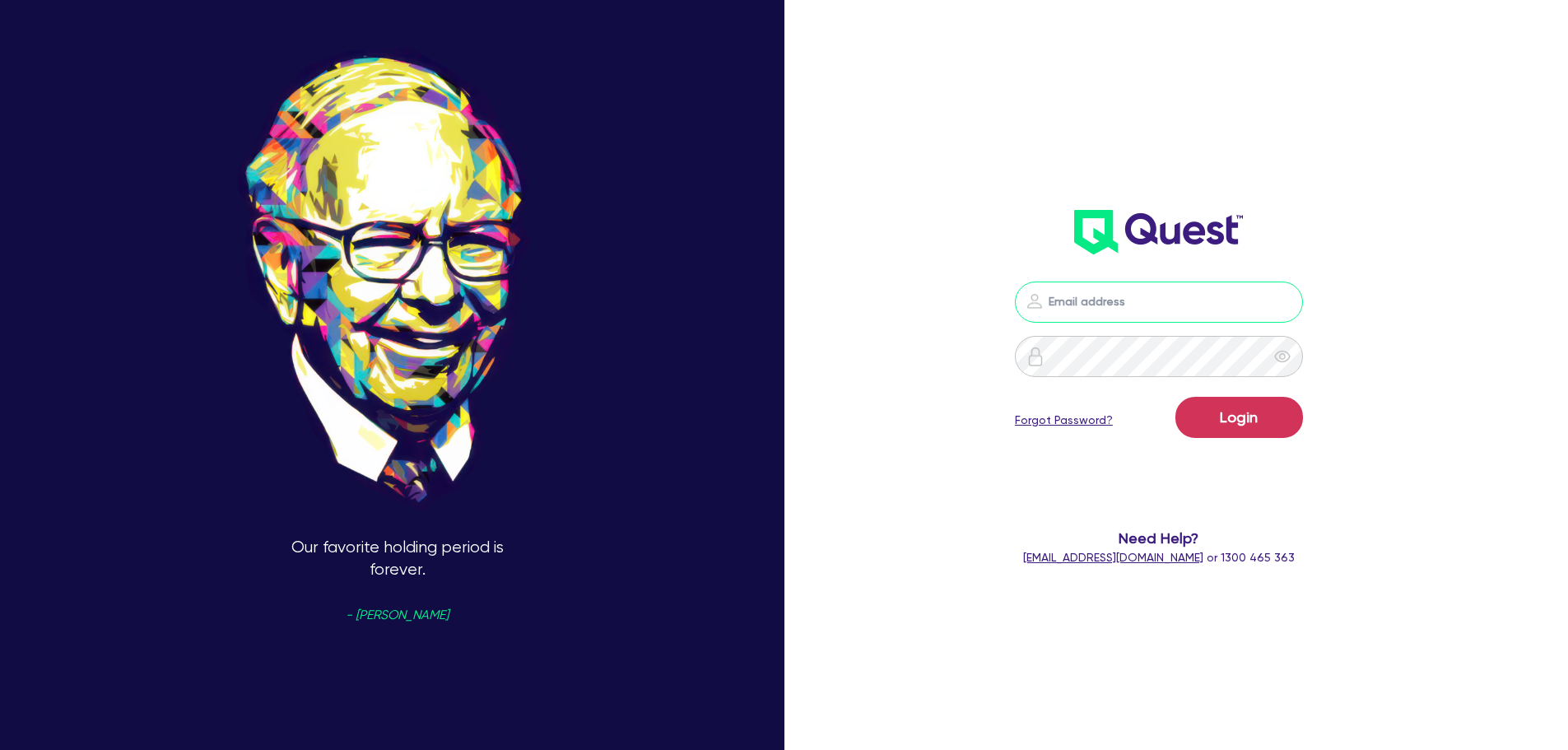
click at [1151, 299] on input "email" at bounding box center [1158, 302] width 288 height 41
type input "[EMAIL_ADDRESS][PERSON_NAME][DOMAIN_NAME]"
click at [1260, 422] on button "Login" at bounding box center [1239, 418] width 128 height 41
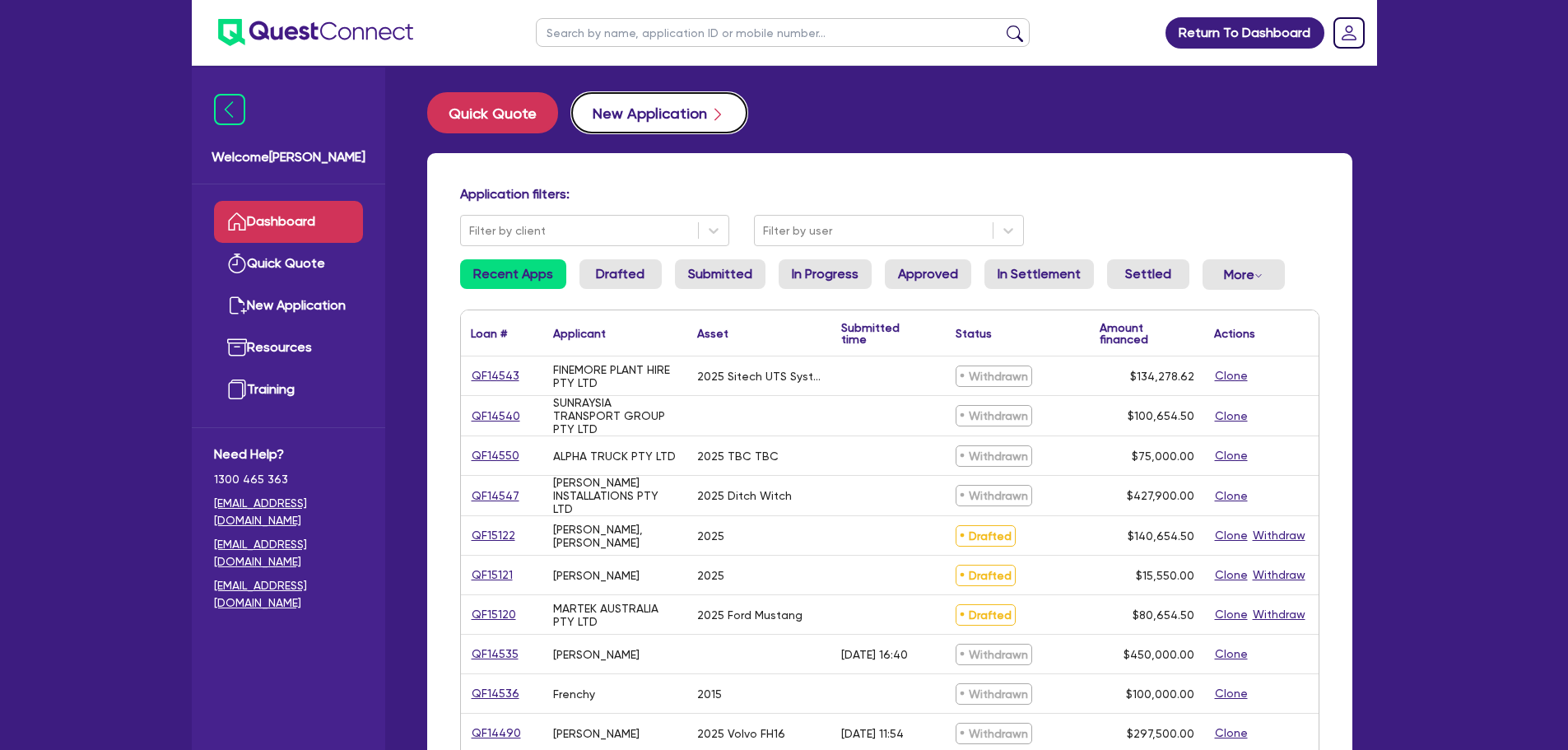
click at [664, 120] on button "New Application" at bounding box center [659, 112] width 176 height 41
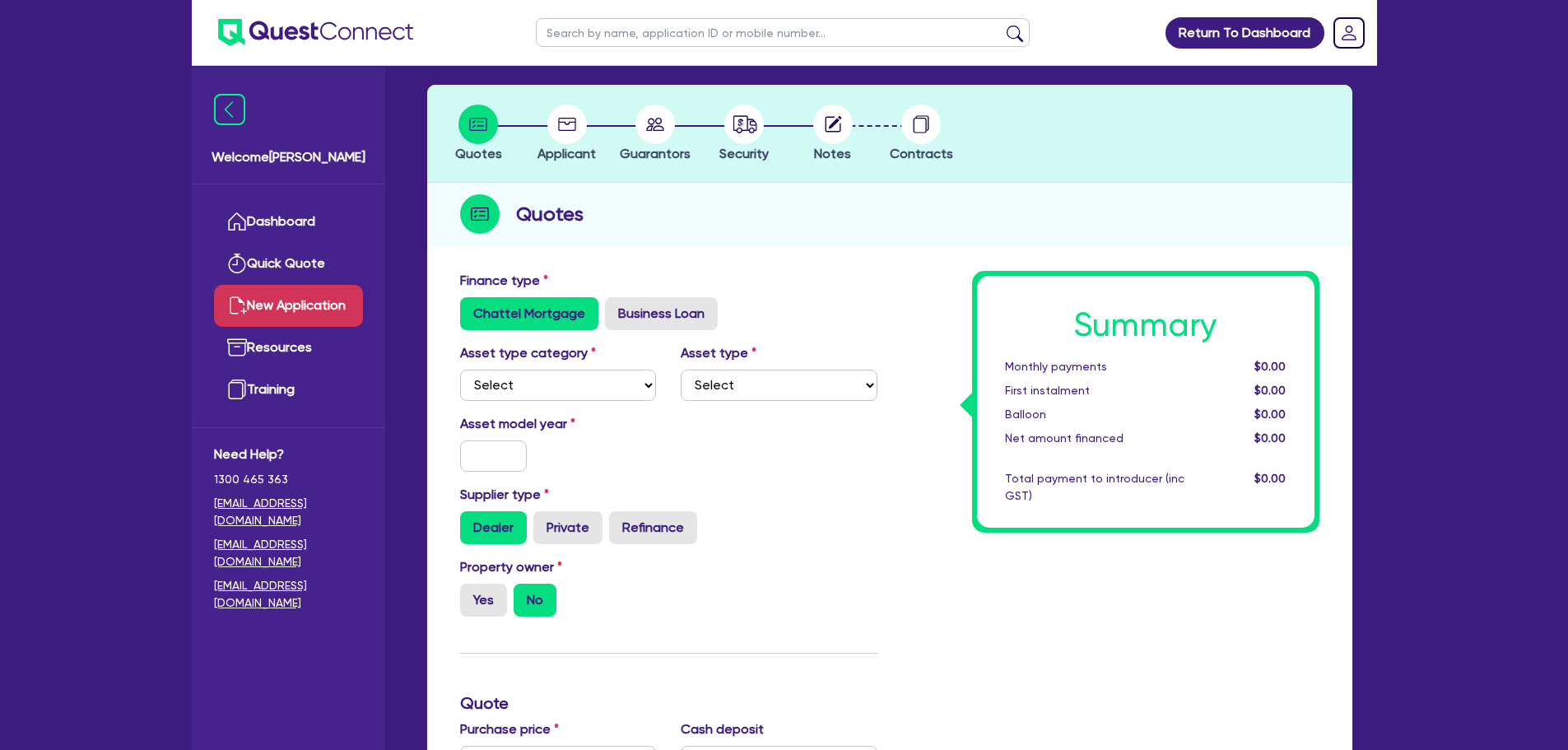
scroll to position [165, 0]
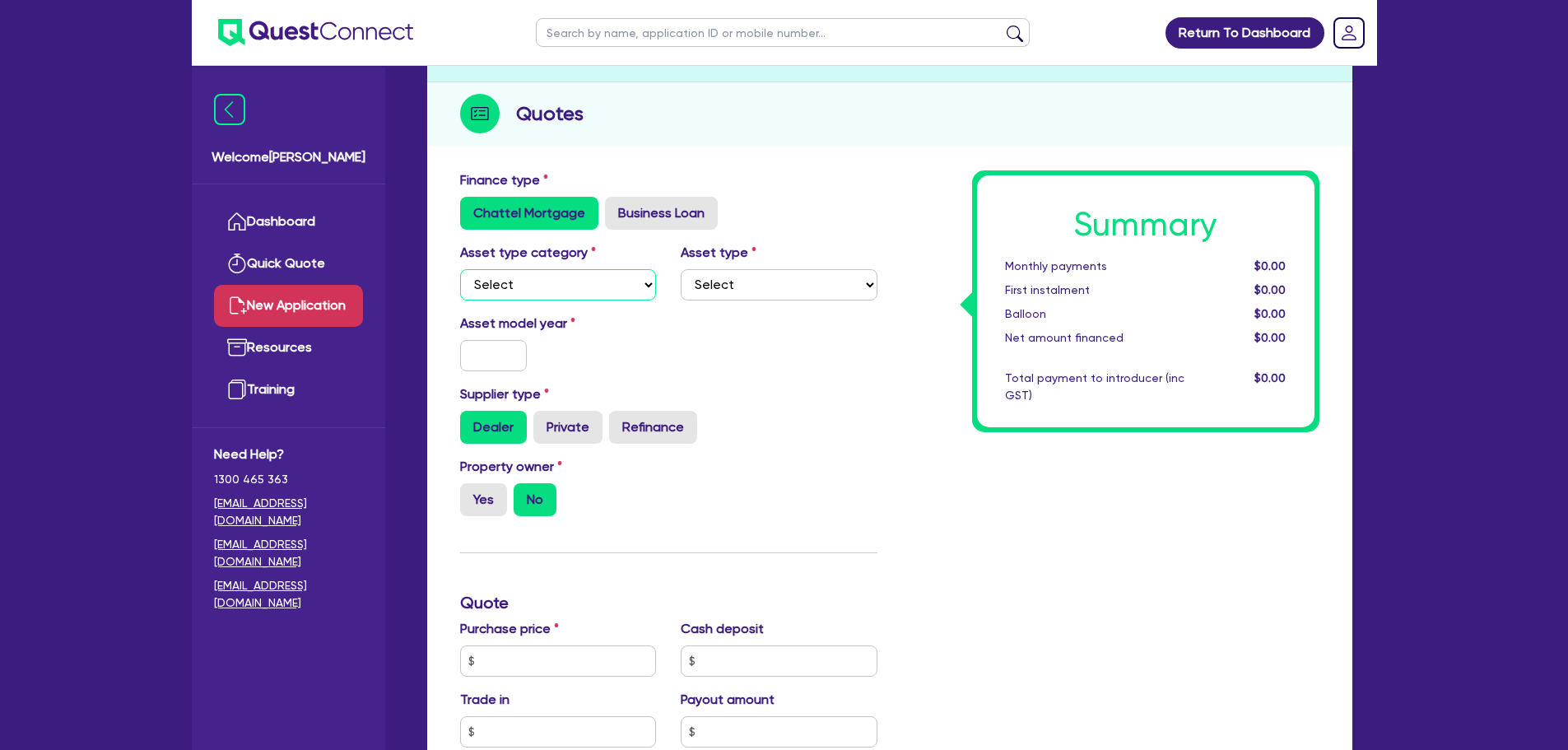
drag, startPoint x: 588, startPoint y: 276, endPoint x: 589, endPoint y: 298, distance: 22.0
click at [588, 276] on select "Select Cars and light trucks Primary assets Secondary assets Tertiary assets" at bounding box center [558, 285] width 196 height 31
click at [660, 205] on label "Business Loan" at bounding box center [661, 213] width 113 height 33
click at [616, 205] on input "Business Loan" at bounding box center [610, 202] width 11 height 11
radio input "true"
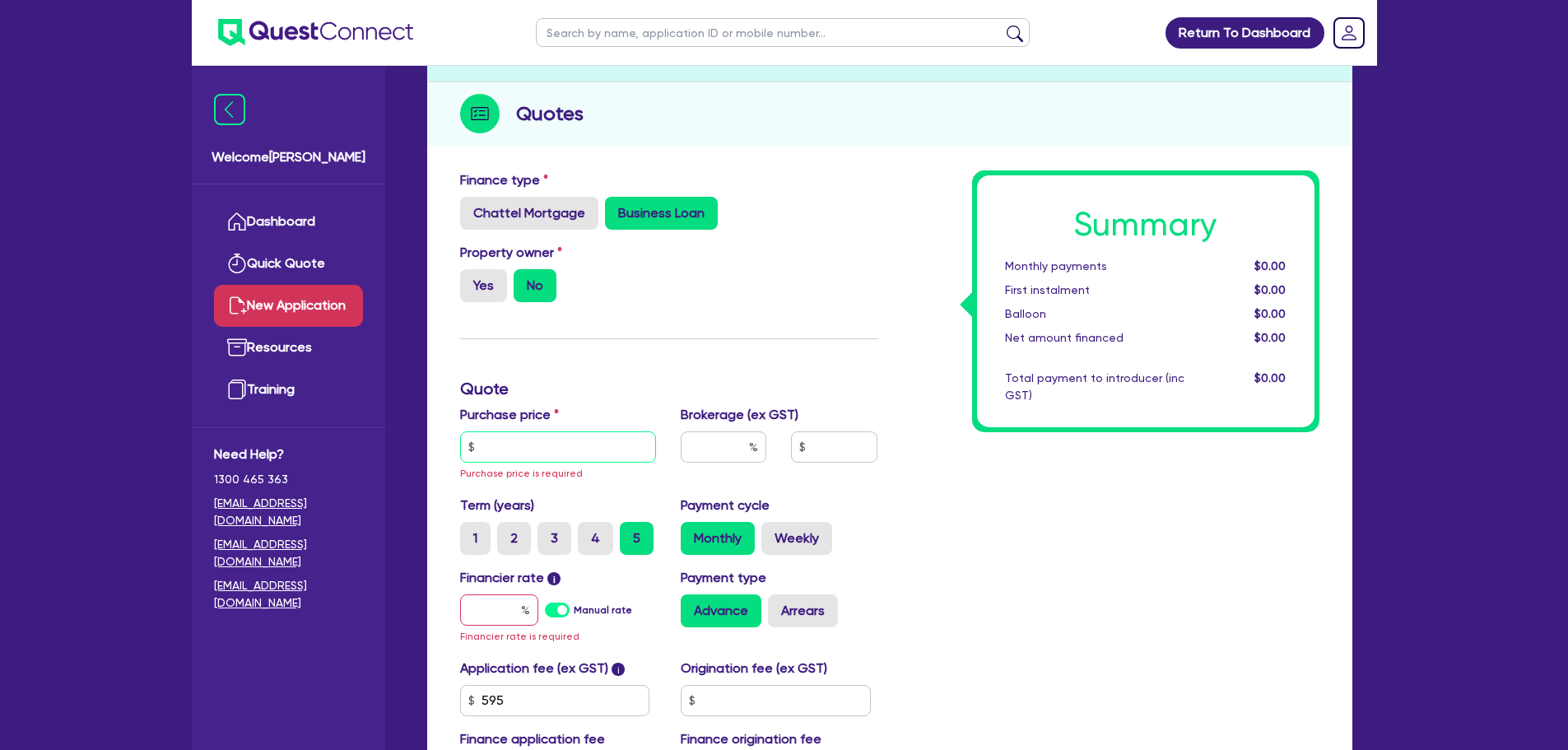
click at [582, 438] on input "text" at bounding box center [558, 446] width 196 height 31
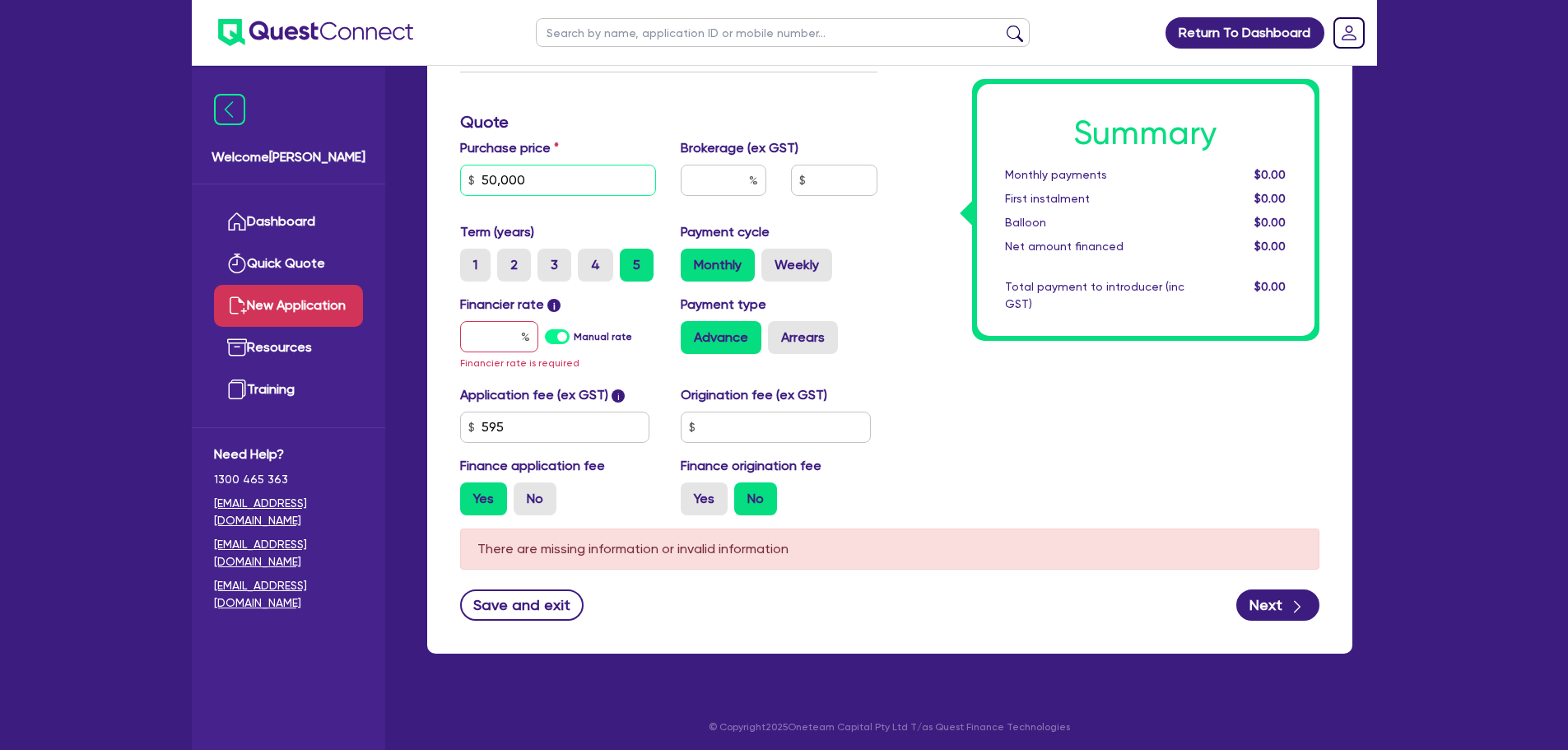
scroll to position [435, 0]
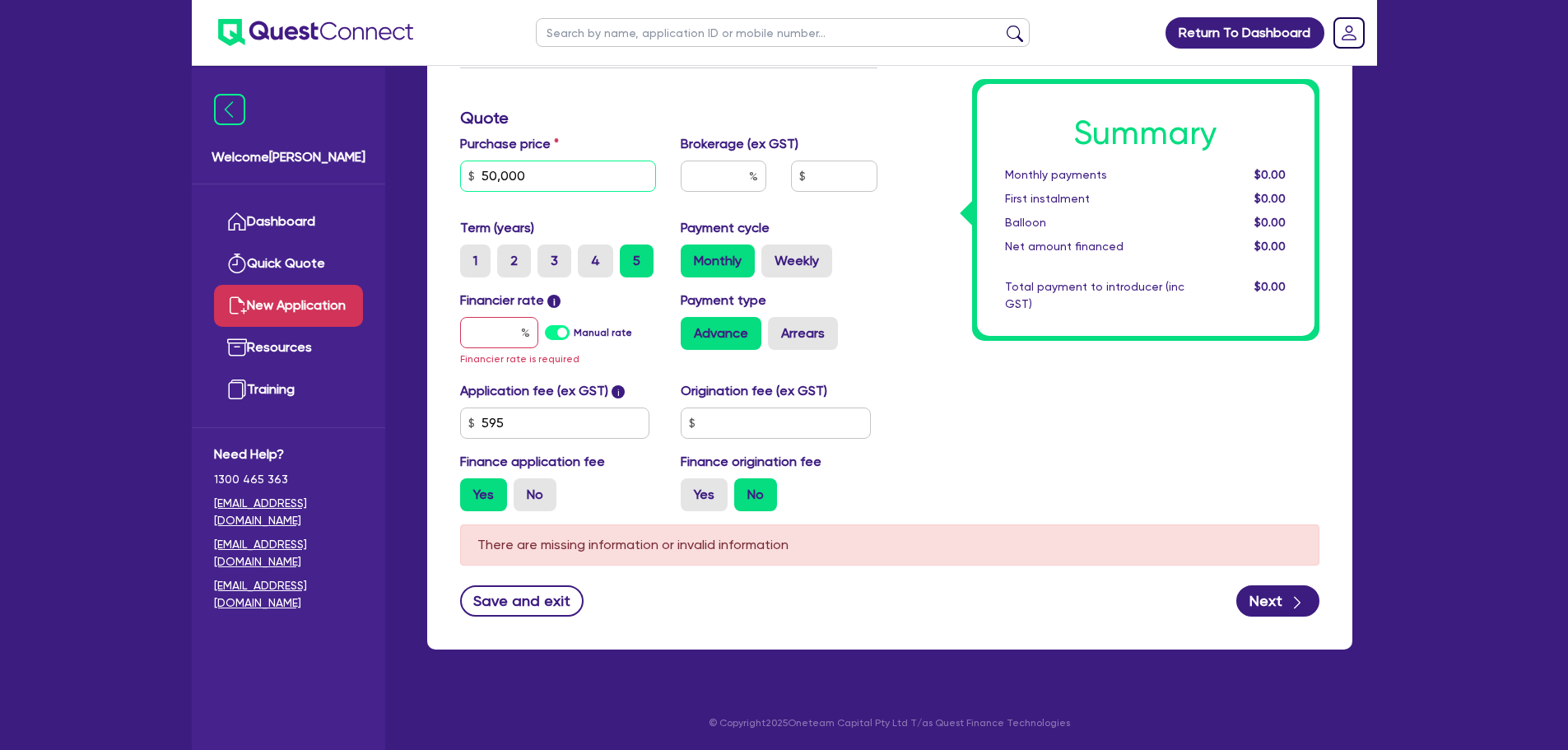
type input "50,000"
click at [483, 338] on input "text" at bounding box center [499, 332] width 78 height 31
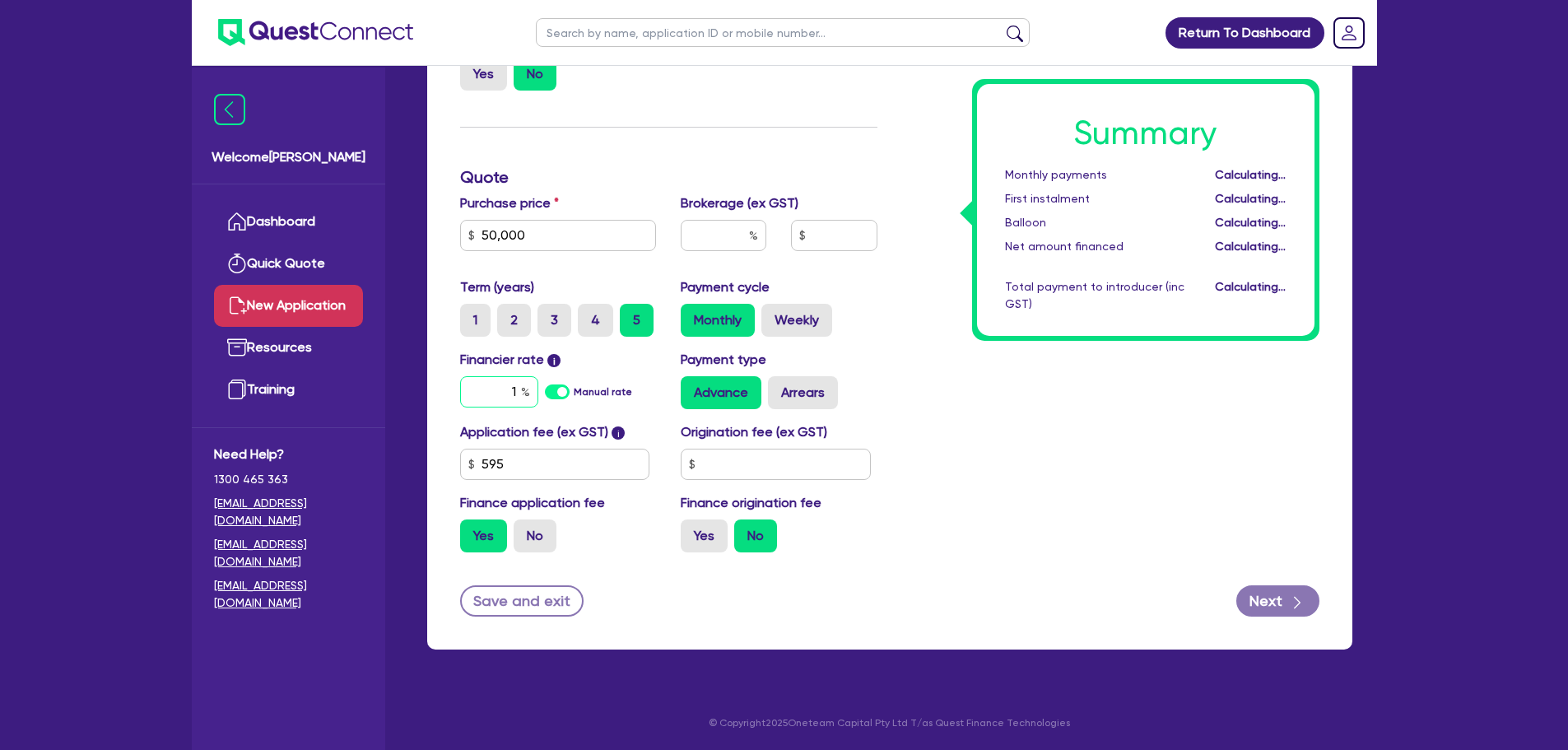
scroll to position [376, 0]
type input "12"
click at [714, 241] on input "text" at bounding box center [723, 235] width 86 height 31
type input "4"
click at [923, 333] on div "Summary Monthly payments $1,115.63 First instalment $1,115.63 Balloon $0.00 Net…" at bounding box center [1111, 262] width 442 height 606
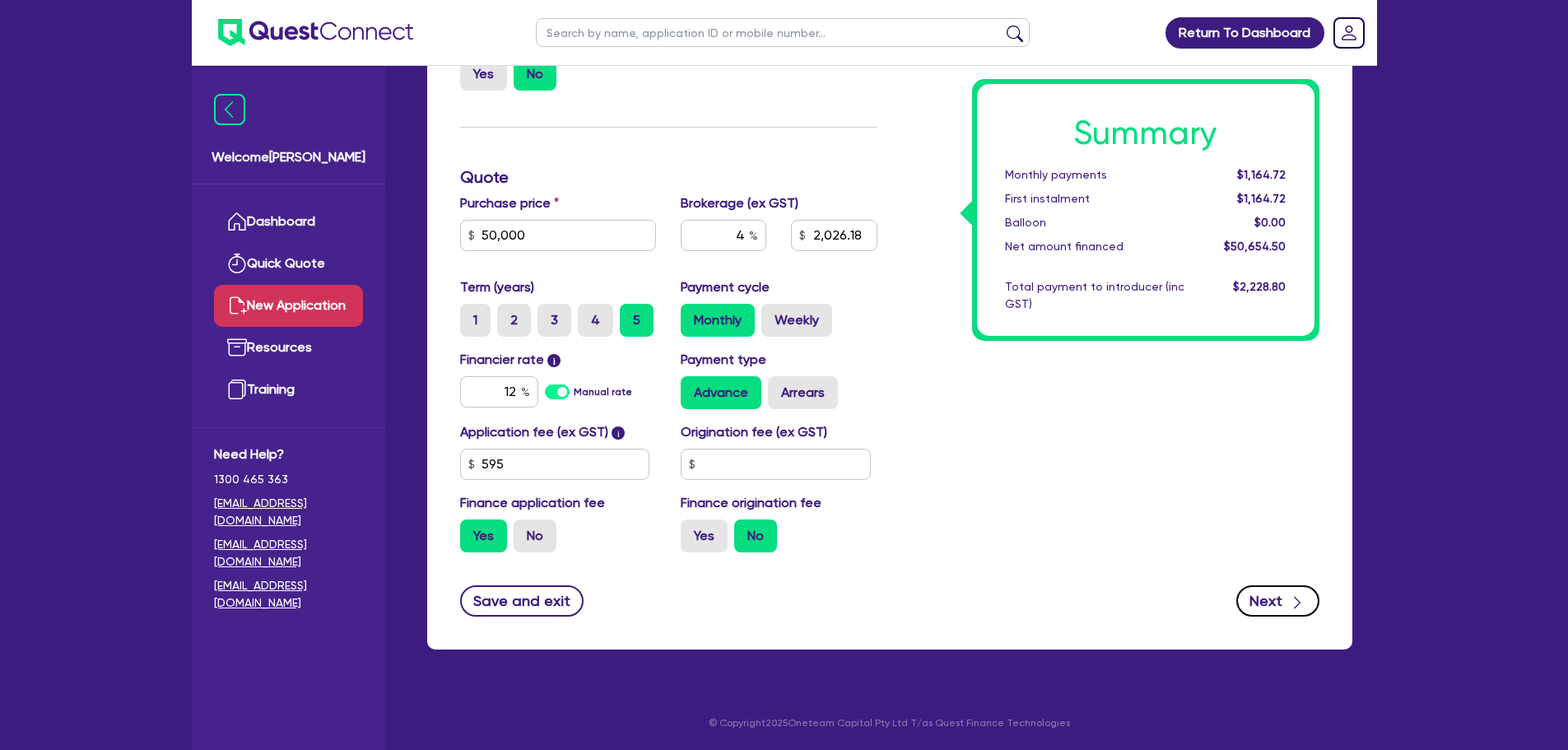
click at [1273, 592] on button "Next" at bounding box center [1278, 600] width 83 height 31
type input "2,026.18"
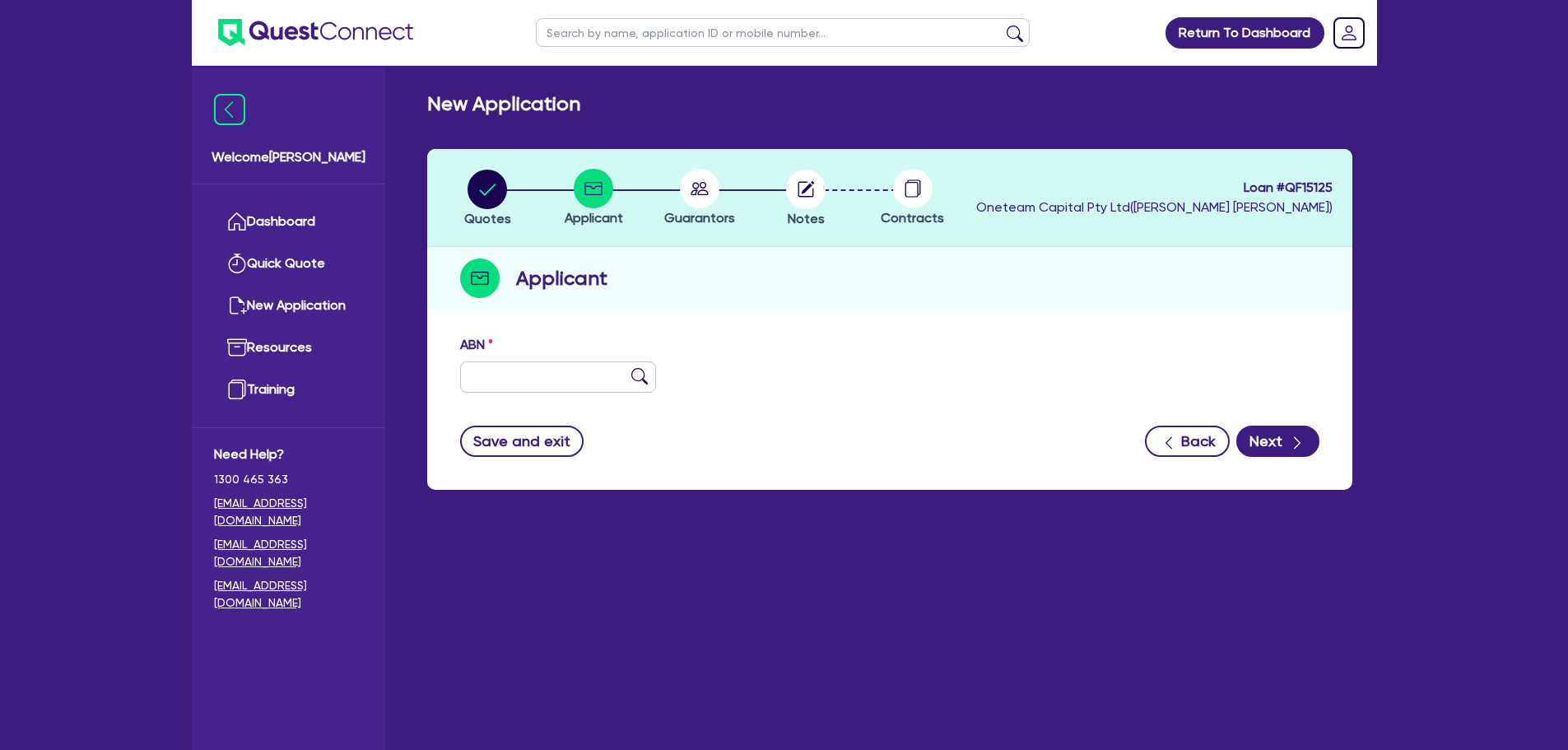
drag, startPoint x: 554, startPoint y: 400, endPoint x: 557, endPoint y: 386, distance: 14.3
click at [554, 389] on div "ABN" at bounding box center [890, 370] width 884 height 71
click at [558, 378] on input "text" at bounding box center [558, 377] width 196 height 31
click at [530, 376] on input "text" at bounding box center [558, 377] width 196 height 31
type input "61 657 702 684"
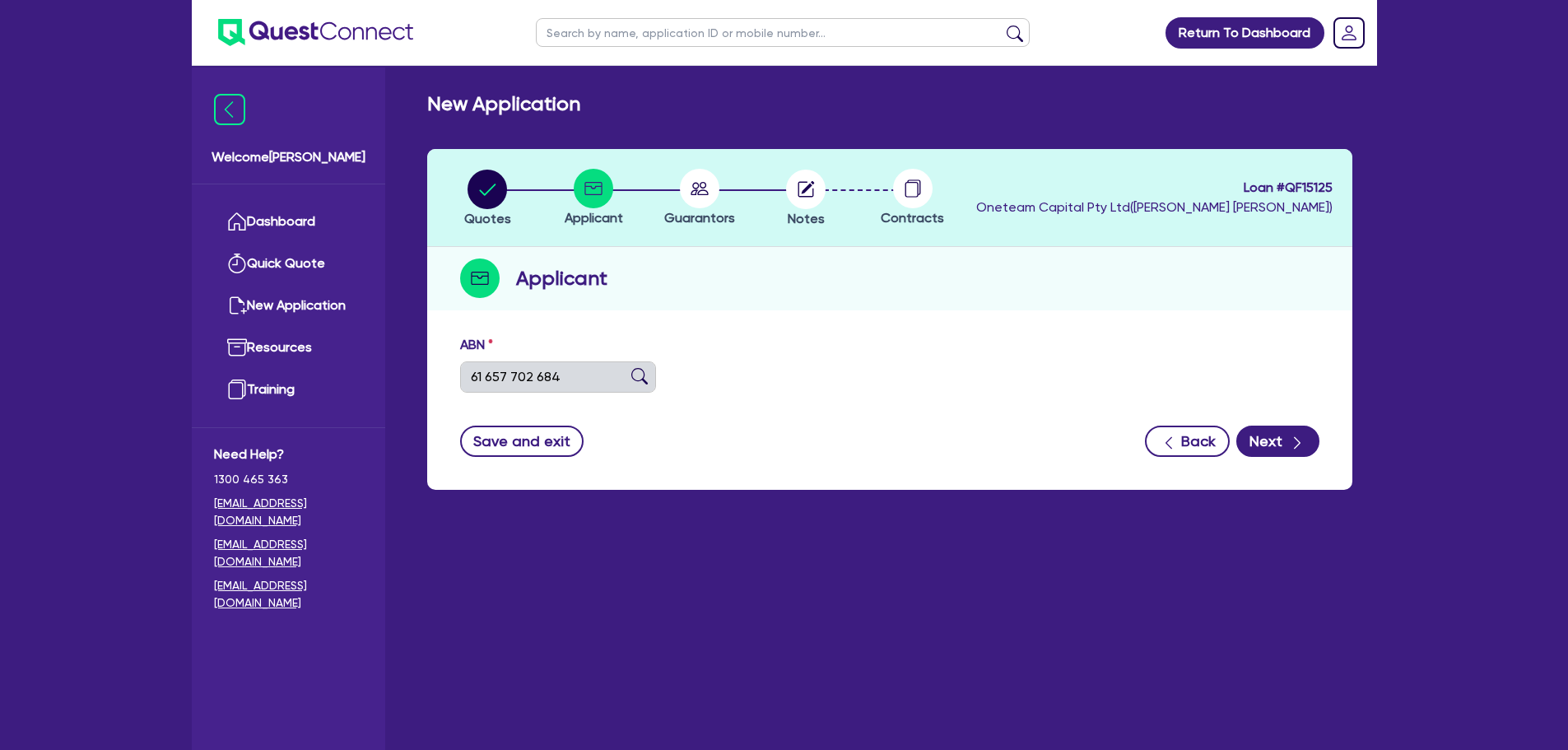
type input "H&M CONSULTING PTY LTD"
select select "COMPANY"
type input "[DATE]"
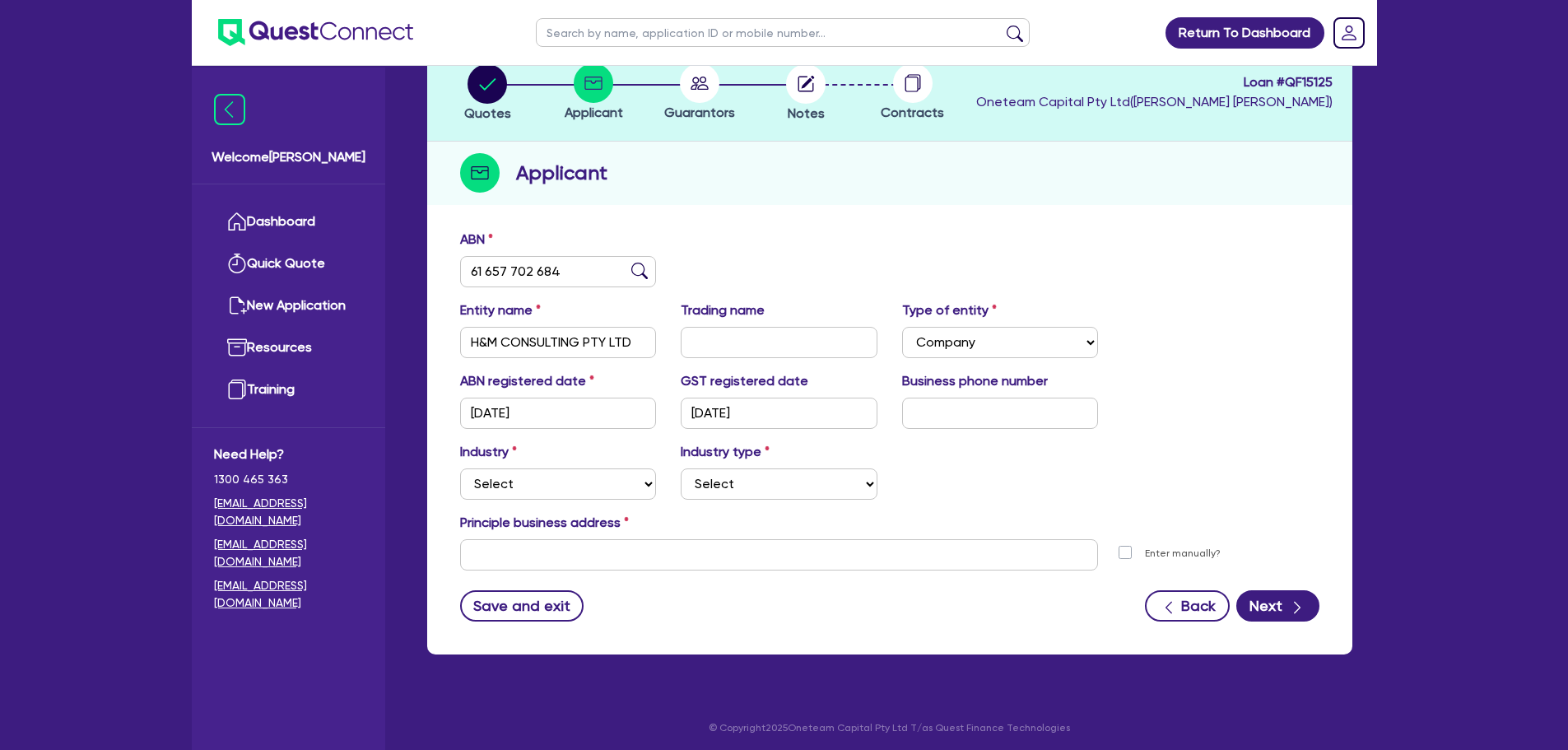
scroll to position [111, 0]
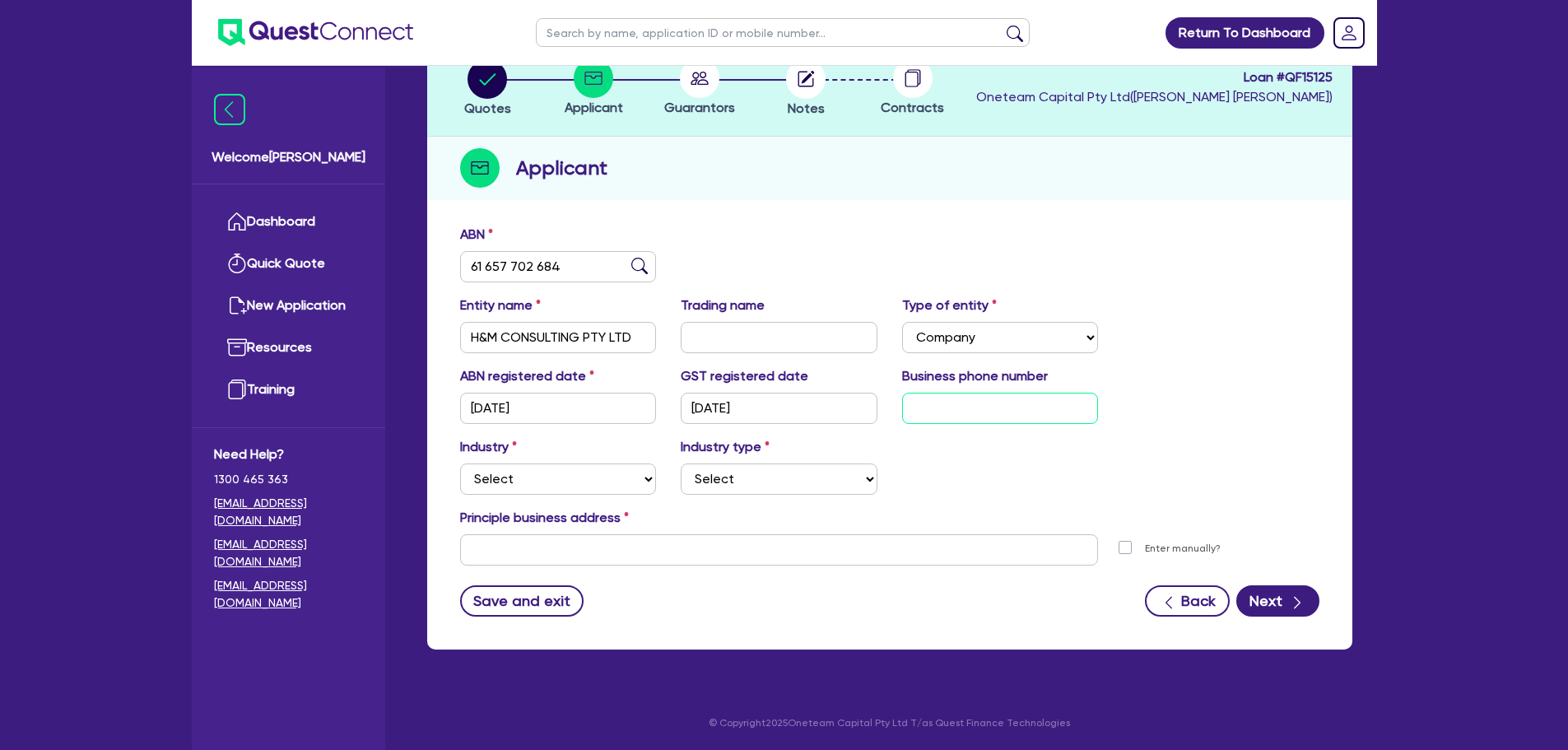
click at [969, 402] on input "text" at bounding box center [1000, 408] width 196 height 31
type input "04 0439 3737"
click at [747, 559] on input "text" at bounding box center [779, 549] width 639 height 31
click at [631, 484] on select "Select Accomodation & Food Services Administrative & Support Services Agricultu…" at bounding box center [558, 479] width 196 height 31
select select "INFORMATION_TELECOMMUNICATION"
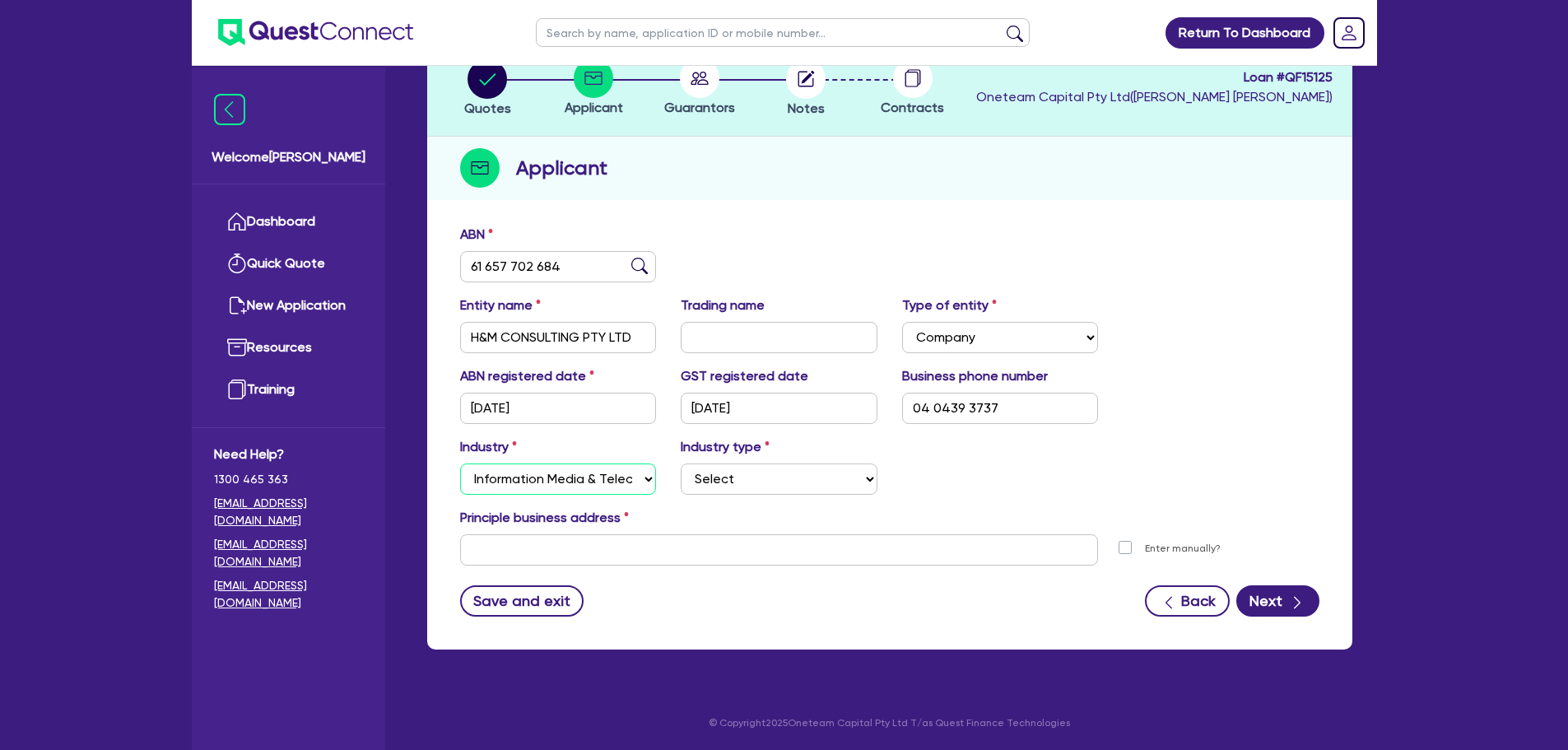
click at [460, 463] on select "Select Accomodation & Food Services Administrative & Support Services Agricultu…" at bounding box center [558, 479] width 196 height 31
click at [758, 487] on select "Select Newspaper, Magazine, Book and Directory Publishing Software Publishing M…" at bounding box center [778, 479] width 196 height 31
select select "MOTION_PICTURE"
click at [680, 463] on select "Select Newspaper, Magazine, Book and Directory Publishing Software Publishing M…" at bounding box center [778, 479] width 196 height 31
click at [571, 560] on input "text" at bounding box center [779, 549] width 639 height 31
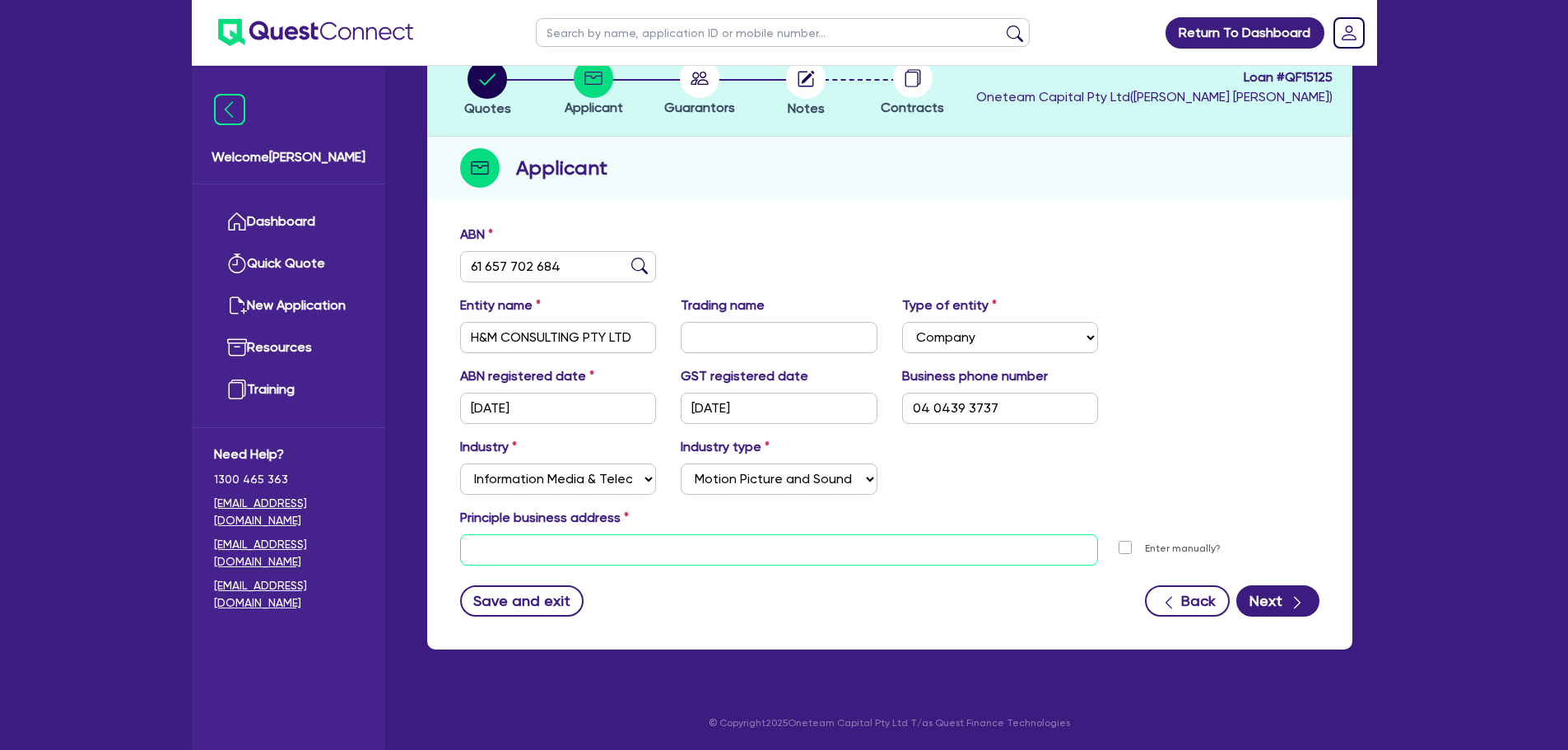
click at [732, 548] on input "text" at bounding box center [779, 549] width 639 height 31
drag, startPoint x: 497, startPoint y: 551, endPoint x: 600, endPoint y: 531, distance: 104.9
click at [497, 550] on input "37 [PERSON_NAME]" at bounding box center [779, 549] width 639 height 31
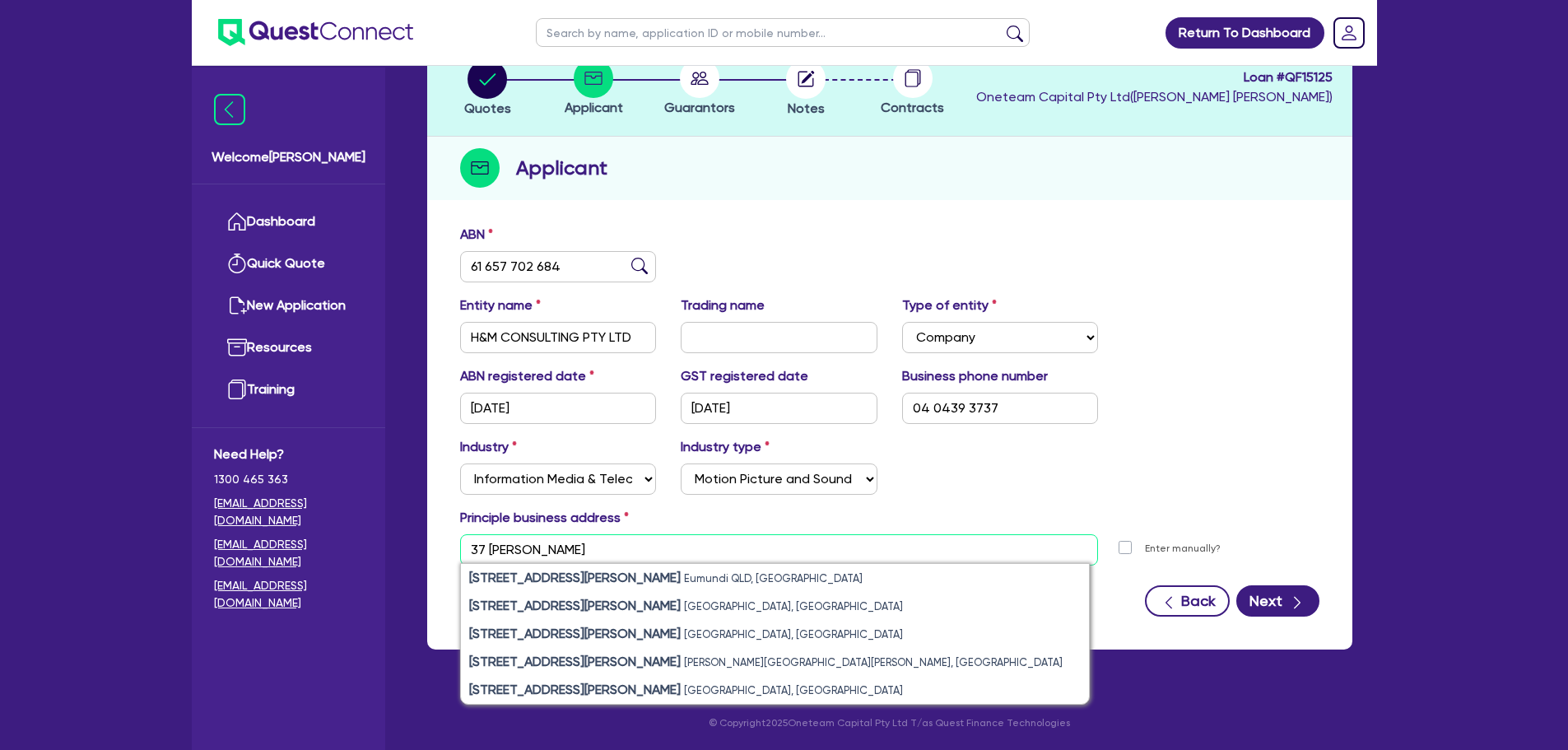
click at [661, 546] on input "37 [PERSON_NAME]" at bounding box center [779, 549] width 639 height 31
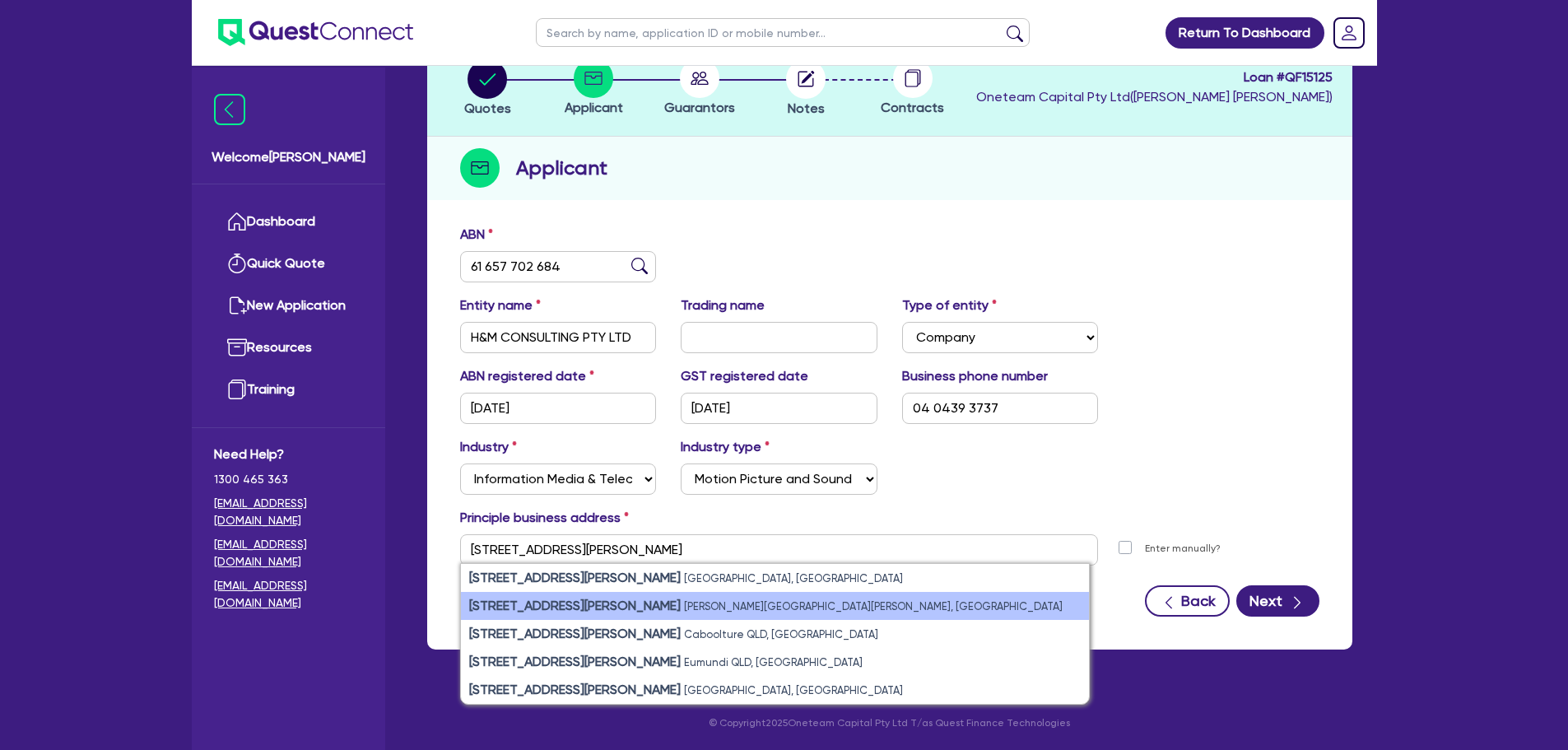
click at [684, 611] on small "[PERSON_NAME][GEOGRAPHIC_DATA][PERSON_NAME], [GEOGRAPHIC_DATA]" at bounding box center [872, 606] width 378 height 13
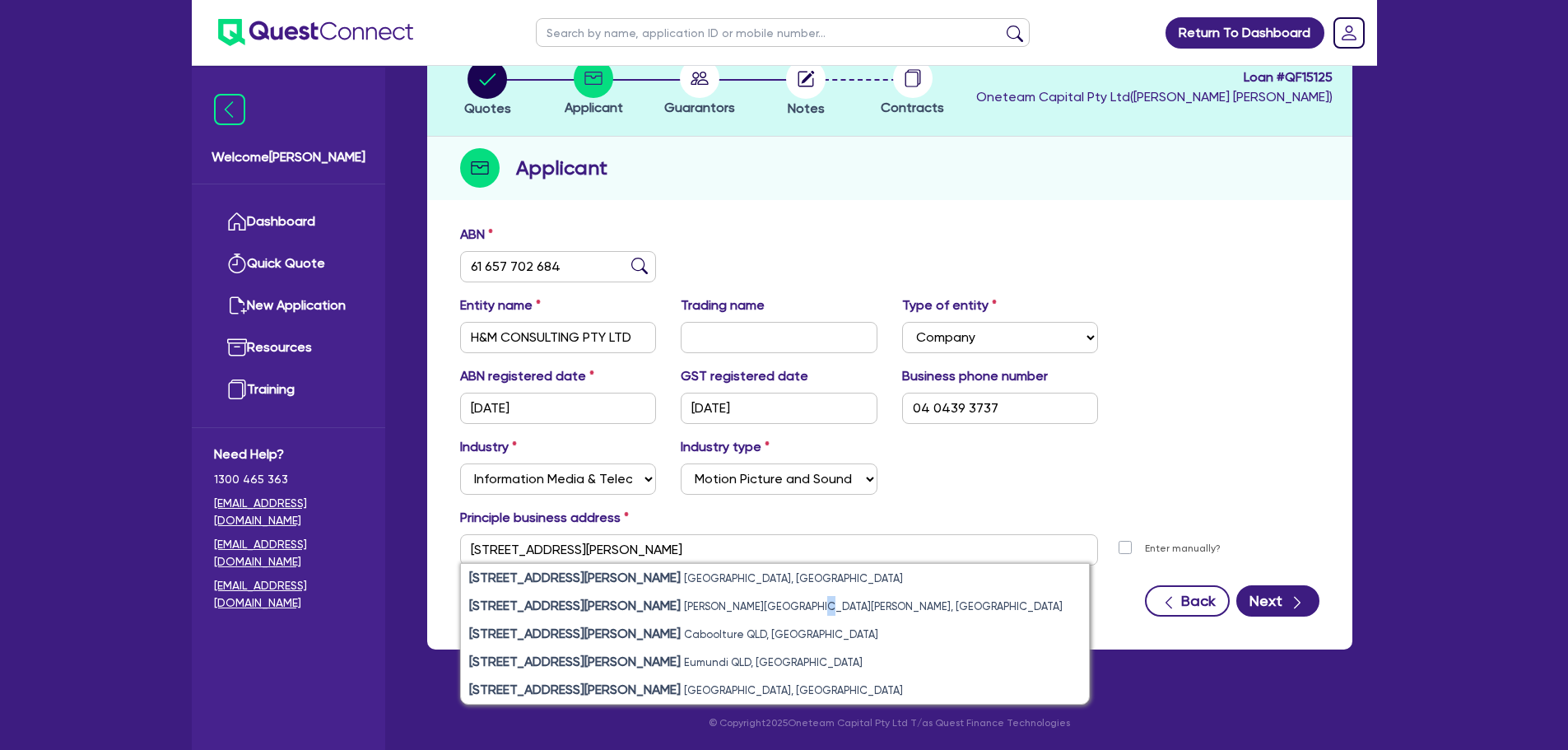
type input "[STREET_ADDRESS][PERSON_NAME][PERSON_NAME][PERSON_NAME]"
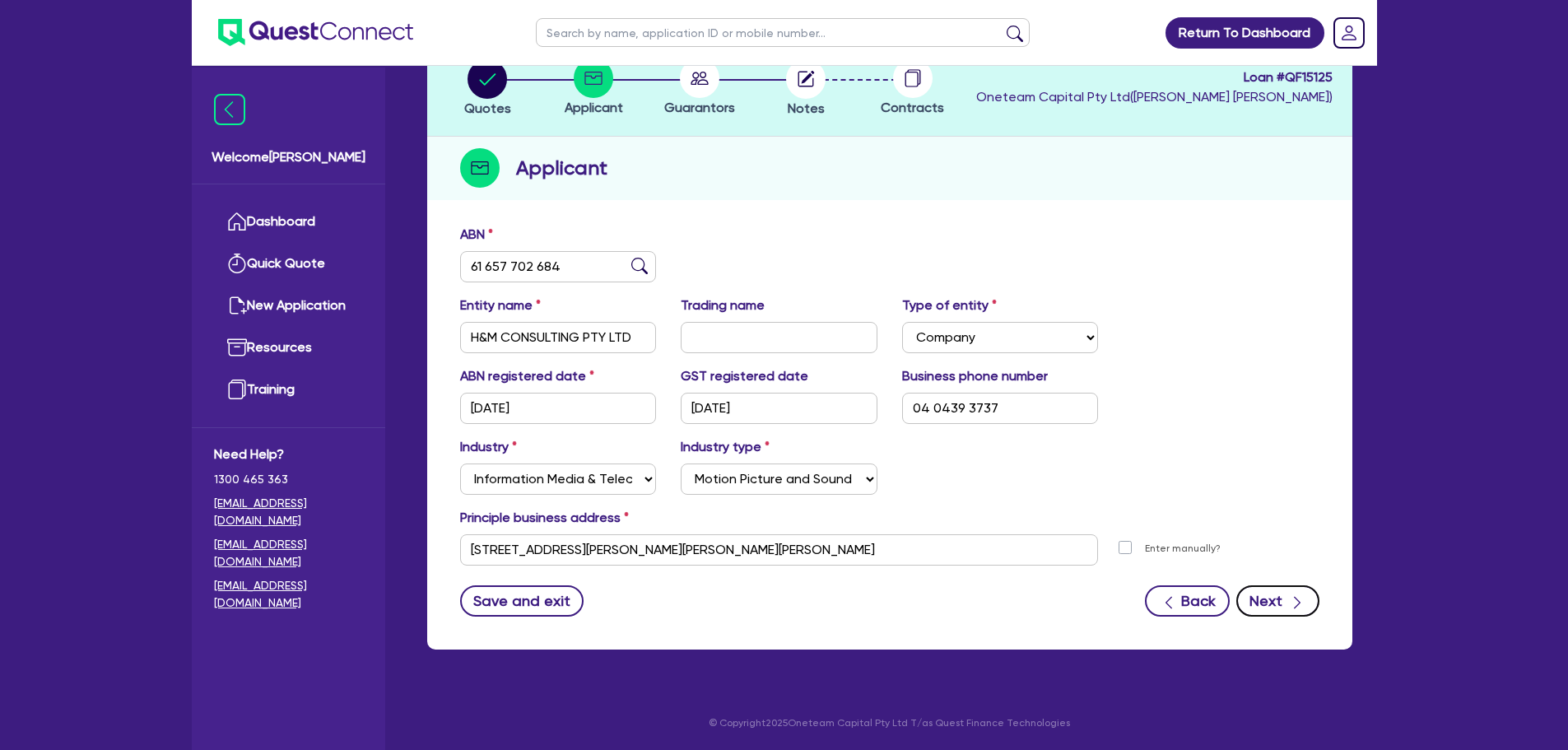
click at [1271, 598] on button "Next" at bounding box center [1278, 600] width 83 height 31
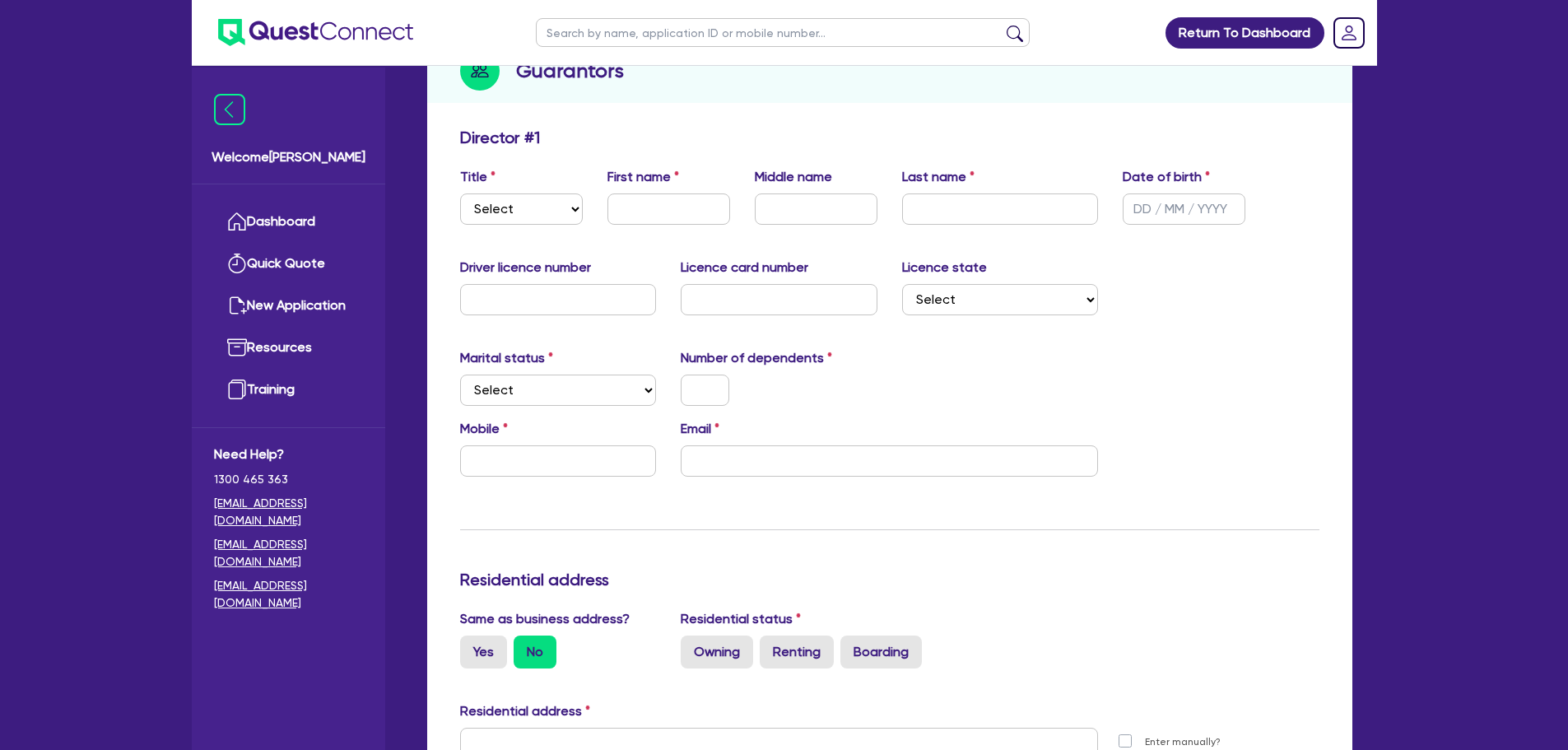
scroll to position [165, 0]
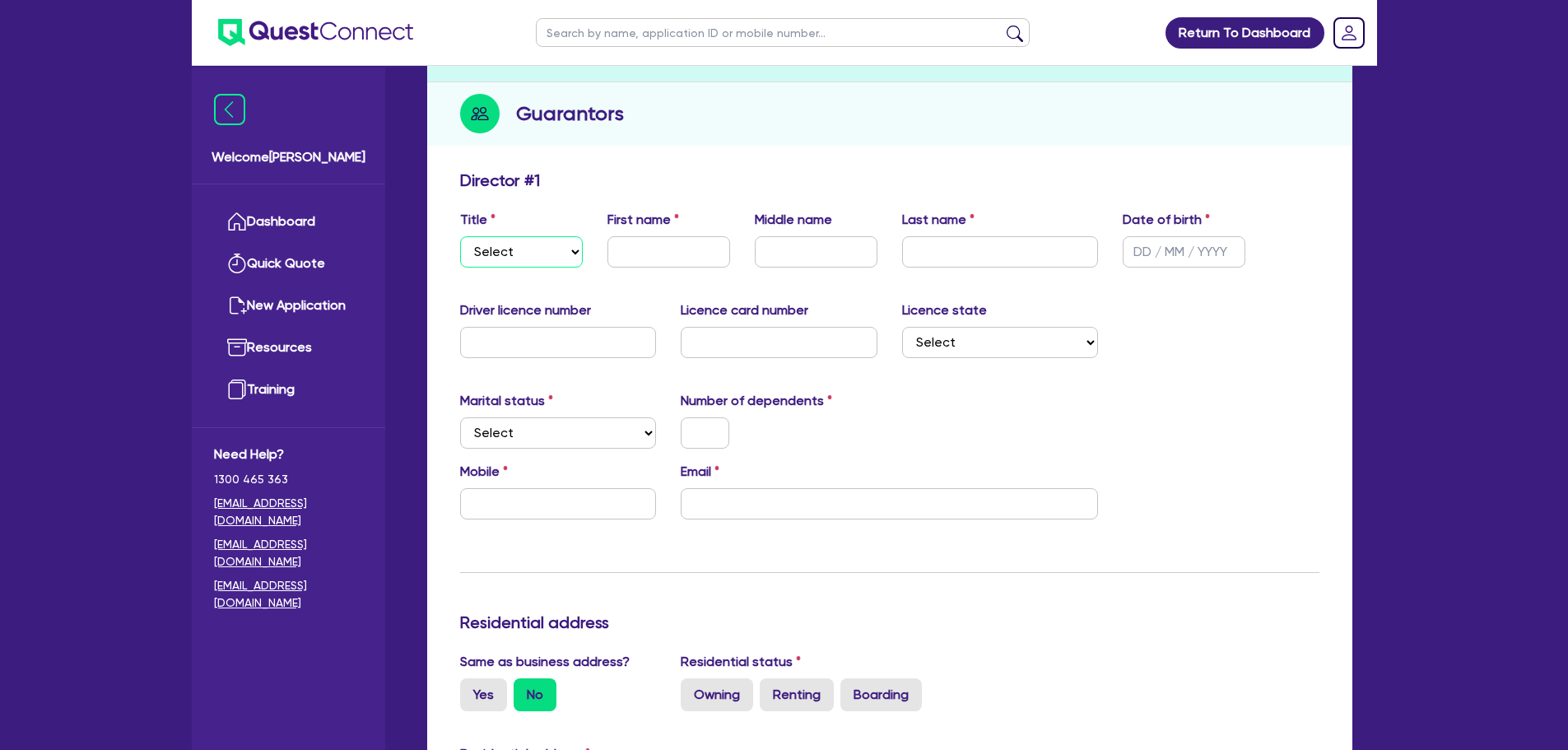
click at [531, 259] on select "Select Mr Mrs Ms Miss Dr" at bounding box center [521, 252] width 122 height 31
select select "MRS"
click at [460, 236] on select "Select Mr Mrs Ms Miss Dr" at bounding box center [521, 252] width 122 height 31
click at [667, 252] on input "text" at bounding box center [668, 252] width 122 height 31
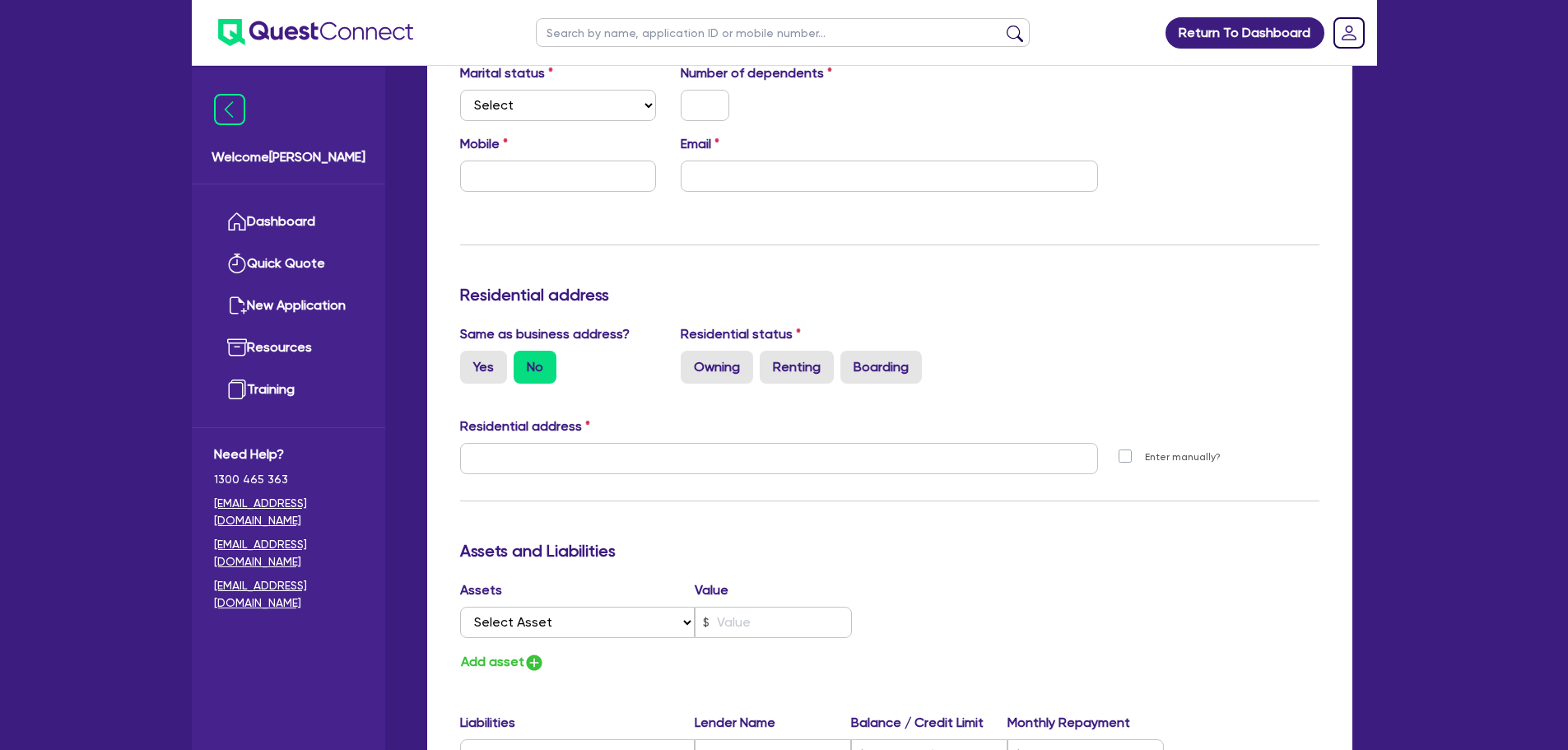
scroll to position [494, 0]
click at [581, 174] on input "text" at bounding box center [558, 174] width 196 height 31
click at [703, 171] on input "email" at bounding box center [889, 174] width 418 height 31
click at [785, 177] on input "email" at bounding box center [889, 174] width 418 height 31
paste input "[PERSON_NAME][EMAIL_ADDRESS][DOMAIN_NAME]"
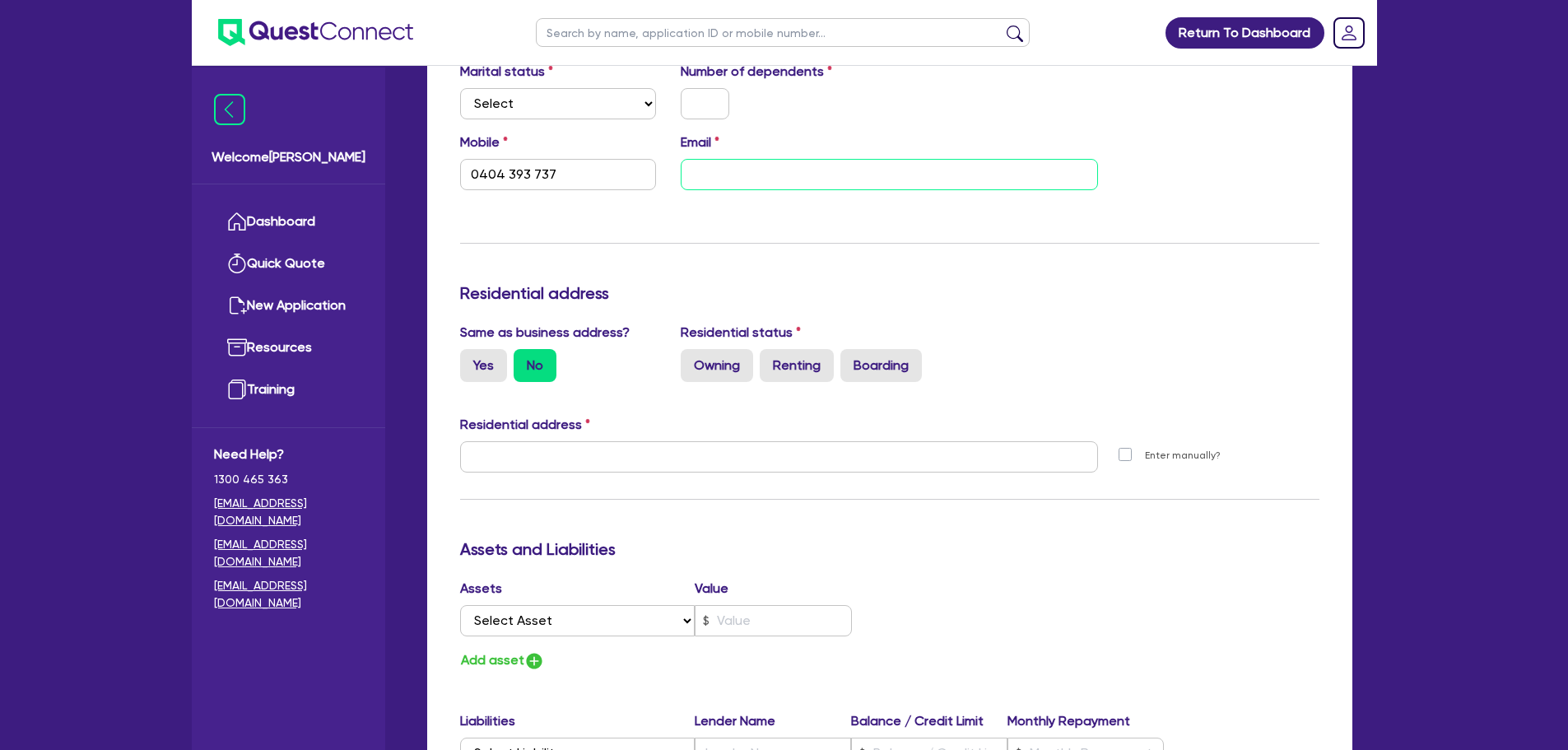
type input "0404 393 737"
type input "[PERSON_NAME][EMAIL_ADDRESS][DOMAIN_NAME]"
click at [749, 389] on div "Update residential status for Director #1 Boarding is only acceptable when the …" at bounding box center [889, 450] width 860 height 1218
click at [735, 377] on label "Owning" at bounding box center [716, 365] width 72 height 33
click at [691, 360] on input "Owning" at bounding box center [685, 354] width 11 height 11
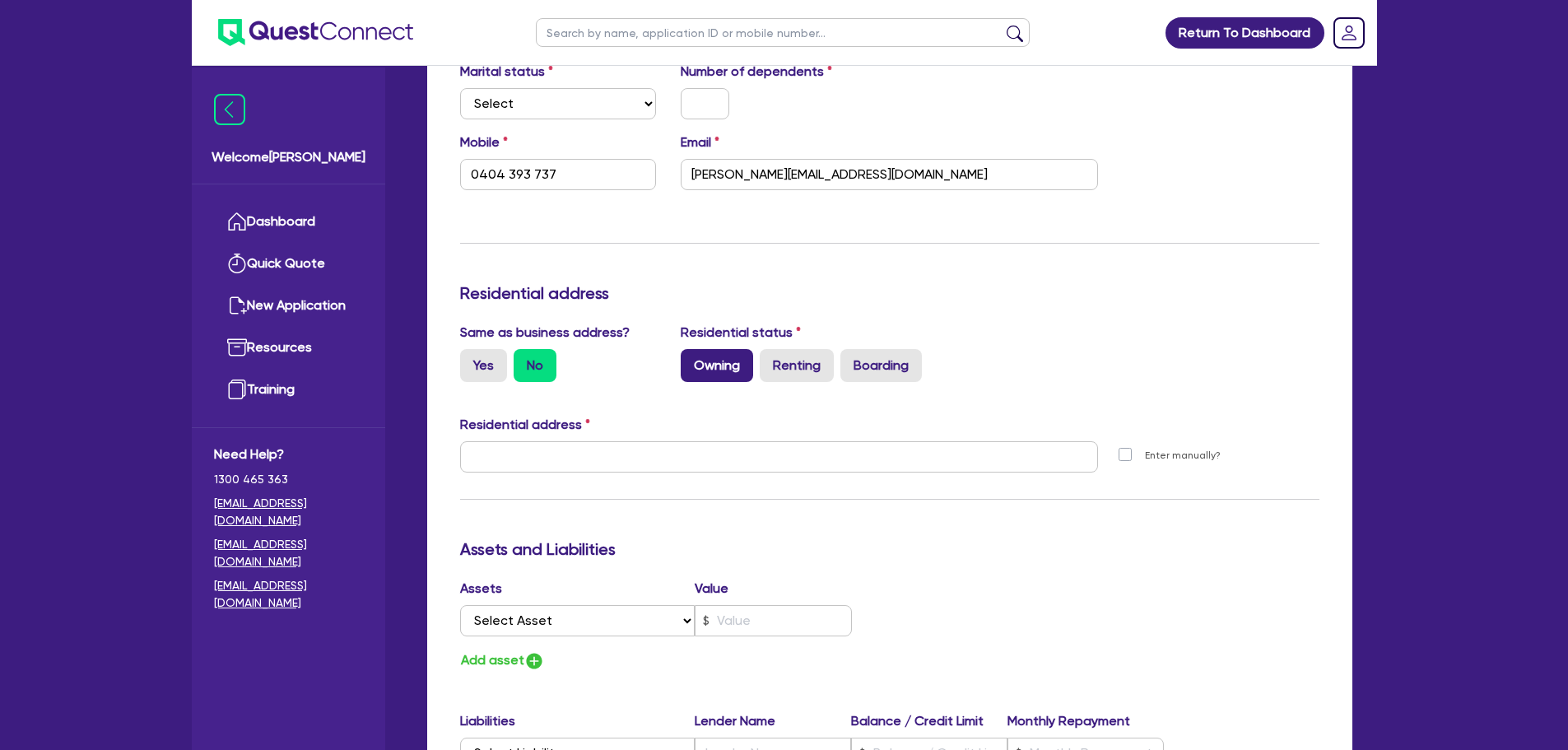
radio input "true"
type input "0404 393 737"
click at [486, 365] on label "Yes" at bounding box center [483, 365] width 47 height 33
click at [471, 360] on input "Yes" at bounding box center [465, 354] width 11 height 11
radio input "true"
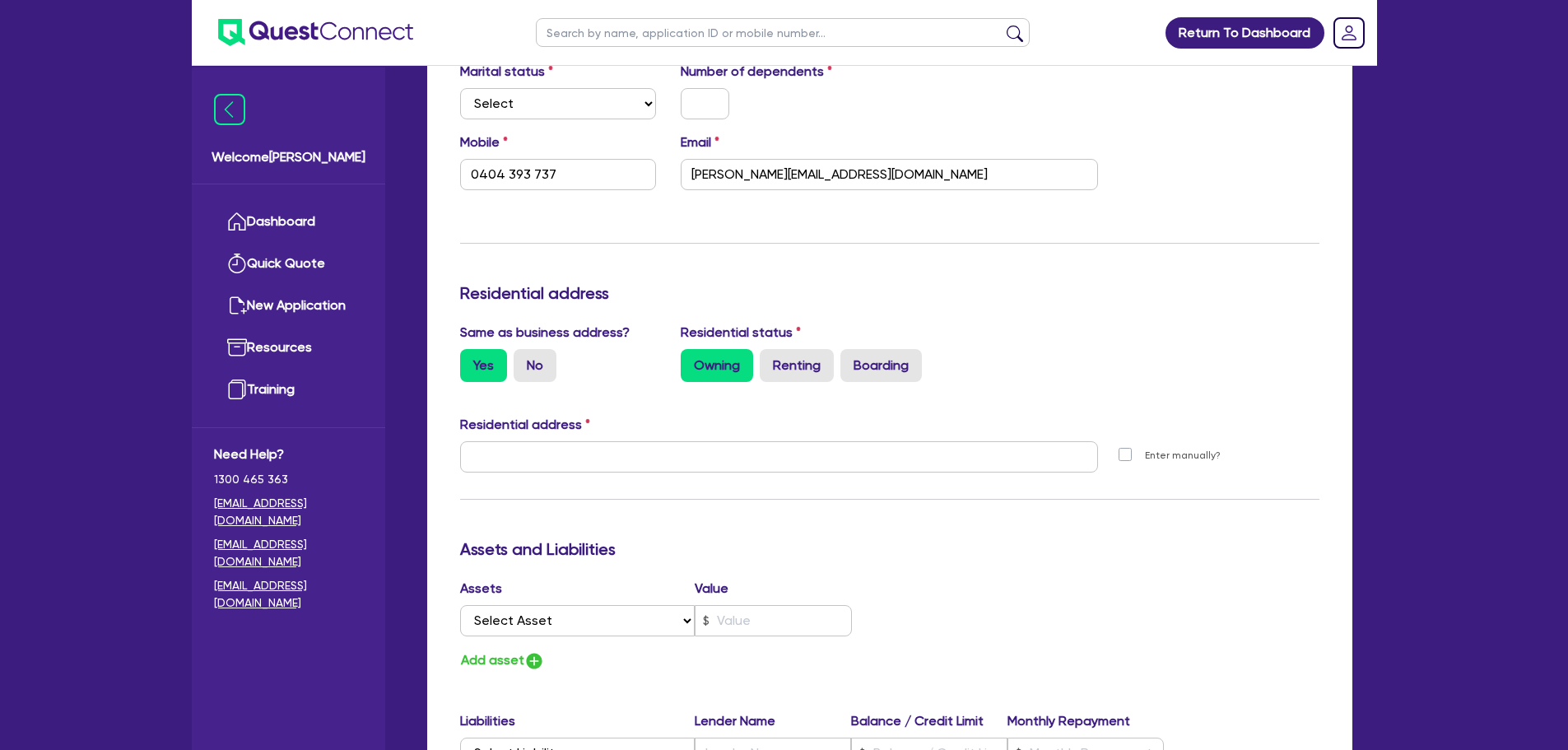
type input "0404 393 737"
type input "[STREET_ADDRESS][PERSON_NAME][PERSON_NAME][PERSON_NAME]"
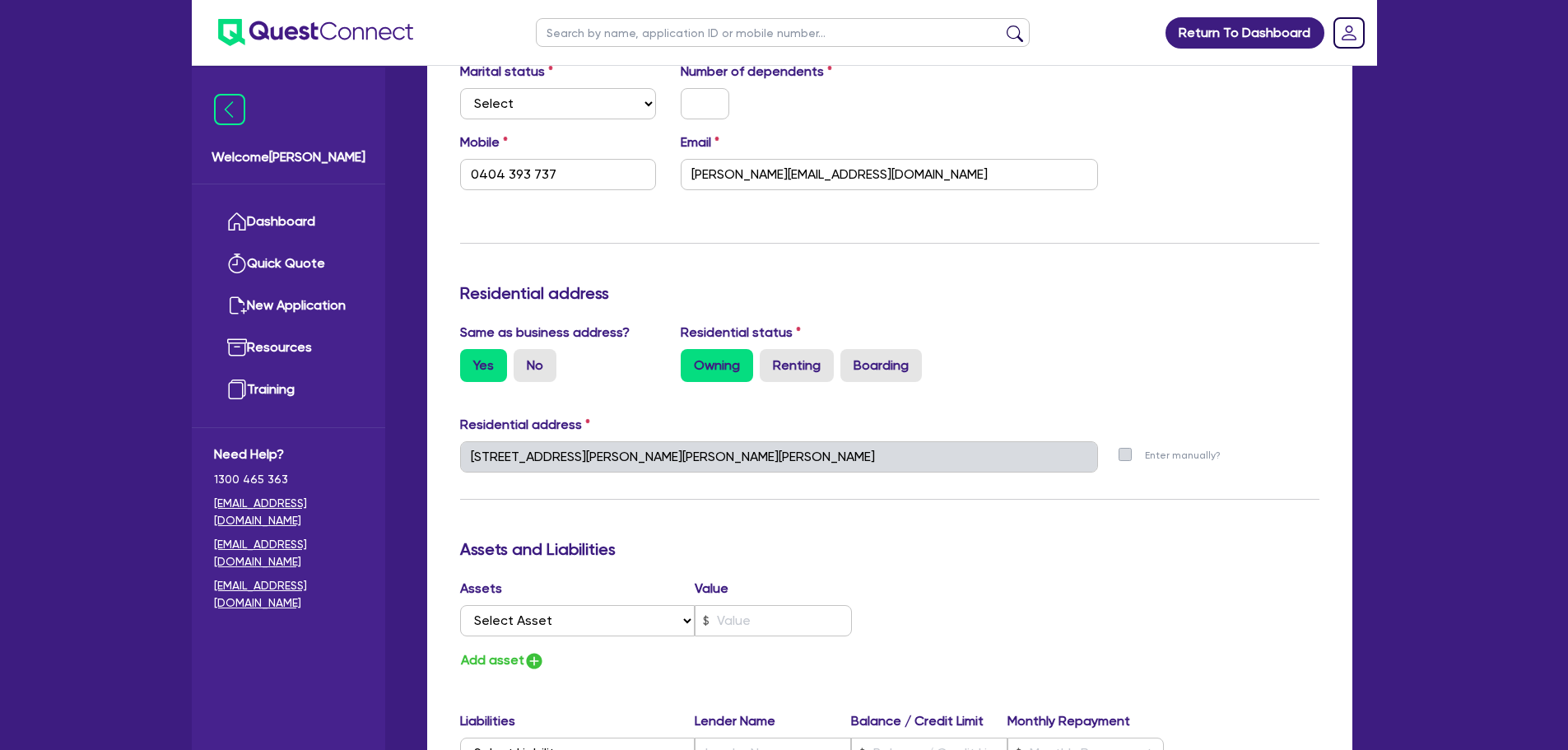
drag, startPoint x: 872, startPoint y: 387, endPoint x: 879, endPoint y: 381, distance: 9.2
click at [874, 386] on div "Same as business address? Yes No Residential status Owning Renting Boarding" at bounding box center [890, 358] width 884 height 72
click at [883, 374] on label "Boarding" at bounding box center [881, 365] width 82 height 33
click at [851, 360] on input "Boarding" at bounding box center [845, 354] width 11 height 11
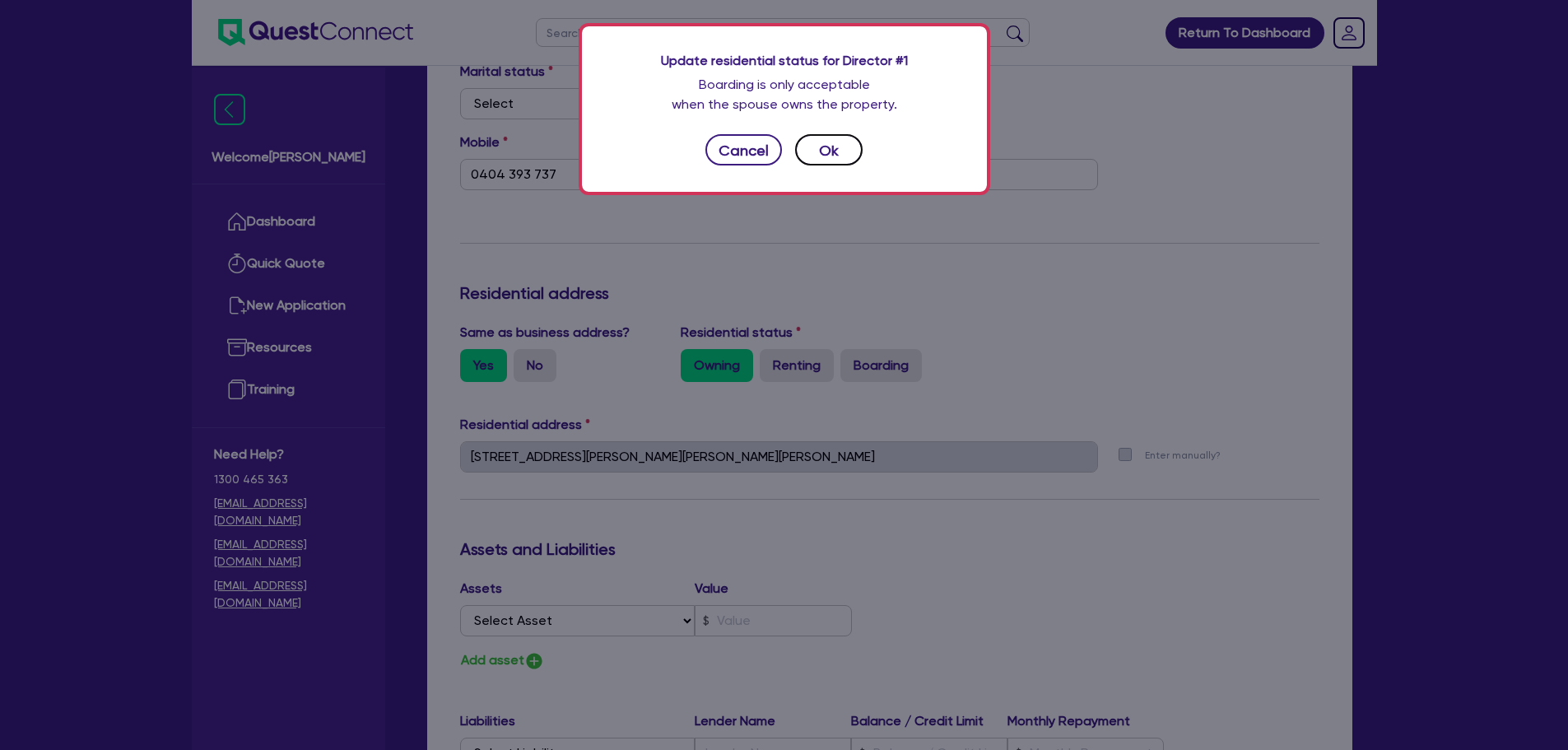
click at [830, 137] on button "Ok" at bounding box center [828, 150] width 67 height 31
type input "0404 393 737"
radio input "false"
radio input "true"
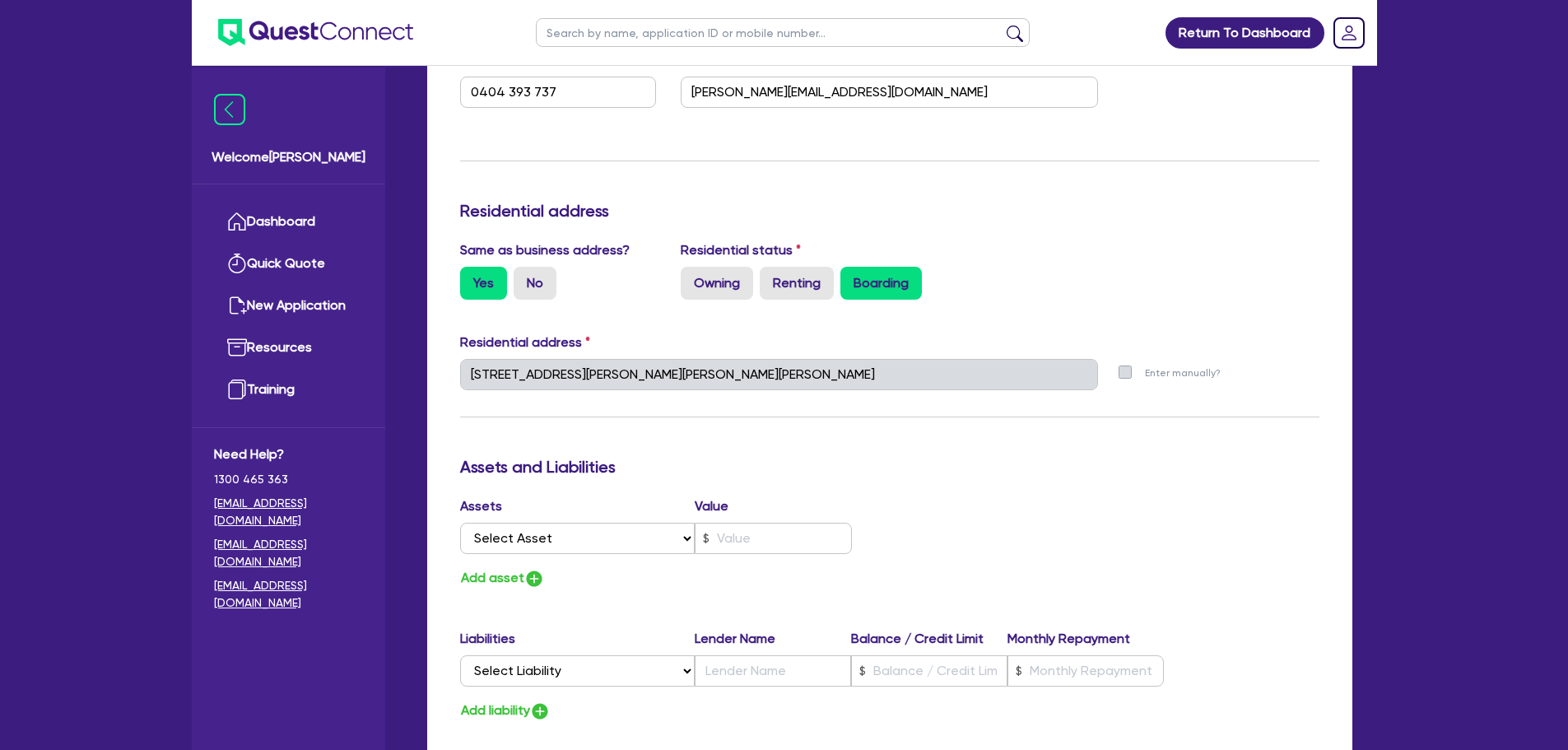
scroll to position [823, 0]
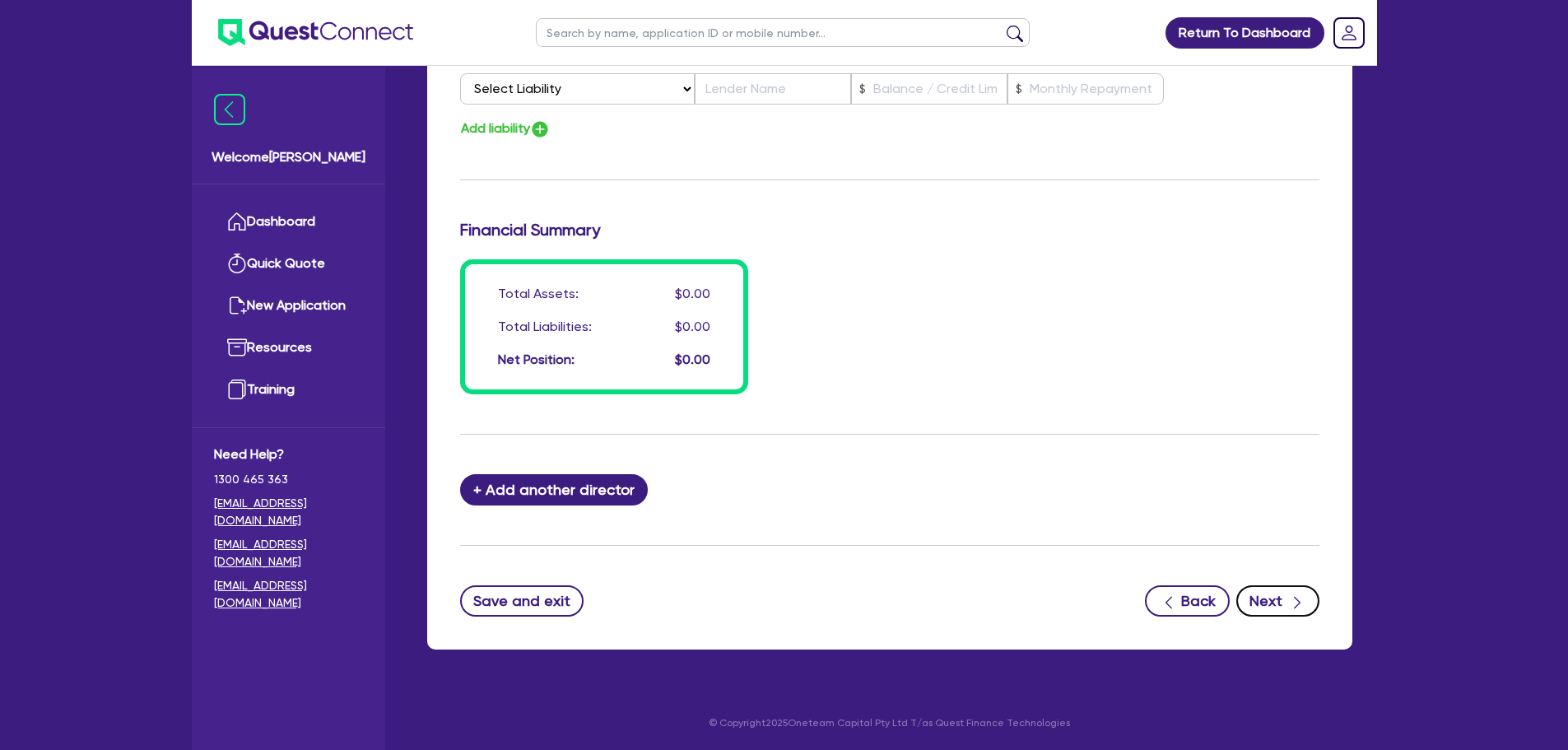
click at [1283, 600] on button "Next" at bounding box center [1278, 600] width 83 height 31
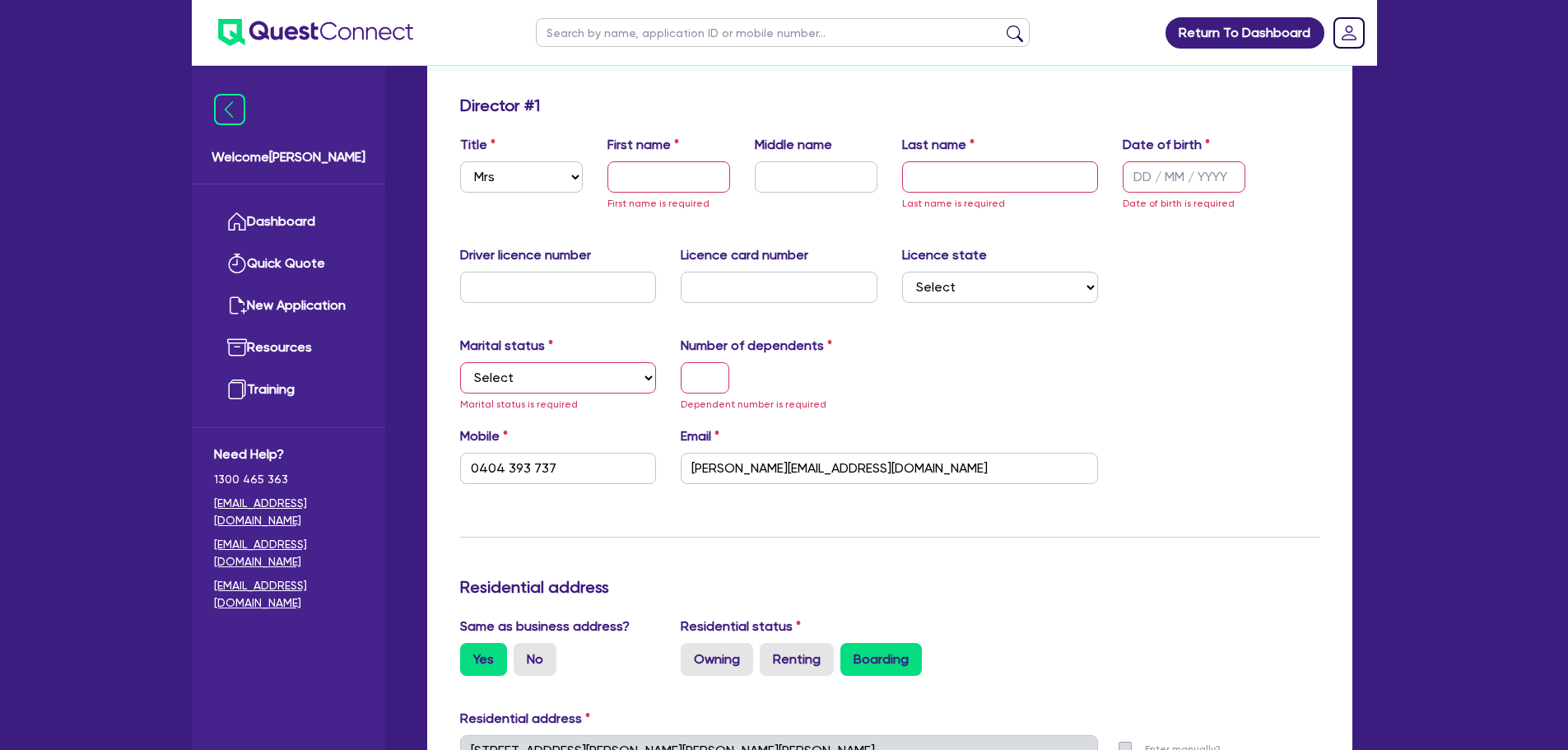
scroll to position [210, 0]
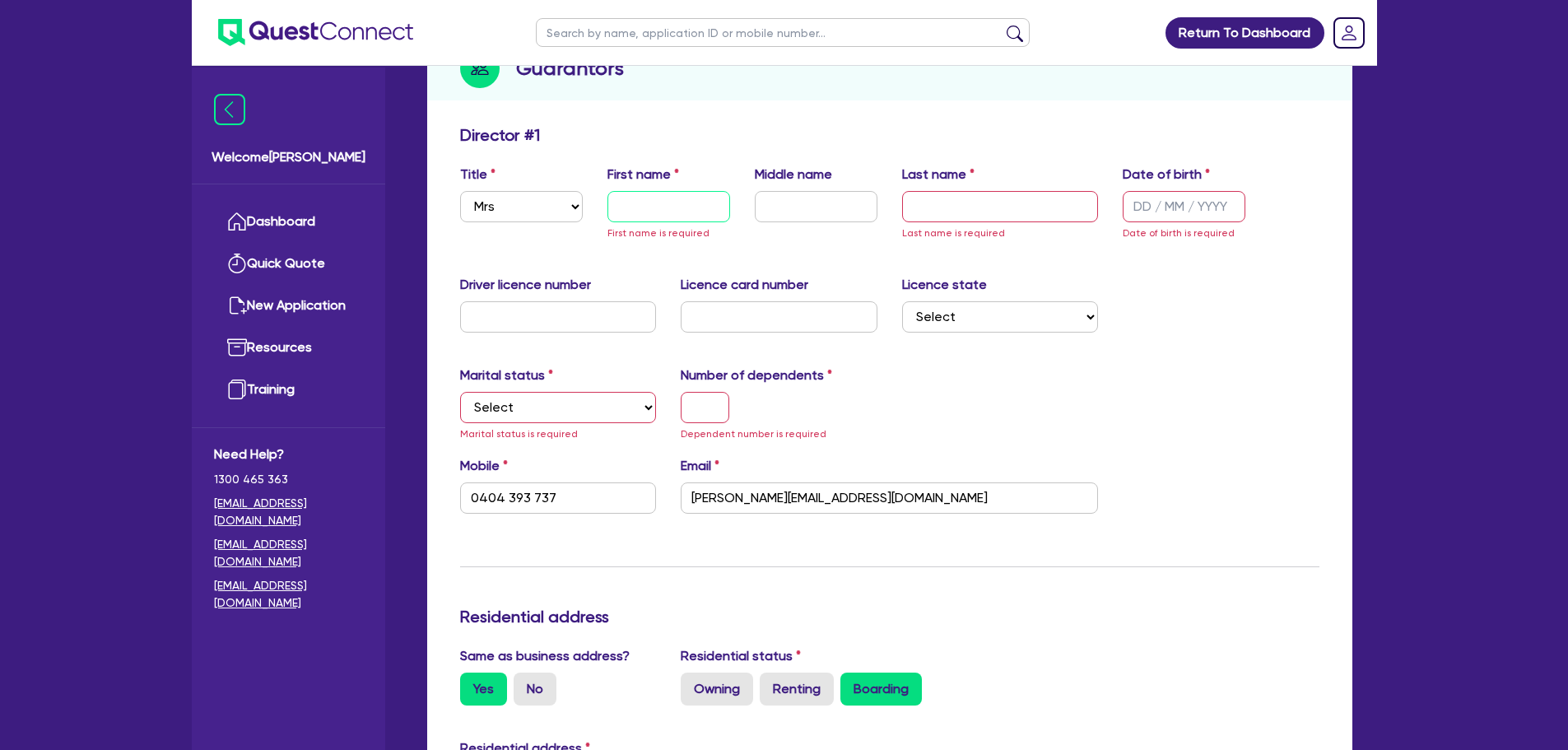
click at [664, 201] on input "text" at bounding box center [668, 207] width 122 height 31
click at [662, 202] on input "text" at bounding box center [668, 207] width 122 height 31
paste input "[PERSON_NAME]"
type input "[PERSON_NAME]"
type input "0404 393 737"
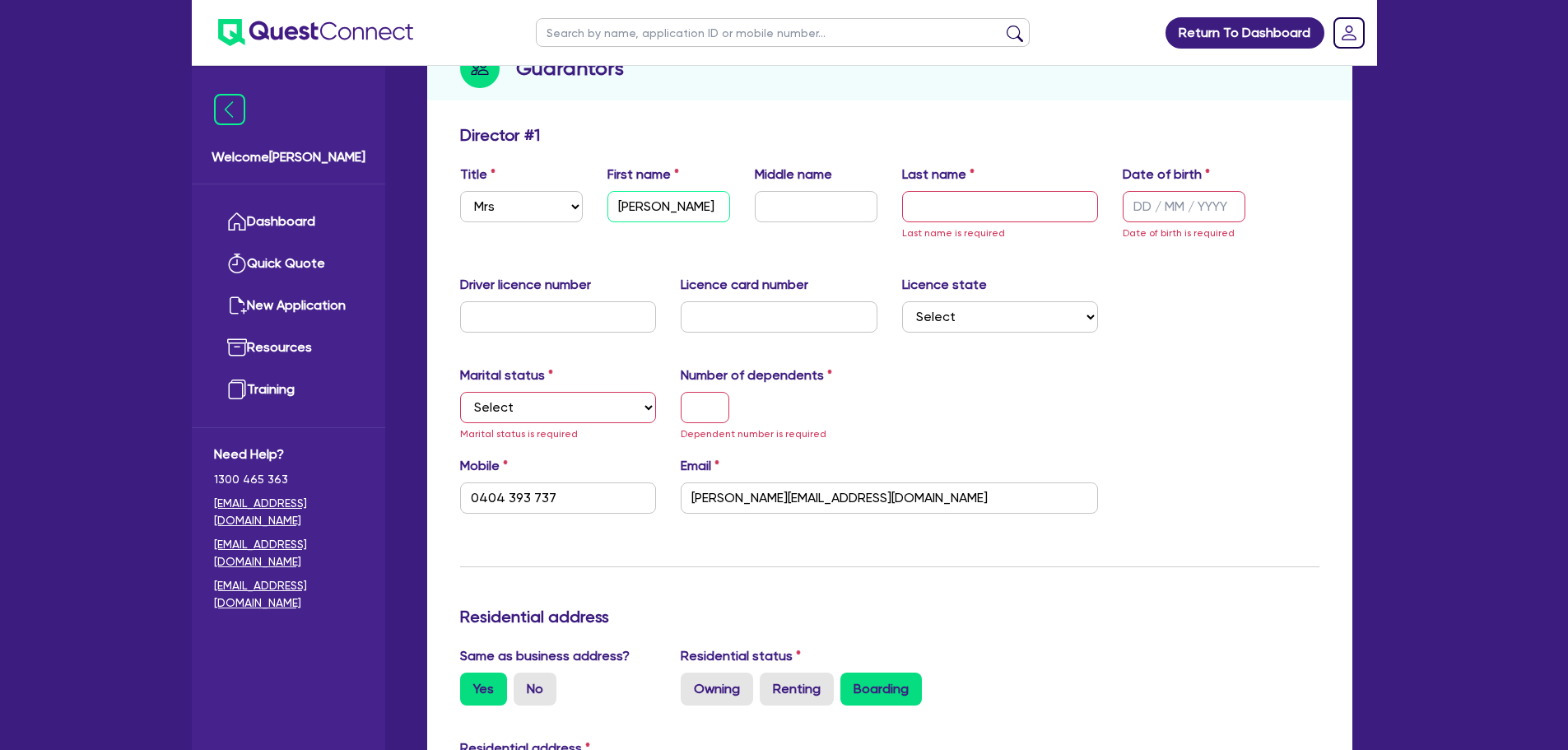
type input "[PERSON_NAME]"
click at [1034, 204] on input "text" at bounding box center [1000, 207] width 196 height 31
paste input "Ghamraoui"
type input "Ghamraoui"
type input "0404 393 737"
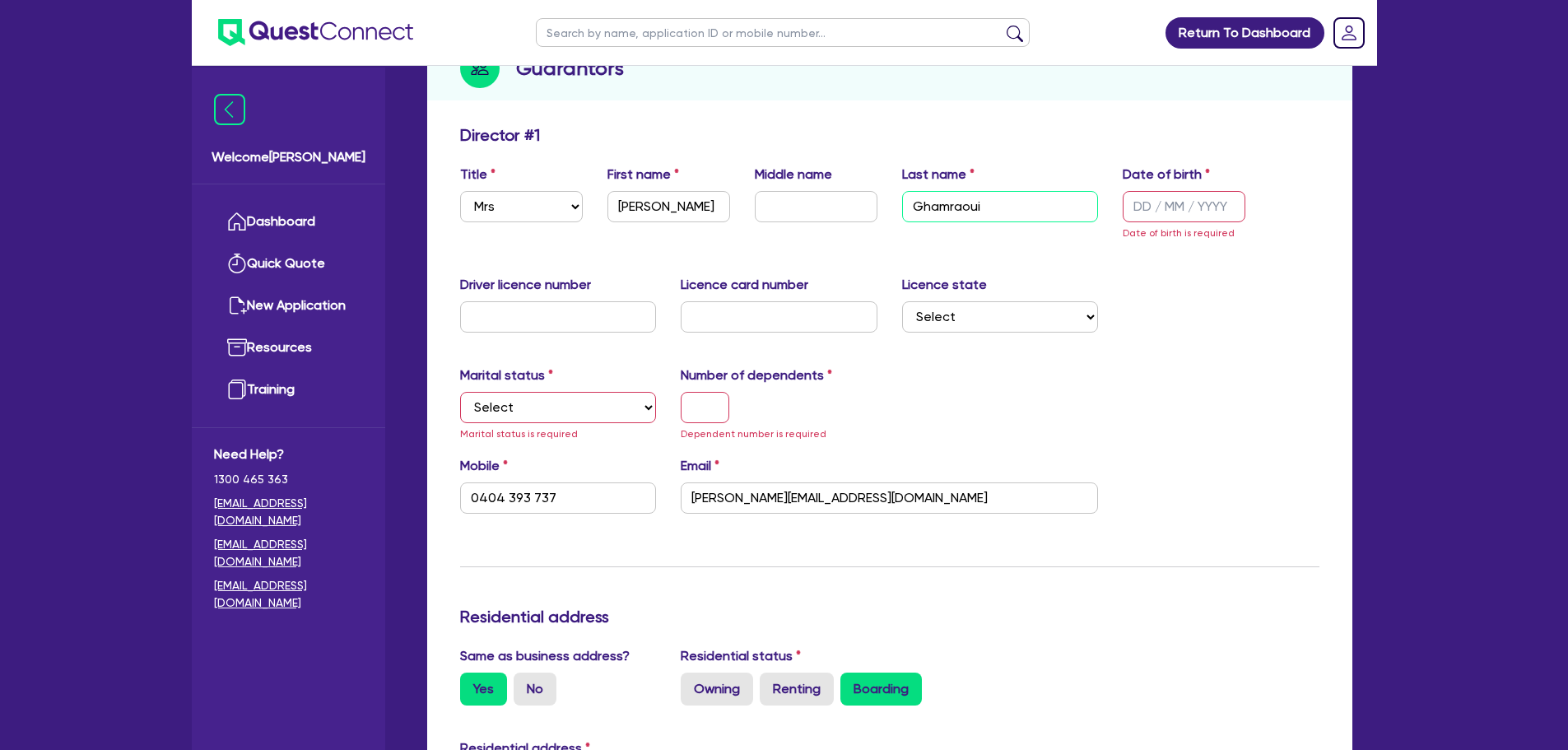
type input "Ghamraoui"
drag, startPoint x: 1202, startPoint y: 201, endPoint x: 1193, endPoint y: 204, distance: 9.5
click at [1202, 201] on input "text" at bounding box center [1184, 207] width 122 height 31
click at [1105, 248] on div "Title Select Mr Mrs Ms Miss Dr First name [PERSON_NAME] Middle name Last name […" at bounding box center [890, 210] width 884 height 90
click at [1146, 213] on input "text" at bounding box center [1184, 207] width 122 height 31
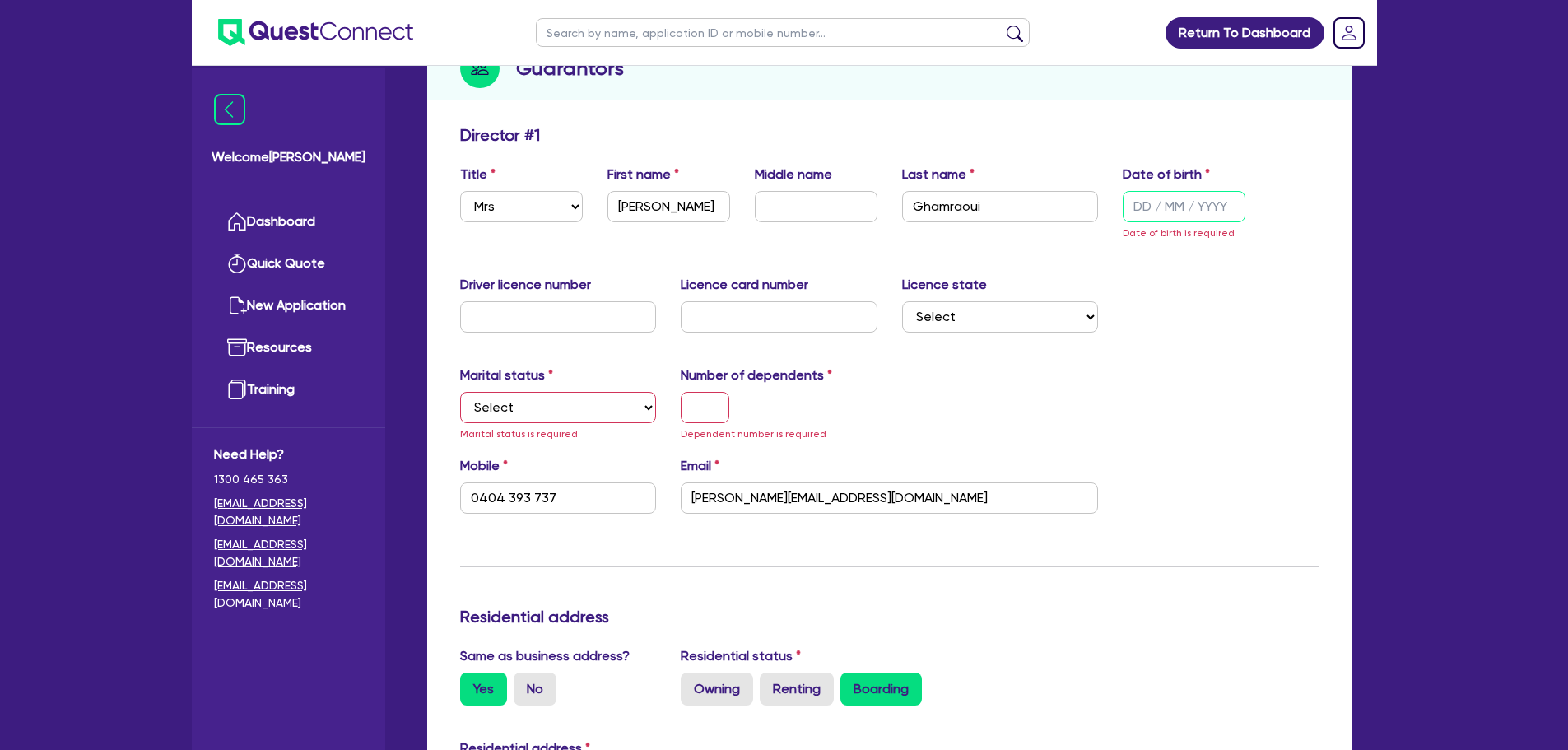
type input "1 / /"
type input "0404 393 737"
type input "11/ /"
type input "0404 393 737"
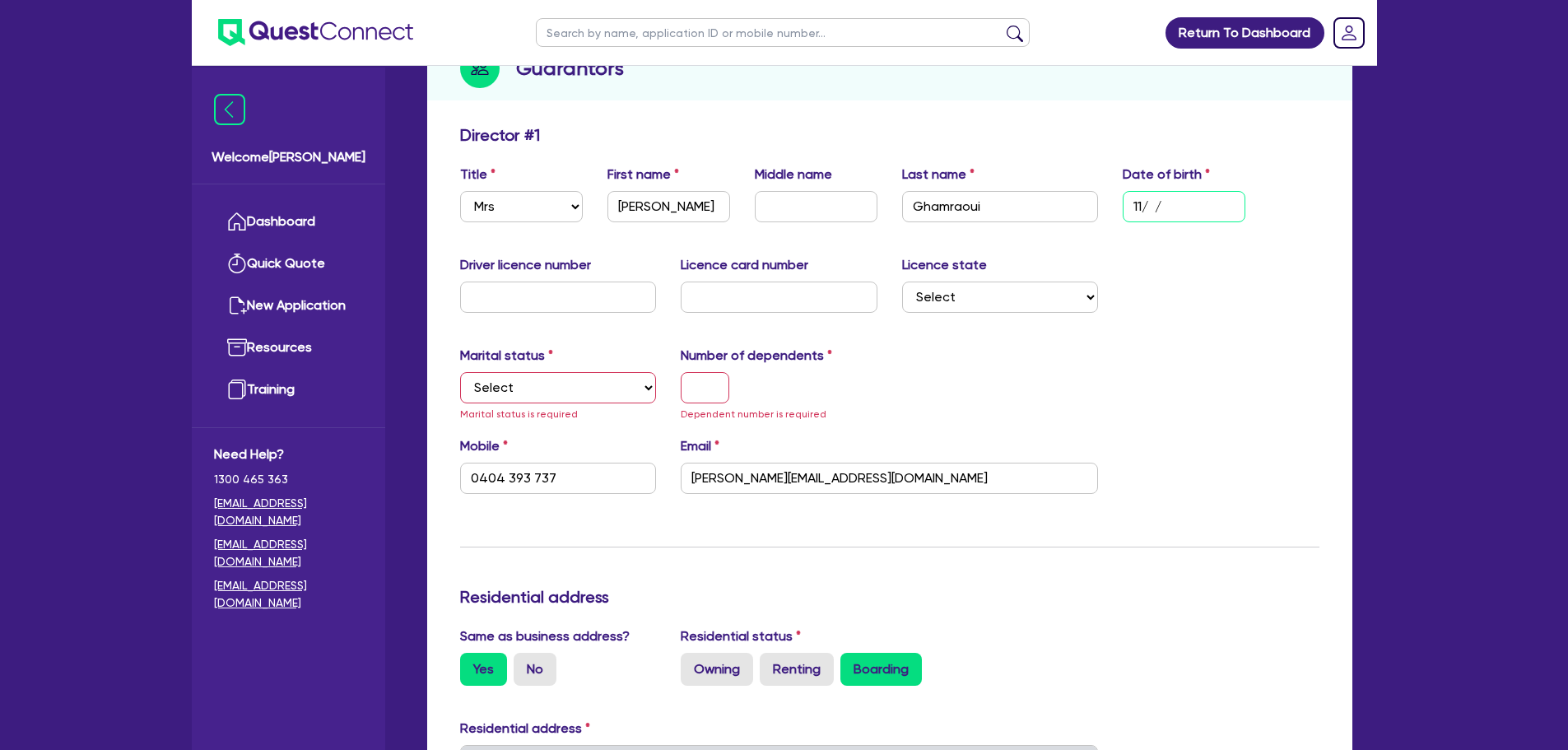
type input "11/0 /"
type input "0404 393 737"
type input "11/03/"
type input "0404 393 737"
type input "11/03/1"
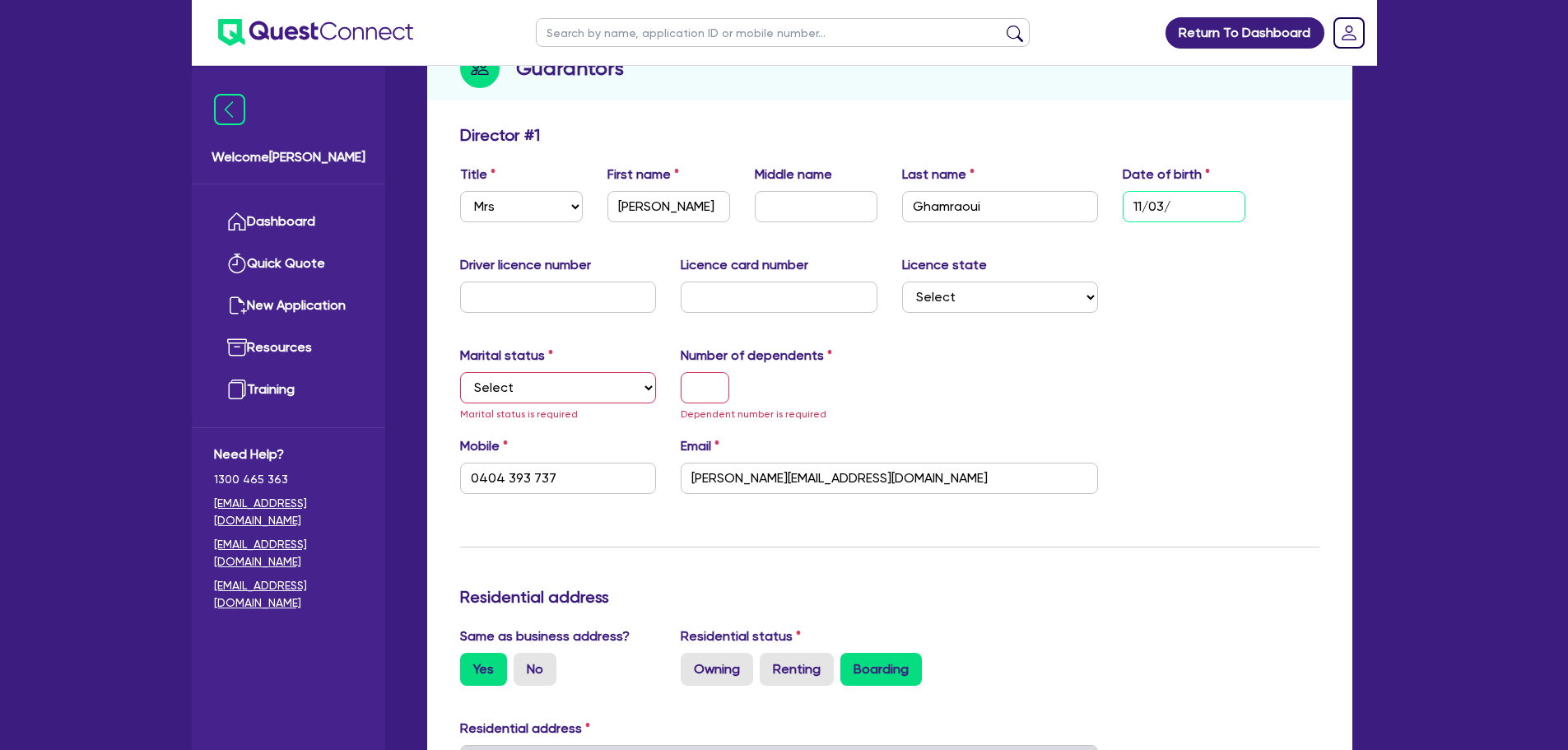
type input "0404 393 737"
type input "[DATE]"
type input "0404 393 737"
type input "11/03/199"
type input "0404 393 737"
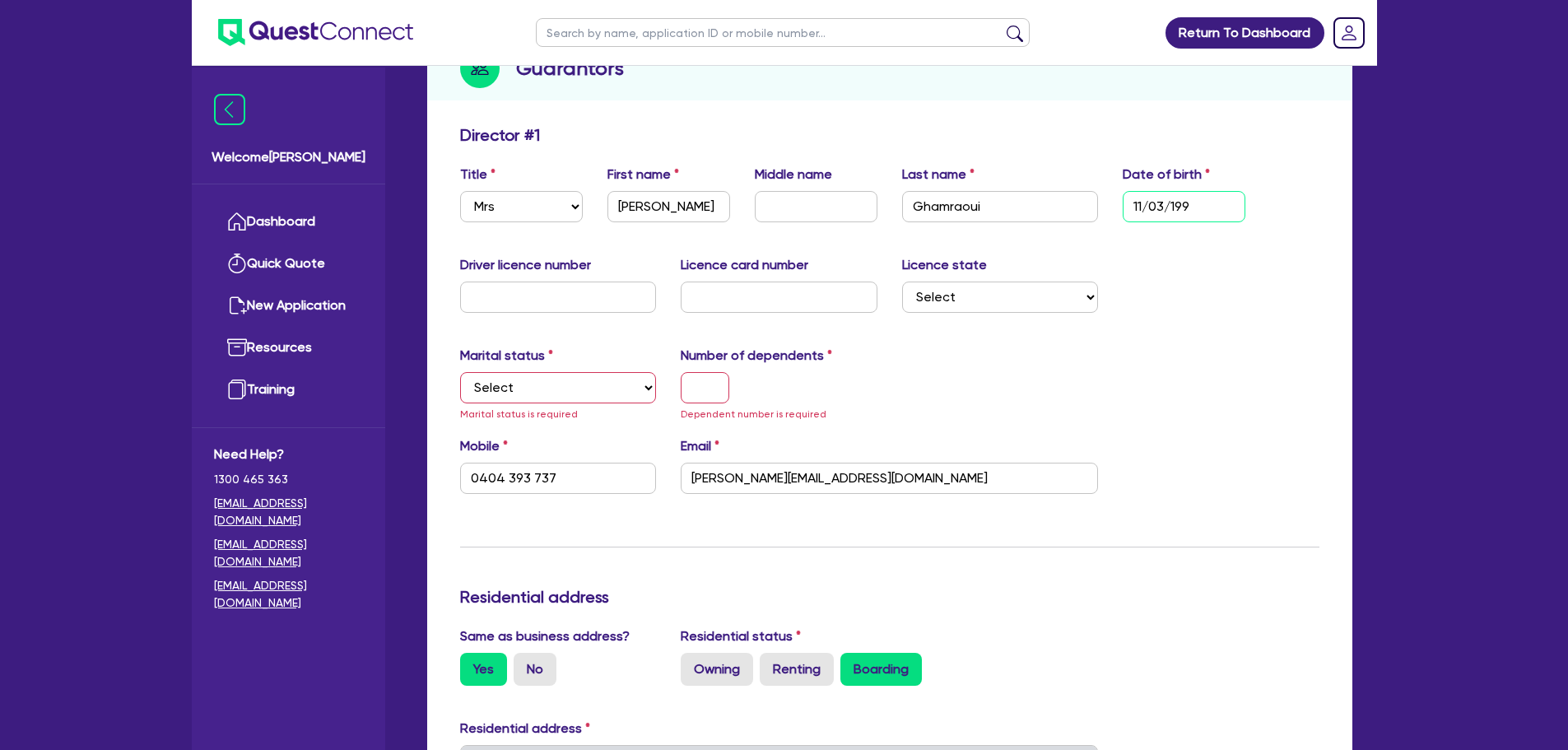
type input "[DATE]"
type input "0404 393 737"
type input "[DATE]"
drag, startPoint x: 565, startPoint y: 393, endPoint x: 582, endPoint y: 385, distance: 18.8
click at [565, 393] on select "Select Single Married De Facto / Partner" at bounding box center [558, 388] width 196 height 31
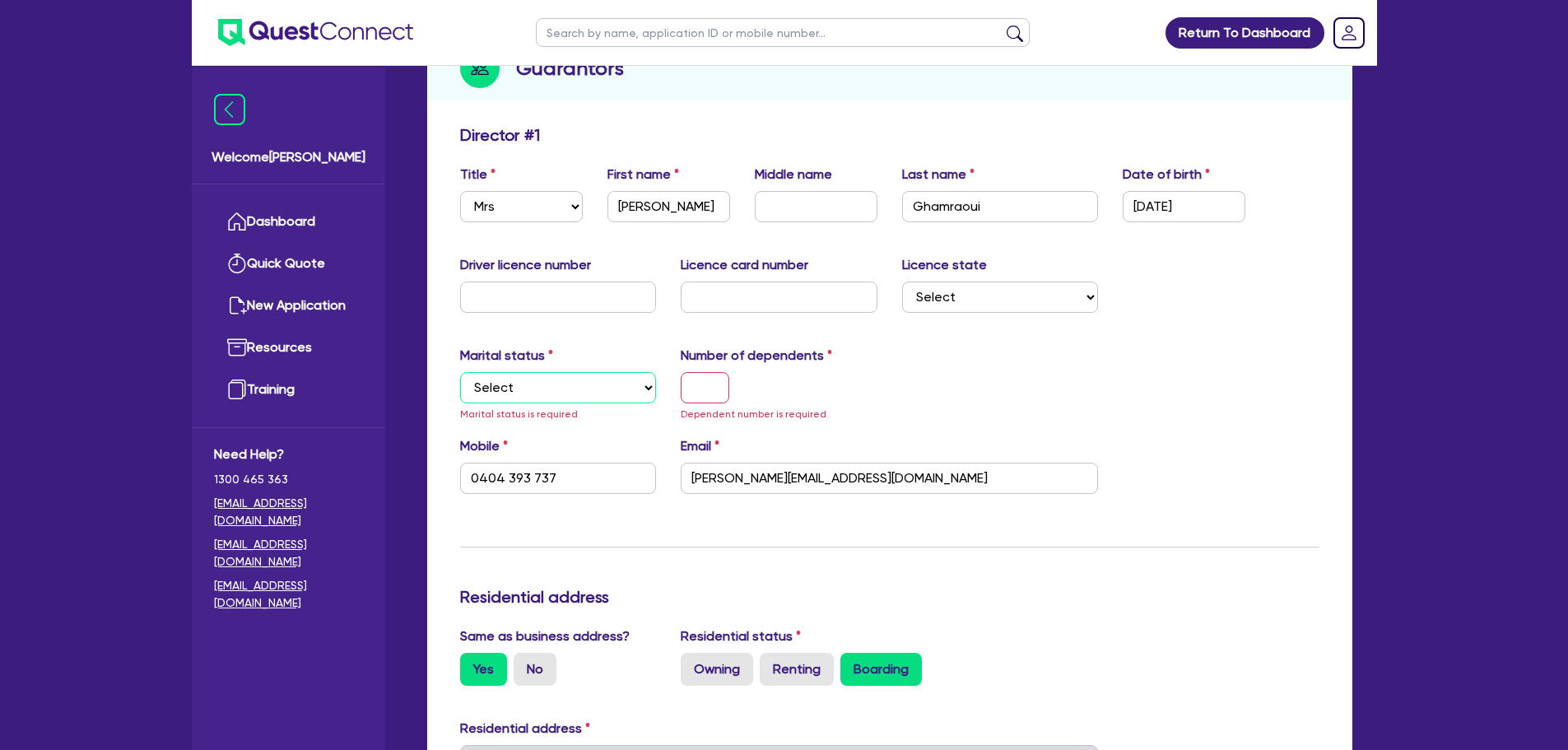
select select "SINGLE"
click at [460, 372] on select "Select Single Married De Facto / Partner" at bounding box center [558, 388] width 196 height 31
type input "0404 393 737"
drag, startPoint x: 703, startPoint y: 389, endPoint x: 921, endPoint y: 423, distance: 220.6
click at [703, 388] on input "text" at bounding box center [704, 388] width 48 height 31
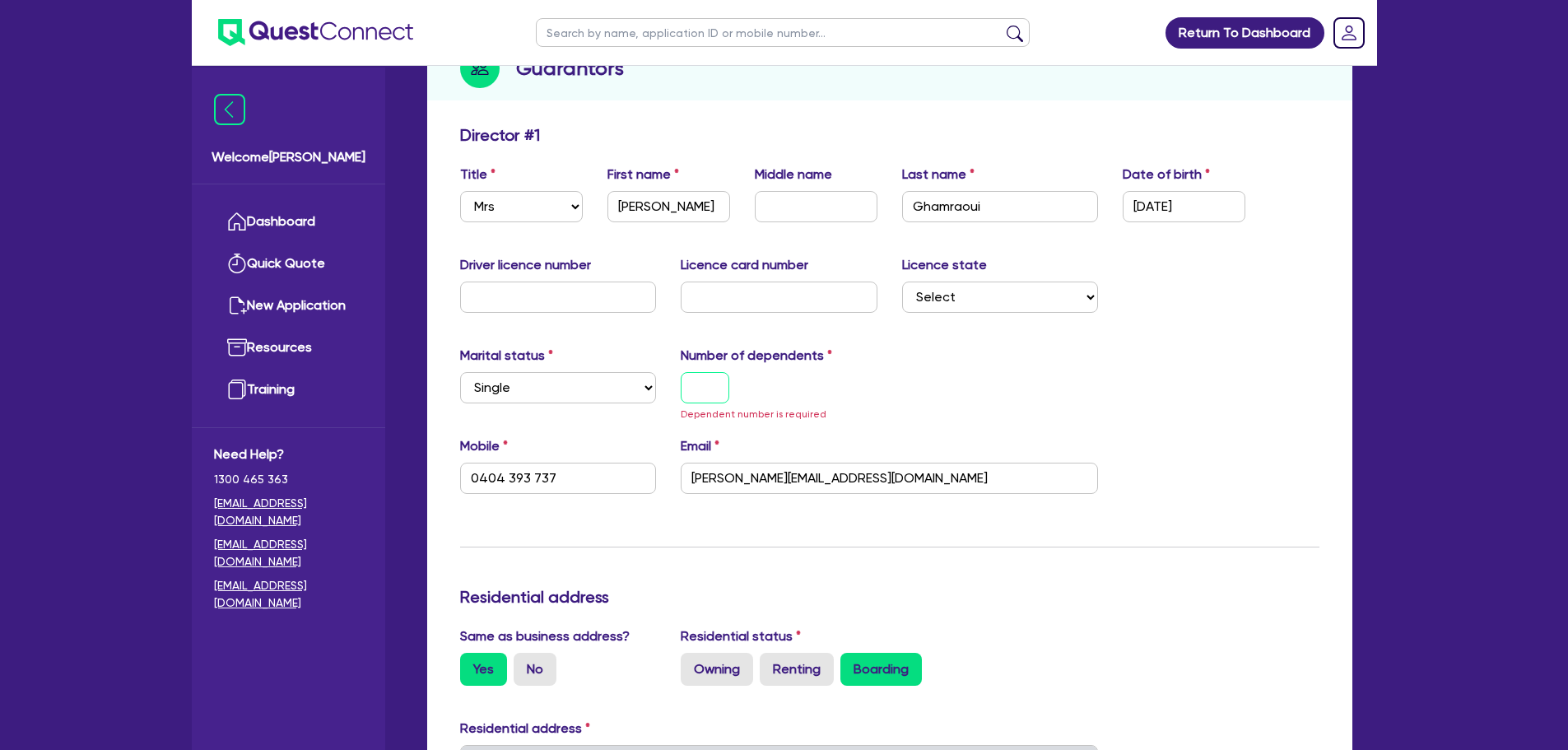
type input "0"
type input "0404 393 737"
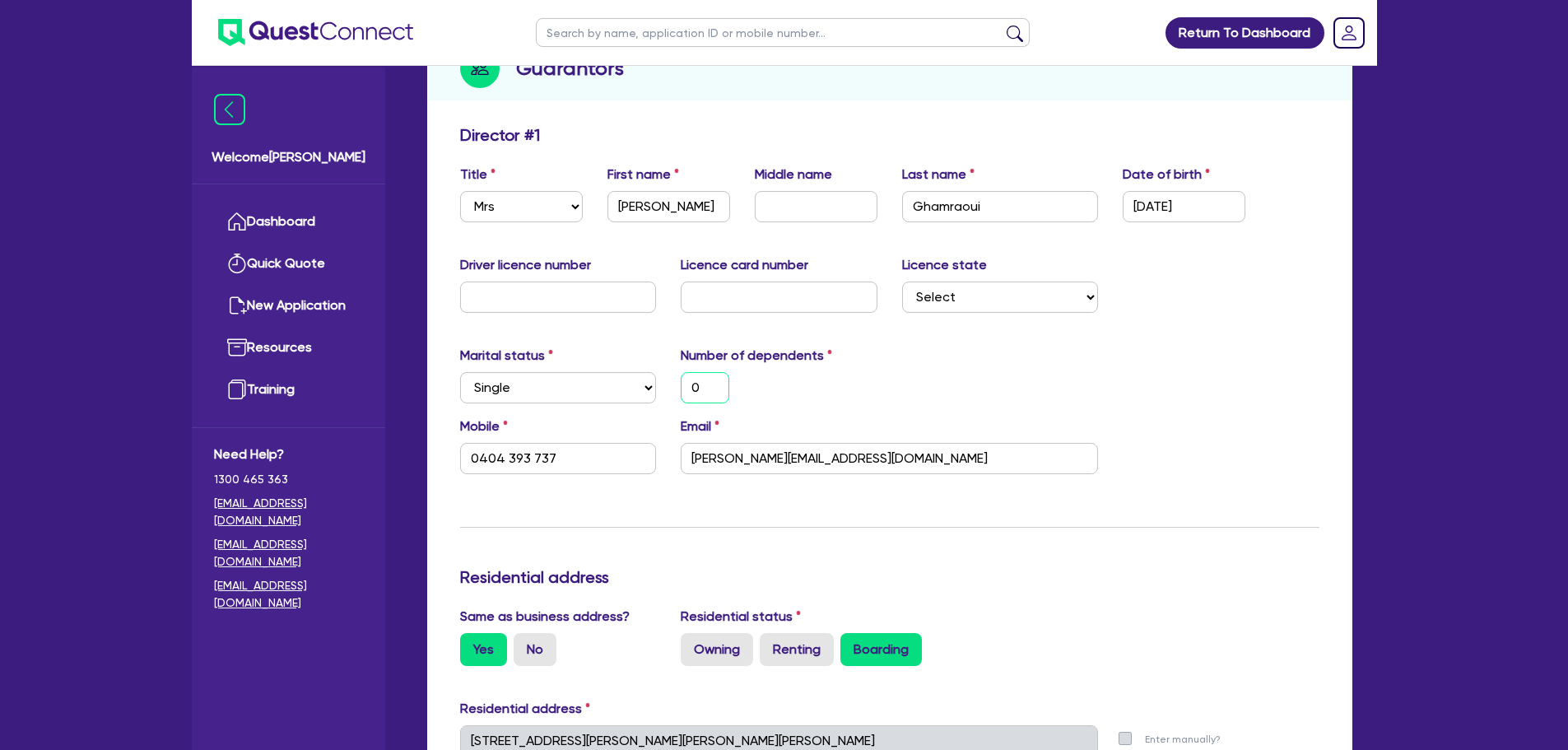
type input "0404 393 737"
type input "3"
type input "0404 393 737"
type input "3"
click at [960, 355] on div "Marital status Select [DEMOGRAPHIC_DATA] Married De Facto / Partner Number of d…" at bounding box center [890, 381] width 884 height 71
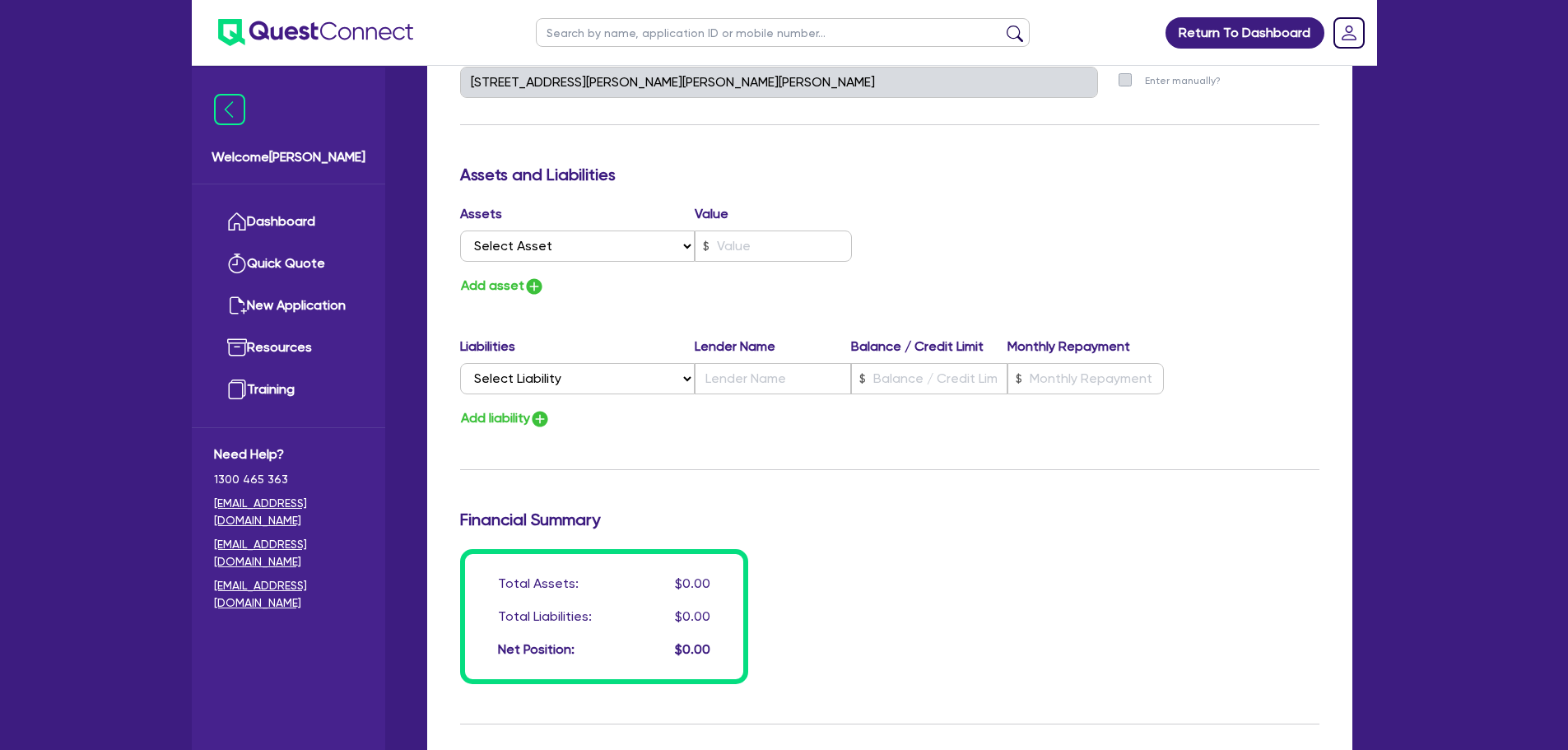
scroll to position [1158, 0]
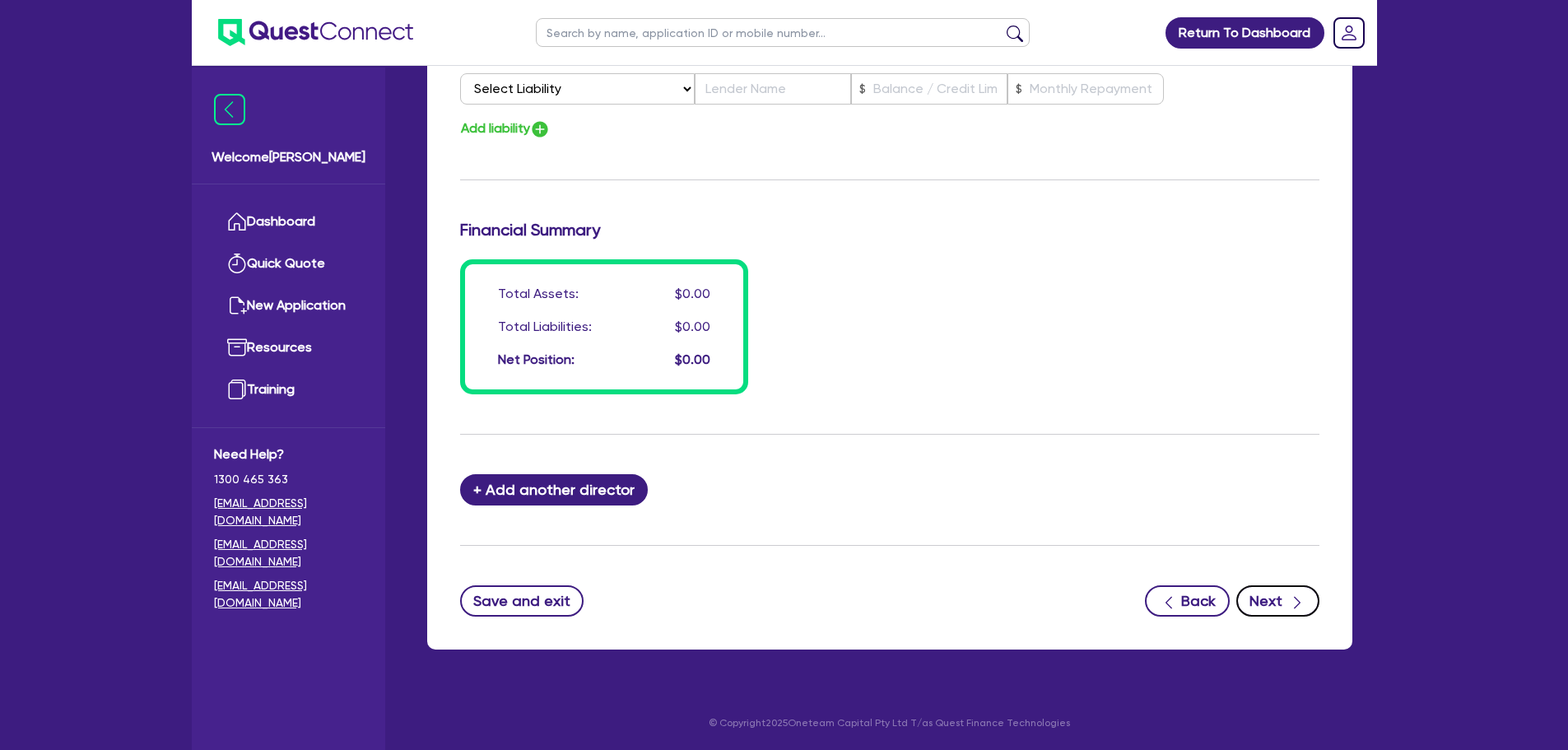
click at [1273, 599] on button "Next" at bounding box center [1278, 600] width 83 height 31
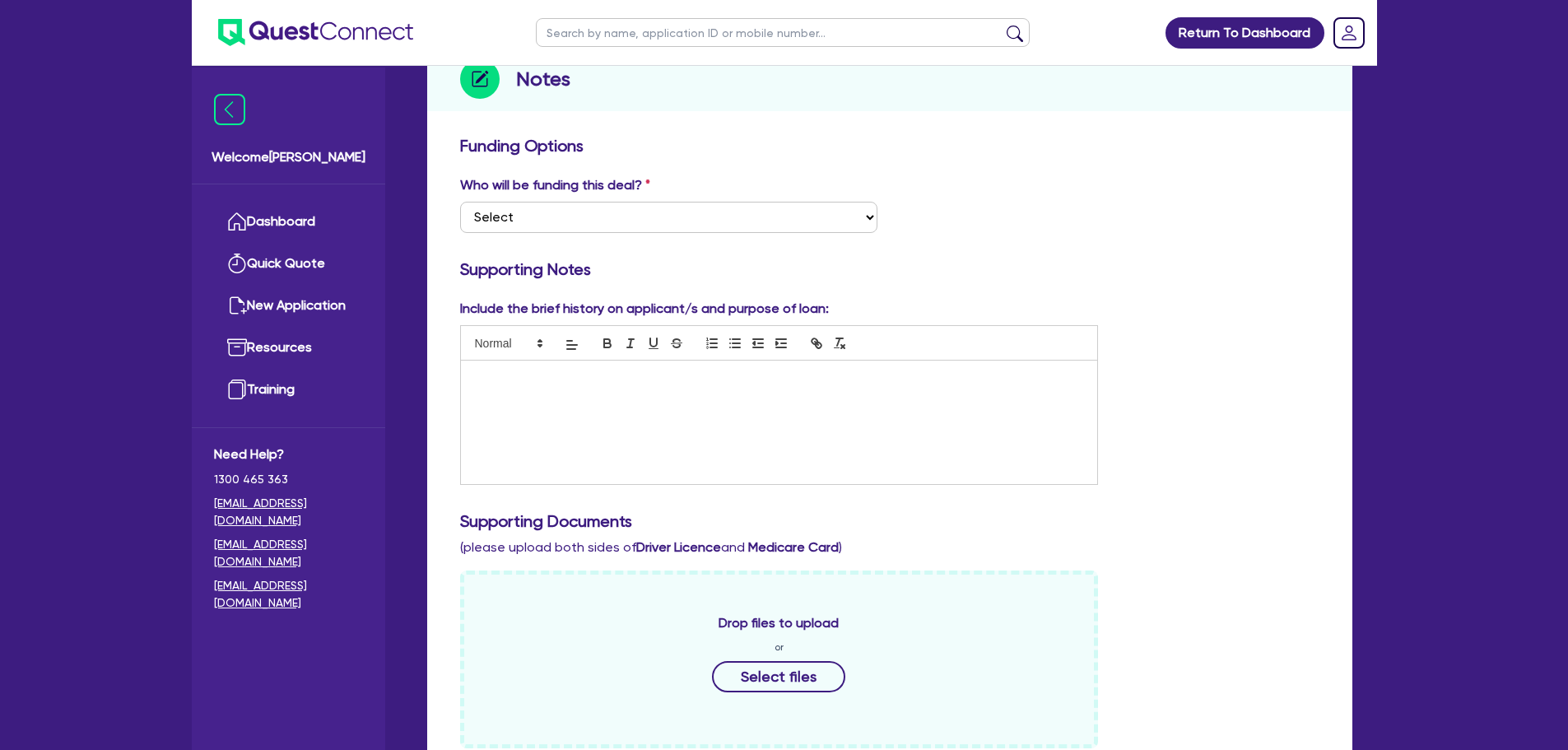
scroll to position [247, 0]
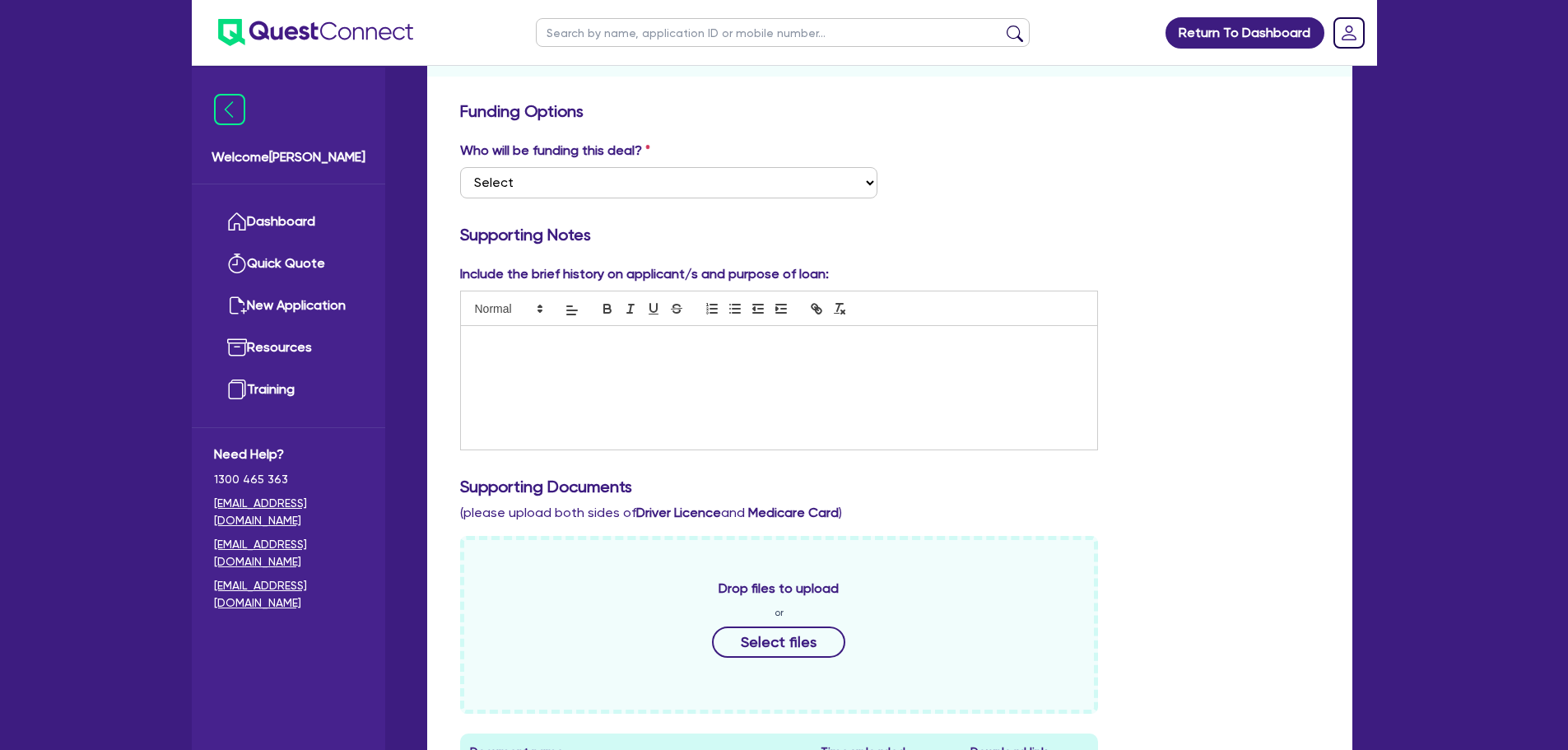
click at [1091, 145] on div "Who will be funding this deal? Select I want Quest to fund 100% I will fund 100…" at bounding box center [890, 176] width 884 height 71
click at [821, 192] on select "Select I want Quest to fund 100% I will fund 100% I will co-fund with Quest Oth…" at bounding box center [668, 182] width 418 height 31
select select "Other"
click at [460, 167] on select "Select I want Quest to fund 100% I will fund 100% I will co-fund with Quest Oth…" at bounding box center [668, 182] width 418 height 31
click at [811, 393] on div at bounding box center [779, 387] width 637 height 123
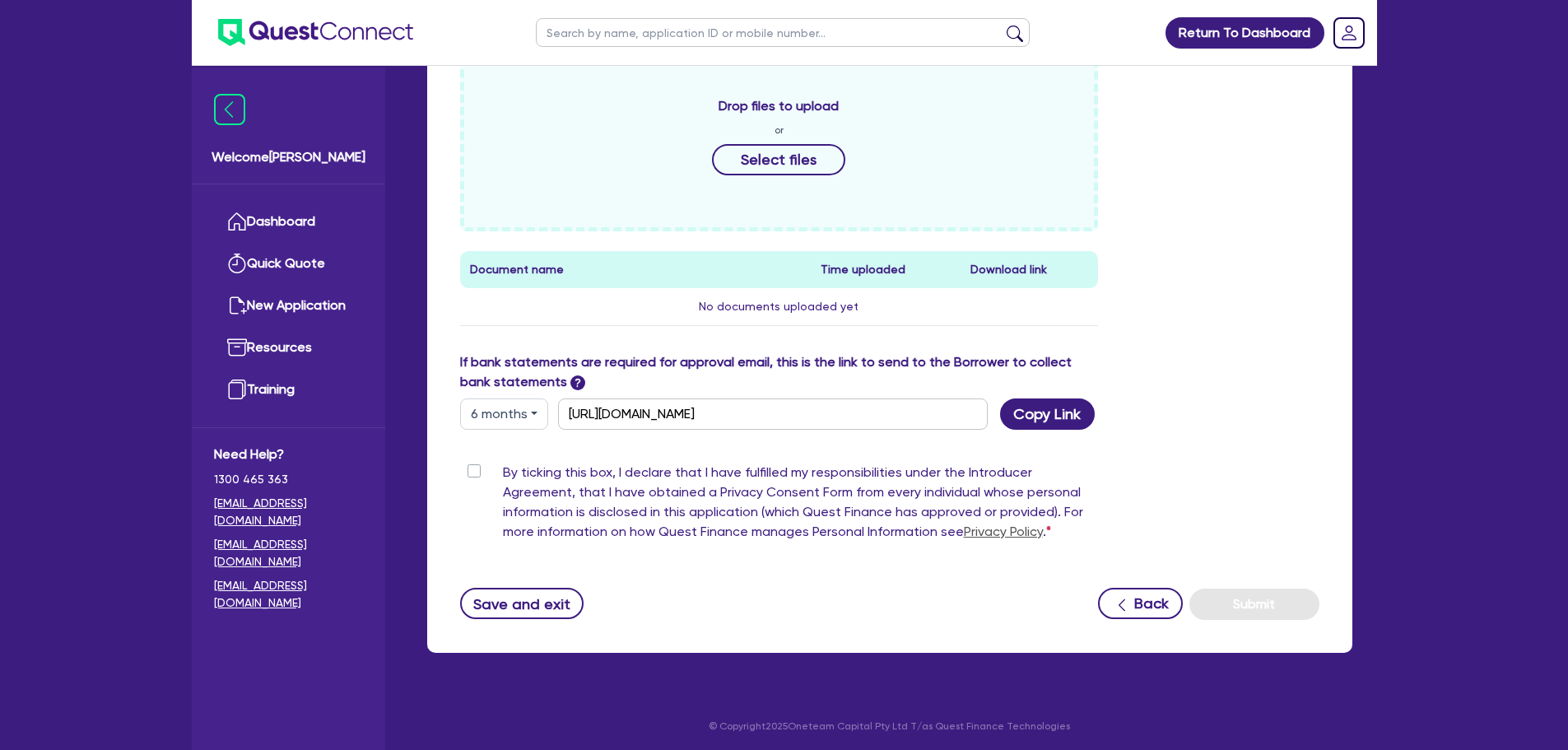
scroll to position [321, 0]
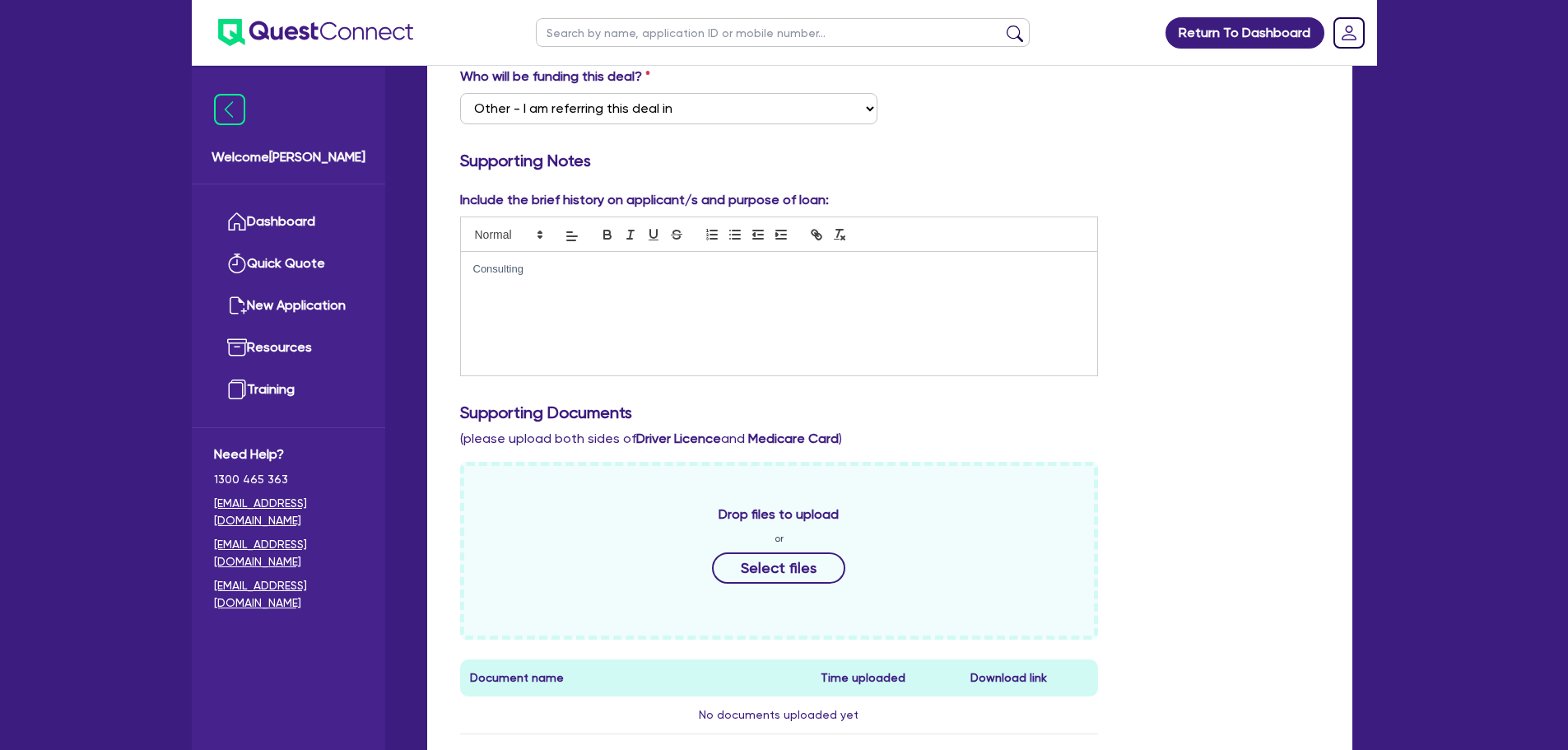
click at [1164, 276] on div "Include the brief history on applicant/s and purpose of loan: Consulting" at bounding box center [890, 290] width 884 height 199
click at [662, 309] on div "Consulting" at bounding box center [779, 313] width 637 height 123
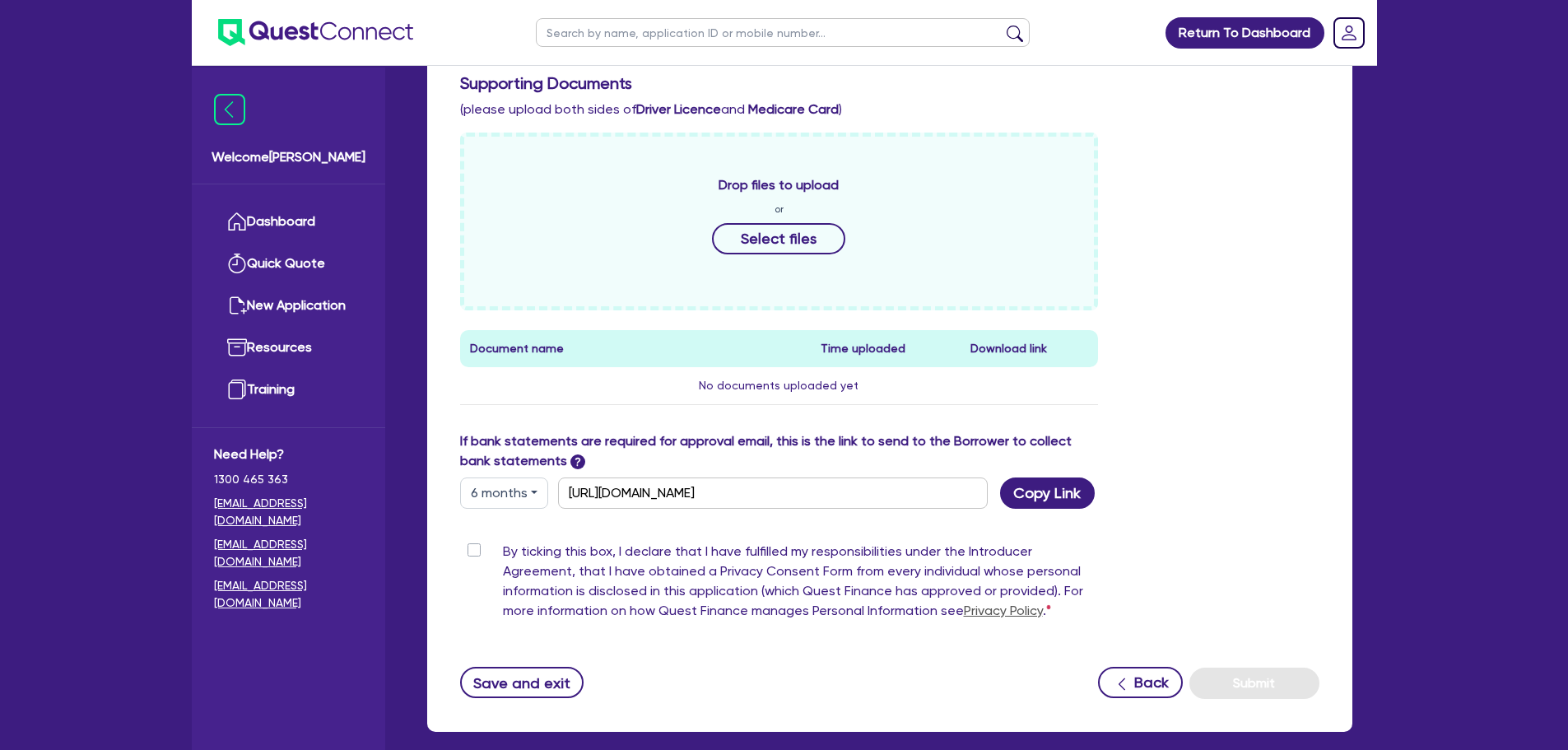
click at [503, 548] on label "By ticking this box, I declare that I have fulfilled my responsibilities under …" at bounding box center [800, 584] width 596 height 86
click at [470, 548] on input "By ticking this box, I declare that I have fulfilled my responsibilities under …" at bounding box center [466, 549] width 13 height 15
checkbox input "true"
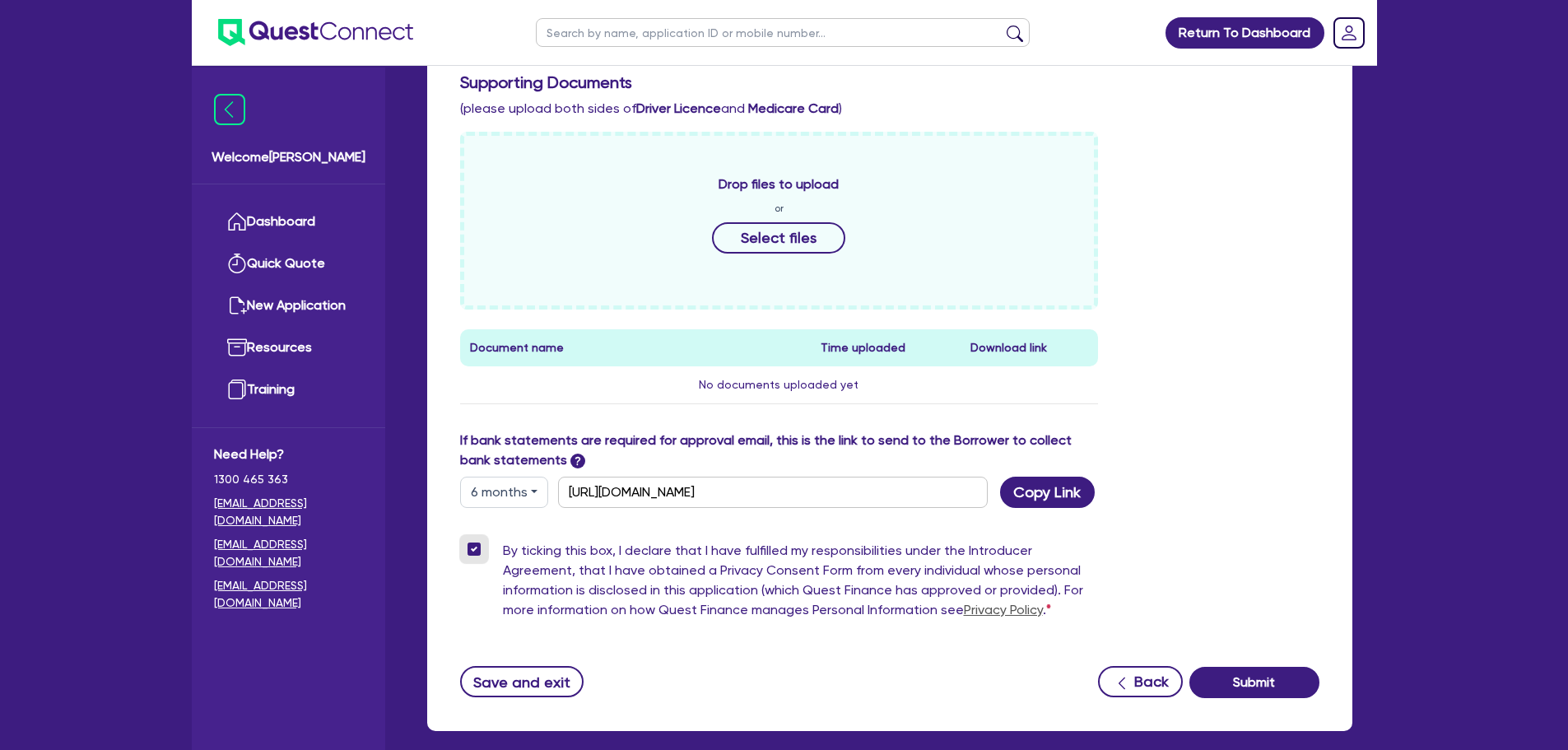
scroll to position [732, 0]
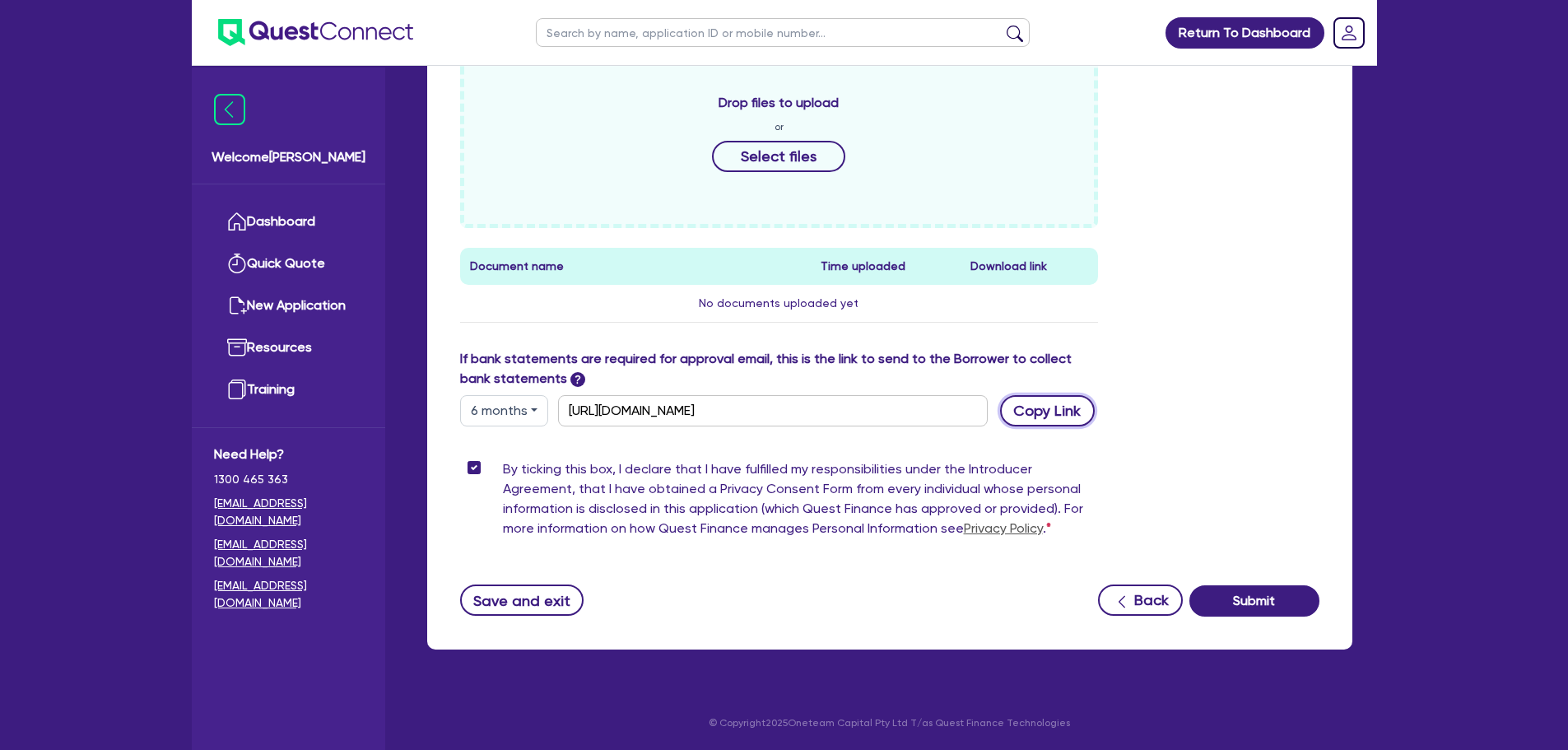
click at [1042, 407] on button "Copy Link" at bounding box center [1047, 411] width 94 height 31
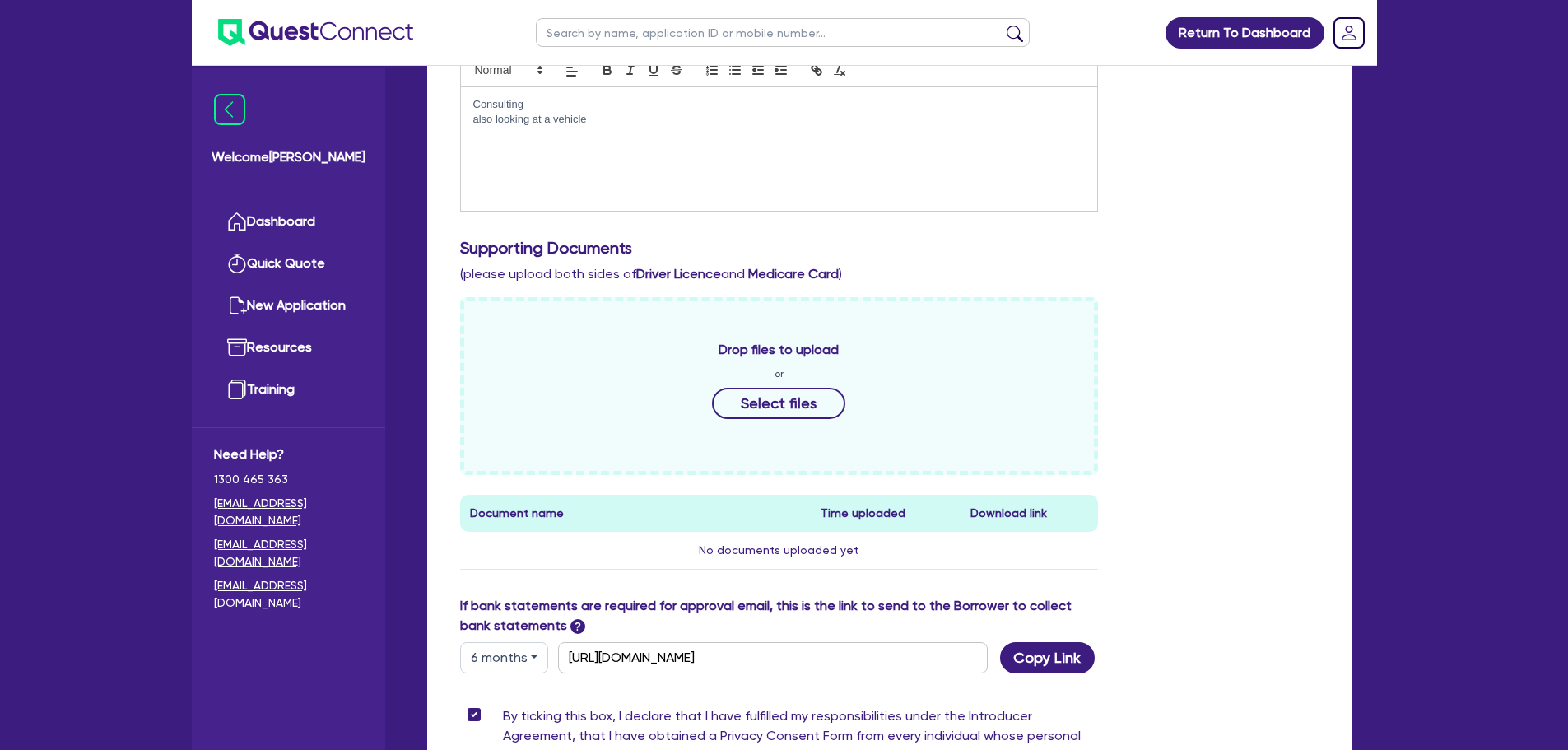
click at [1202, 338] on div "Drop files to upload or Select files Document name Time uploaded Download link …" at bounding box center [890, 446] width 884 height 298
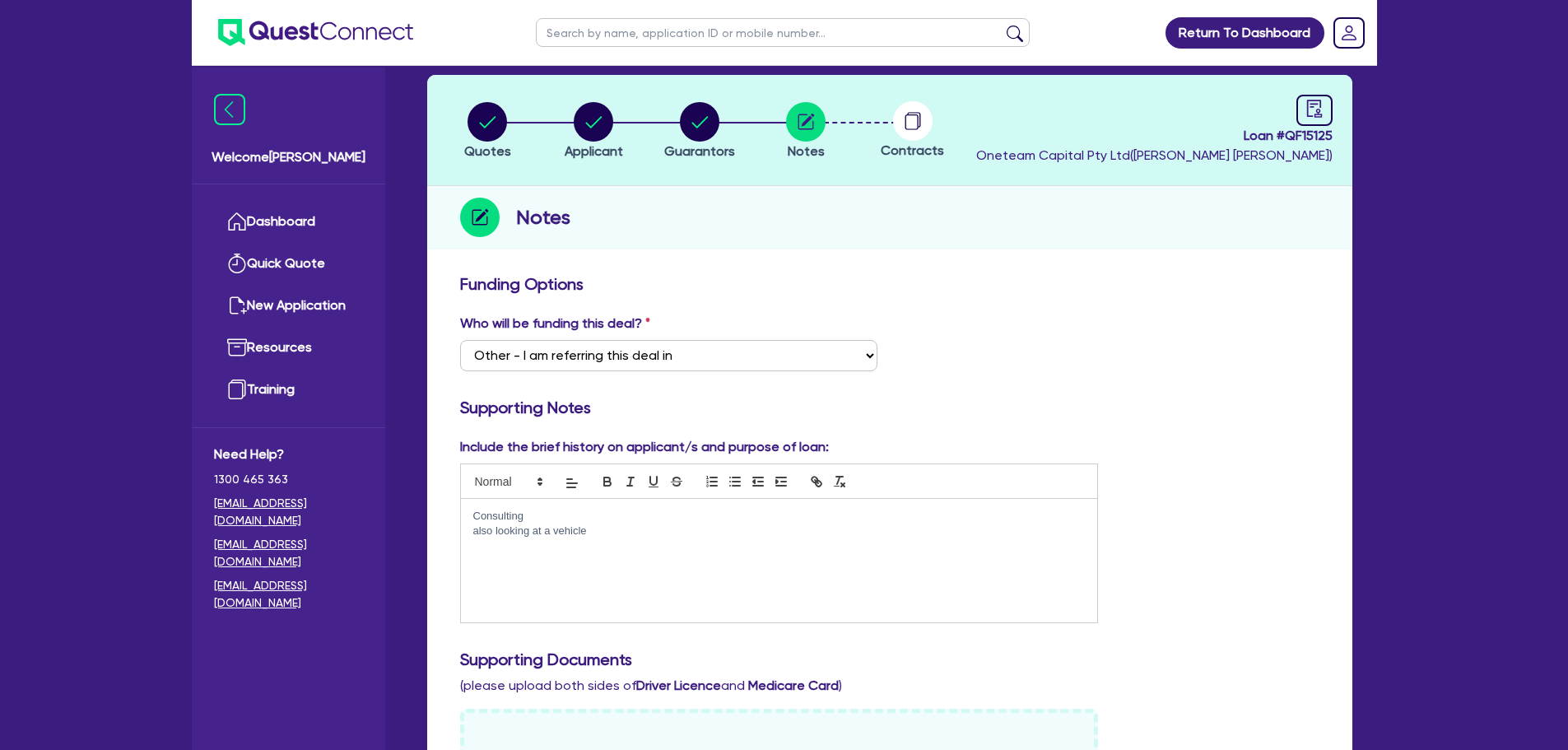
scroll to position [0, 0]
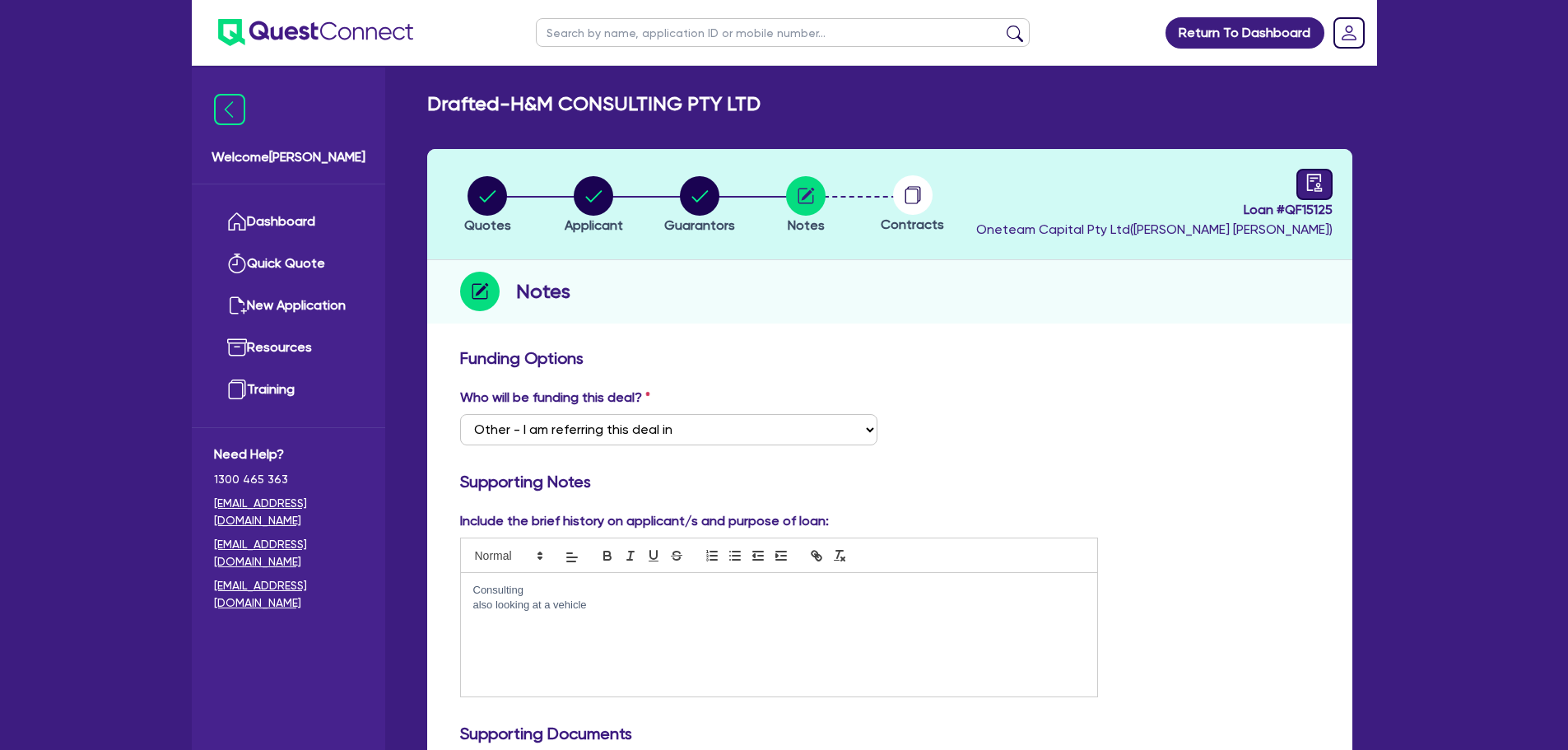
click at [1331, 190] on link at bounding box center [1314, 184] width 37 height 31
select select "DRAFTED_NEW"
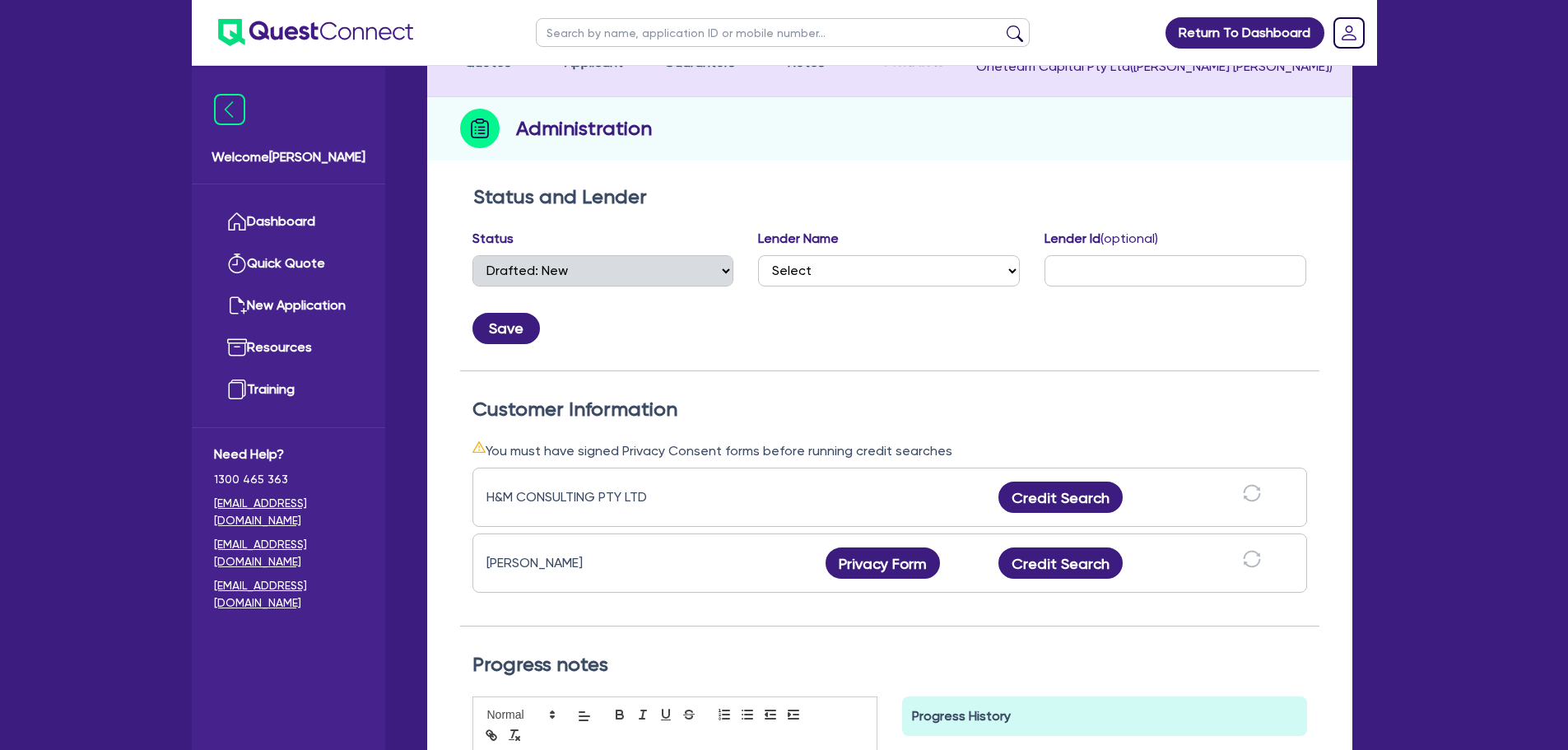
scroll to position [165, 0]
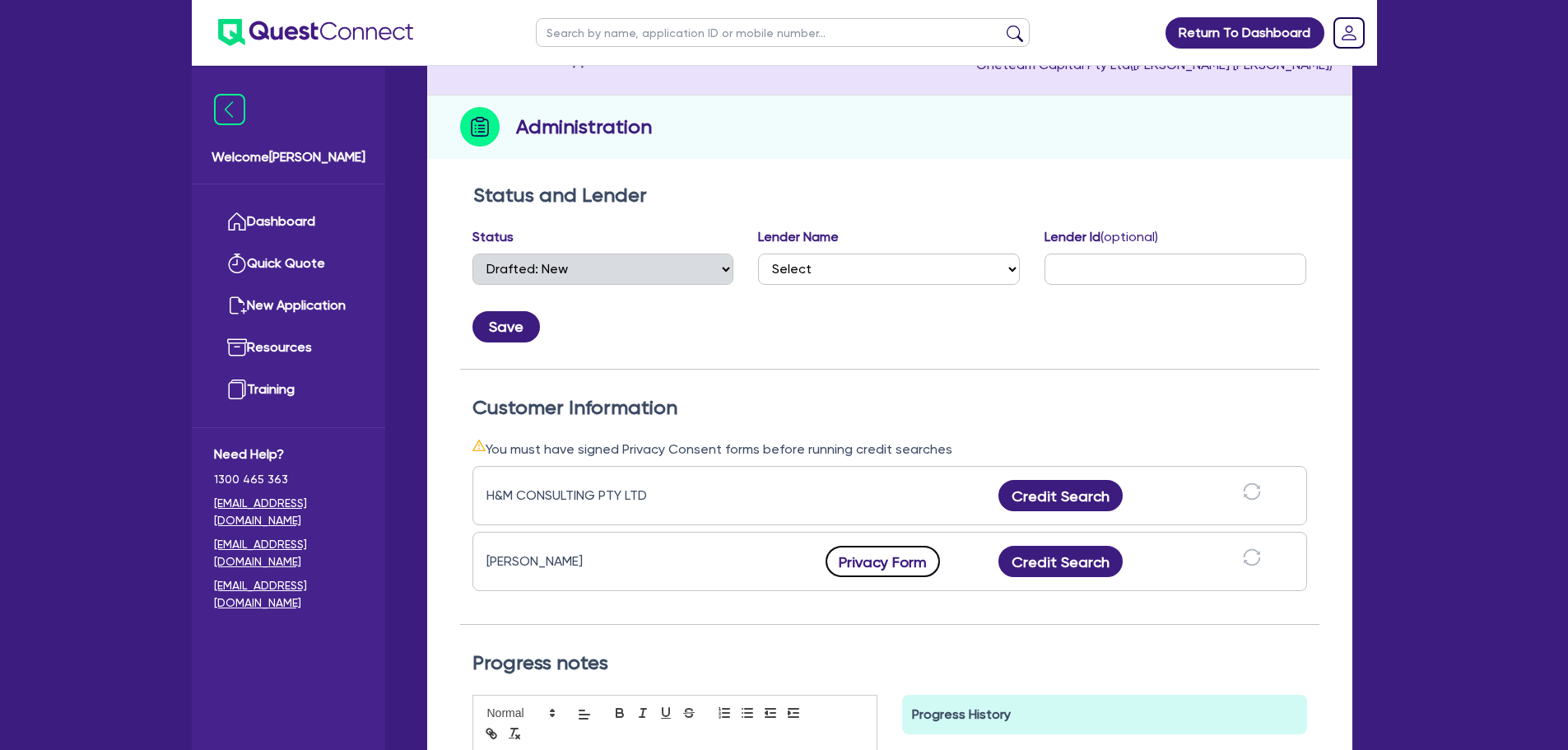
click at [873, 555] on button "Privacy Form" at bounding box center [883, 561] width 116 height 31
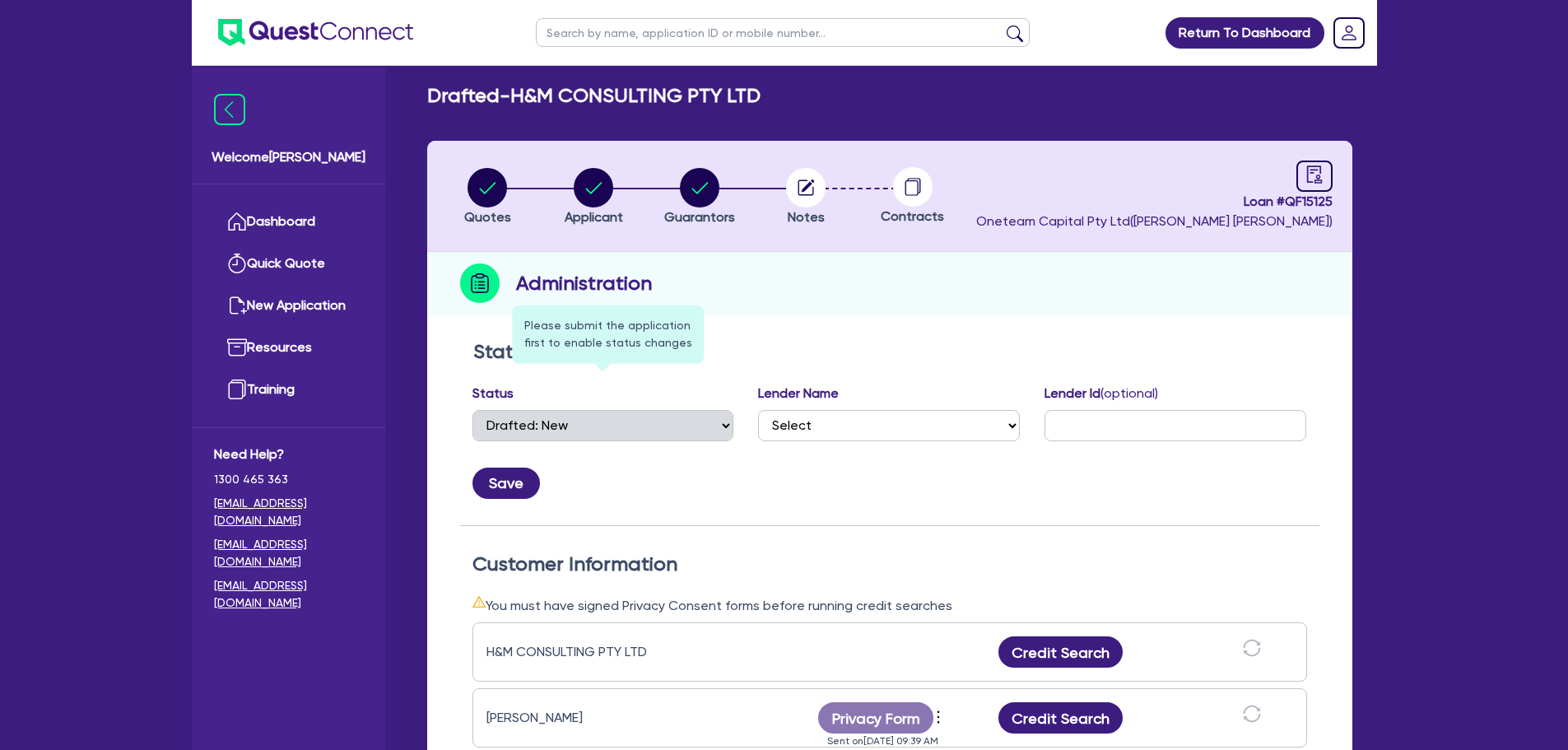
scroll to position [0, 0]
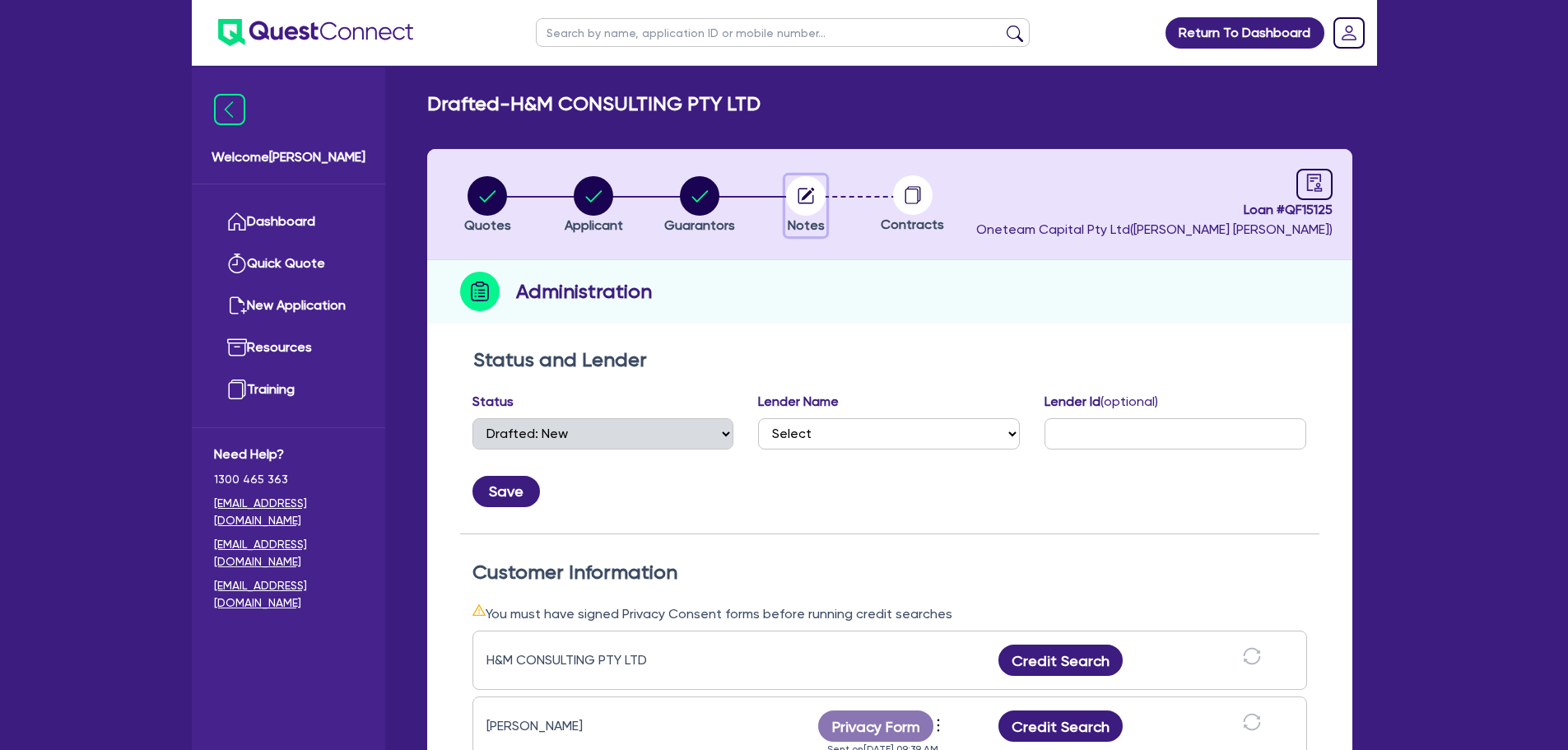
click at [804, 196] on icon "button" at bounding box center [808, 194] width 13 height 13
select select "Other"
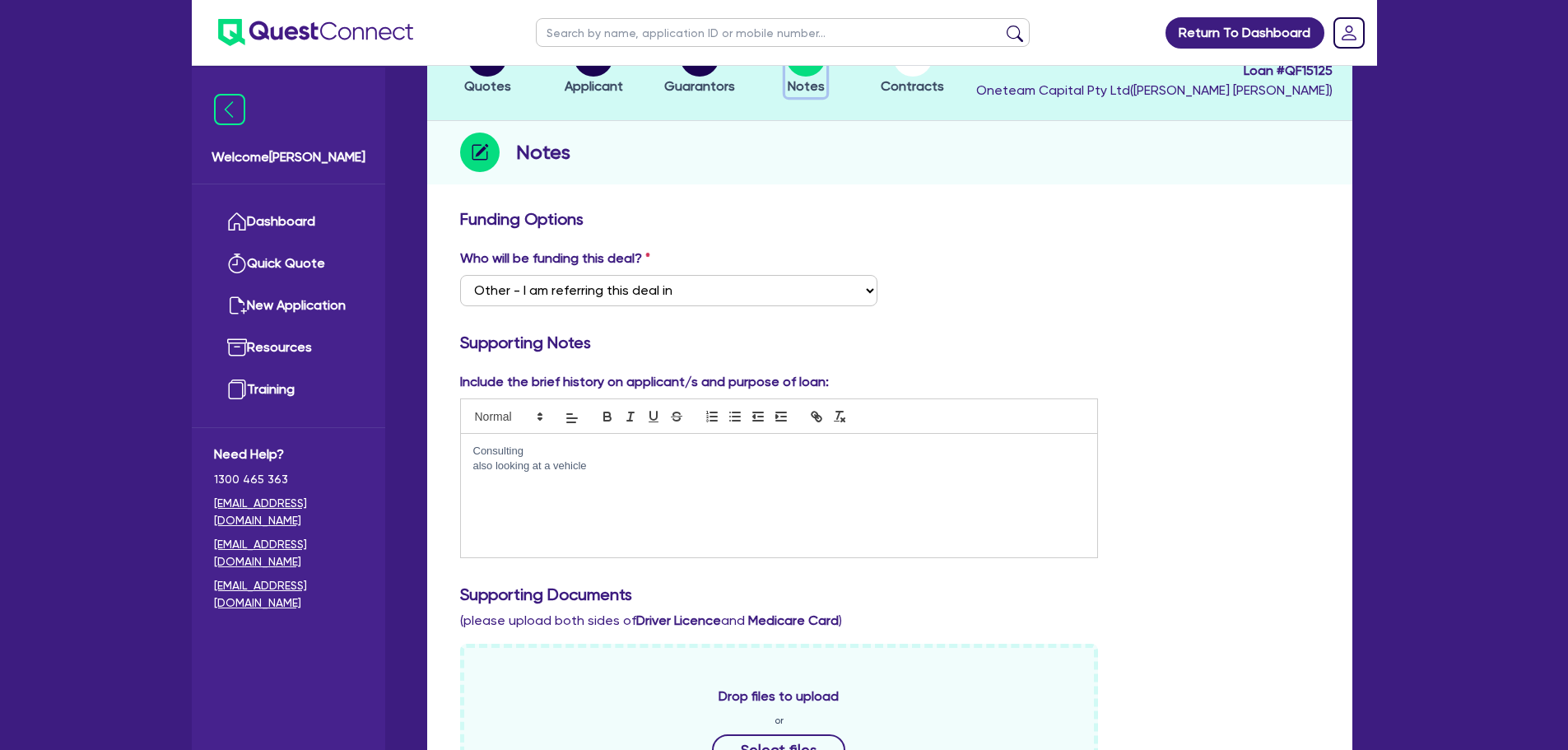
scroll to position [412, 0]
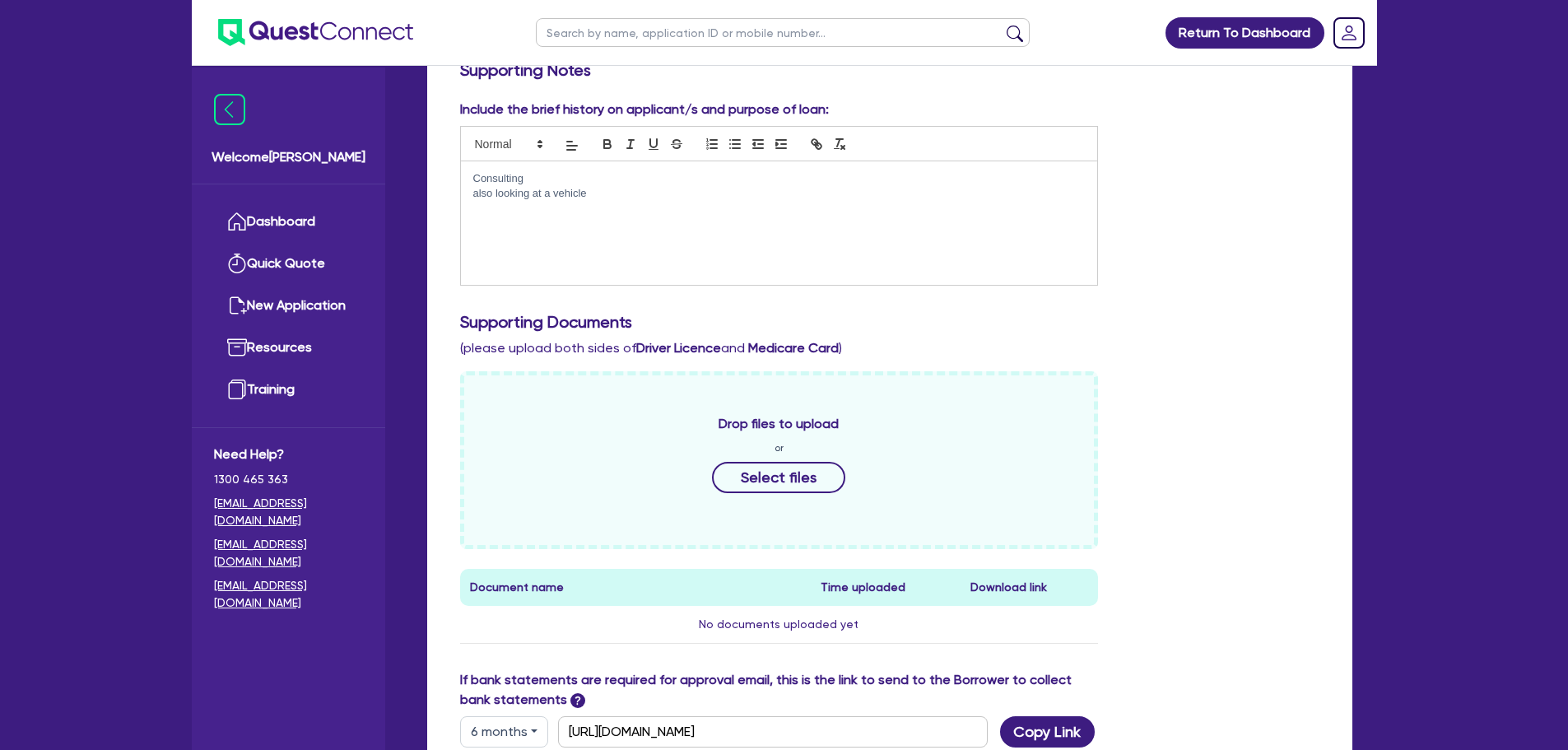
click at [581, 242] on div "Consulting also looking at a vehicle" at bounding box center [779, 223] width 637 height 123
click at [639, 199] on p "also looking at a vehicle" at bounding box center [780, 193] width 612 height 14
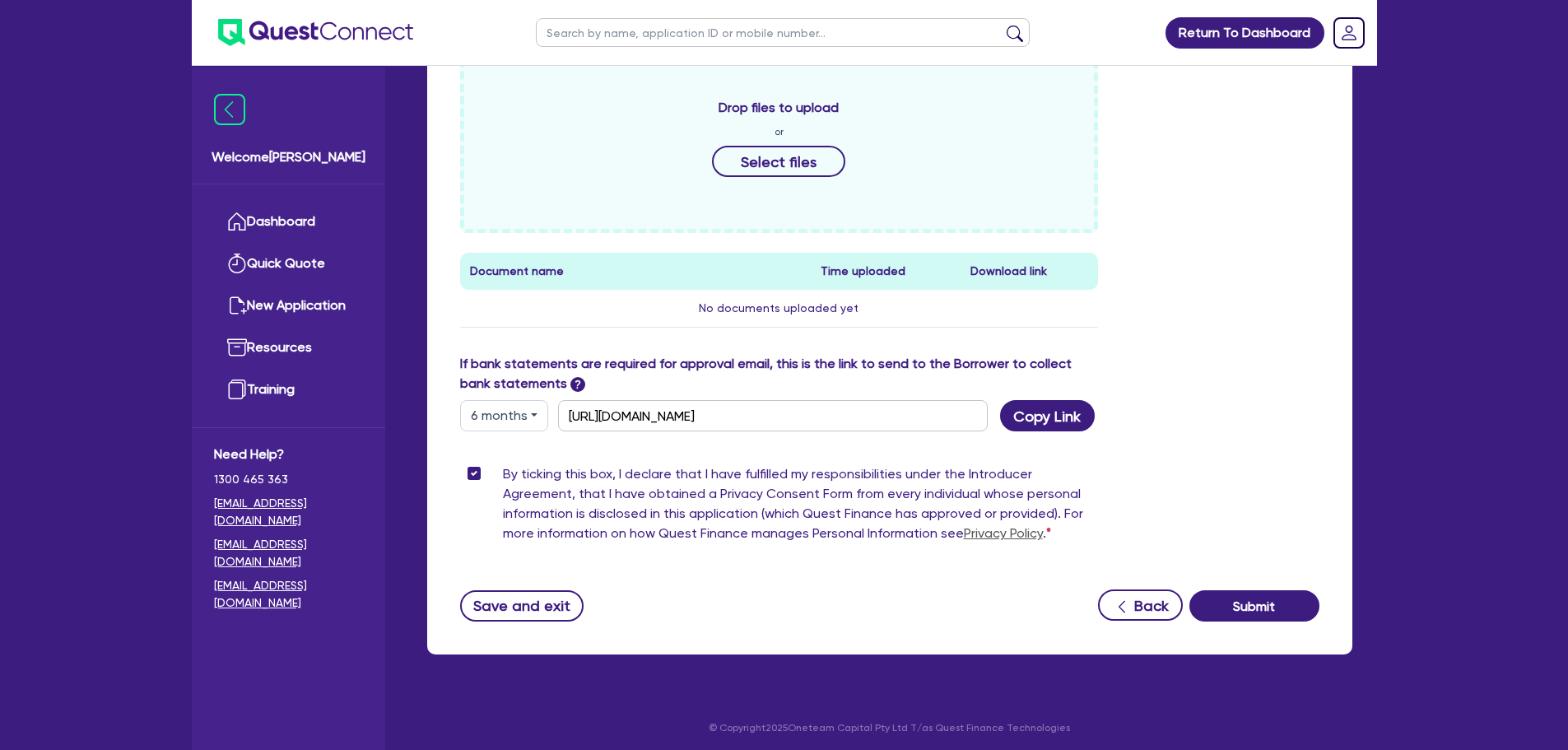
scroll to position [781, 0]
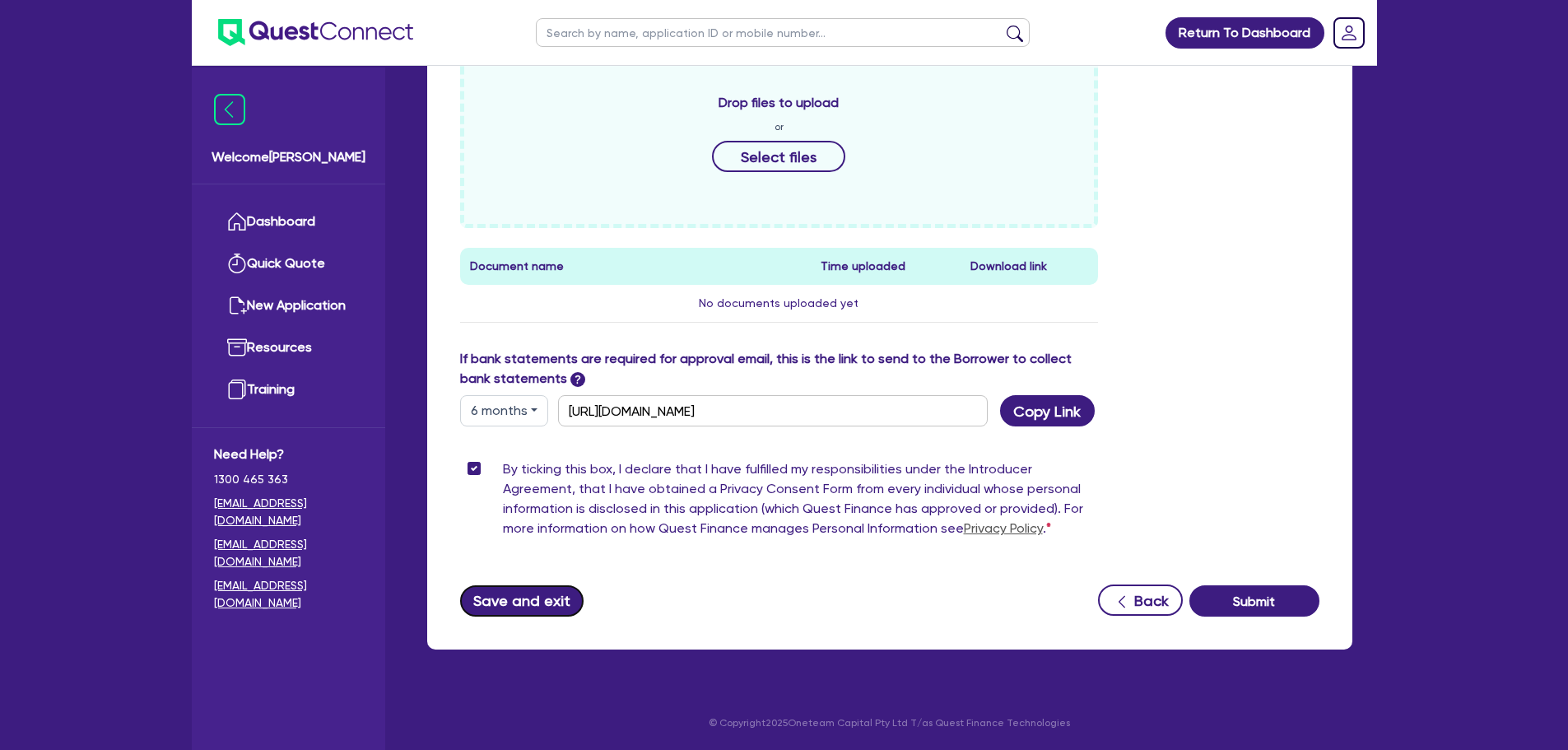
click at [504, 603] on button "Save and exit" at bounding box center [522, 600] width 124 height 31
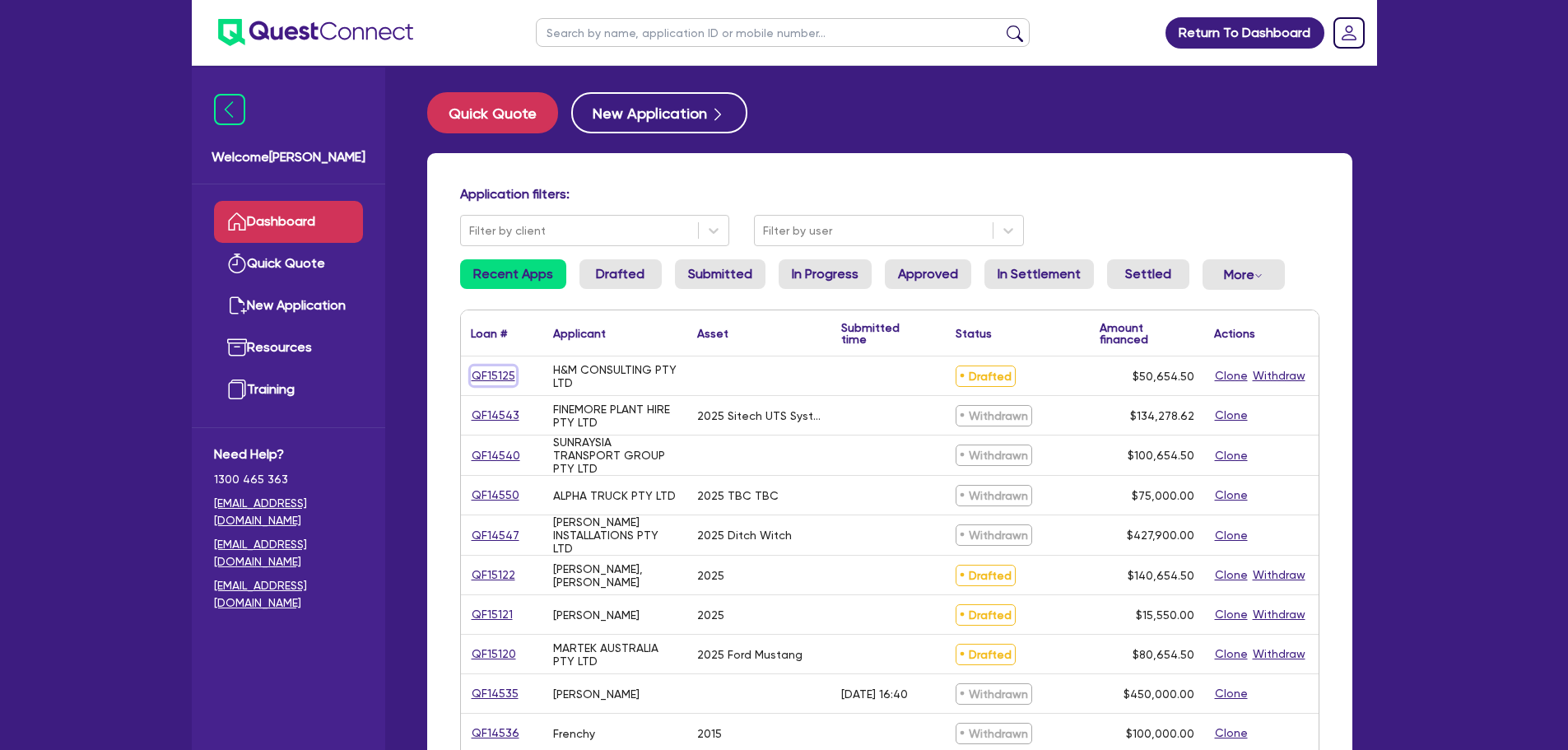
click at [488, 373] on link "QF15125" at bounding box center [493, 376] width 45 height 19
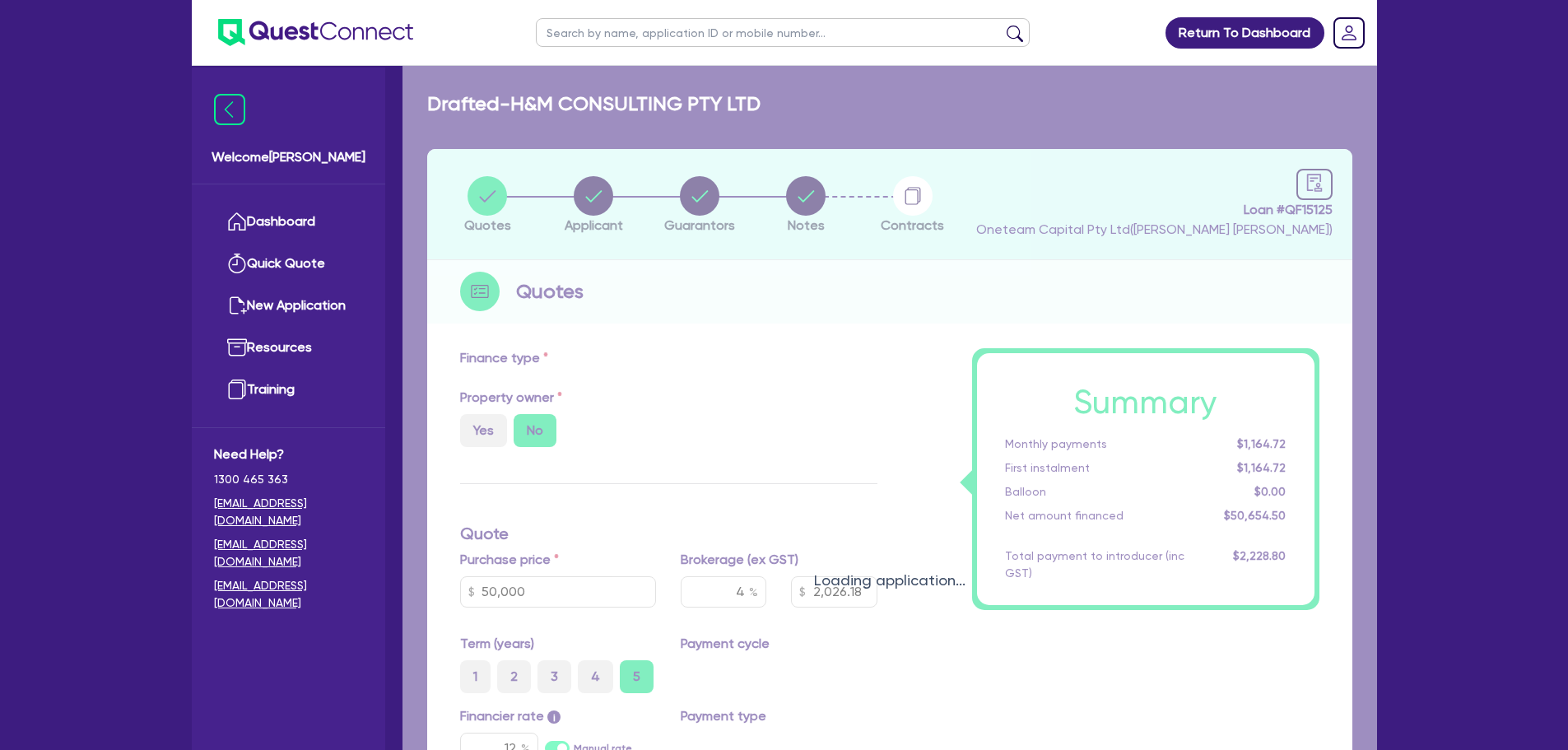
type input "50,000"
type input "2,026.18"
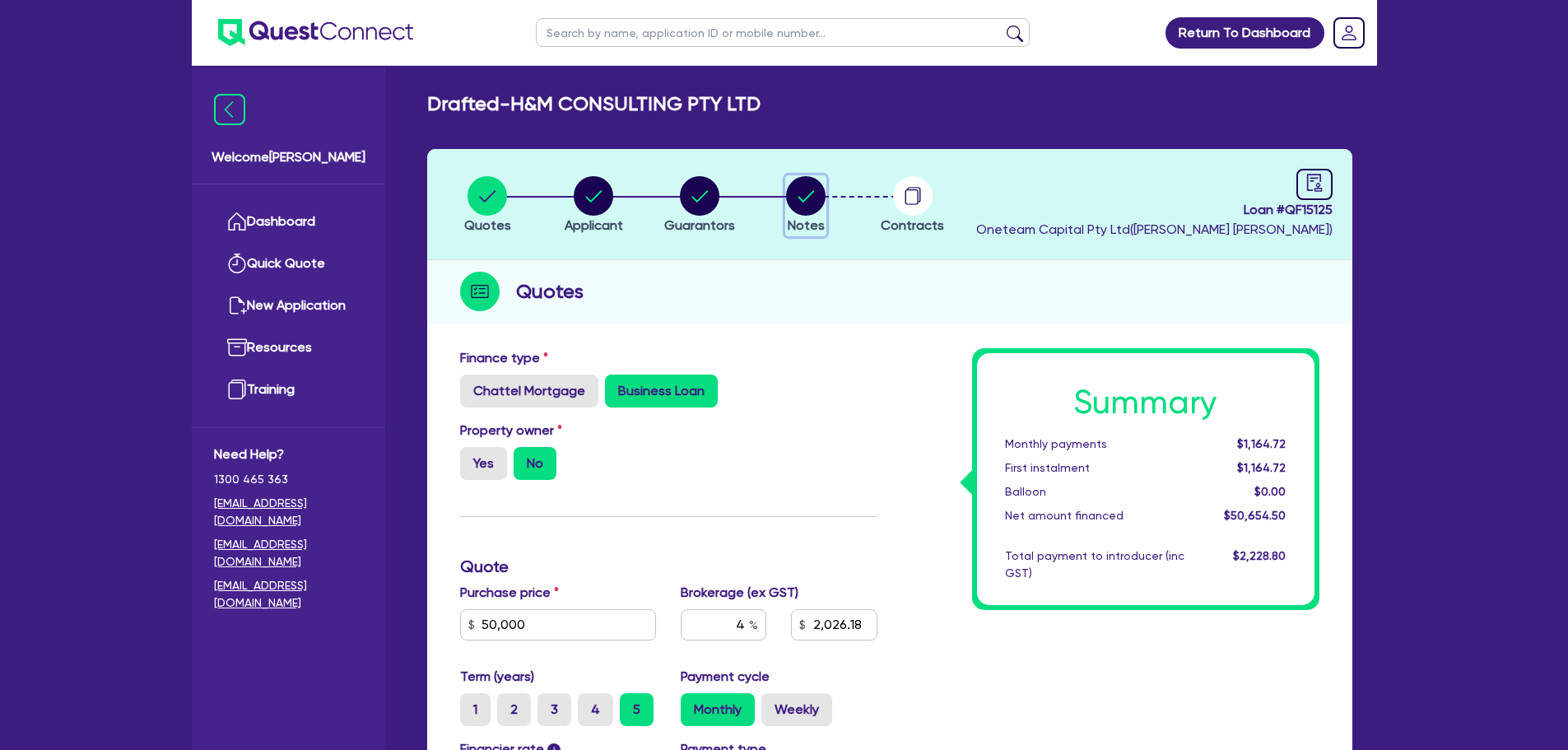
click at [827, 188] on button "Notes" at bounding box center [805, 206] width 41 height 61
select select "Other"
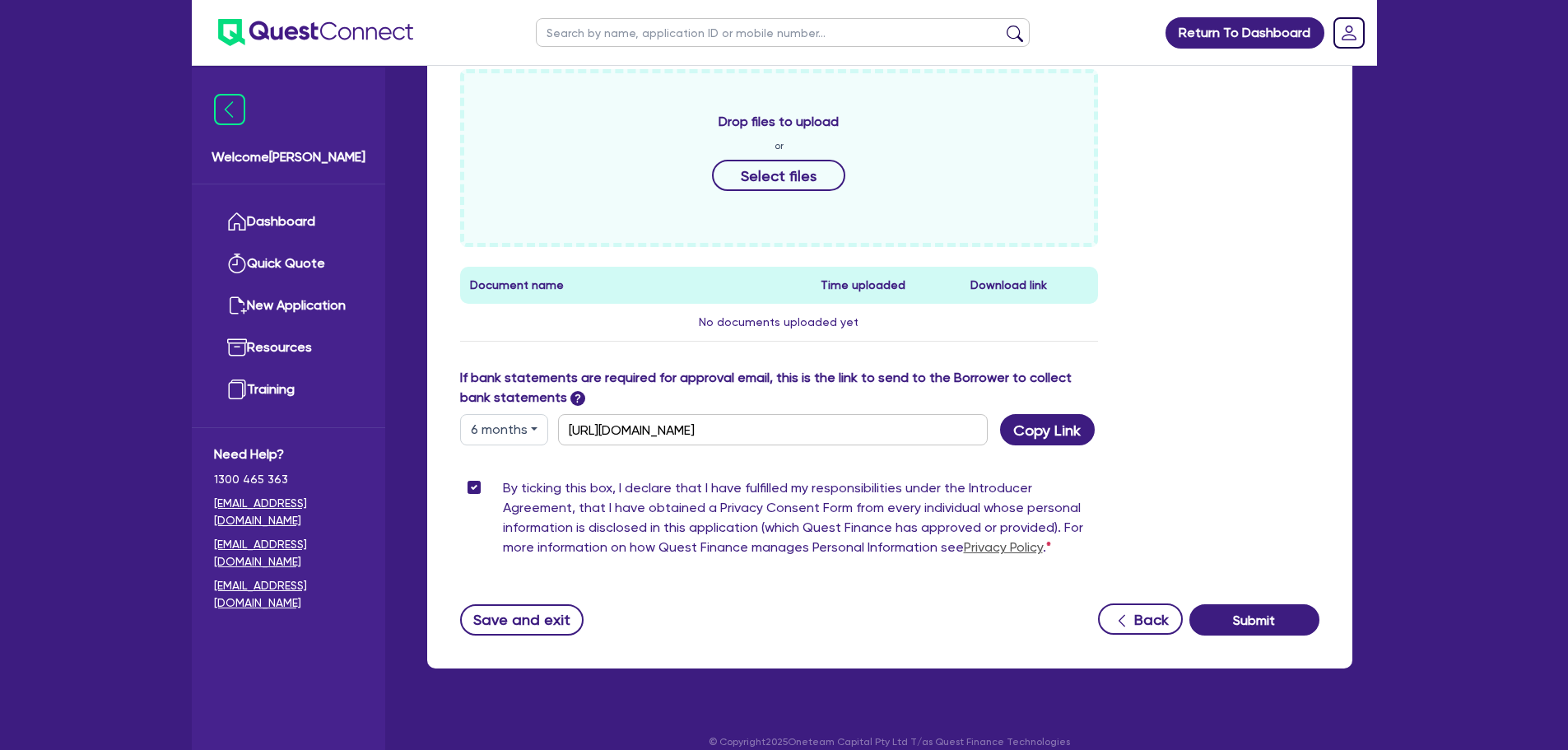
scroll to position [781, 0]
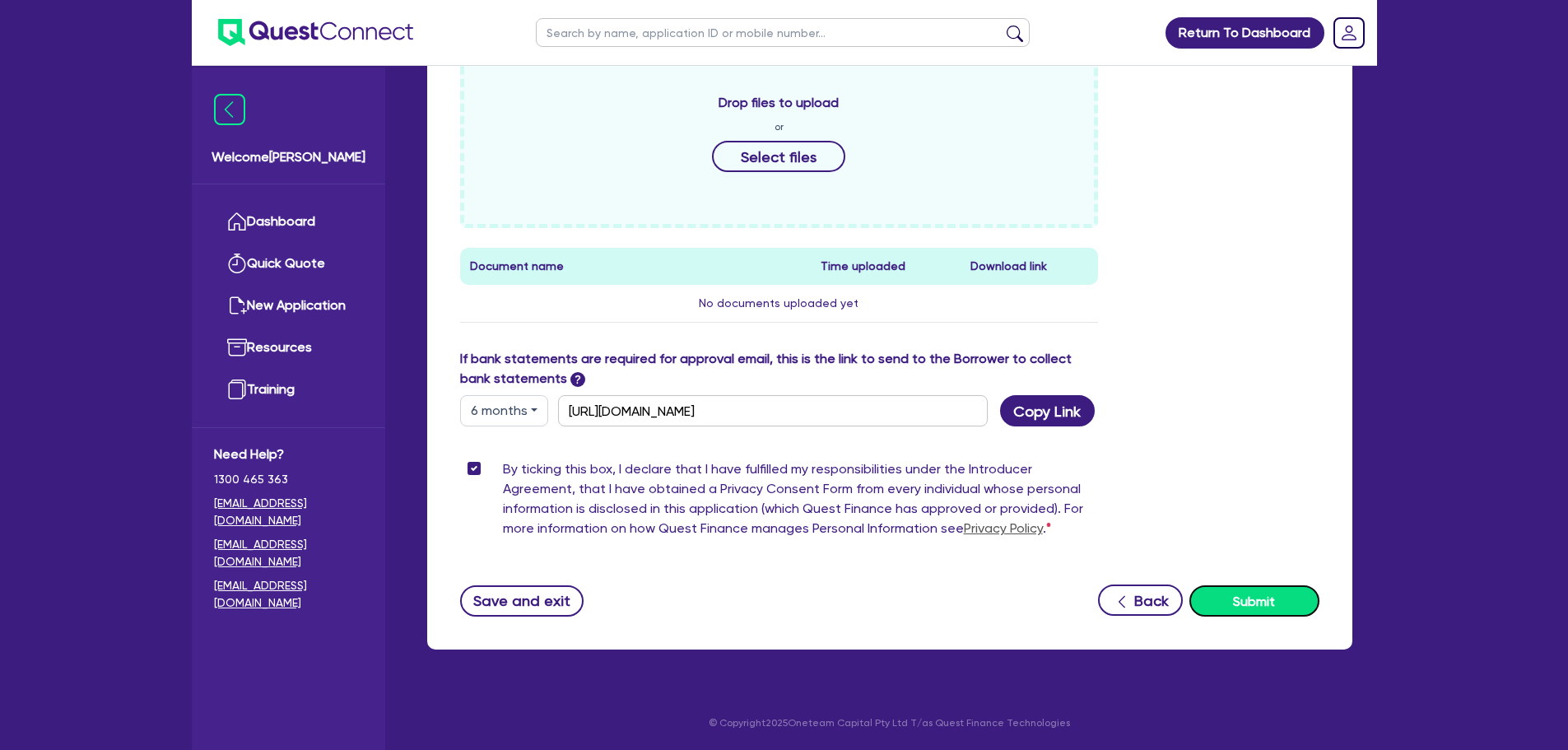
click at [1247, 601] on button "Submit" at bounding box center [1254, 600] width 130 height 31
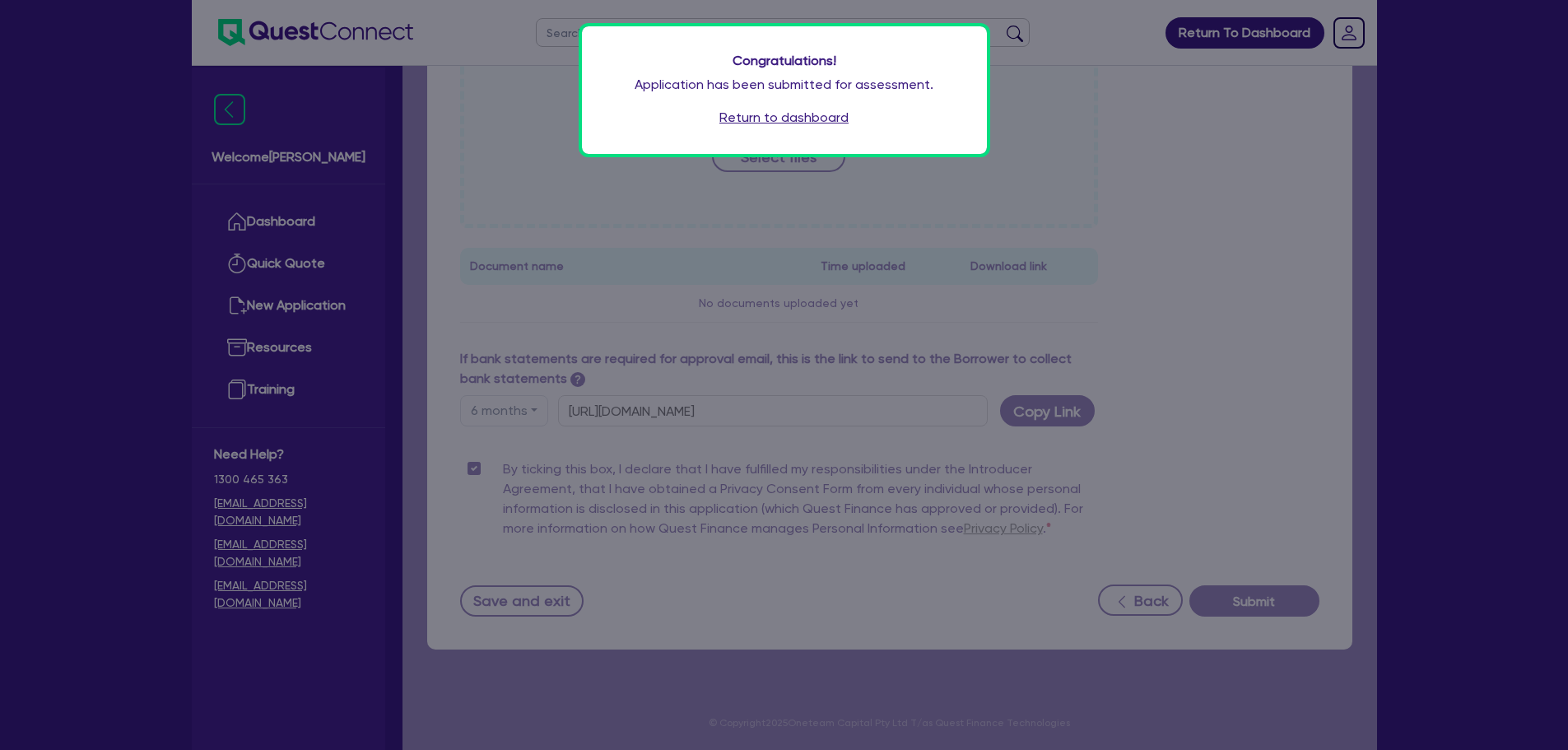
click at [760, 101] on div "Congratulations! Application has been submitted for assessment. Return to dashb…" at bounding box center [784, 90] width 405 height 128
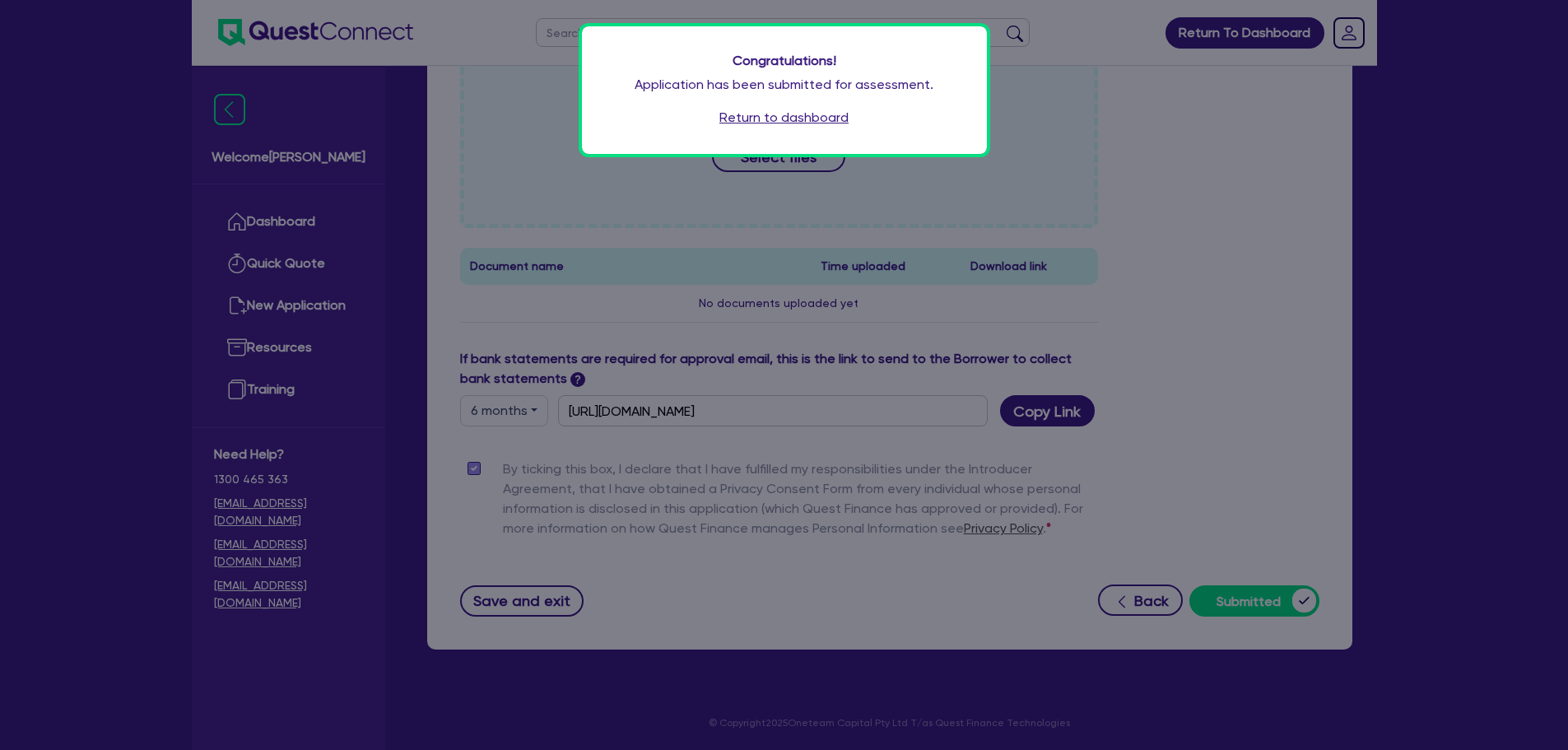
click at [767, 116] on link "Return to dashboard" at bounding box center [784, 117] width 129 height 20
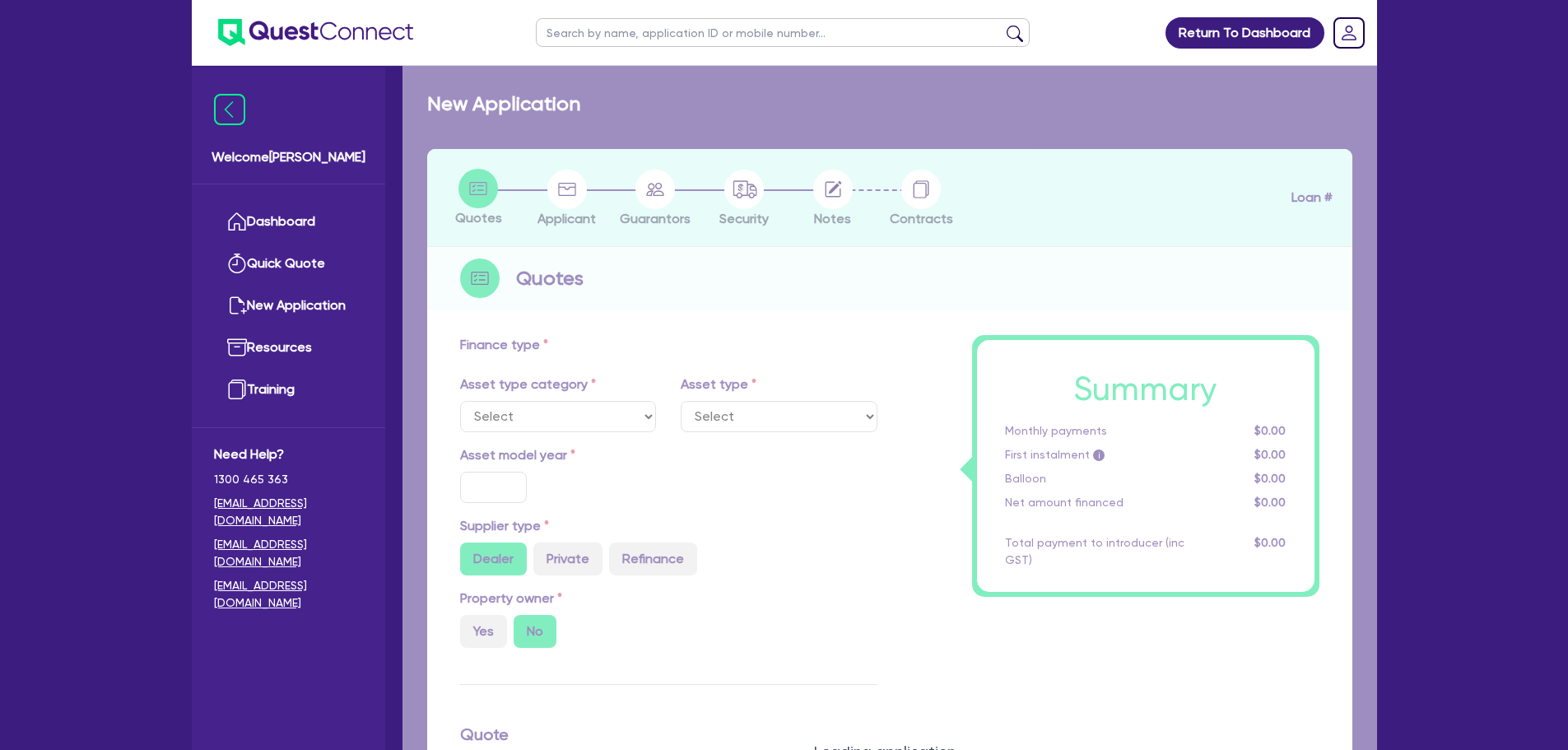
type input "50,000"
type input "4"
type input "2,026.18"
type input "12"
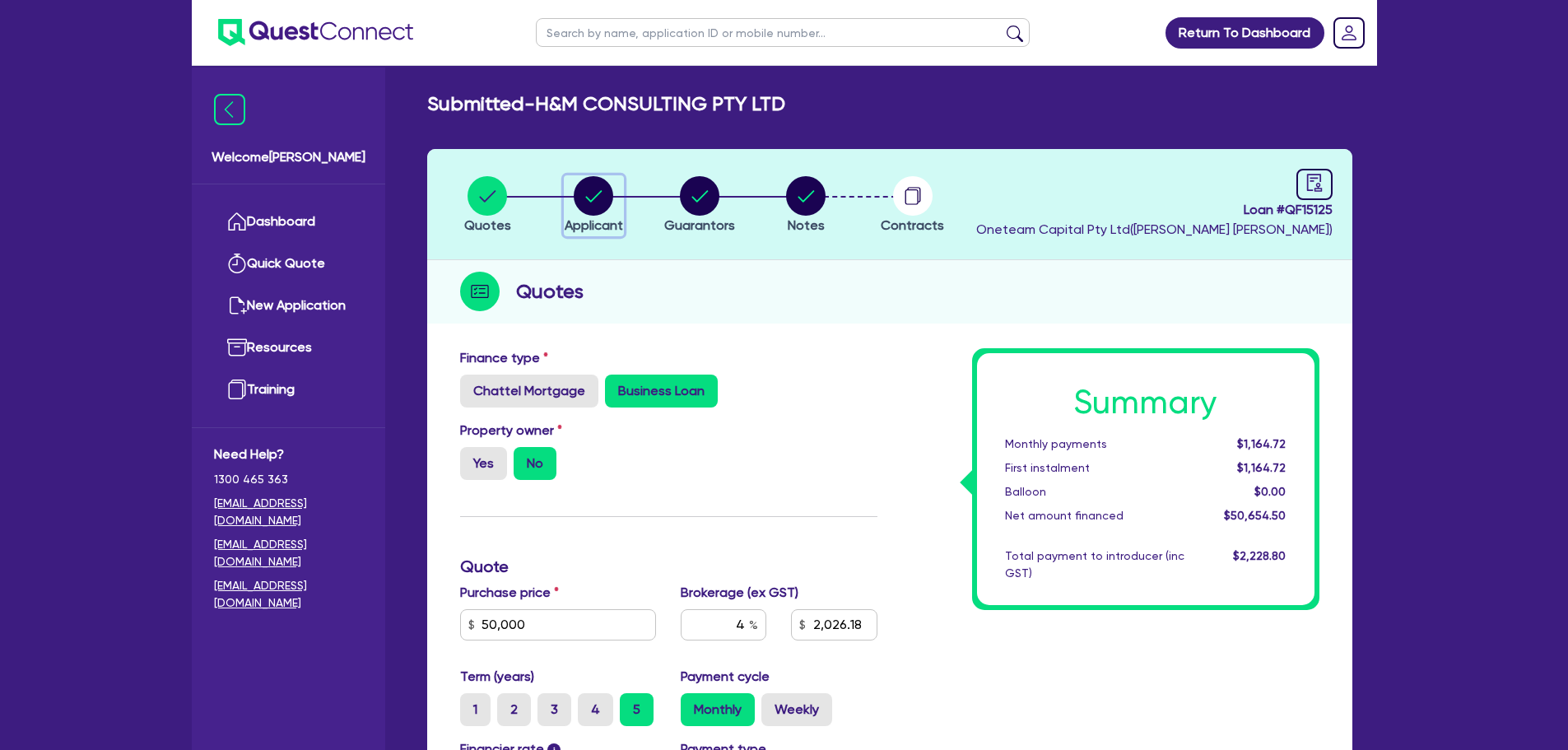
click at [599, 189] on circle "button" at bounding box center [594, 196] width 39 height 39
select select "COMPANY"
select select "INFORMATION_TELECOMMUNICATION"
select select "MOTION_PICTURE"
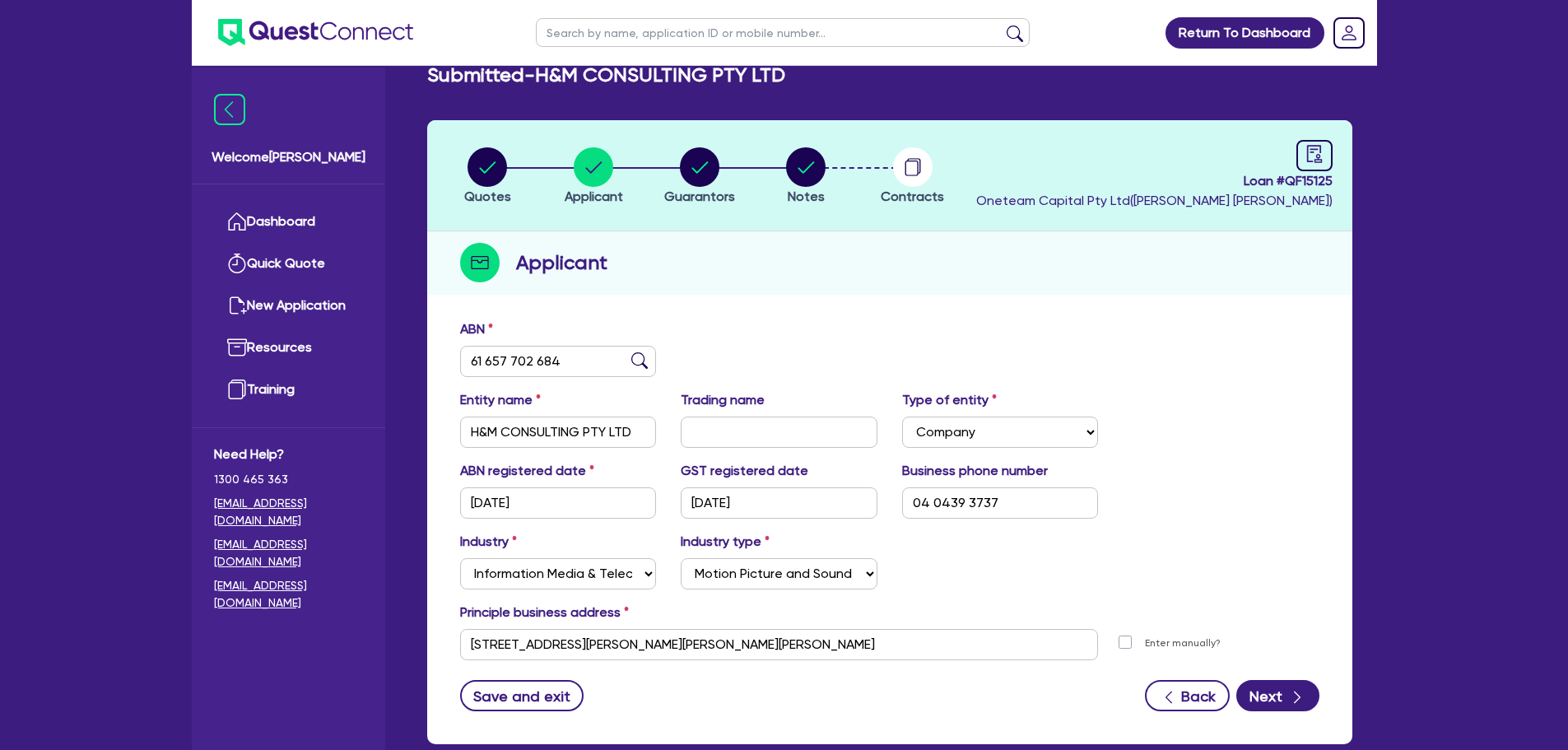
scroll to position [123, 0]
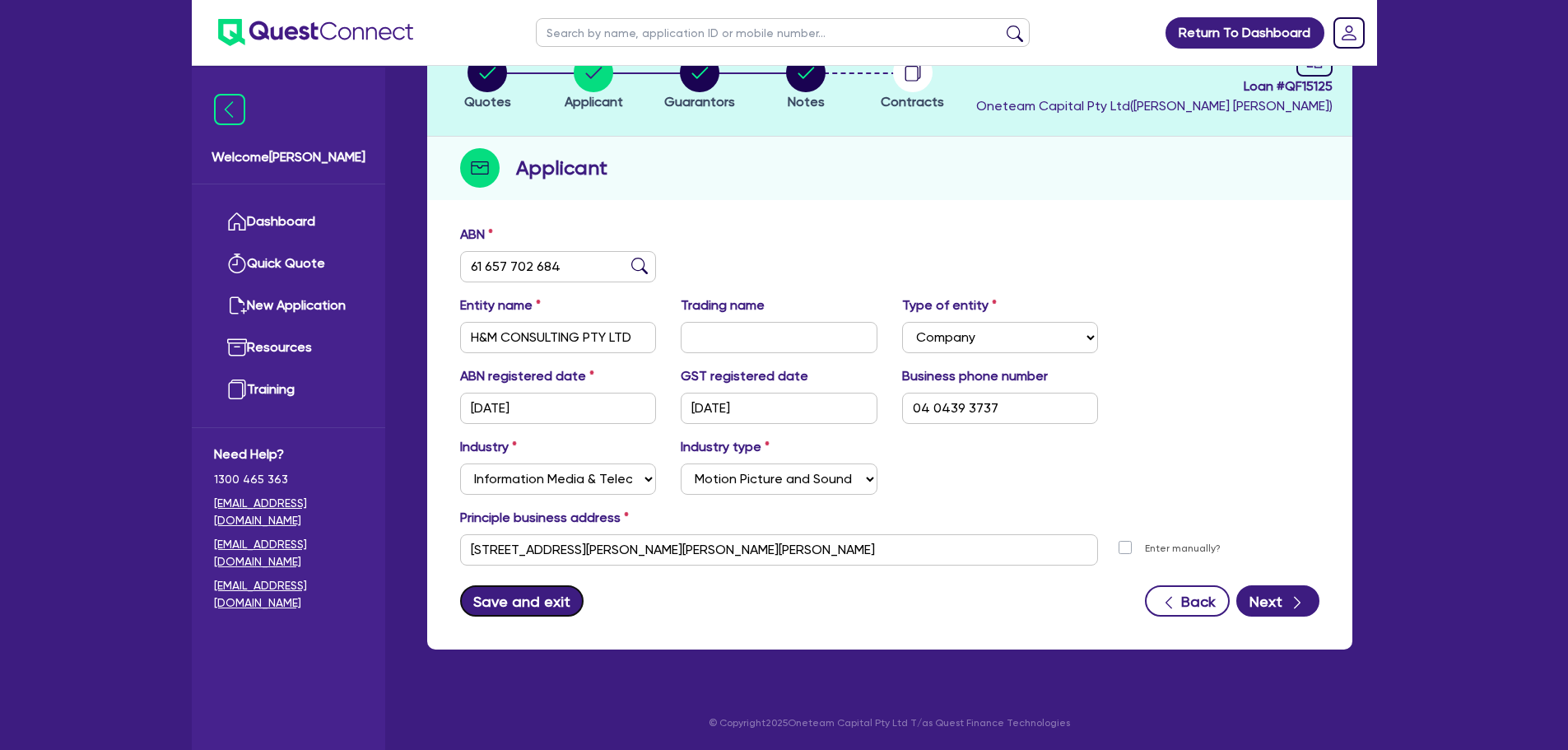
click at [498, 607] on button "Save and exit" at bounding box center [522, 600] width 124 height 31
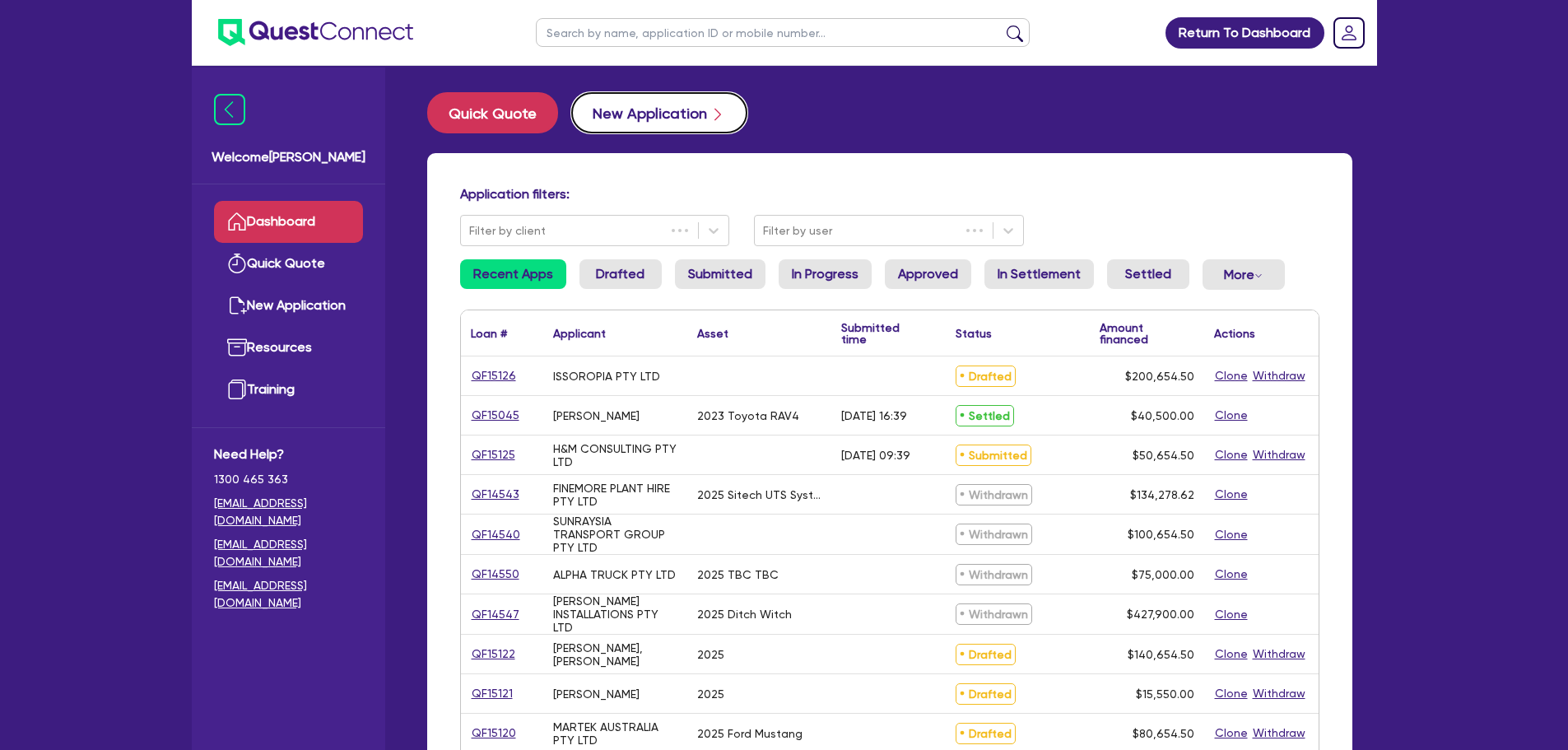
click at [639, 116] on button "New Application" at bounding box center [659, 112] width 176 height 41
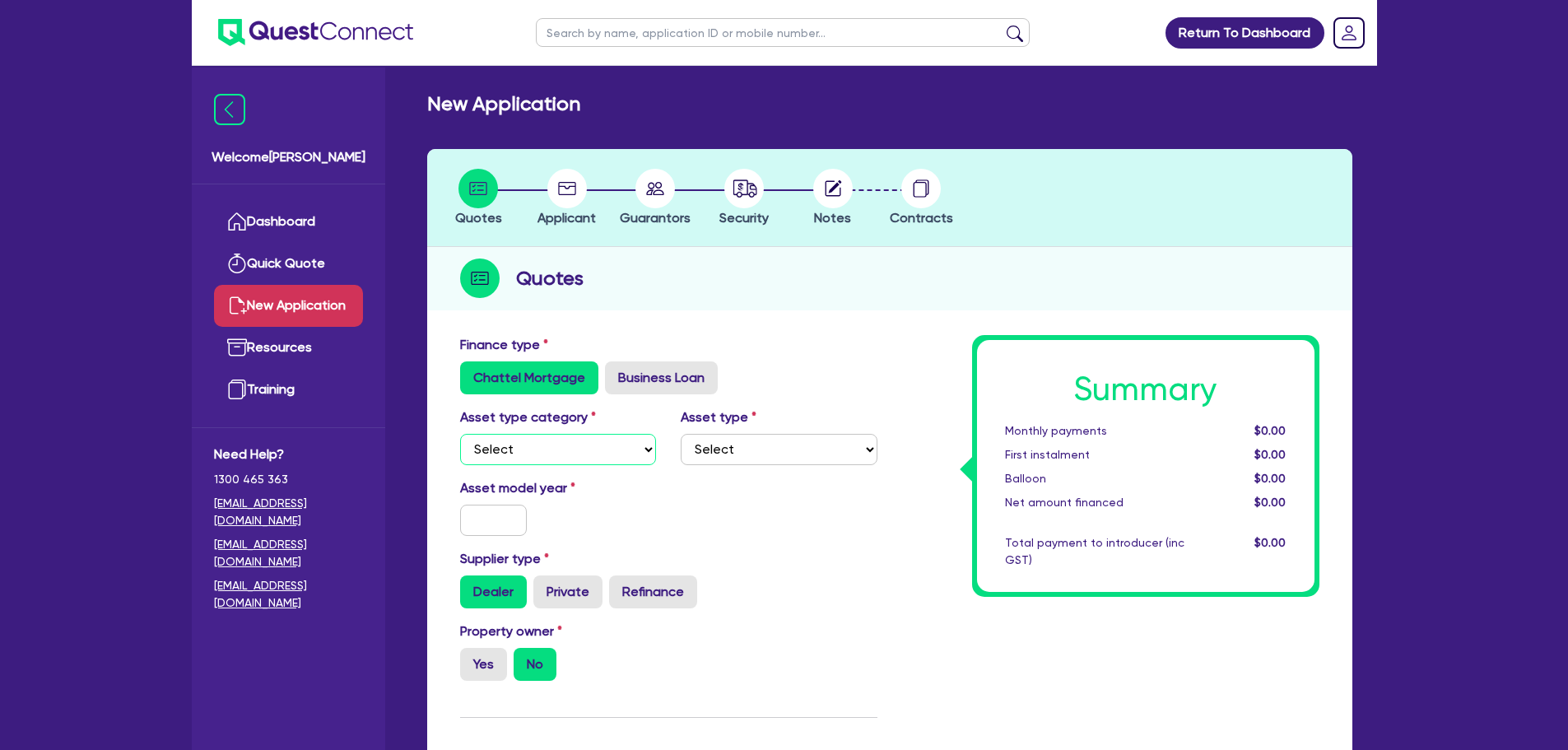
click at [577, 463] on select "Select Cars and light trucks Primary assets Secondary assets Tertiary assets" at bounding box center [558, 449] width 196 height 31
click at [664, 358] on div "Finance type Chattel Mortgage Business Loan" at bounding box center [669, 365] width 442 height 60
click at [662, 379] on label "Business Loan" at bounding box center [661, 378] width 113 height 33
click at [616, 372] on input "Business Loan" at bounding box center [610, 366] width 11 height 11
radio input "true"
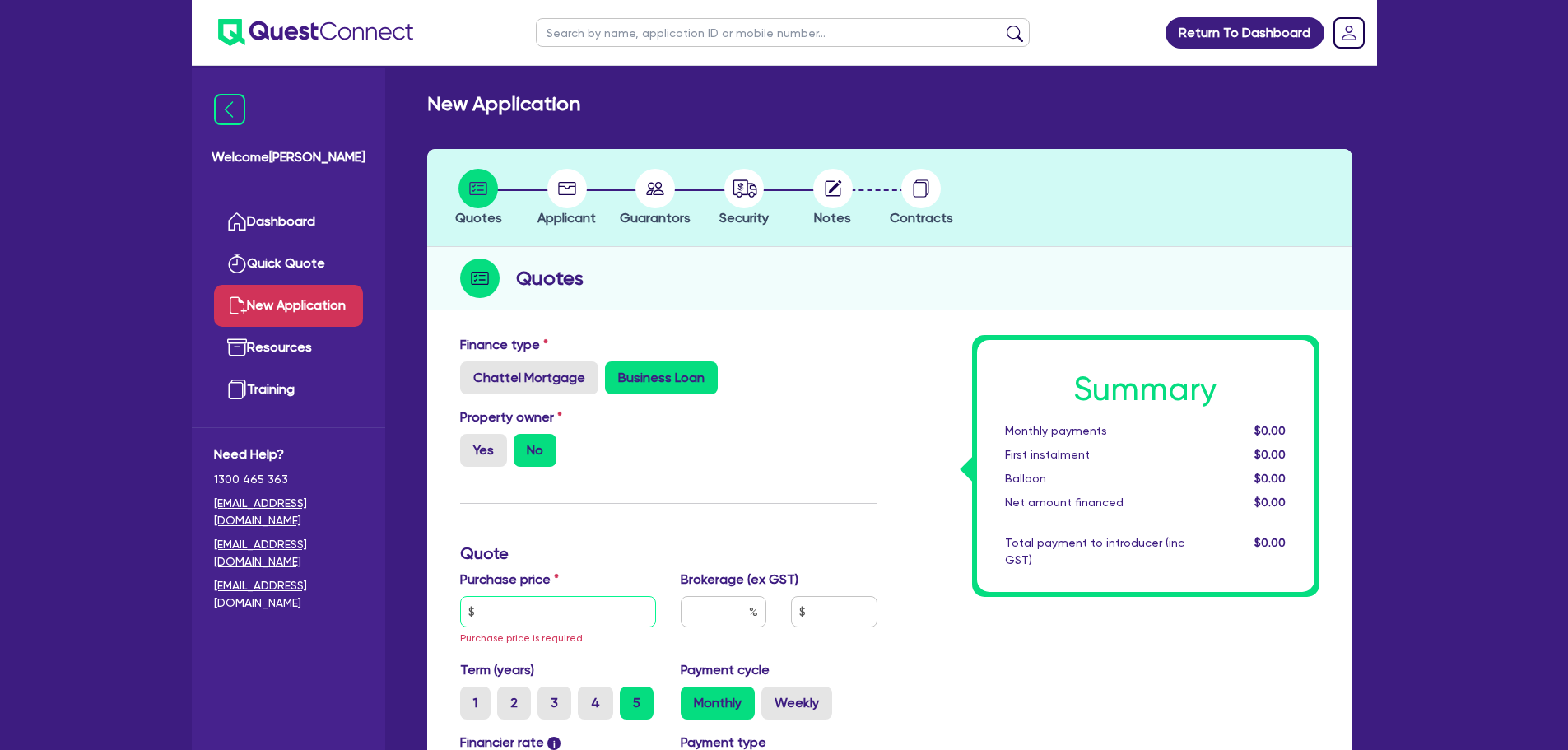
click at [562, 616] on input "text" at bounding box center [558, 611] width 196 height 31
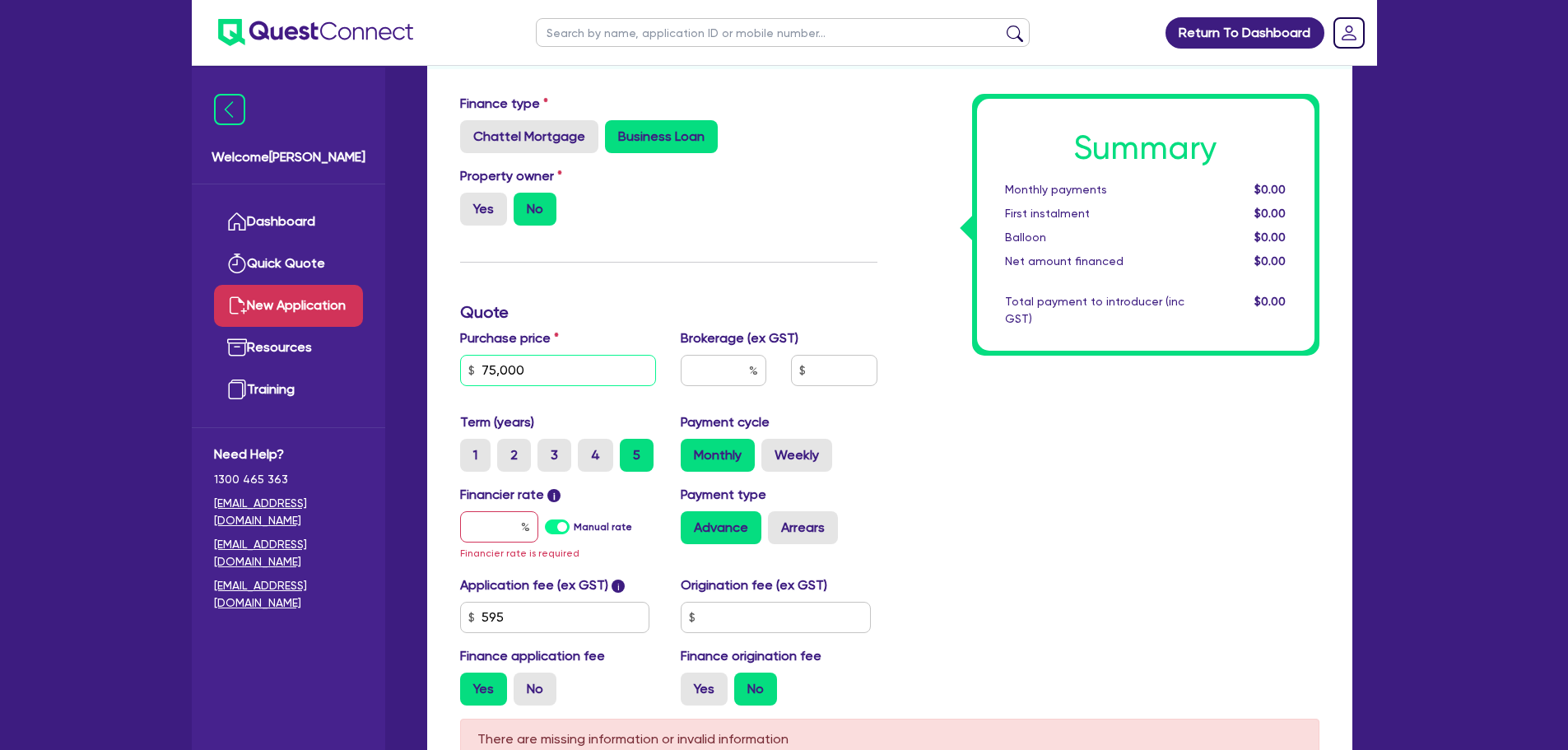
scroll to position [247, 0]
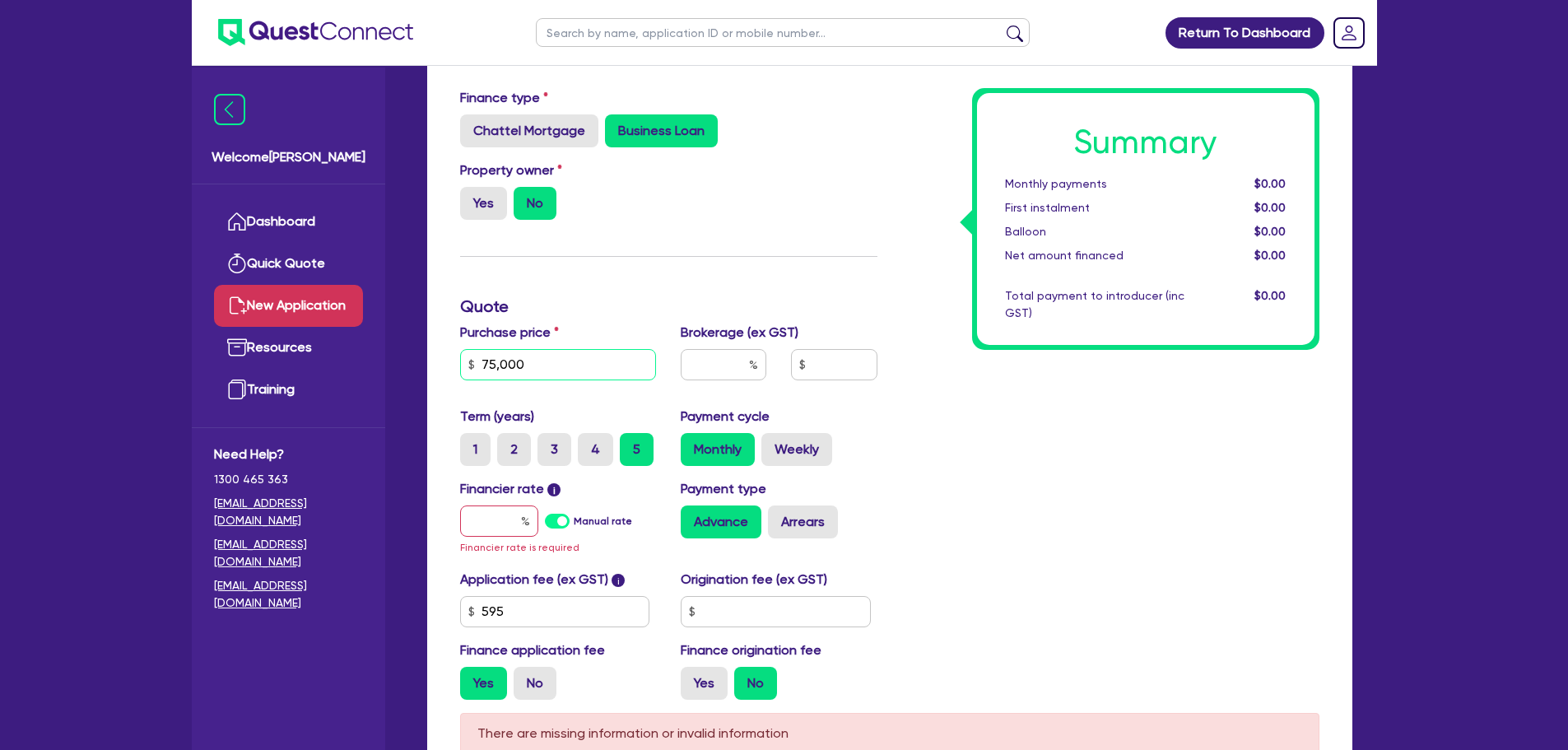
type input "75,000"
click at [719, 362] on input "text" at bounding box center [723, 364] width 86 height 31
type input "4"
click at [473, 517] on input "text" at bounding box center [499, 520] width 78 height 31
type input "10"
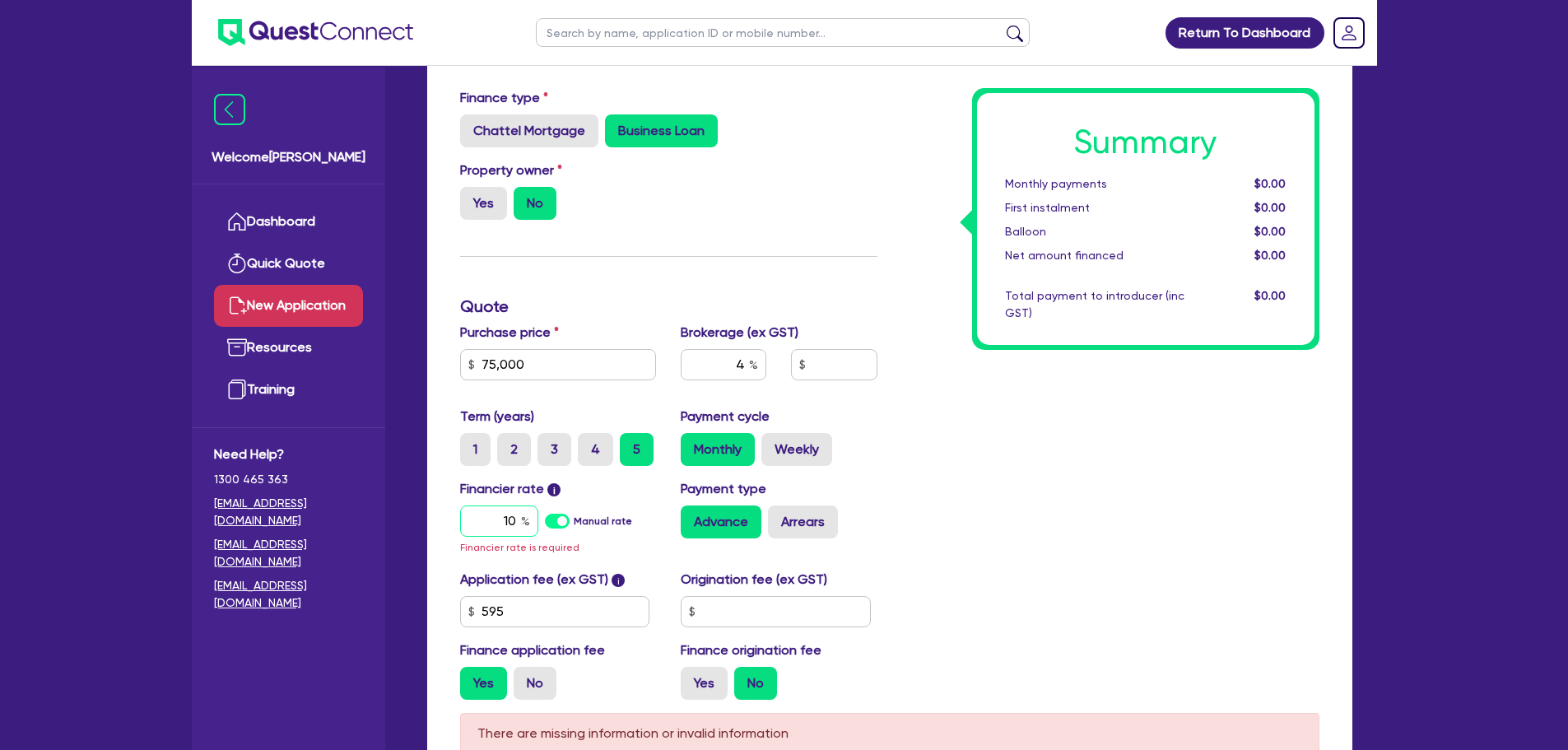
type input "3,026.18"
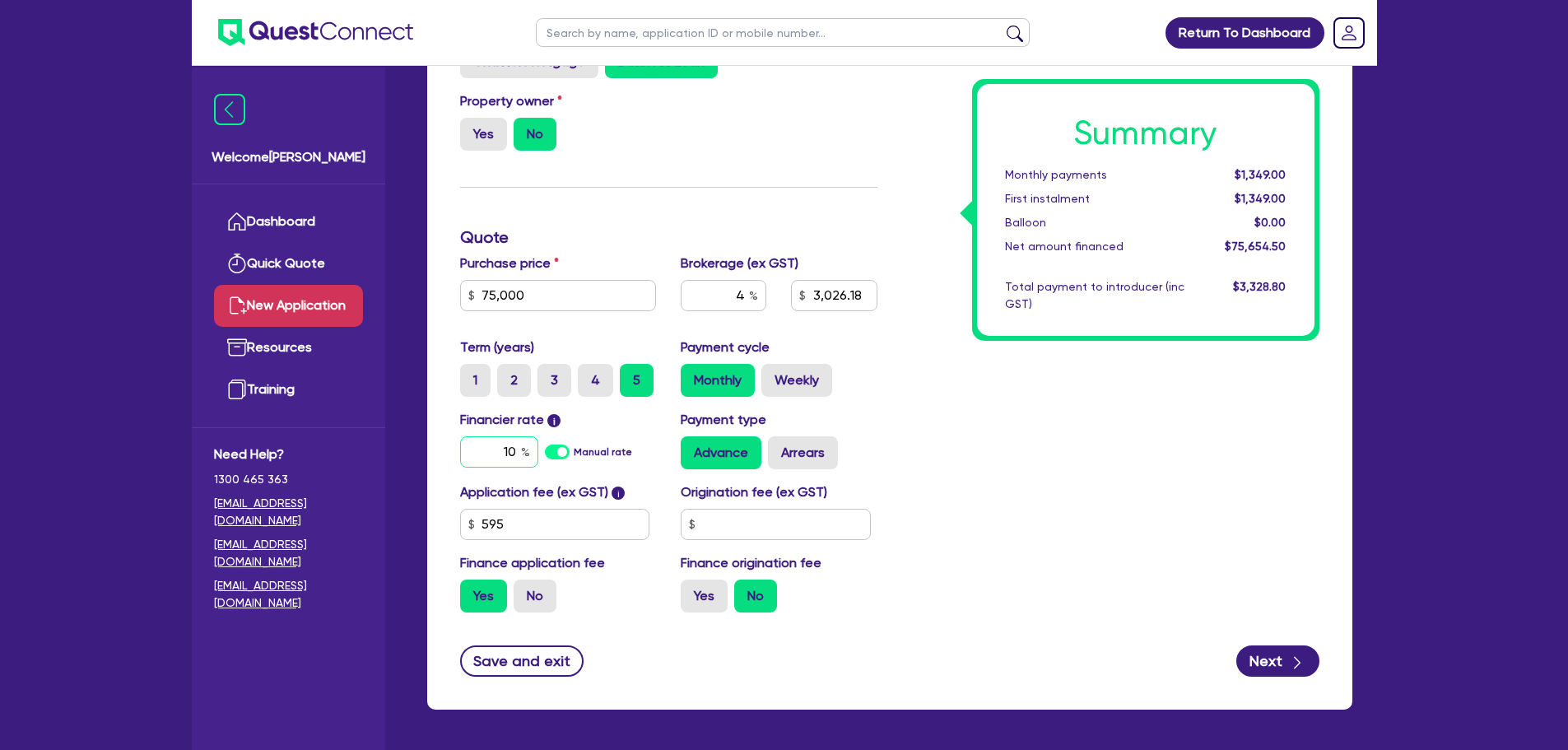
scroll to position [376, 0]
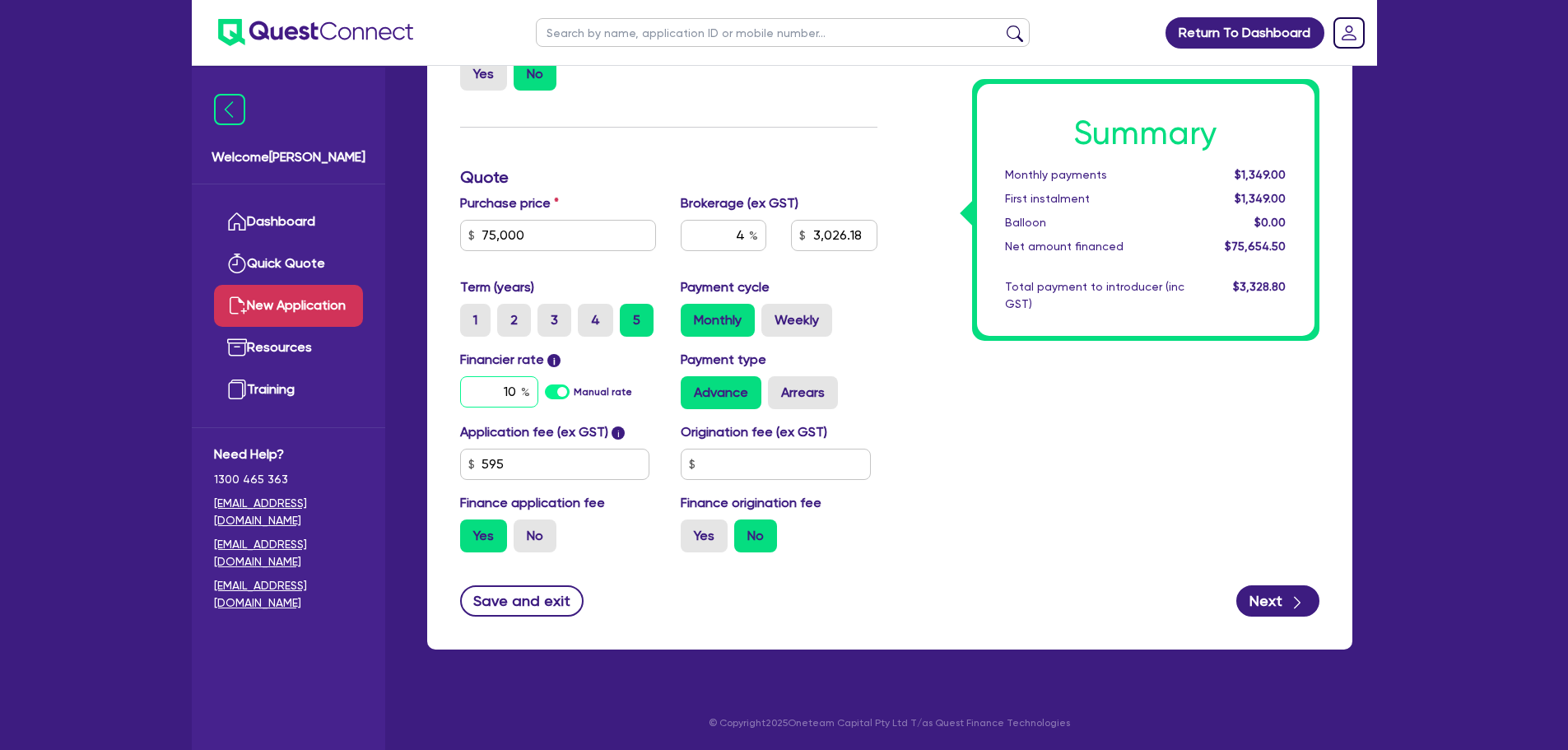
type input "10"
click at [1274, 568] on form "Finance type Chattel Mortgage Business Loan Asset type category Select Cars and…" at bounding box center [889, 287] width 860 height 657
click at [1270, 594] on button "Next" at bounding box center [1278, 600] width 83 height 31
type input "3,026.18"
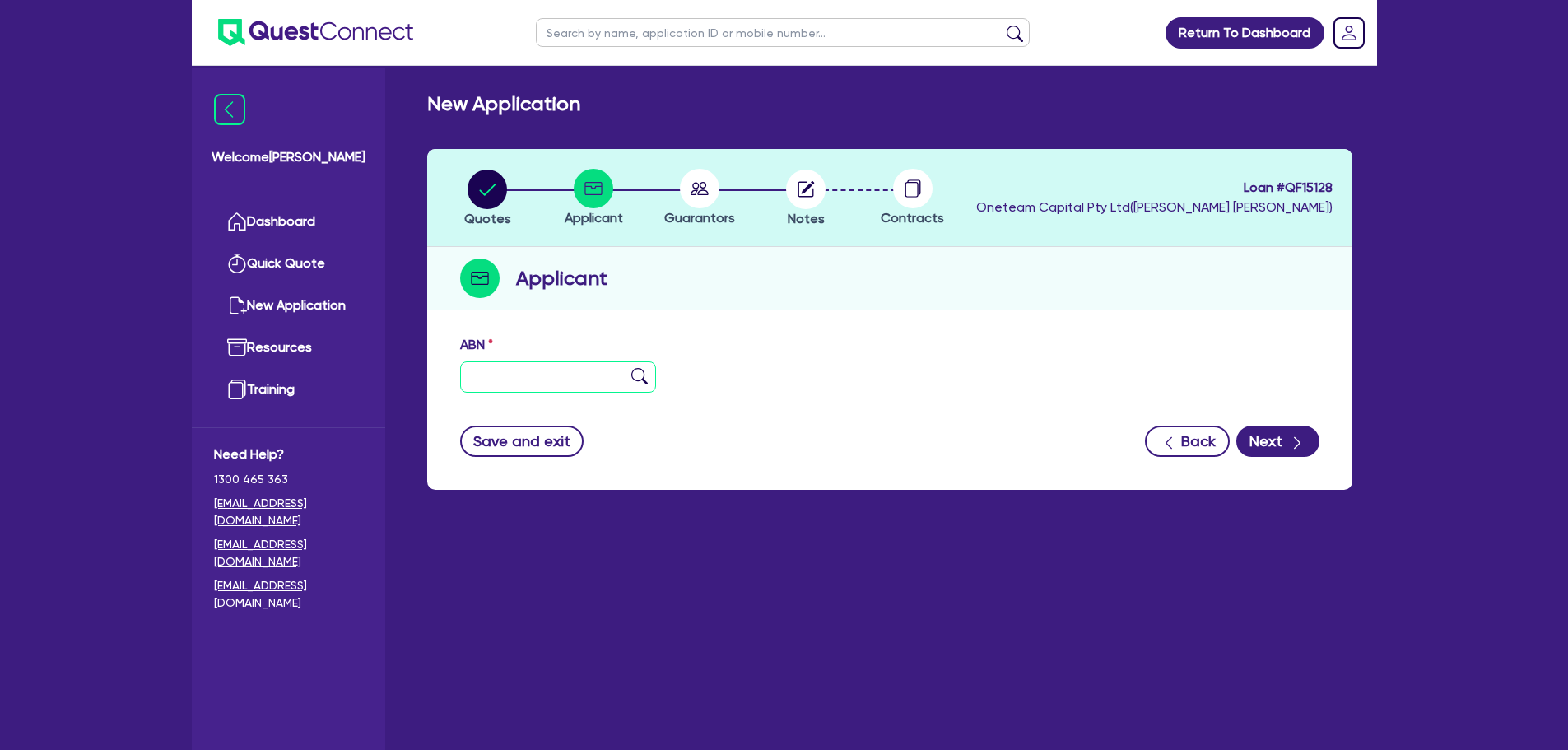
click at [516, 370] on input "text" at bounding box center [558, 377] width 196 height 31
click at [545, 362] on div "ABN" at bounding box center [559, 364] width 221 height 58
click at [546, 370] on input "text" at bounding box center [558, 377] width 196 height 31
click at [562, 364] on input "text" at bounding box center [558, 377] width 196 height 31
click at [574, 386] on input "text" at bounding box center [558, 377] width 196 height 31
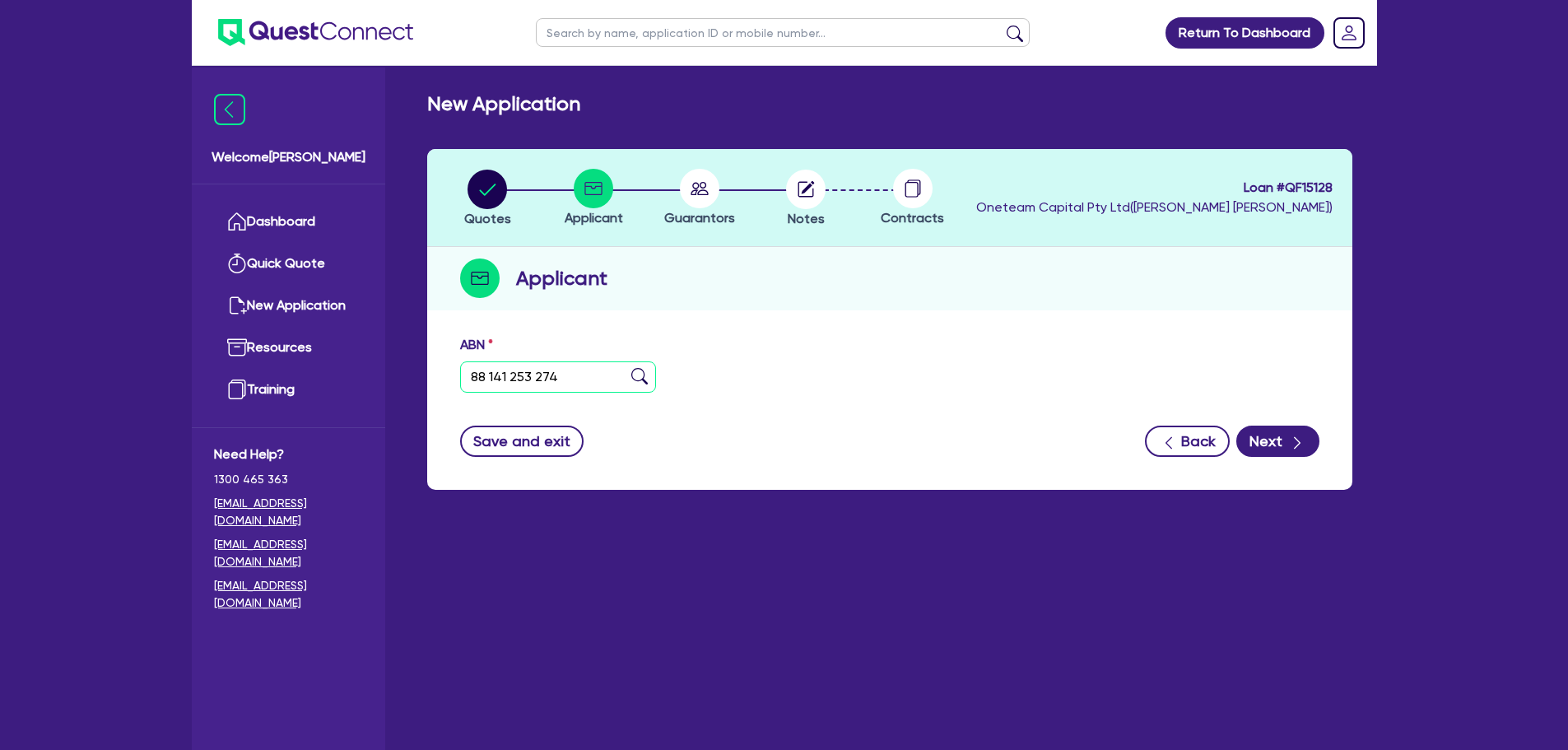
type input "88 141 253 274"
type input "DO, VAN ANH THI"
select select "SOLE_TRADER"
type input "05/06/2000"
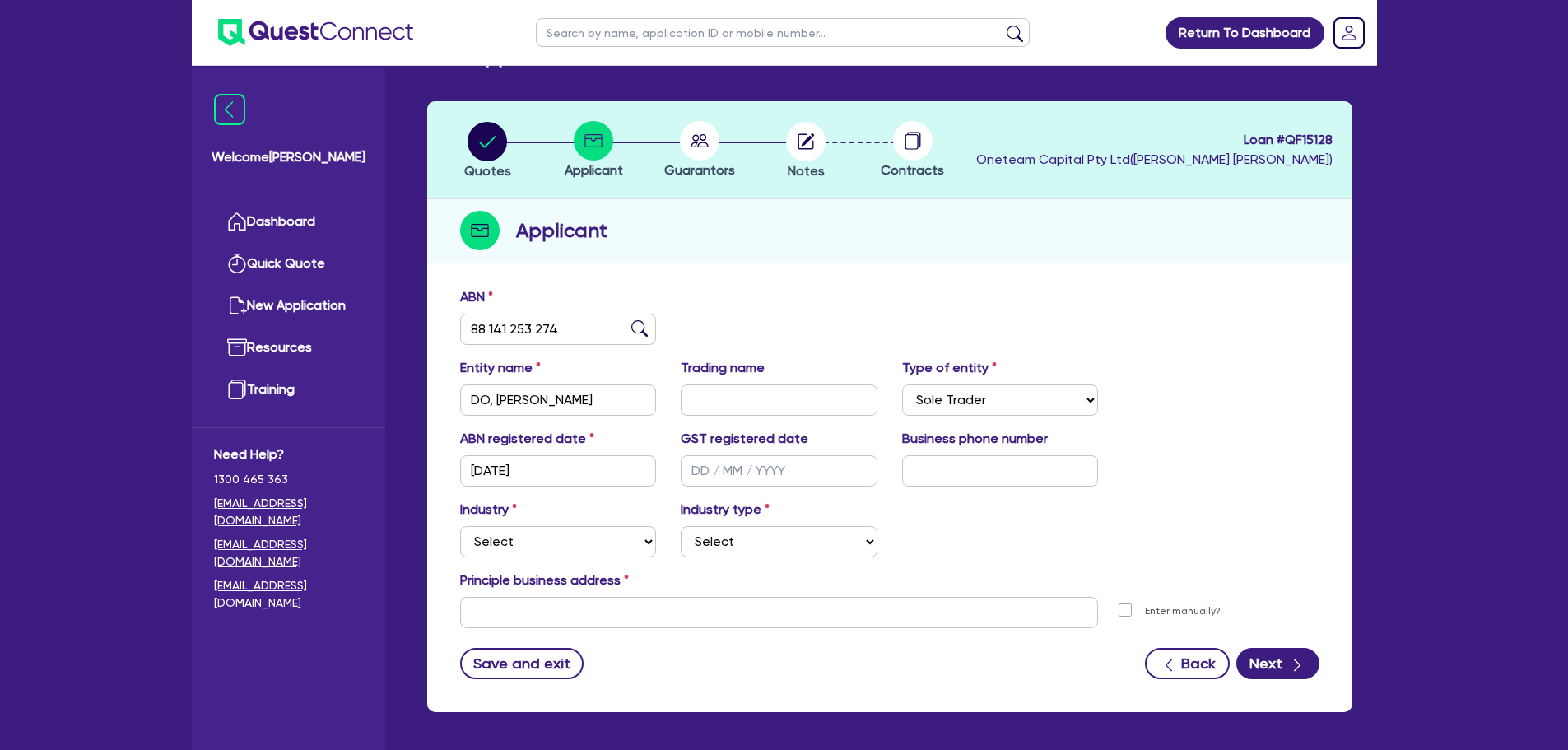
scroll to position [82, 0]
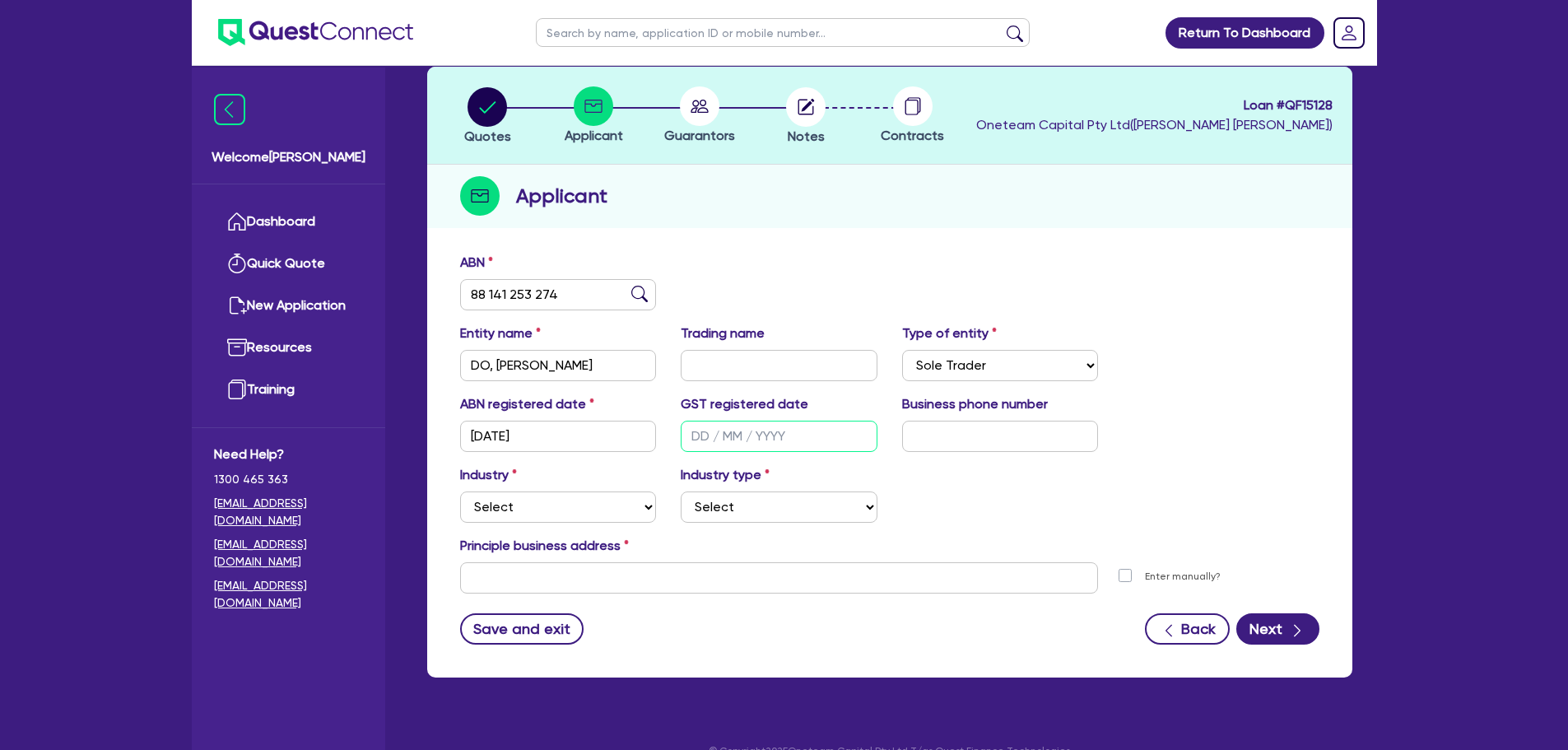
click at [715, 434] on input "text" at bounding box center [778, 436] width 196 height 31
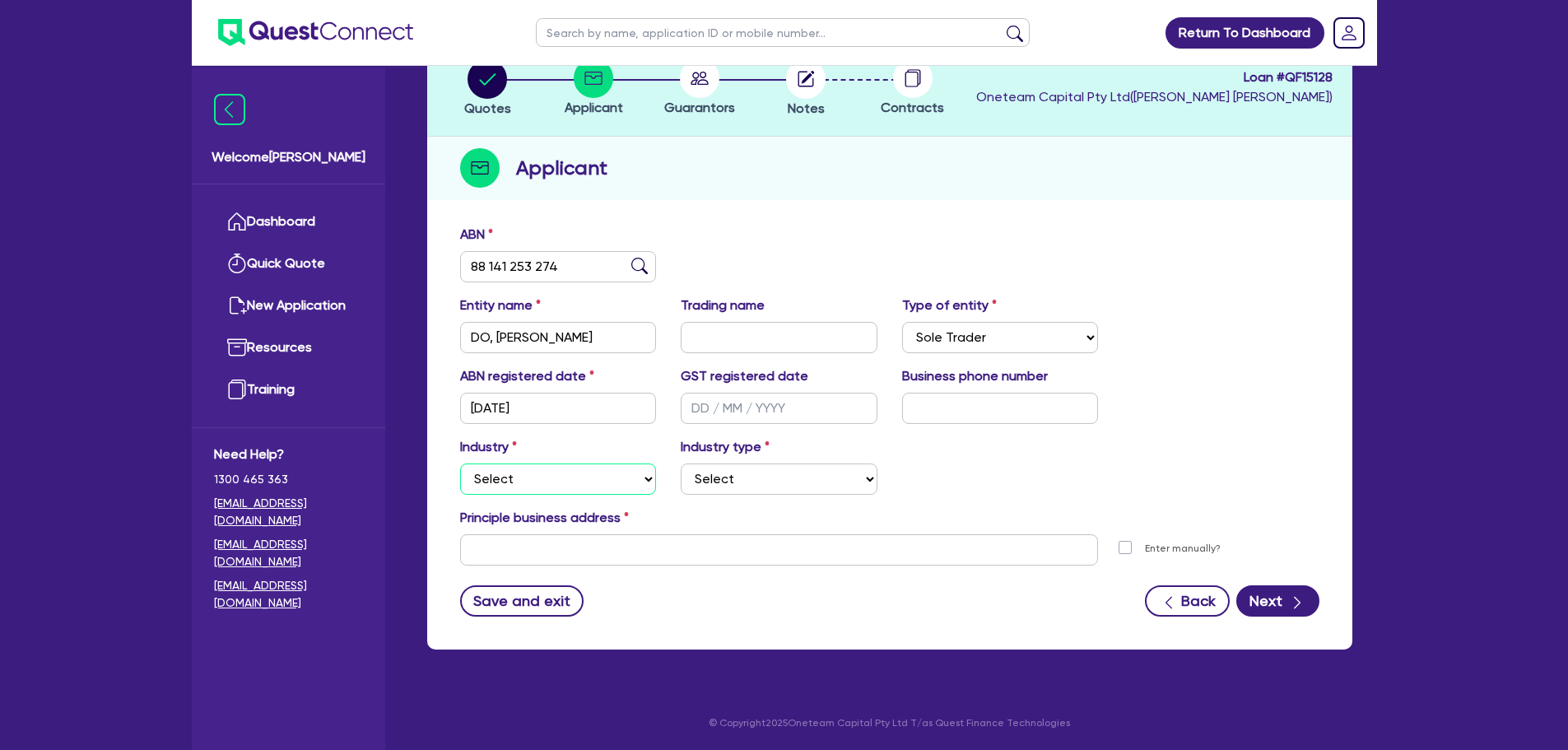
click at [584, 469] on select "Select Accomodation & Food Services Administrative & Support Services Agricultu…" at bounding box center [558, 479] width 196 height 31
drag, startPoint x: 1012, startPoint y: 463, endPoint x: 1002, endPoint y: 467, distance: 10.8
click at [1007, 465] on div "Industry Select Accomodation & Food Services Administrative & Support Services …" at bounding box center [890, 472] width 884 height 71
click at [991, 401] on input "text" at bounding box center [1000, 408] width 196 height 31
type input "04 5175 1698"
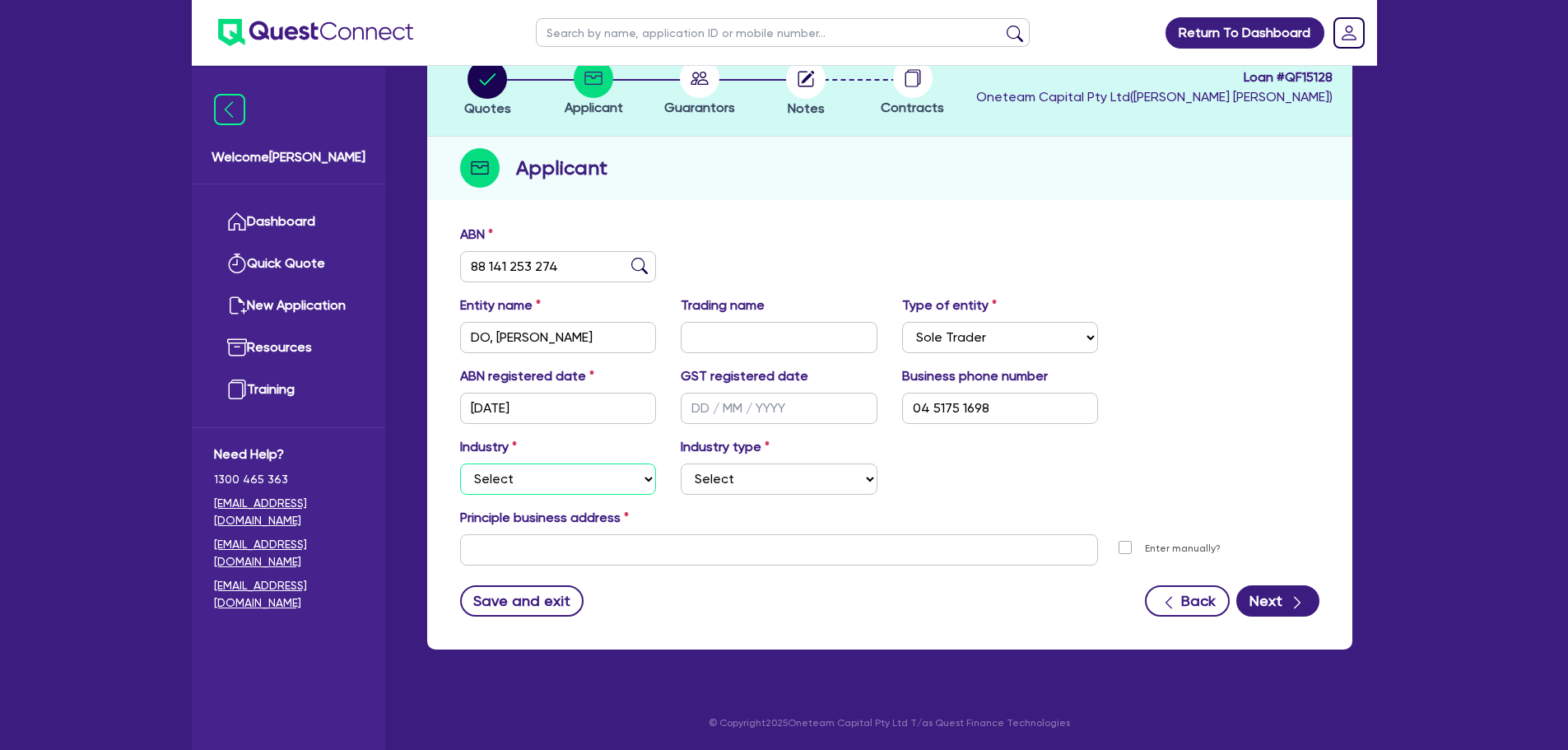
click at [550, 470] on select "Select Accomodation & Food Services Administrative & Support Services Agricultu…" at bounding box center [558, 479] width 196 height 31
select select "BUILDING_CONSTRUCTION"
click at [460, 463] on select "Select Accomodation & Food Services Administrative & Support Services Agricultu…" at bounding box center [558, 479] width 196 height 31
click at [795, 480] on select "Select Trades People Providing Services Direct to Consumers Trades People Provi…" at bounding box center [778, 479] width 196 height 31
select select "BUSINESSES_INFRASTRUCTURE_PROJECT"
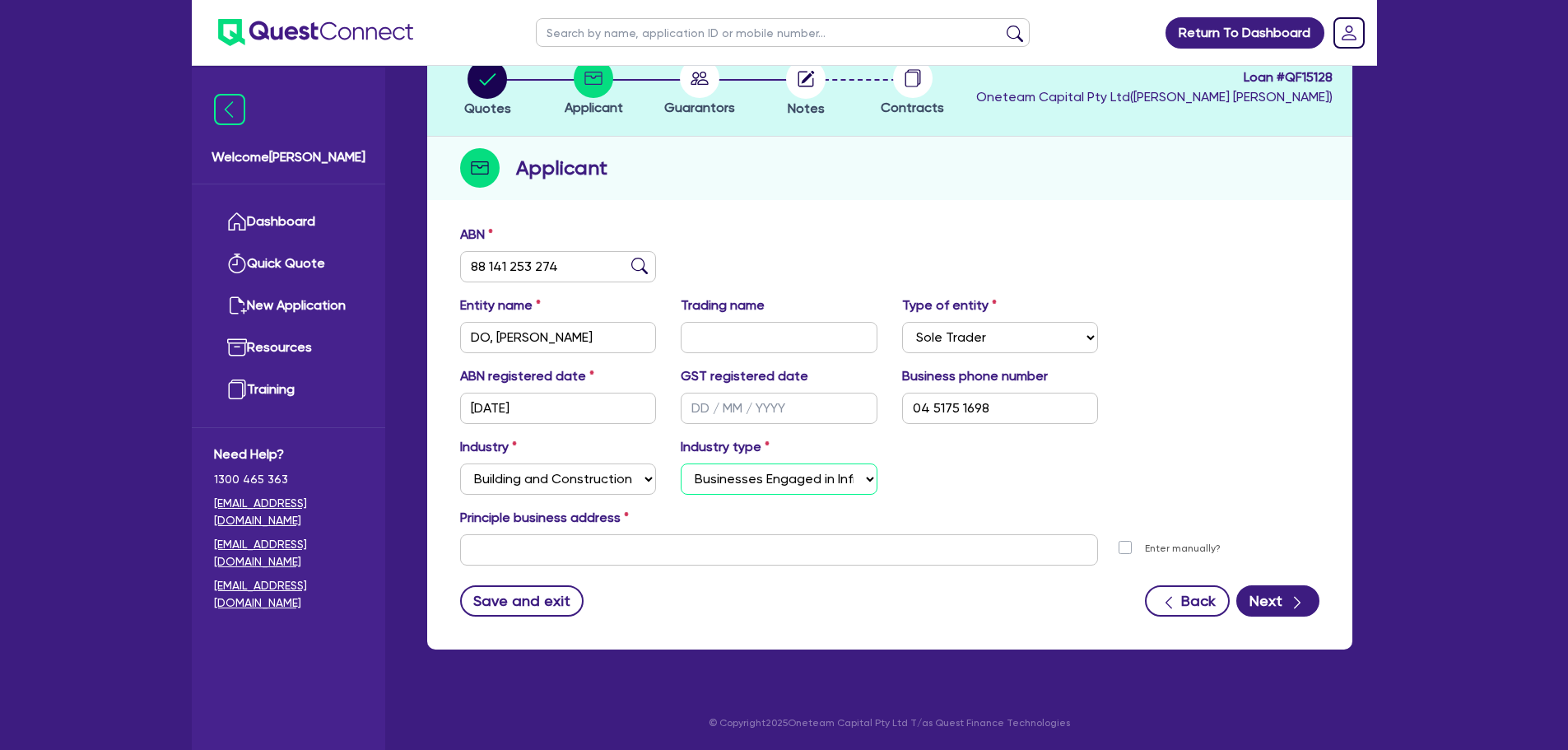
click at [680, 463] on select "Select Trades People Providing Services Direct to Consumers Trades People Provi…" at bounding box center [778, 479] width 196 height 31
click at [719, 546] on input "text" at bounding box center [779, 549] width 639 height 31
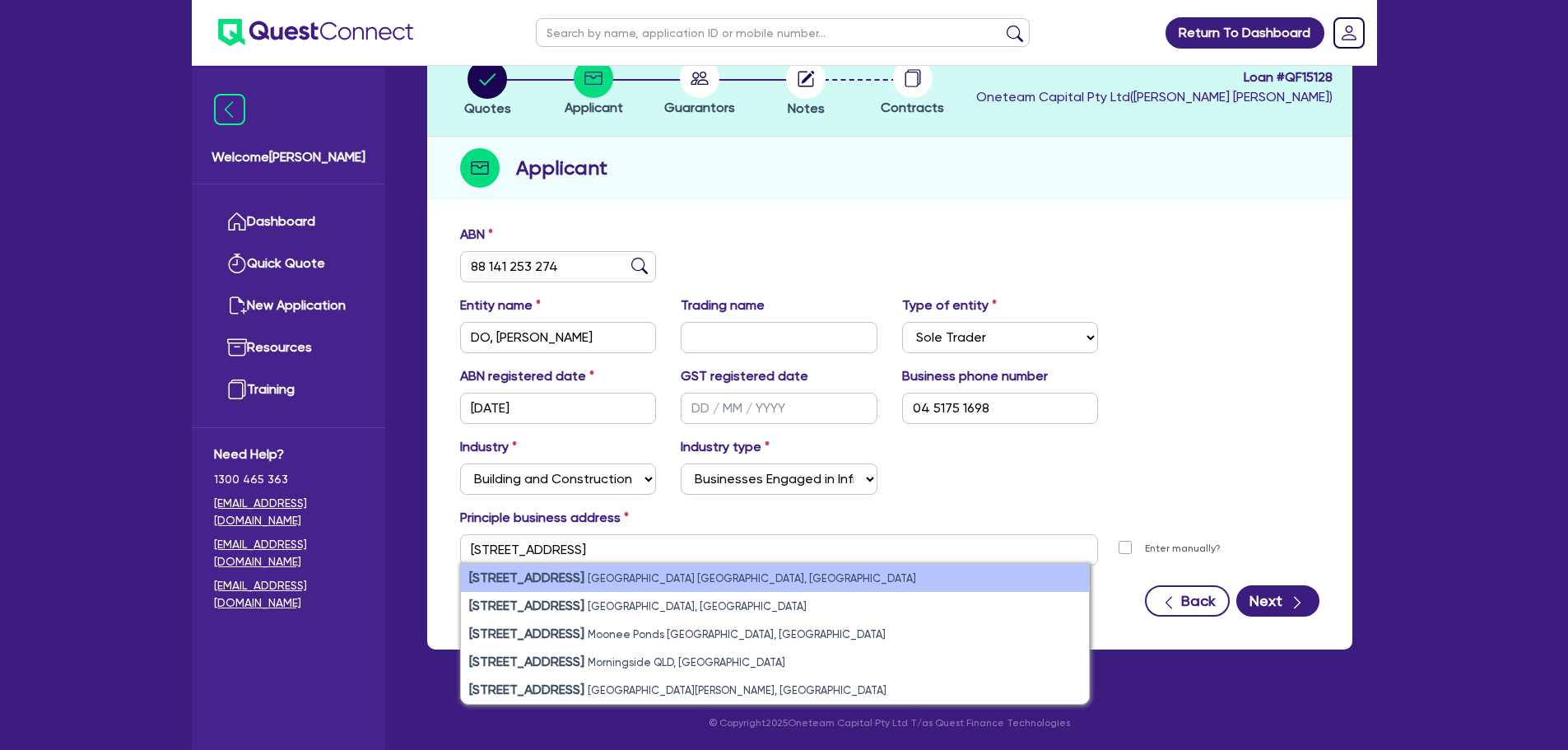
click at [707, 578] on li "11 York St Sydney NSW, Australia" at bounding box center [775, 577] width 628 height 28
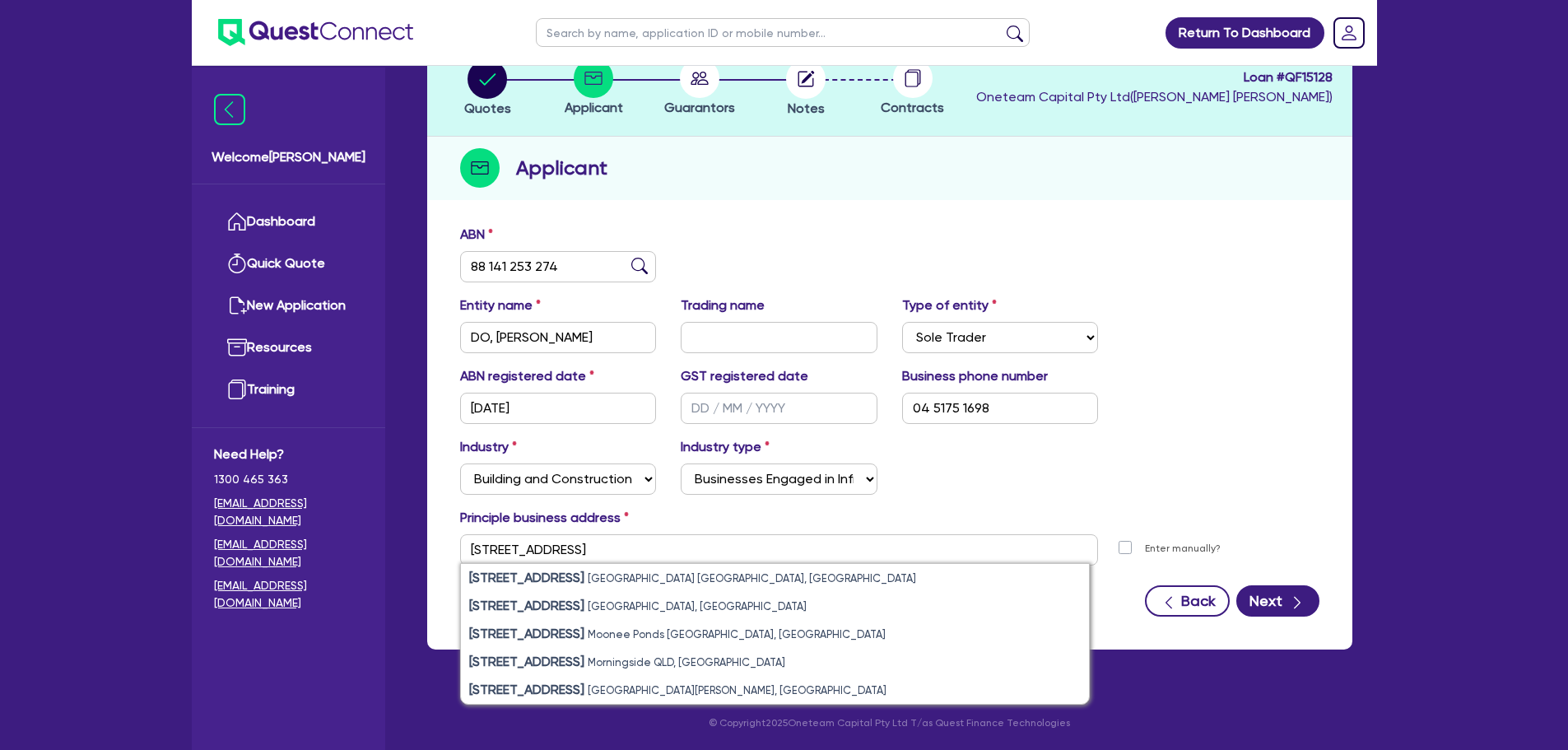
type input "11 York St Sydney NSW 2000"
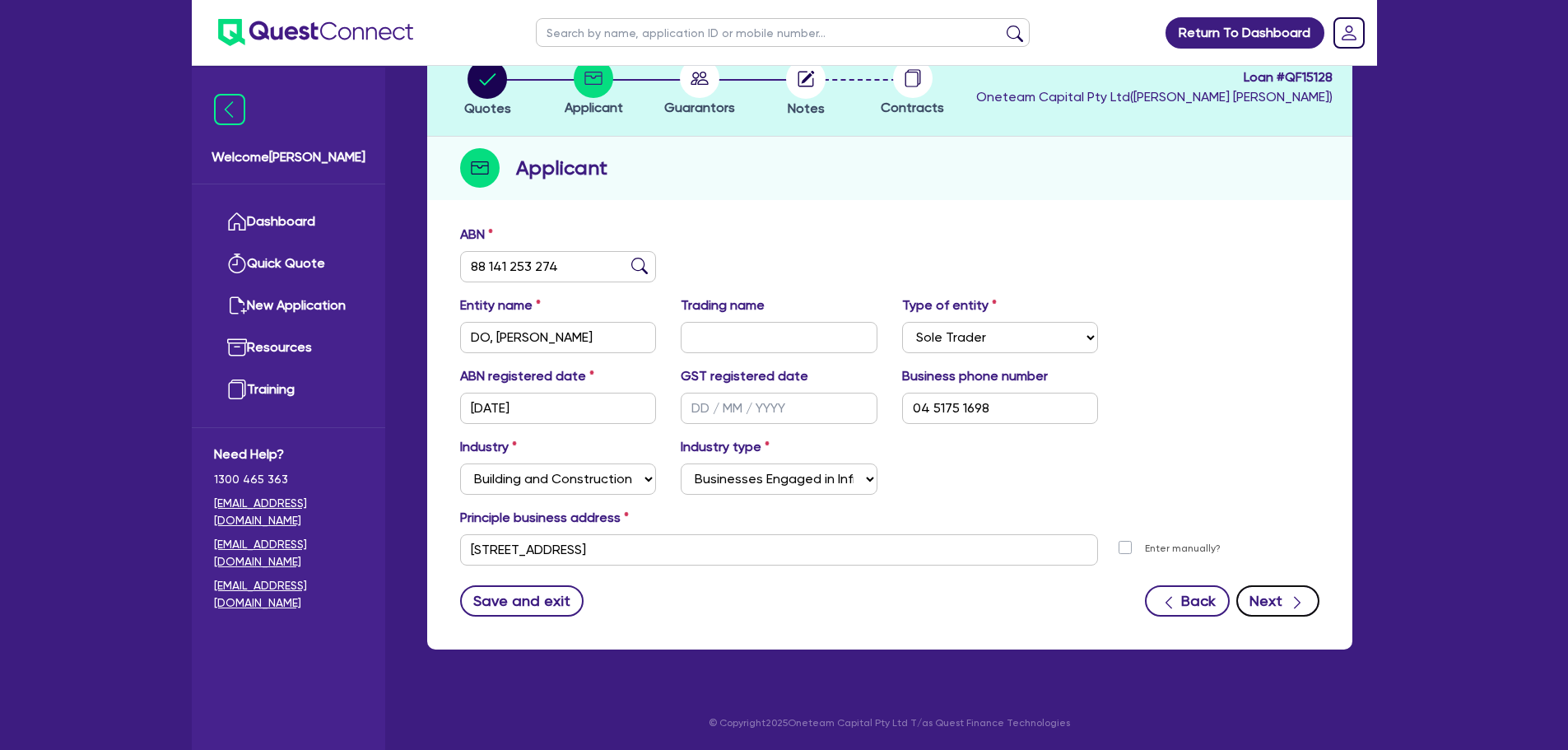
click at [1296, 605] on icon "button" at bounding box center [1297, 602] width 16 height 16
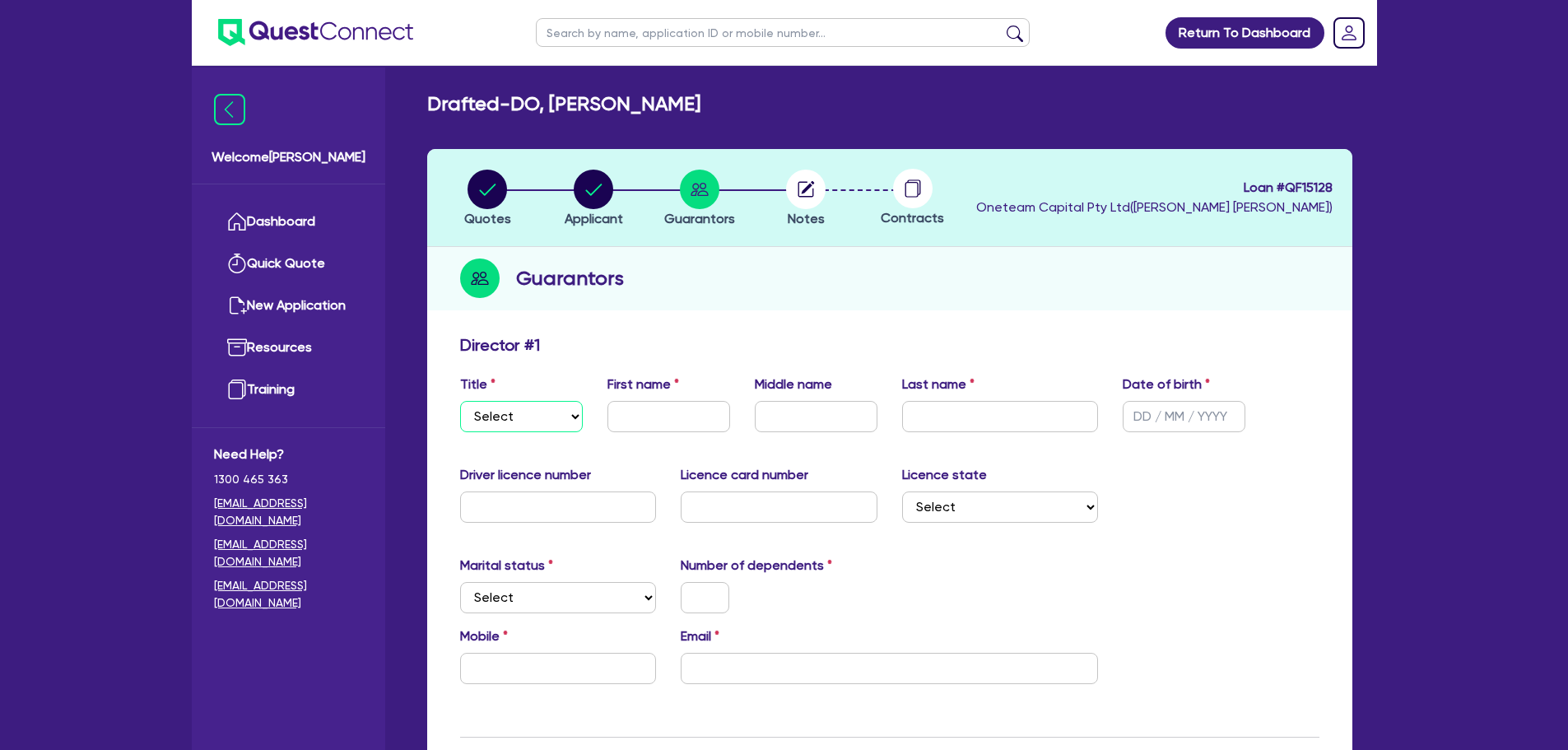
click at [535, 428] on select "Select Mr Mrs Ms Miss Dr" at bounding box center [521, 416] width 122 height 31
select select "MR"
click at [460, 401] on select "Select Mr Mrs Ms Miss Dr" at bounding box center [521, 416] width 122 height 31
click at [637, 412] on input "text" at bounding box center [668, 416] width 122 height 31
type input "Van"
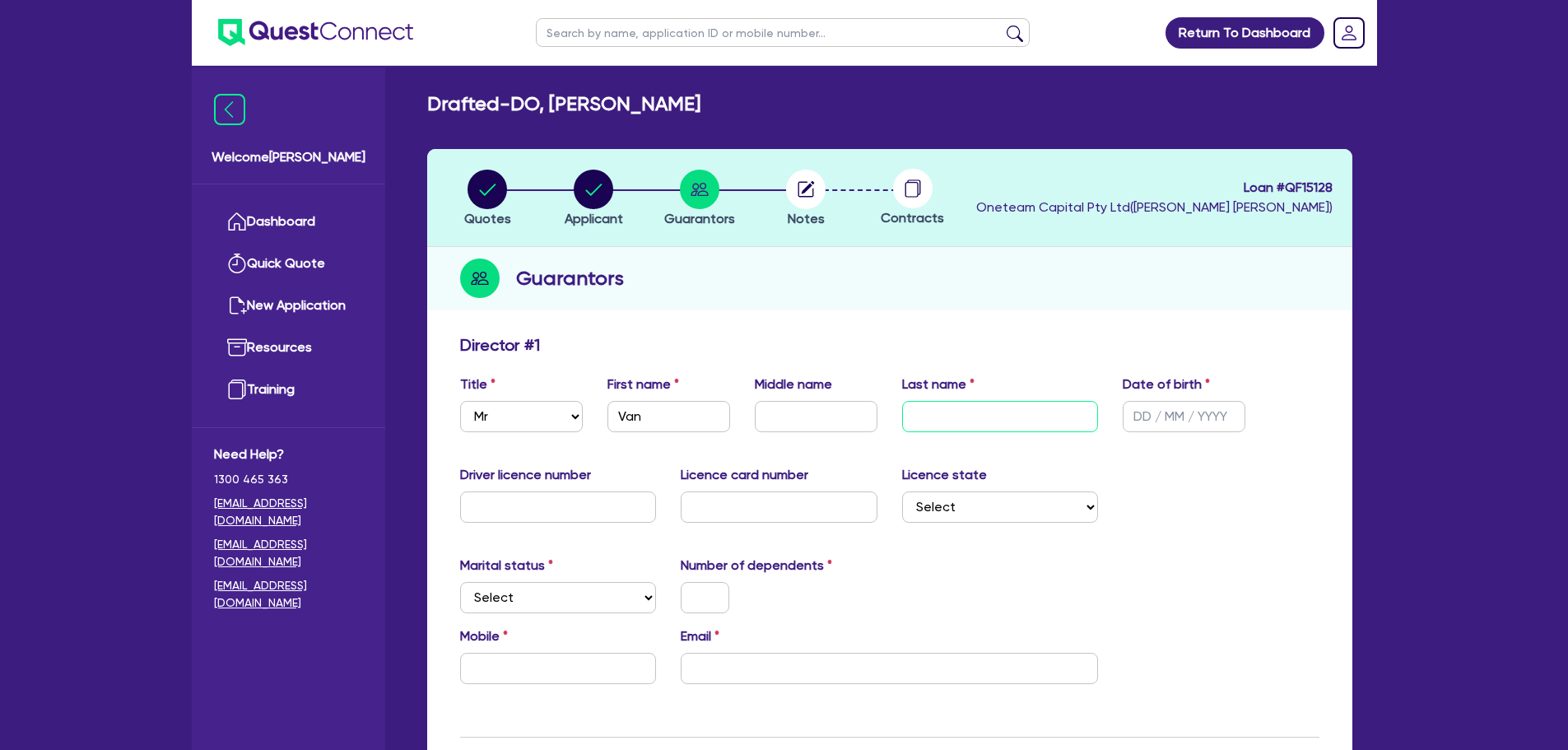
drag, startPoint x: 963, startPoint y: 418, endPoint x: 974, endPoint y: 399, distance: 22.0
click at [963, 418] on input "text" at bounding box center [1000, 416] width 196 height 31
type input "Thai"
click at [1168, 422] on input "text" at bounding box center [1184, 416] width 122 height 31
type input "01/01/2000"
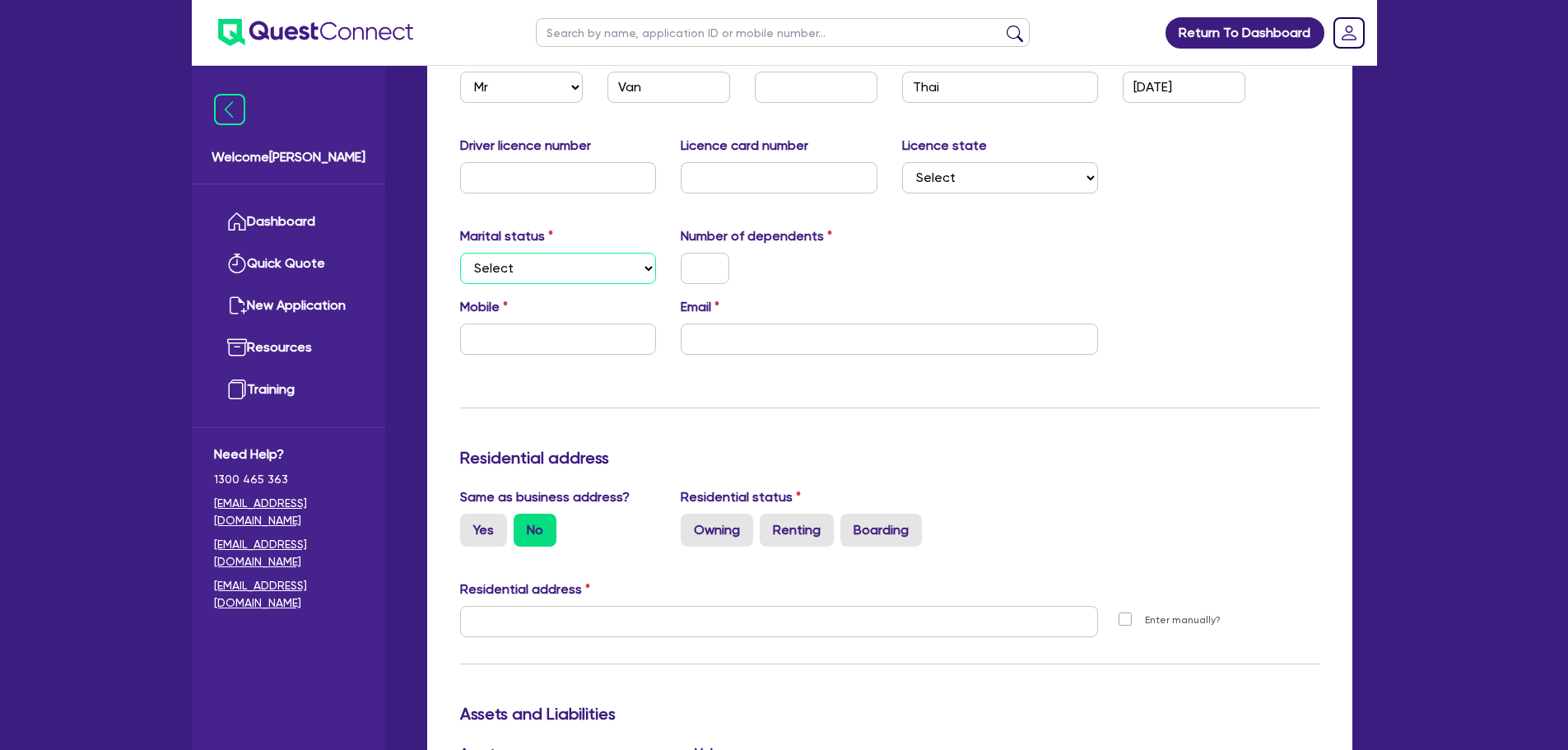
click at [593, 270] on select "Select Single Married De Facto / Partner" at bounding box center [558, 268] width 196 height 31
select select "SINGLE"
click at [460, 253] on select "Select Single Married De Facto / Partner" at bounding box center [558, 268] width 196 height 31
click at [707, 266] on input "text" at bounding box center [704, 268] width 48 height 31
click at [547, 344] on input "text" at bounding box center [558, 338] width 196 height 31
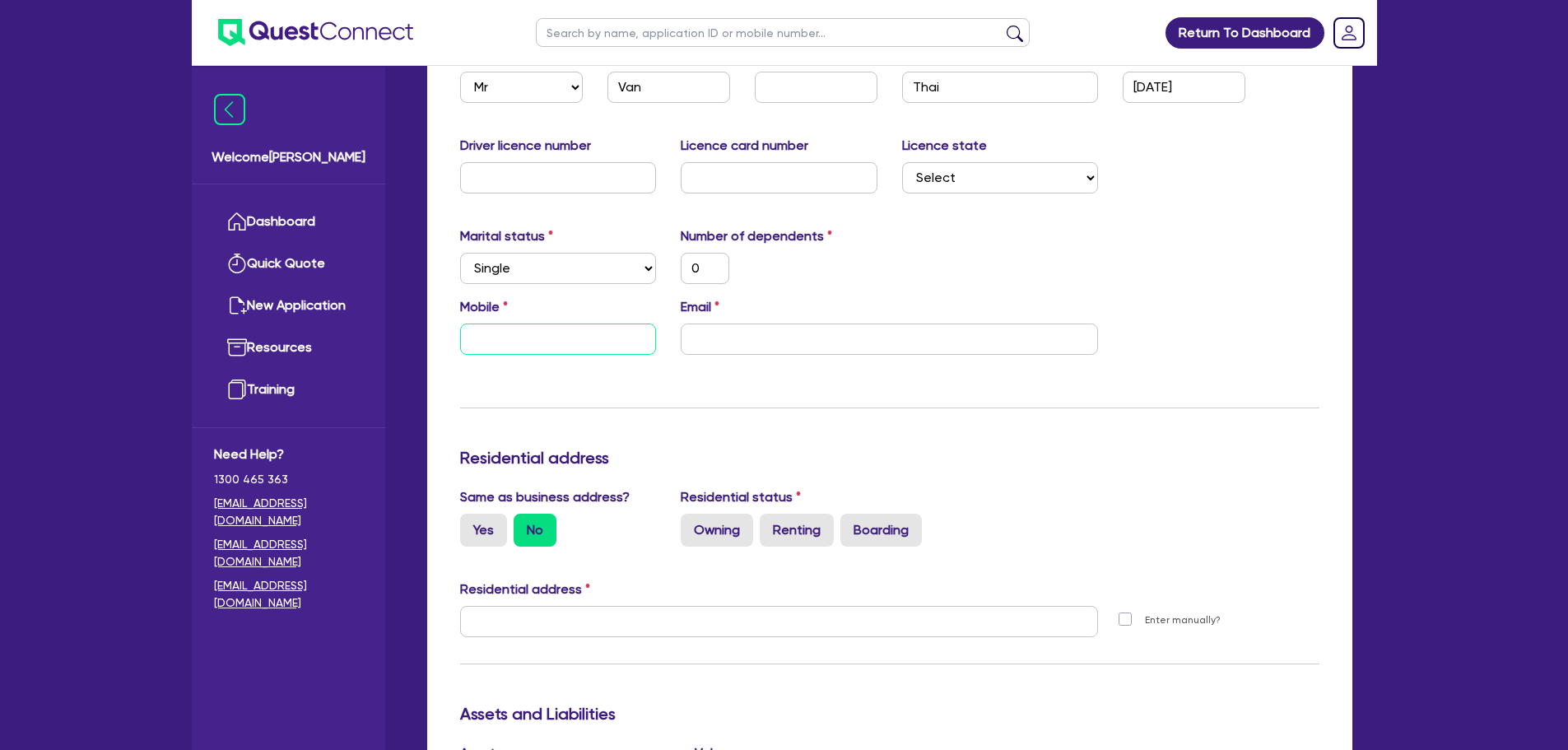
type input "0"
type input "04"
type input "0"
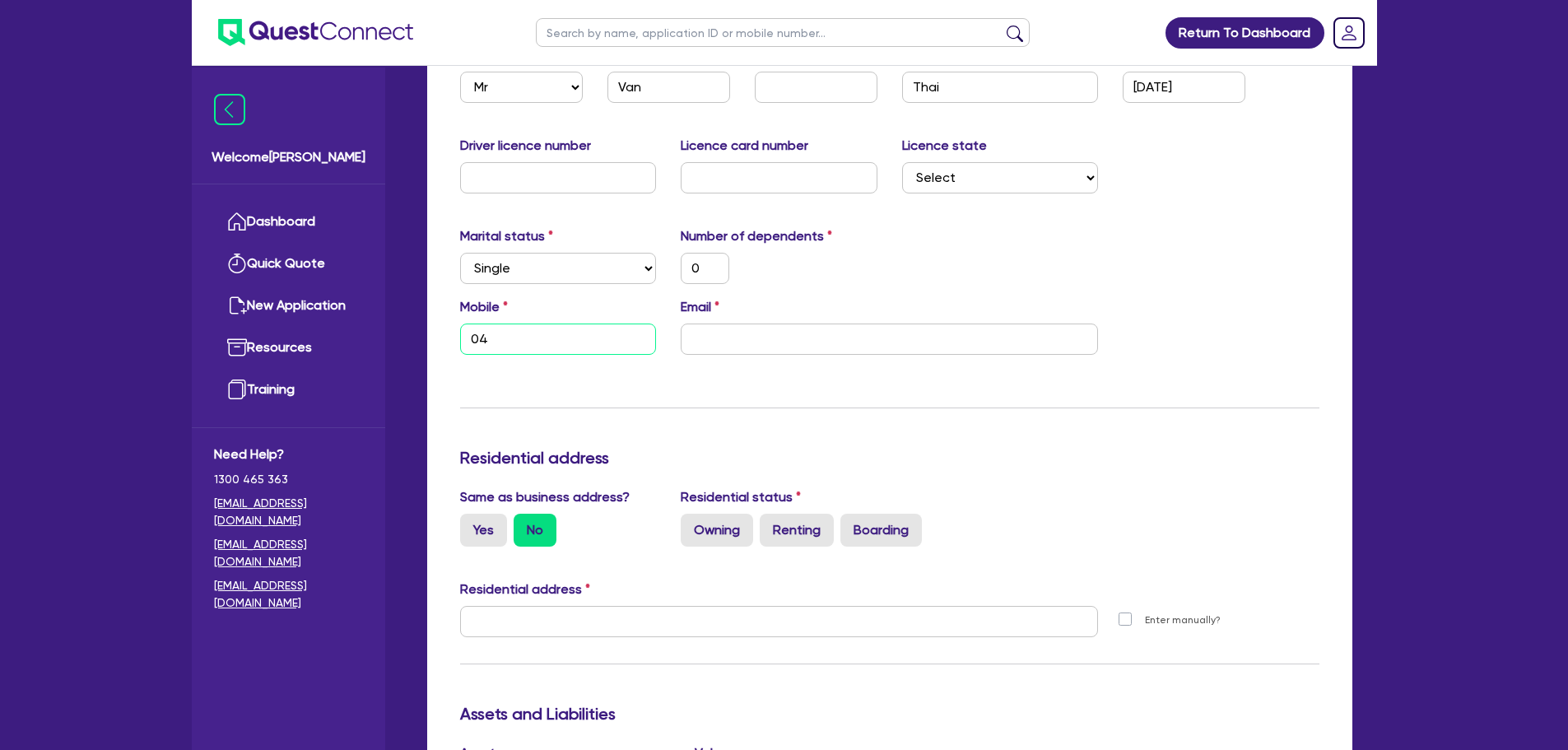
type input "045"
type input "0"
type input "0451"
type input "0"
type input "0451 7"
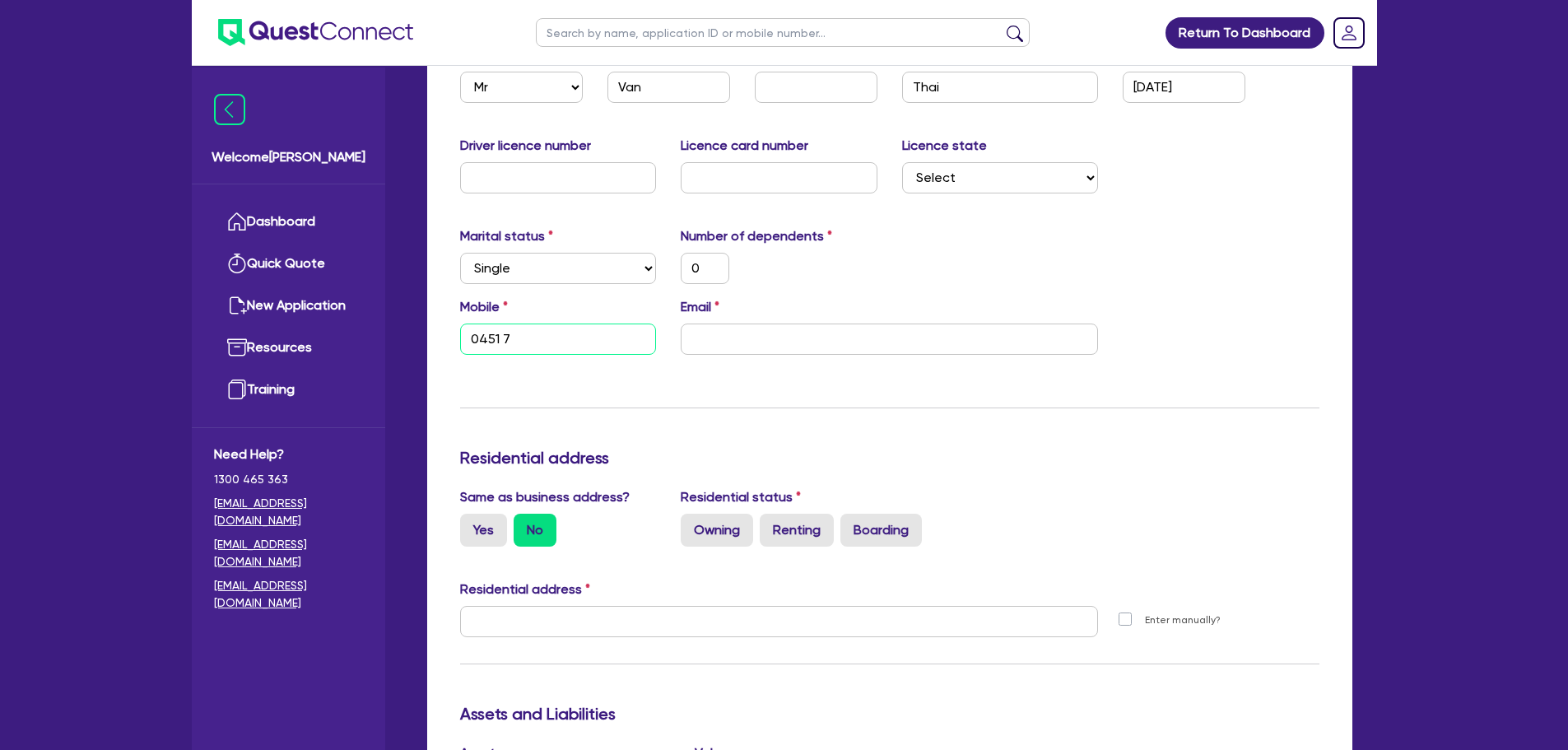
type input "0"
type input "0451 75"
type input "0"
type input "0451 751"
type input "0"
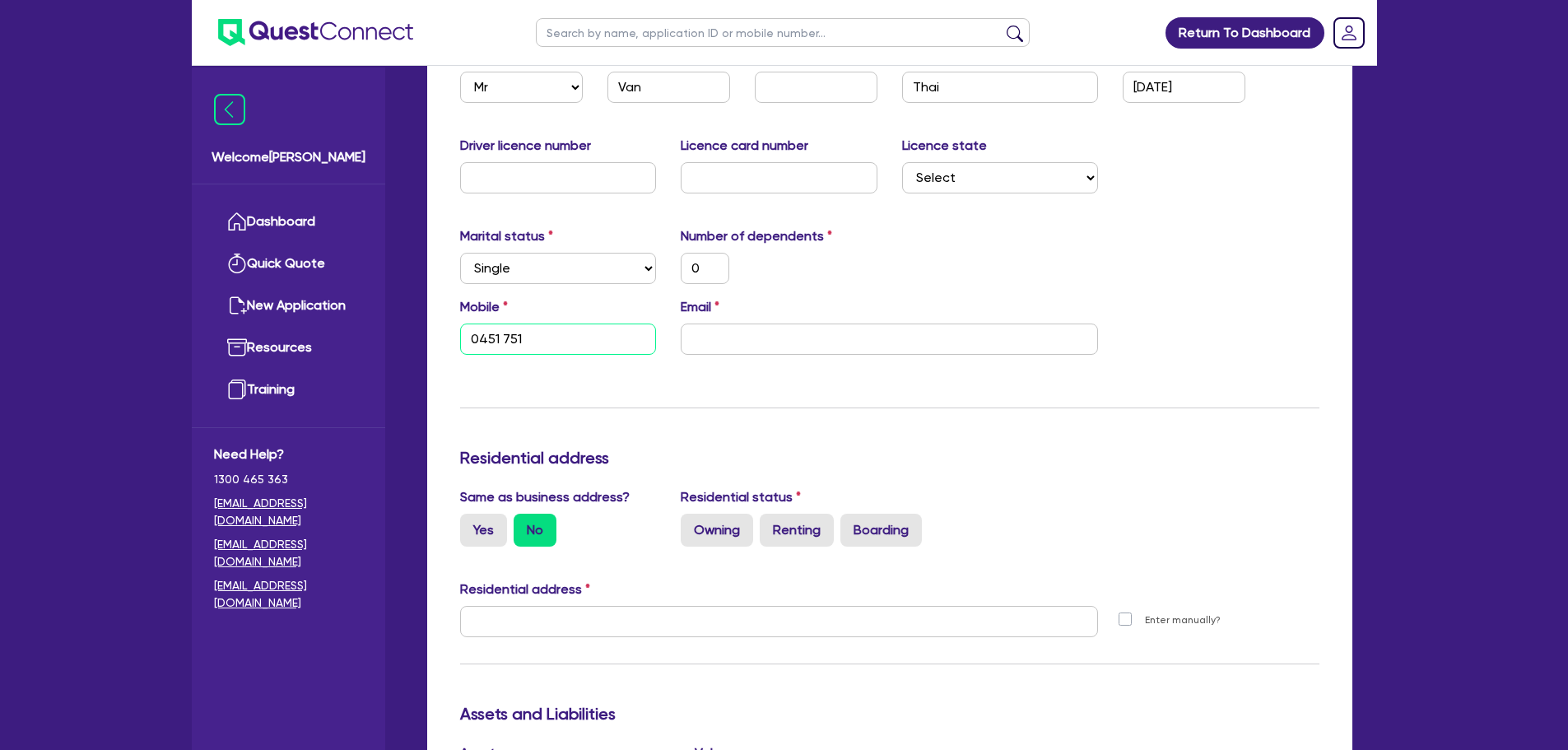
type input "0451 751 6"
type input "0"
type input "0451 751 69"
type input "0"
type input "0451 751 698"
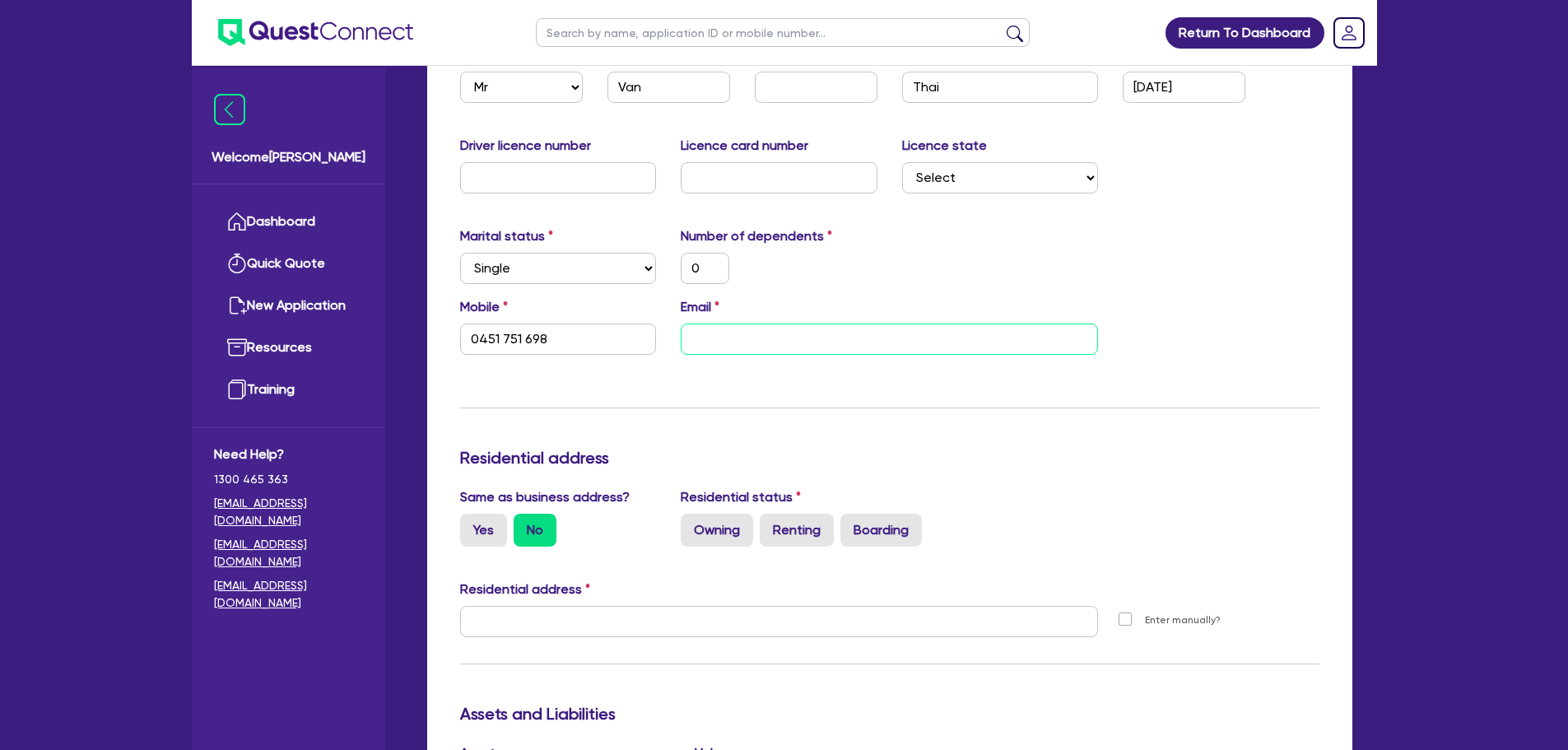
click at [808, 333] on input "email" at bounding box center [889, 338] width 418 height 31
click at [810, 333] on input "email" at bounding box center [889, 338] width 418 height 31
paste input "vanvo6665@gmail.com"
type input "0"
type input "0451 751 698"
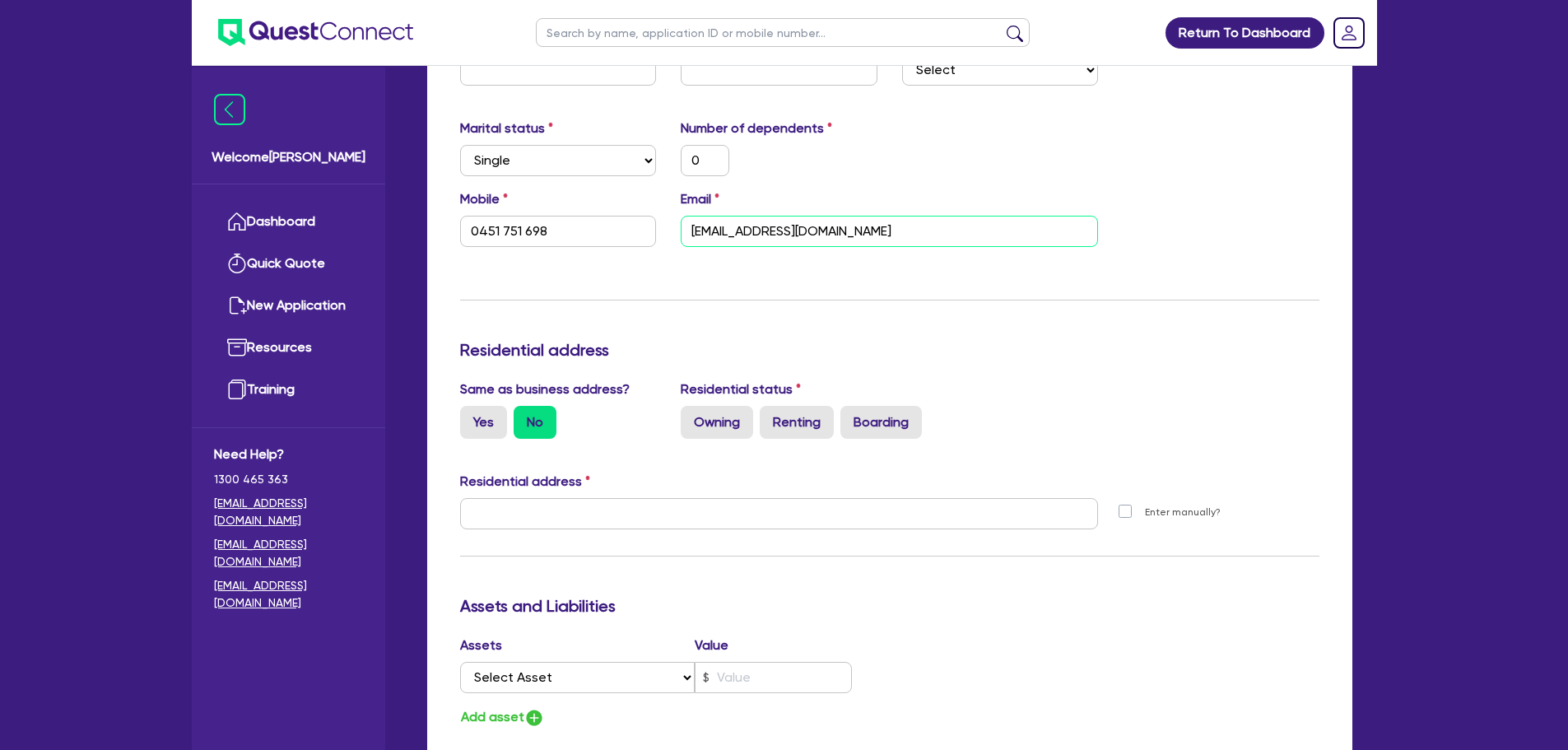
scroll to position [658, 0]
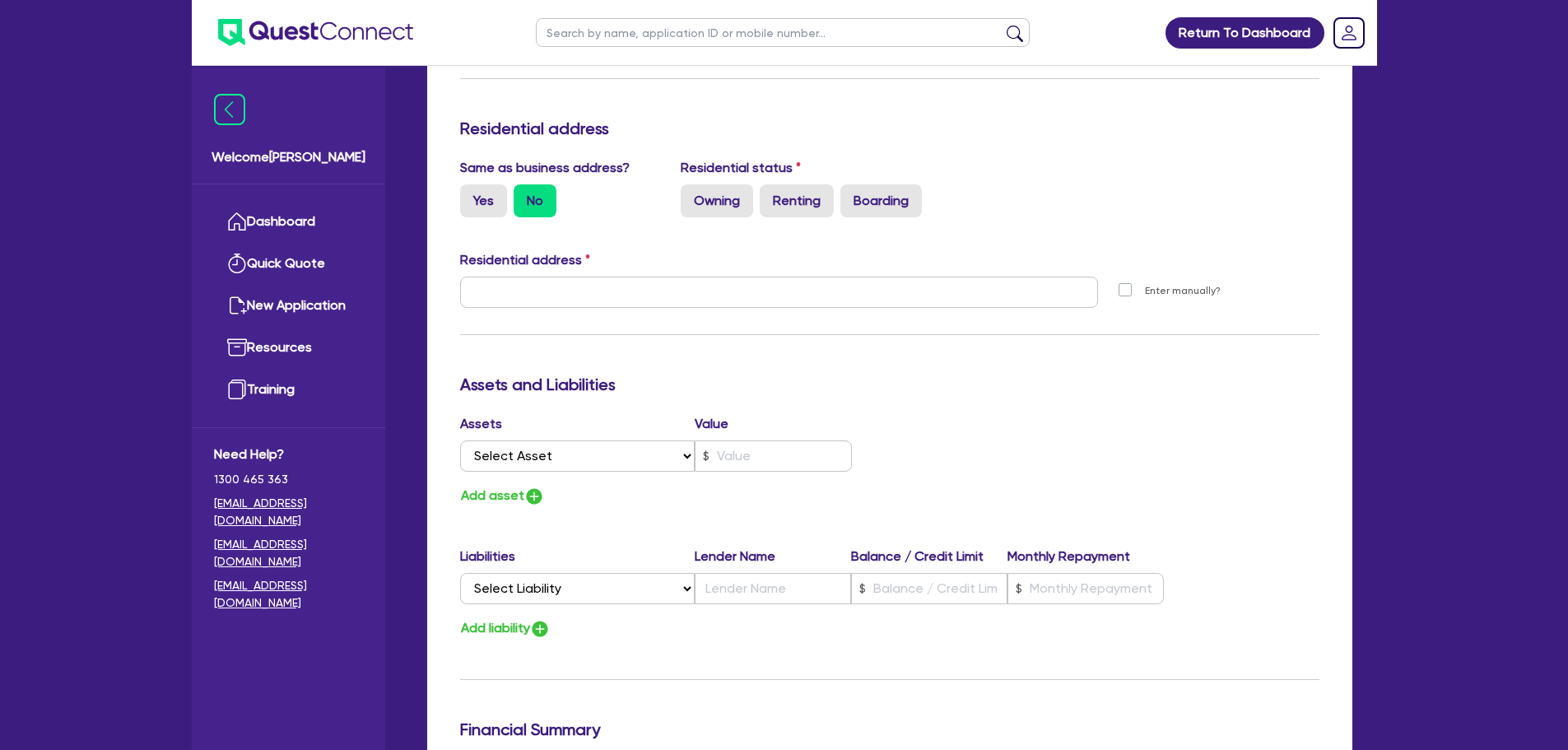
type input "vanvo6665@gmail.com"
click at [1069, 137] on h3 "Residential address" at bounding box center [889, 128] width 860 height 20
click at [738, 193] on label "Owning" at bounding box center [716, 201] width 72 height 33
click at [691, 193] on input "Owning" at bounding box center [685, 190] width 11 height 11
radio input "true"
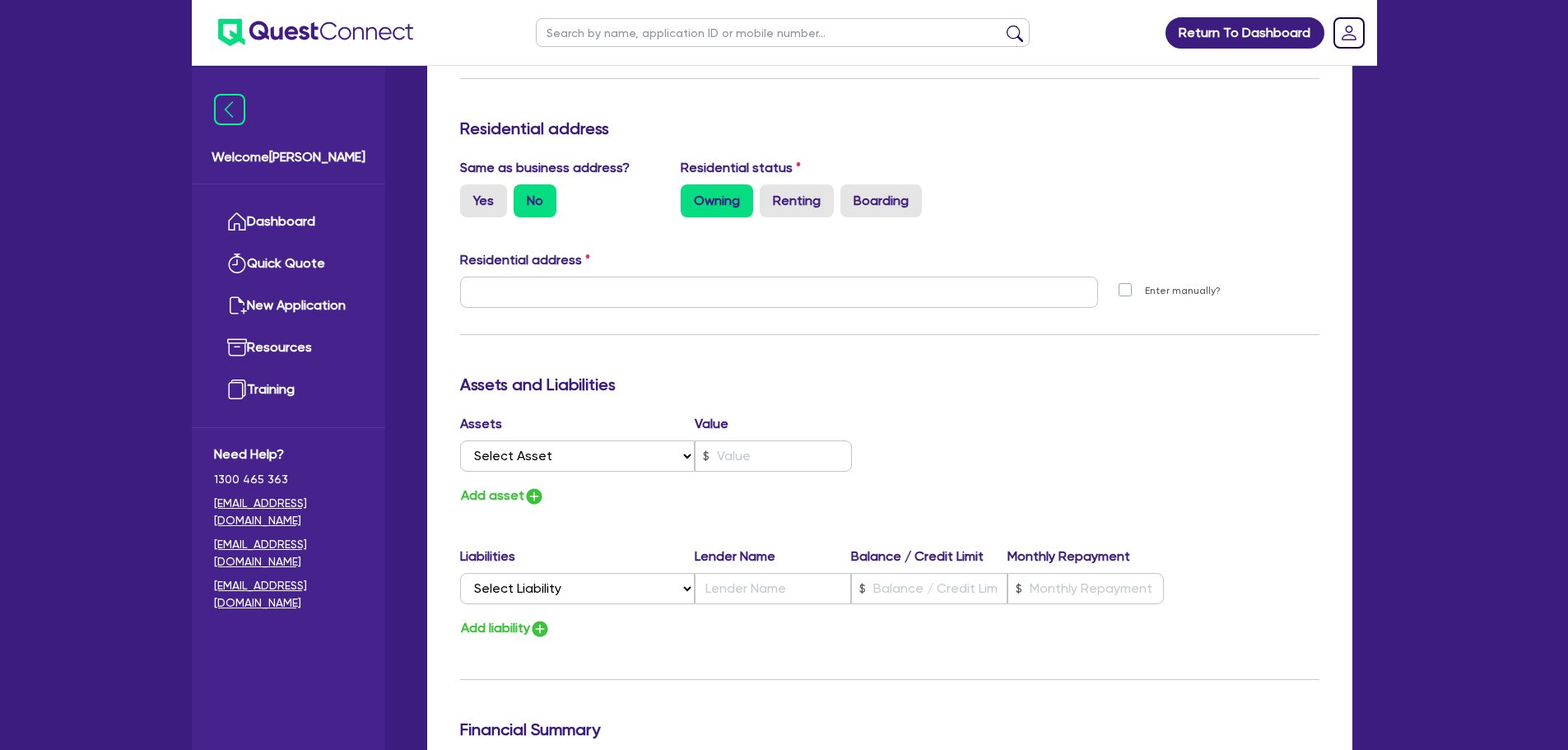
type input "0"
type input "0451 751 698"
click at [777, 199] on label "Renting" at bounding box center [796, 201] width 74 height 33
click at [770, 195] on input "Renting" at bounding box center [764, 190] width 11 height 11
radio input "true"
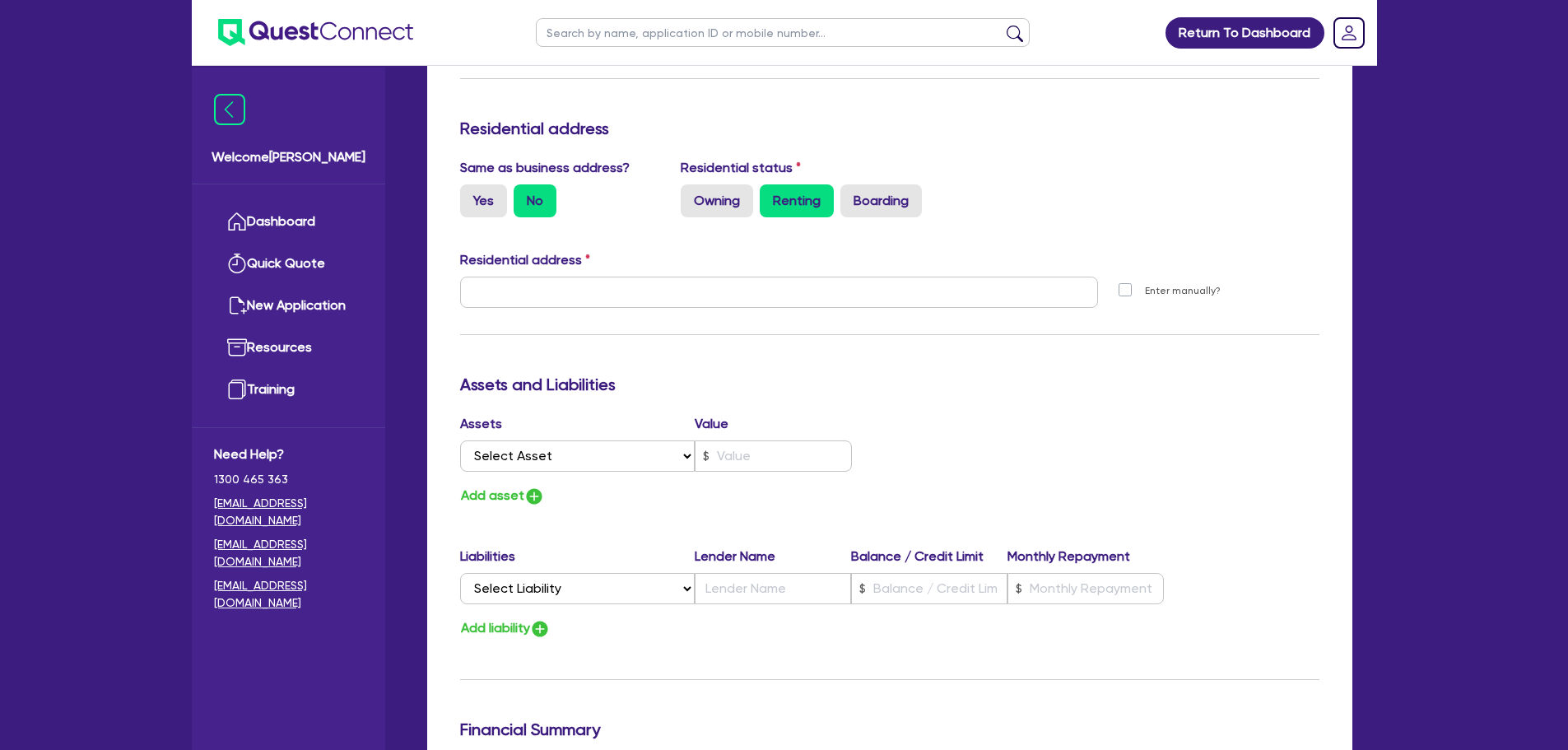
type input "0"
type input "0451 751 698"
click at [482, 194] on label "Yes" at bounding box center [483, 201] width 47 height 33
click at [471, 194] on input "Yes" at bounding box center [465, 190] width 11 height 11
radio input "true"
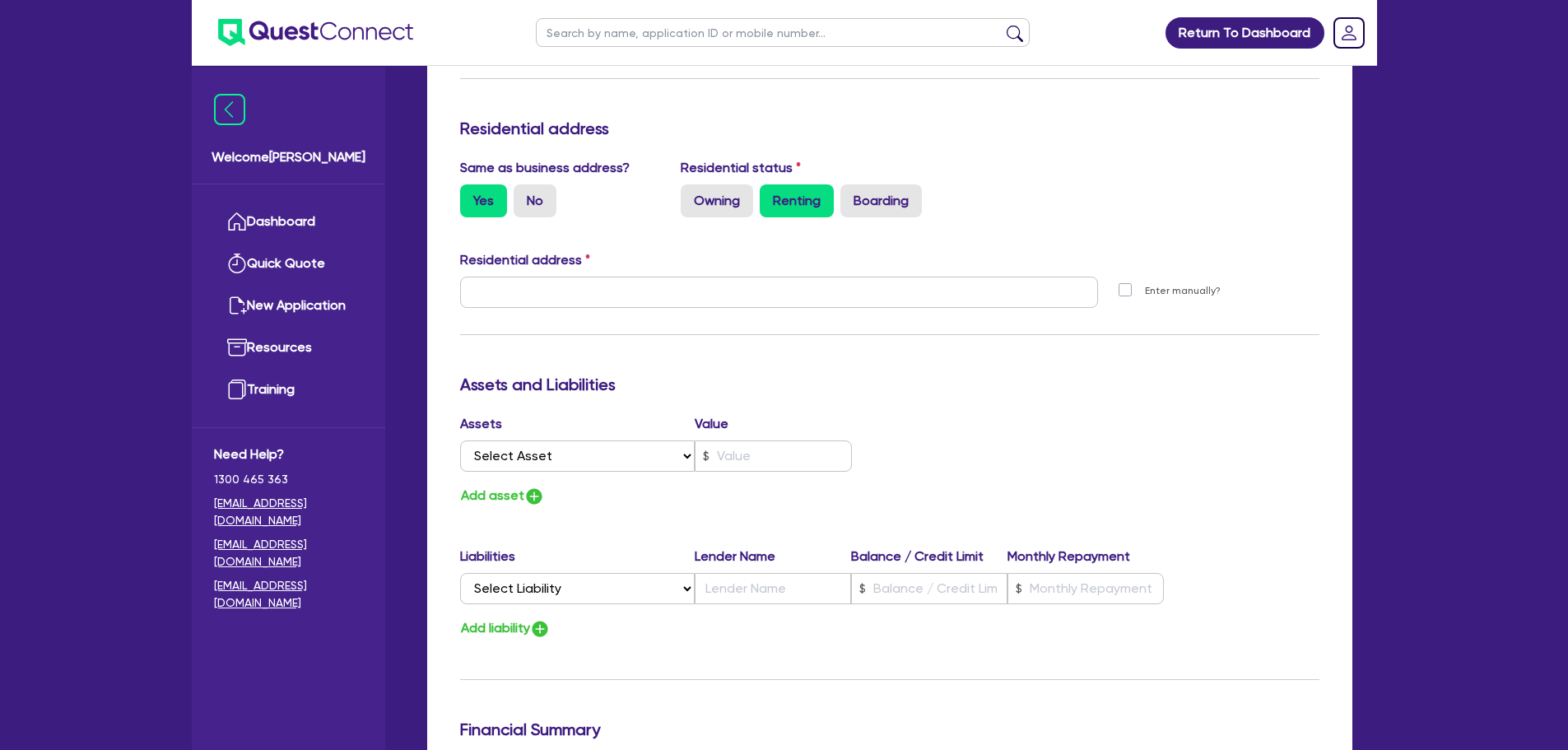
type input "0"
type input "0451 751 698"
type input "11 York St Sydney NSW 2000"
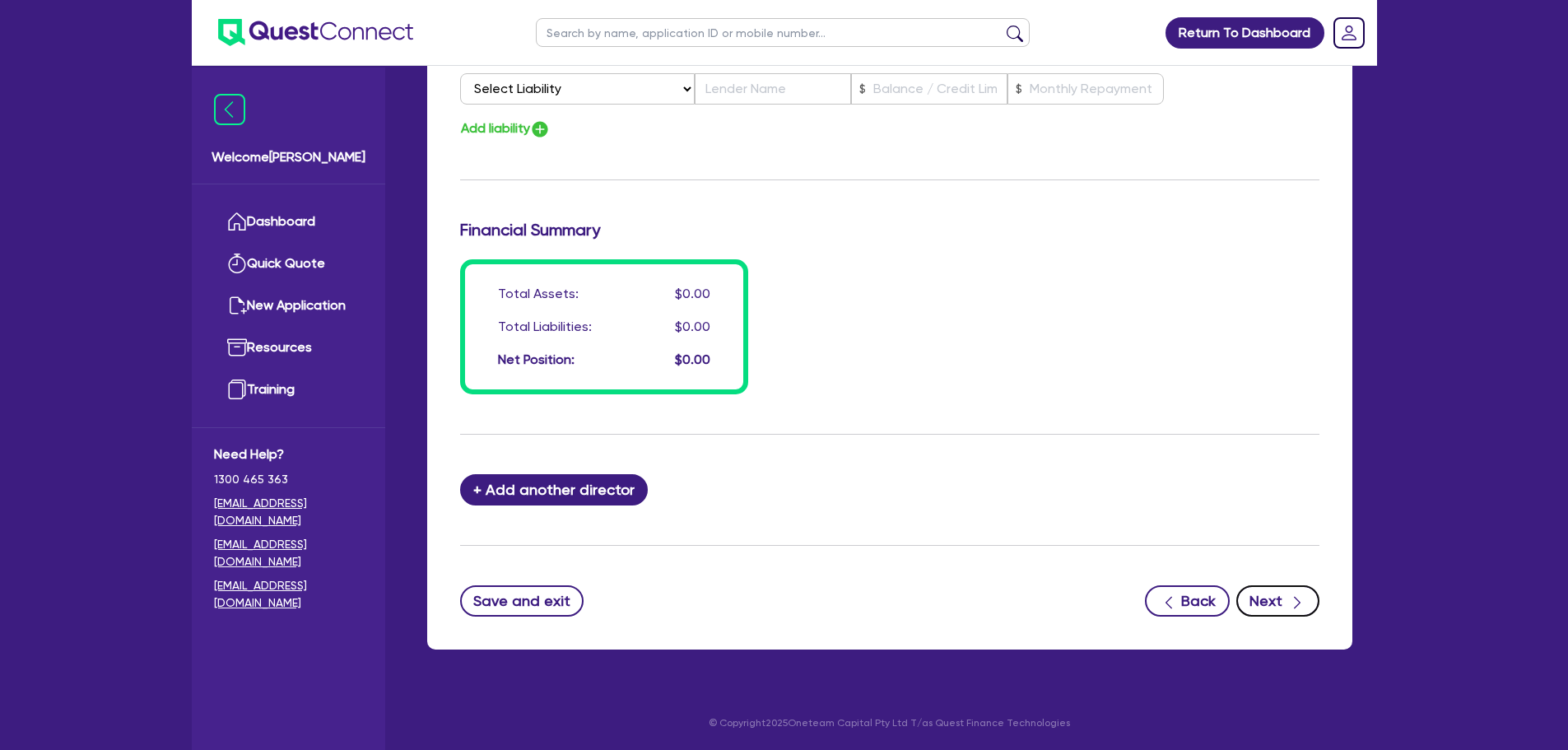
click at [1287, 588] on button "Next" at bounding box center [1278, 600] width 83 height 31
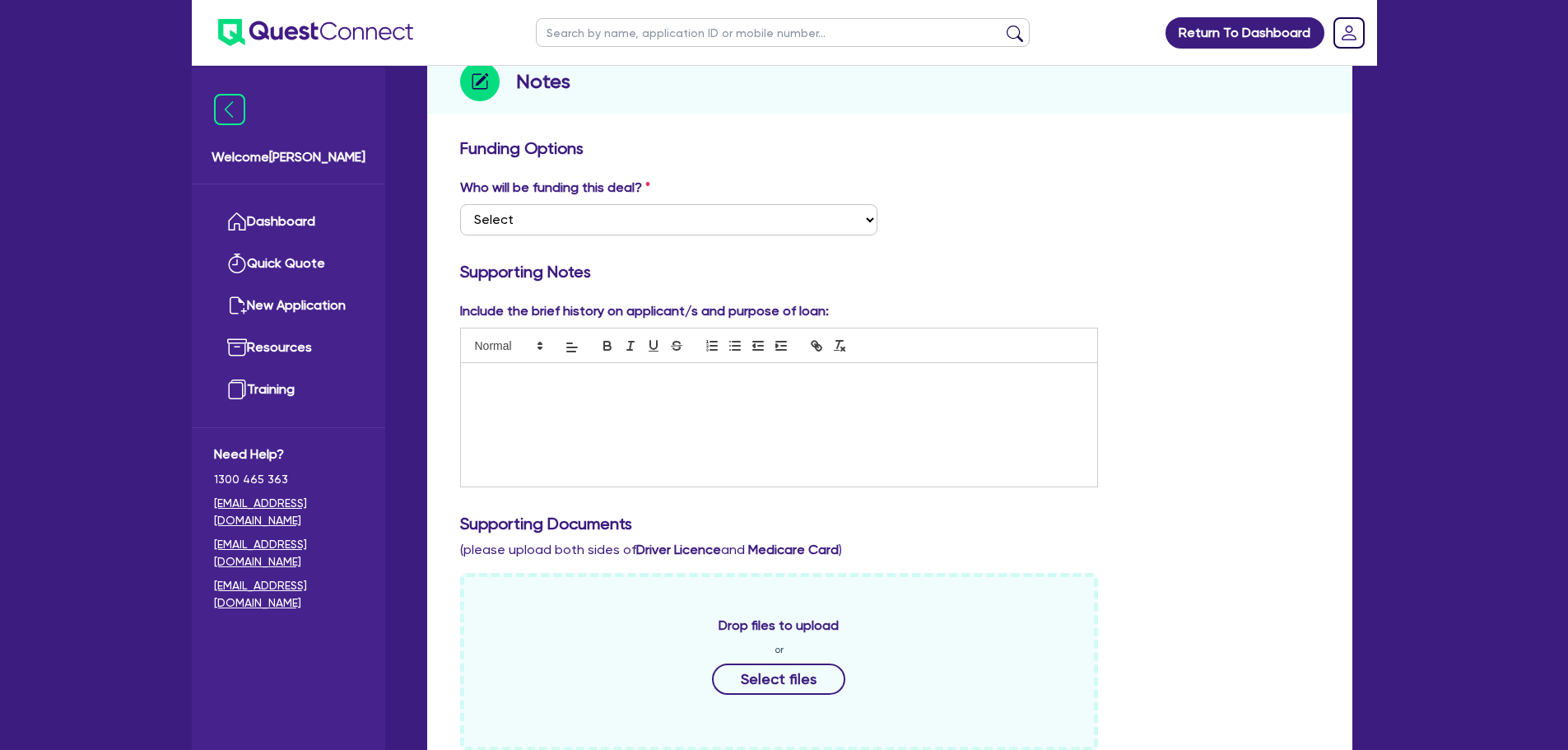
scroll to position [247, 0]
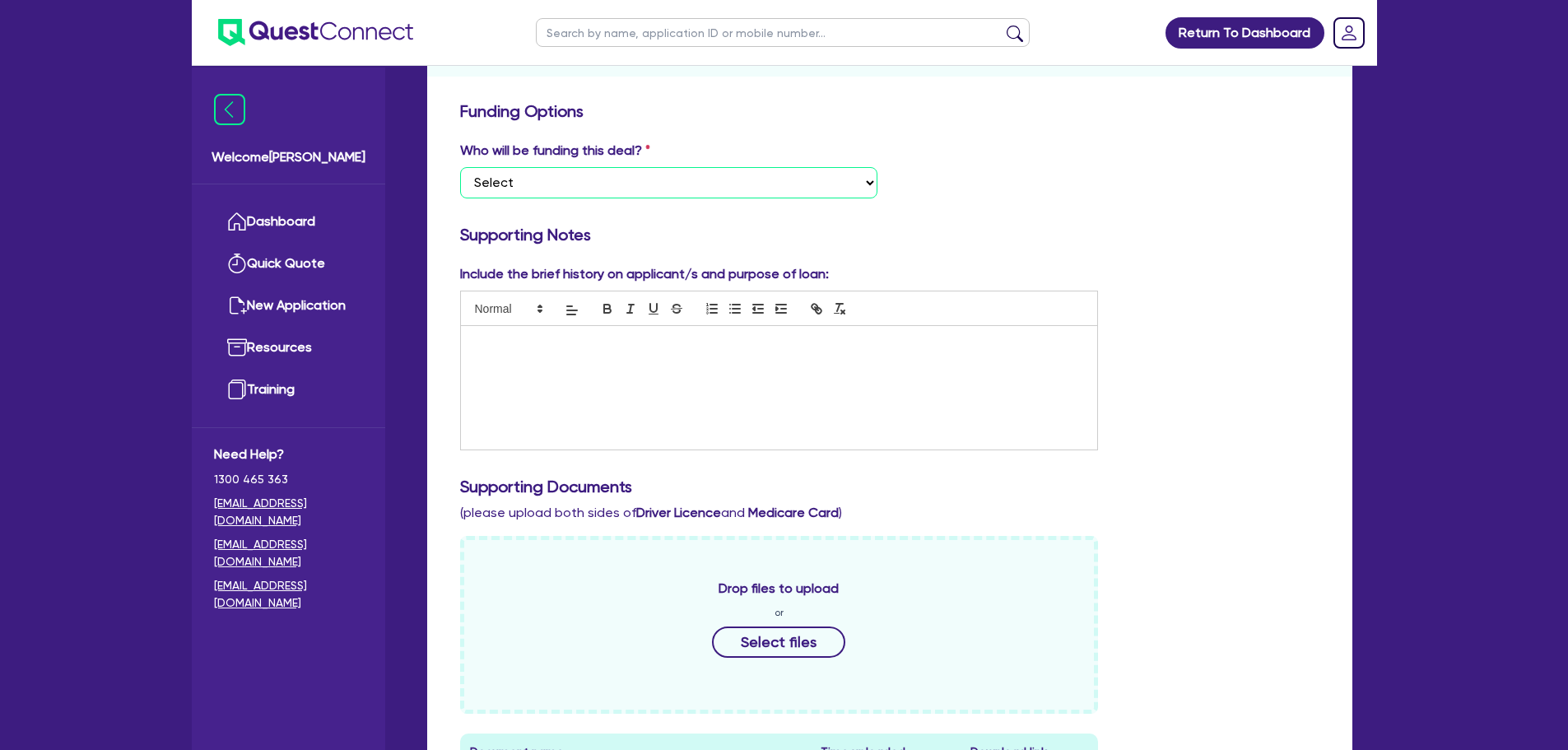
drag, startPoint x: 674, startPoint y: 176, endPoint x: 674, endPoint y: 197, distance: 21.0
click at [674, 176] on select "Select I want Quest to fund 100% I will fund 100% I will co-fund with Quest Oth…" at bounding box center [668, 182] width 418 height 31
select select "Other"
click at [460, 167] on select "Select I want Quest to fund 100% I will fund 100% I will co-fund with Quest Oth…" at bounding box center [668, 182] width 418 height 31
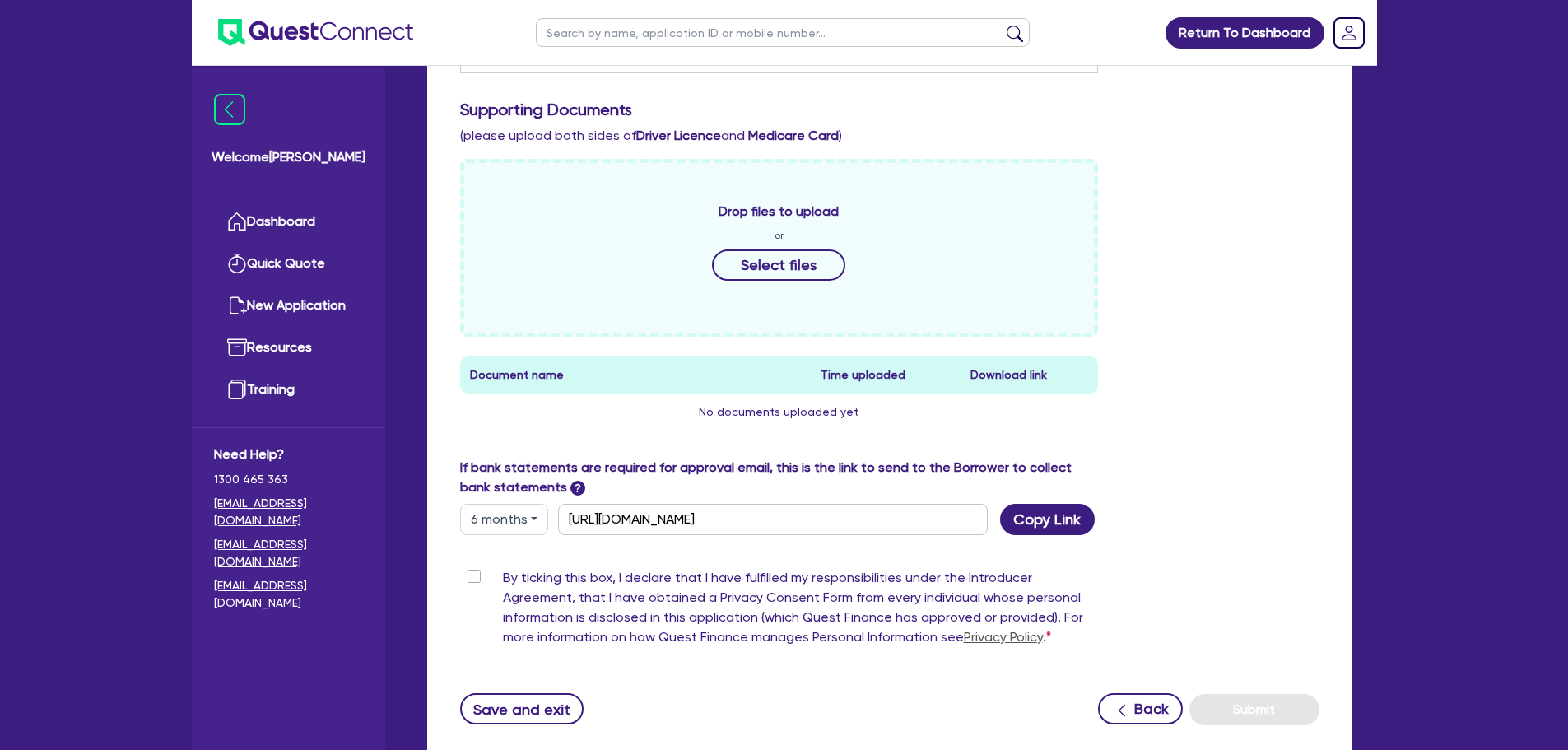
scroll to position [658, 0]
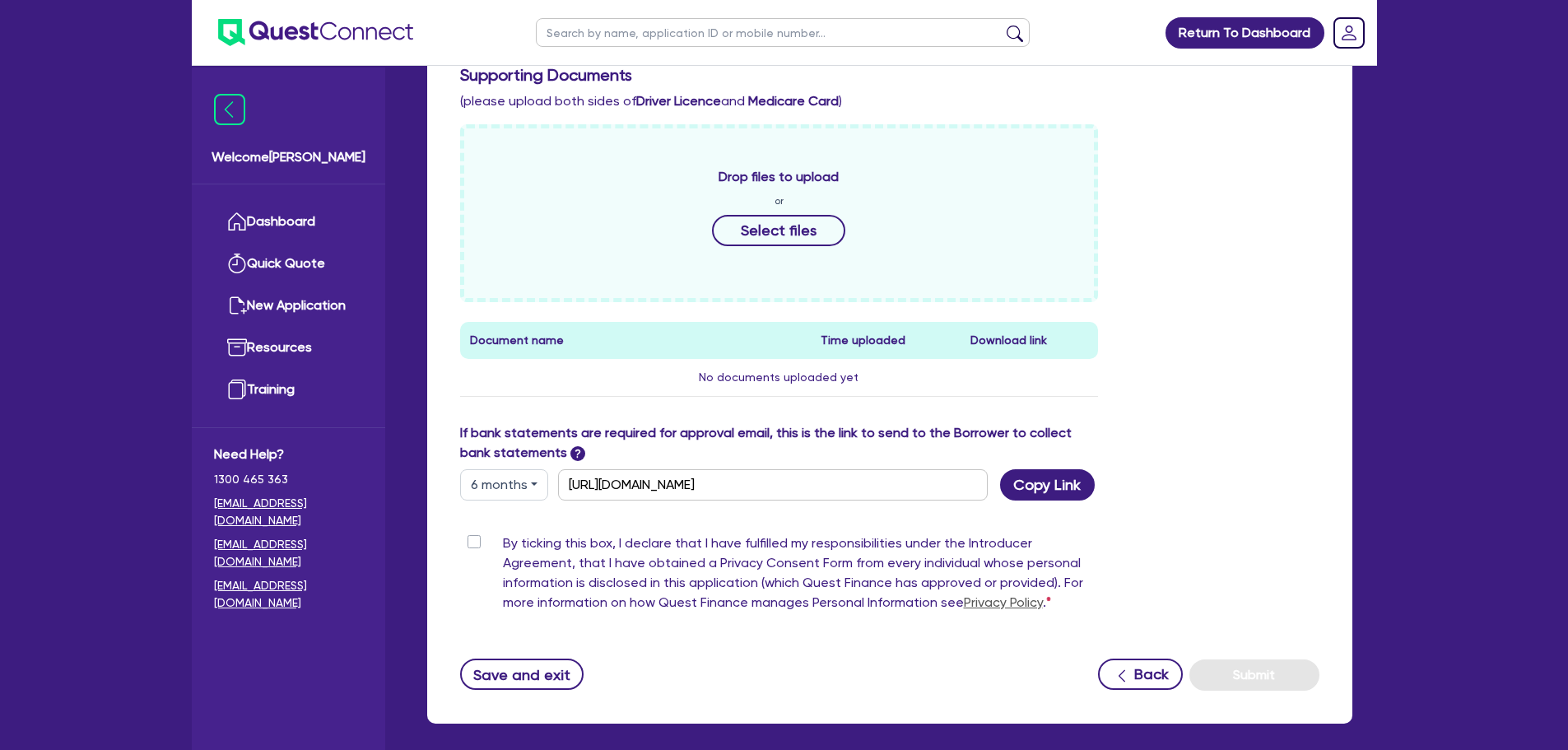
click at [503, 541] on label "By ticking this box, I declare that I have fulfilled my responsibilities under …" at bounding box center [800, 576] width 596 height 86
click at [473, 541] on input "By ticking this box, I declare that I have fulfilled my responsibilities under …" at bounding box center [466, 541] width 13 height 15
checkbox input "true"
click at [1260, 673] on button "Submit" at bounding box center [1254, 674] width 130 height 31
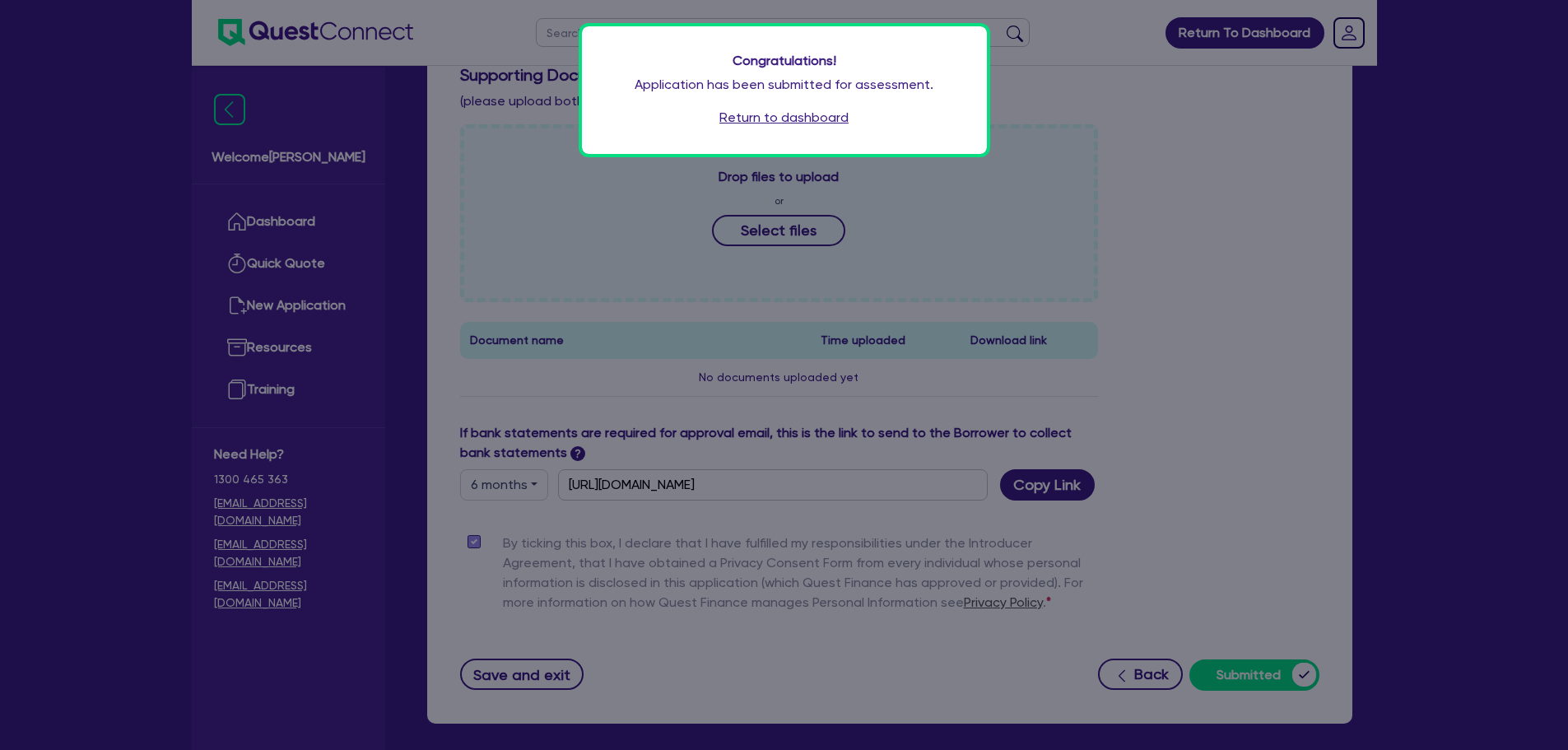
click at [769, 117] on link "Return to dashboard" at bounding box center [784, 117] width 129 height 20
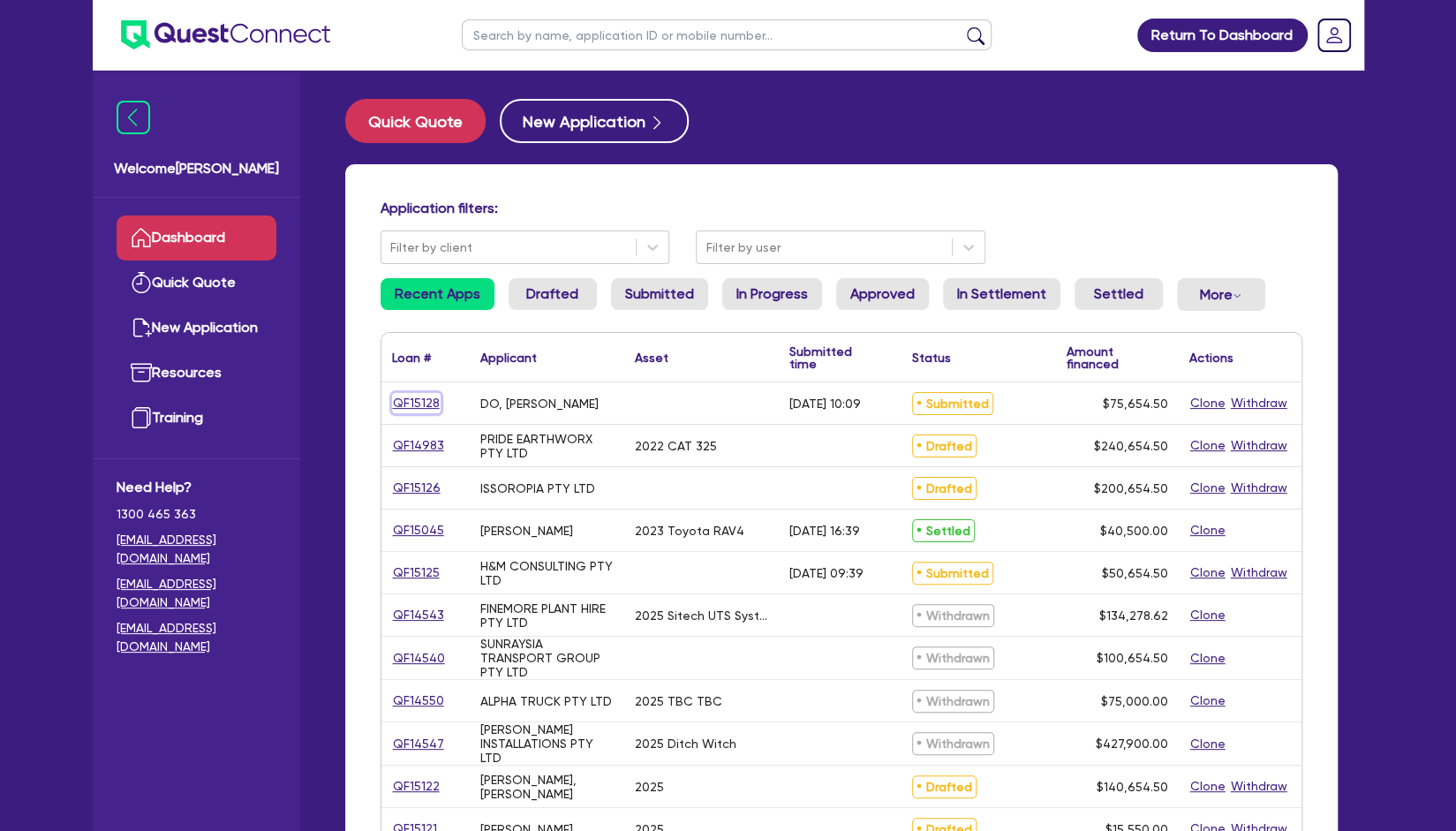
click at [411, 409] on link "QF15128" at bounding box center [416, 403] width 48 height 20
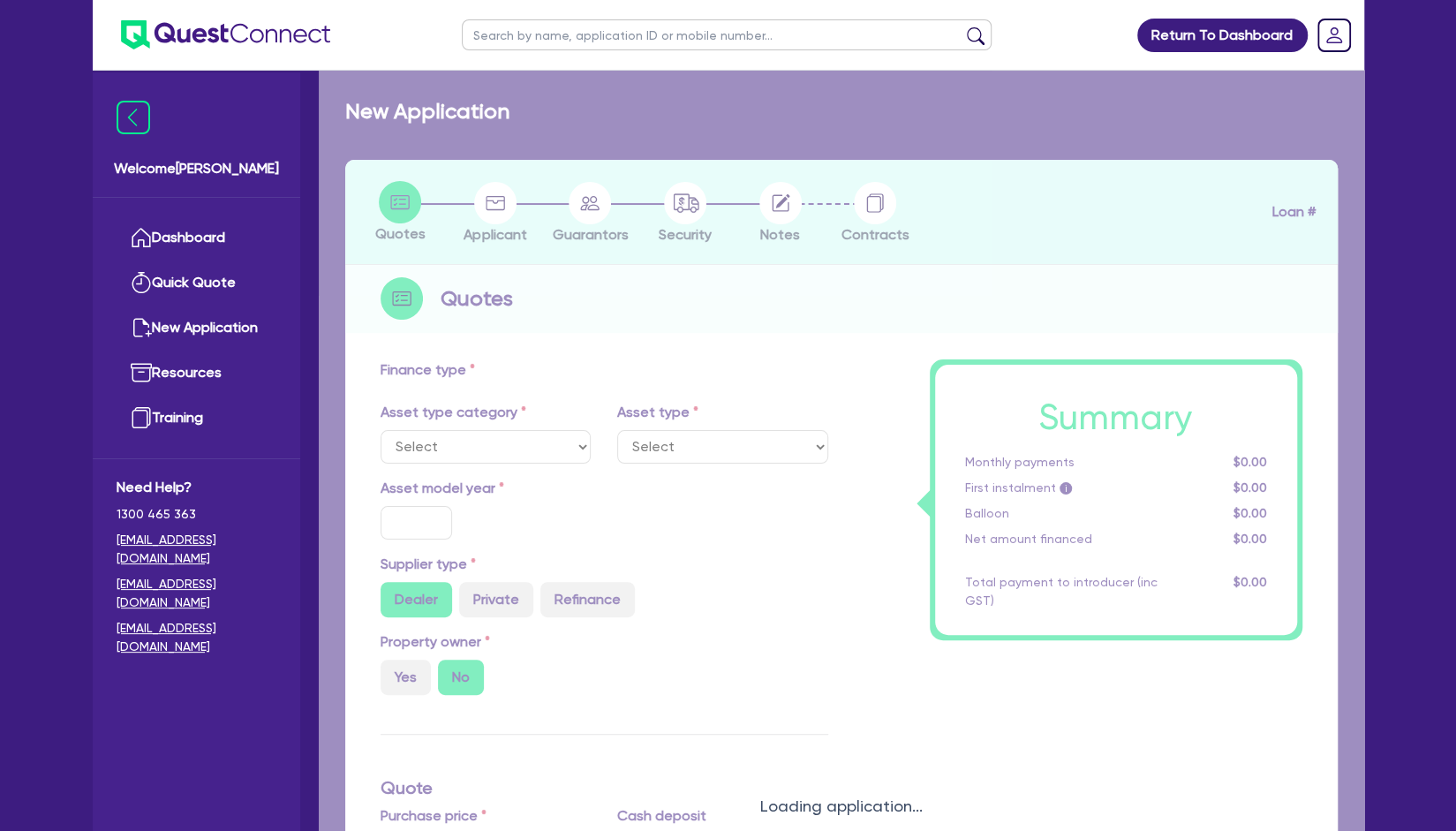
type input "75,000"
type input "4"
type input "3,026.18"
type input "10"
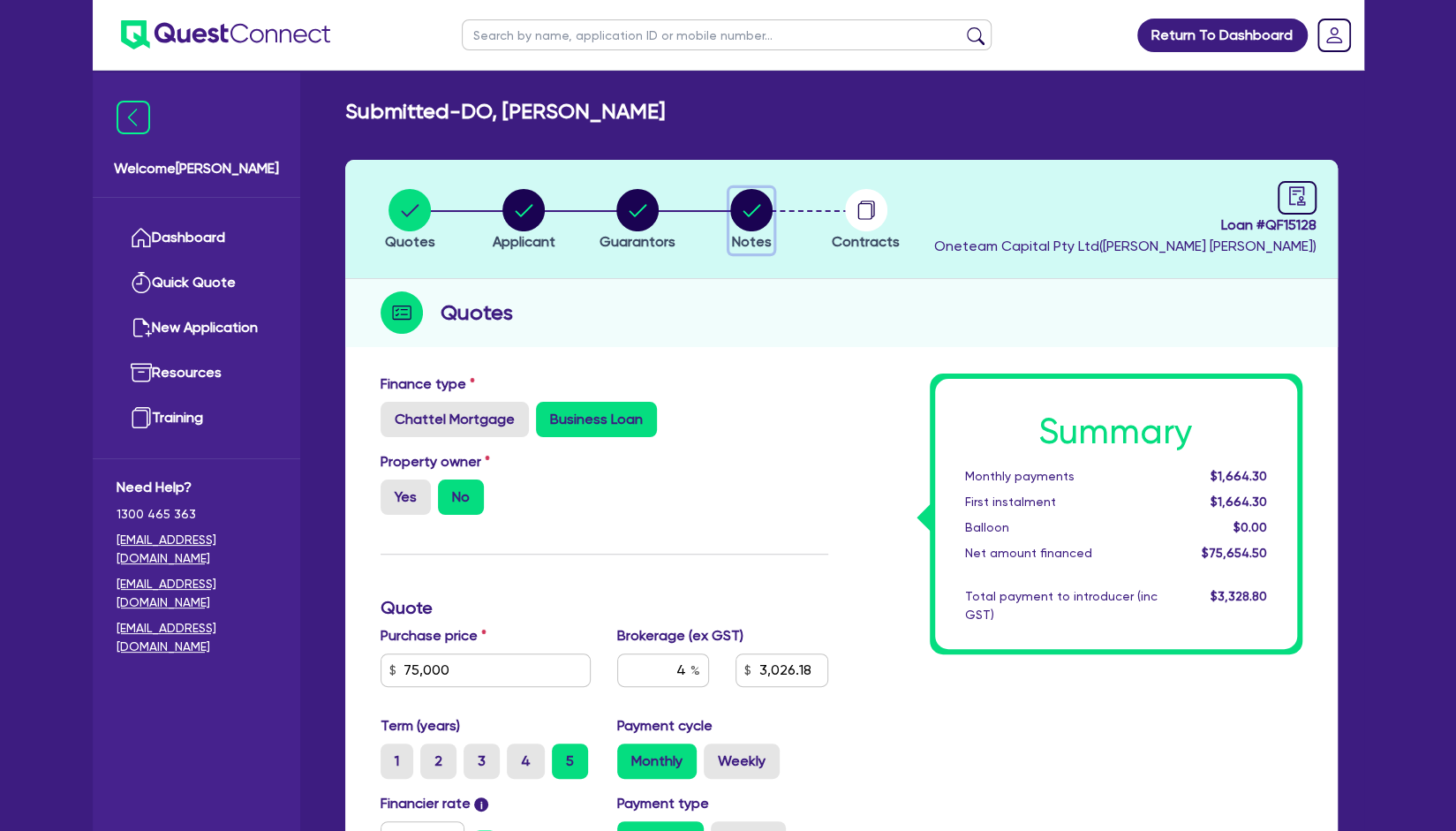
click at [740, 223] on circle "button" at bounding box center [751, 210] width 42 height 42
select select "Other"
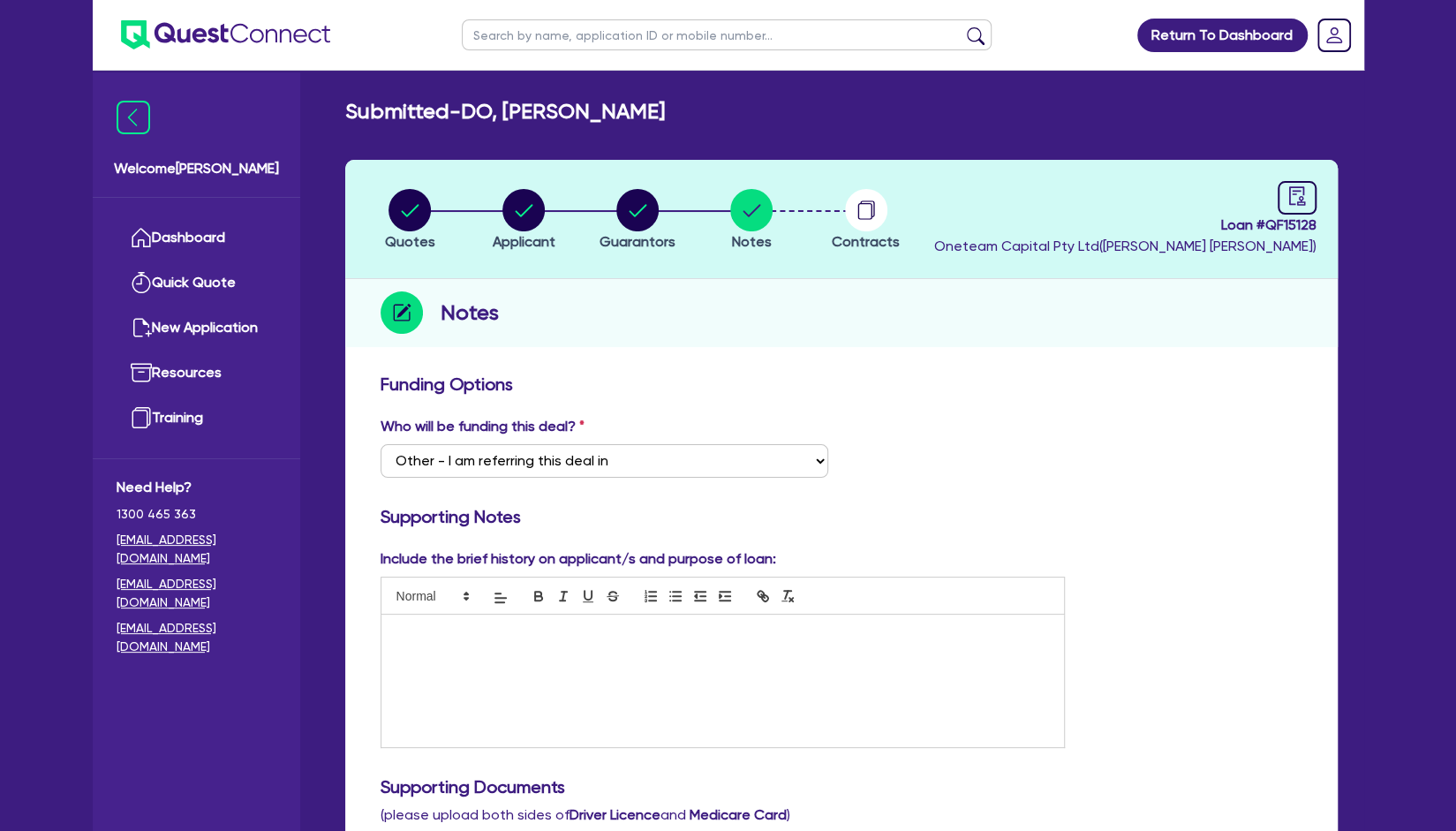
click at [597, 616] on div at bounding box center [723, 680] width 683 height 132
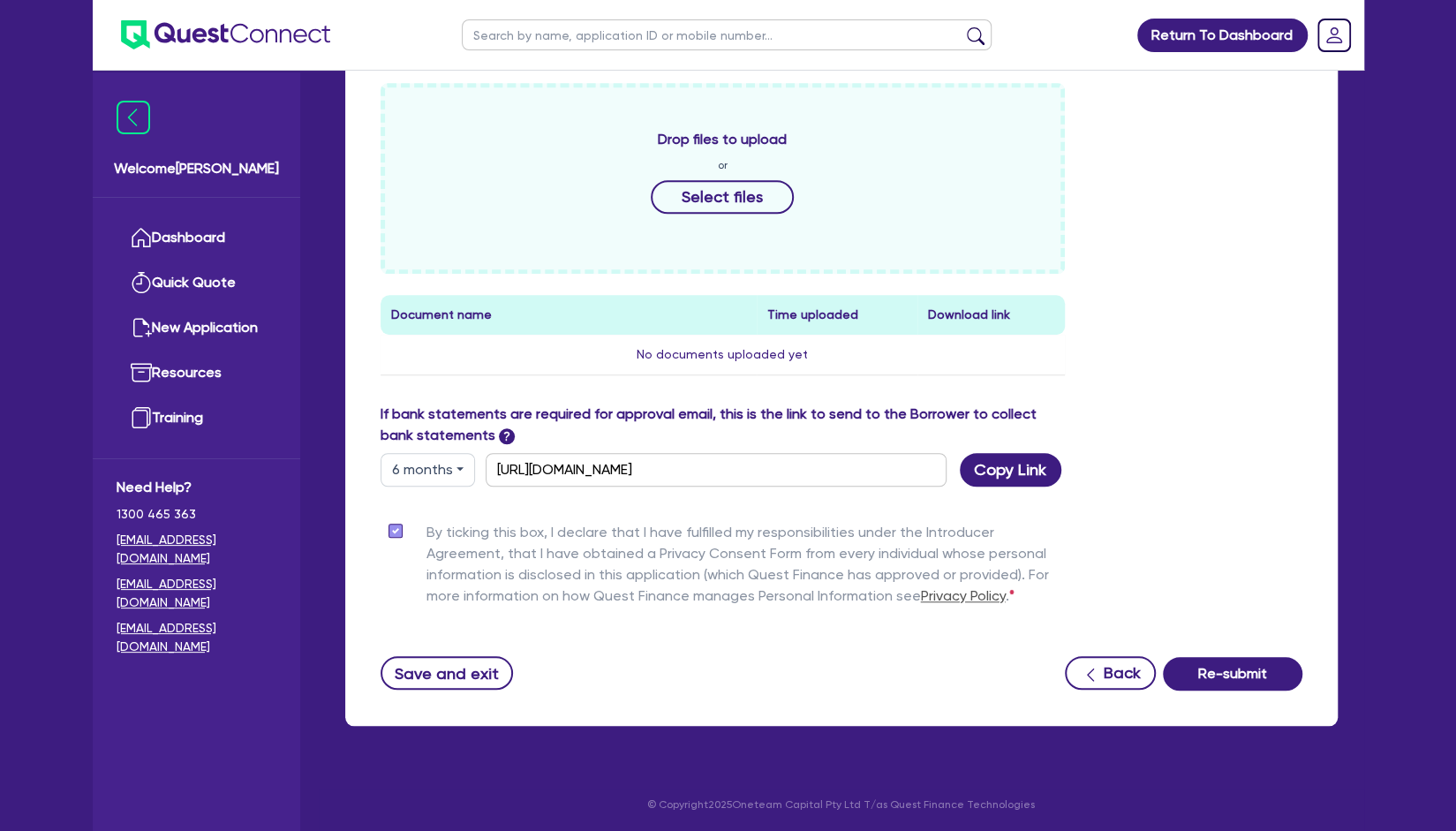
scroll to position [757, 0]
click at [1223, 665] on button "Re-submit" at bounding box center [1232, 673] width 140 height 34
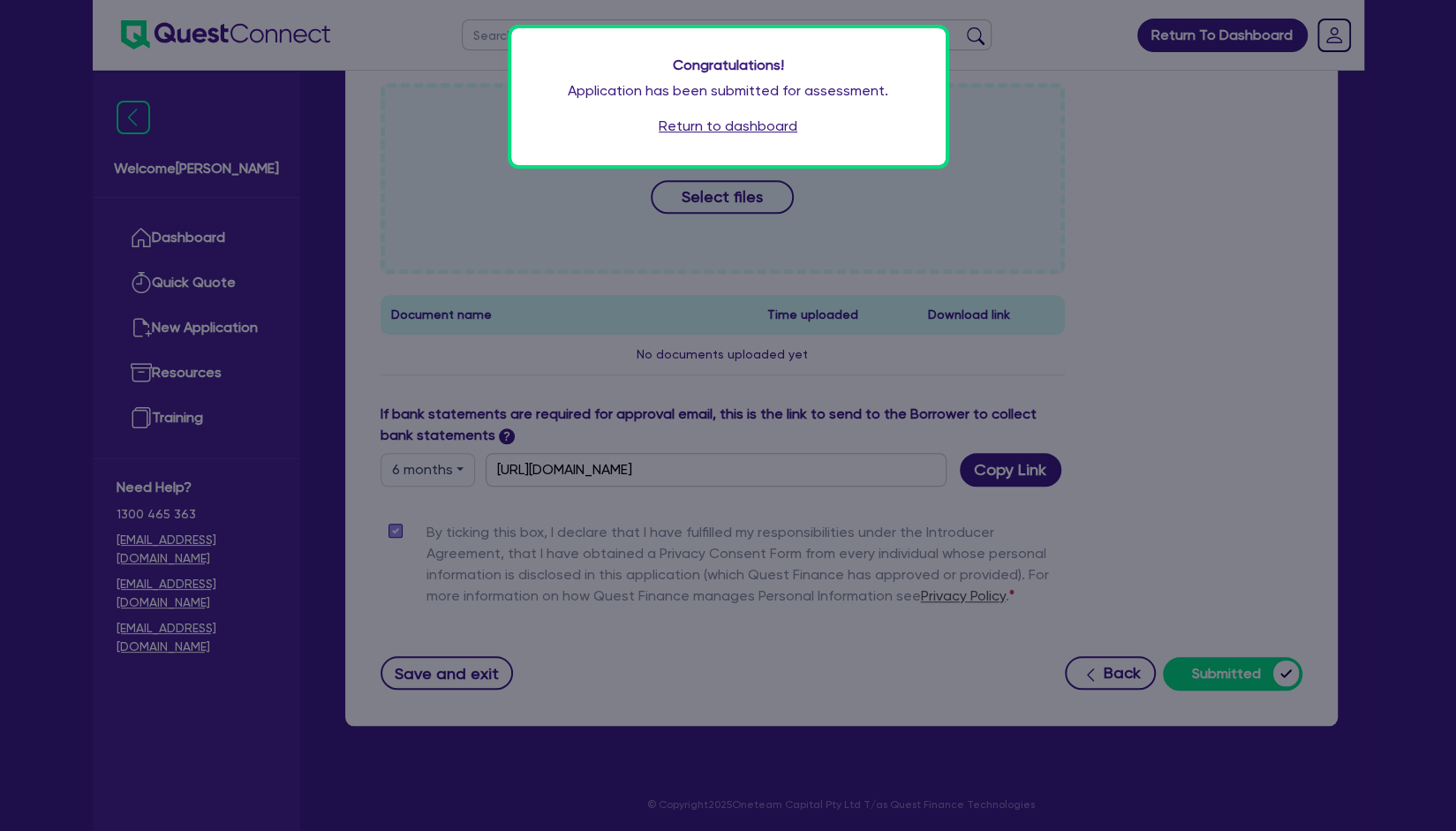
click at [777, 137] on link "Return to dashboard" at bounding box center [728, 126] width 139 height 21
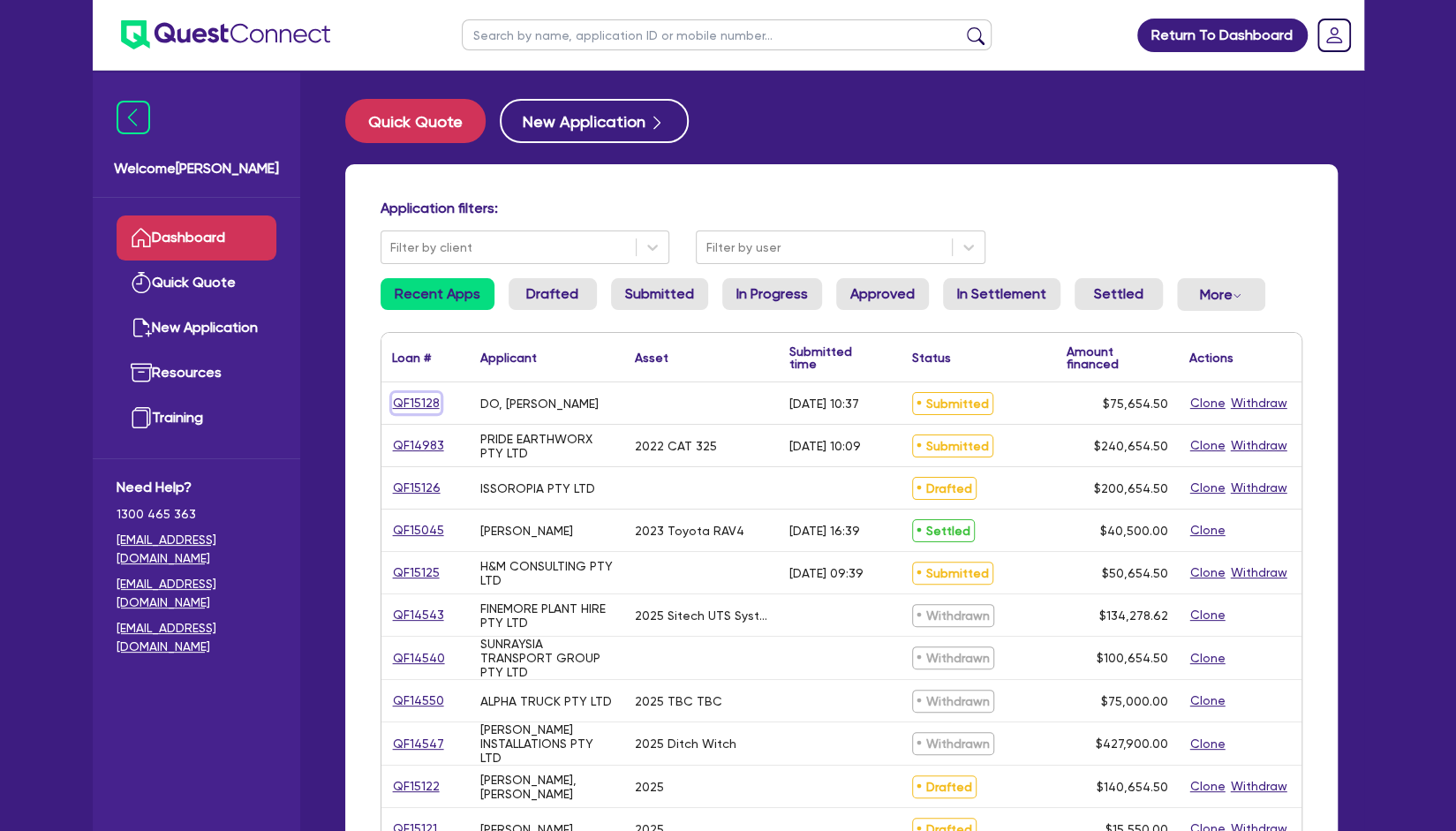
click at [413, 404] on link "QF15128" at bounding box center [416, 403] width 48 height 20
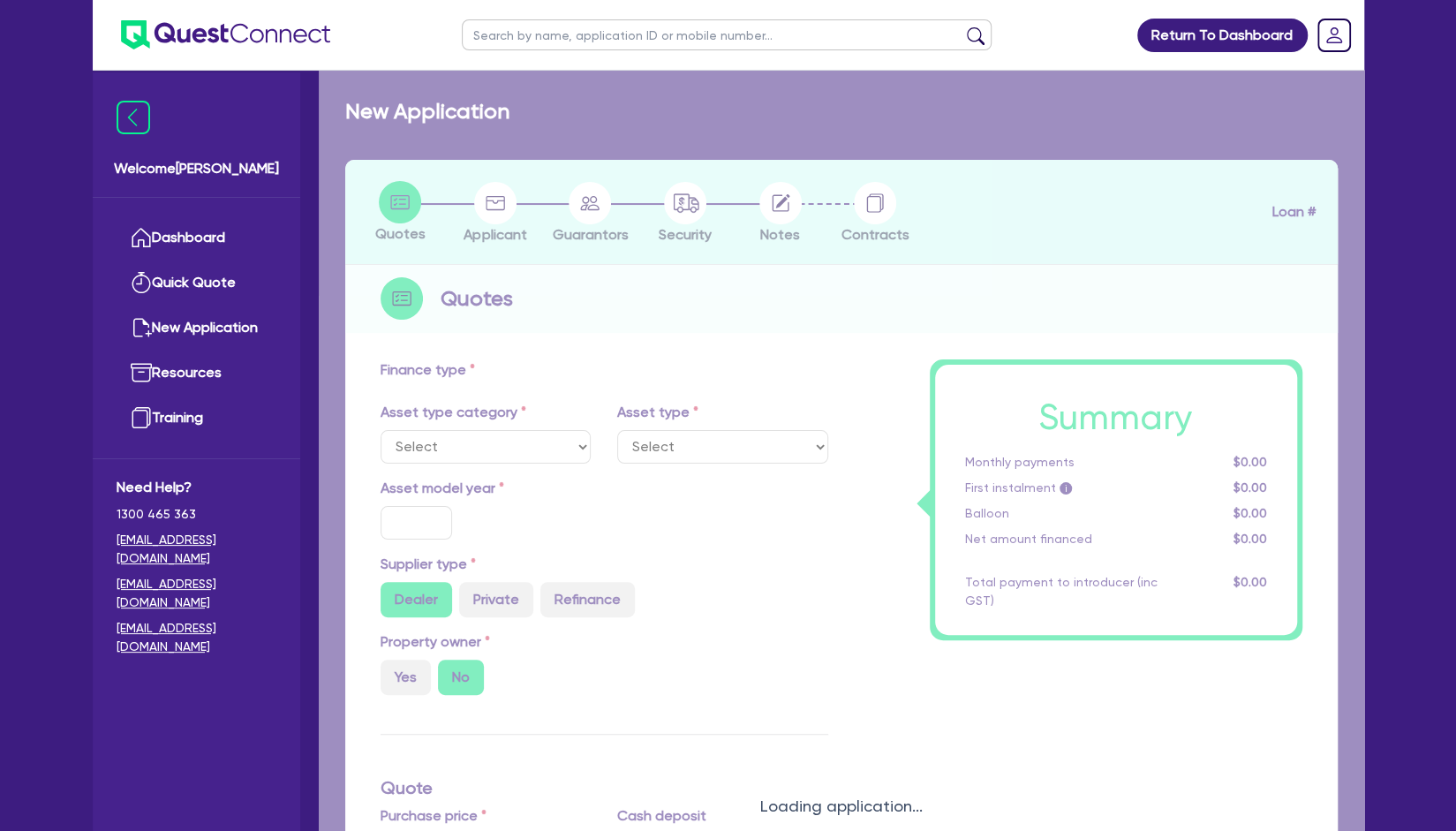
type input "75,000"
type input "4"
type input "3,026.18"
type input "10"
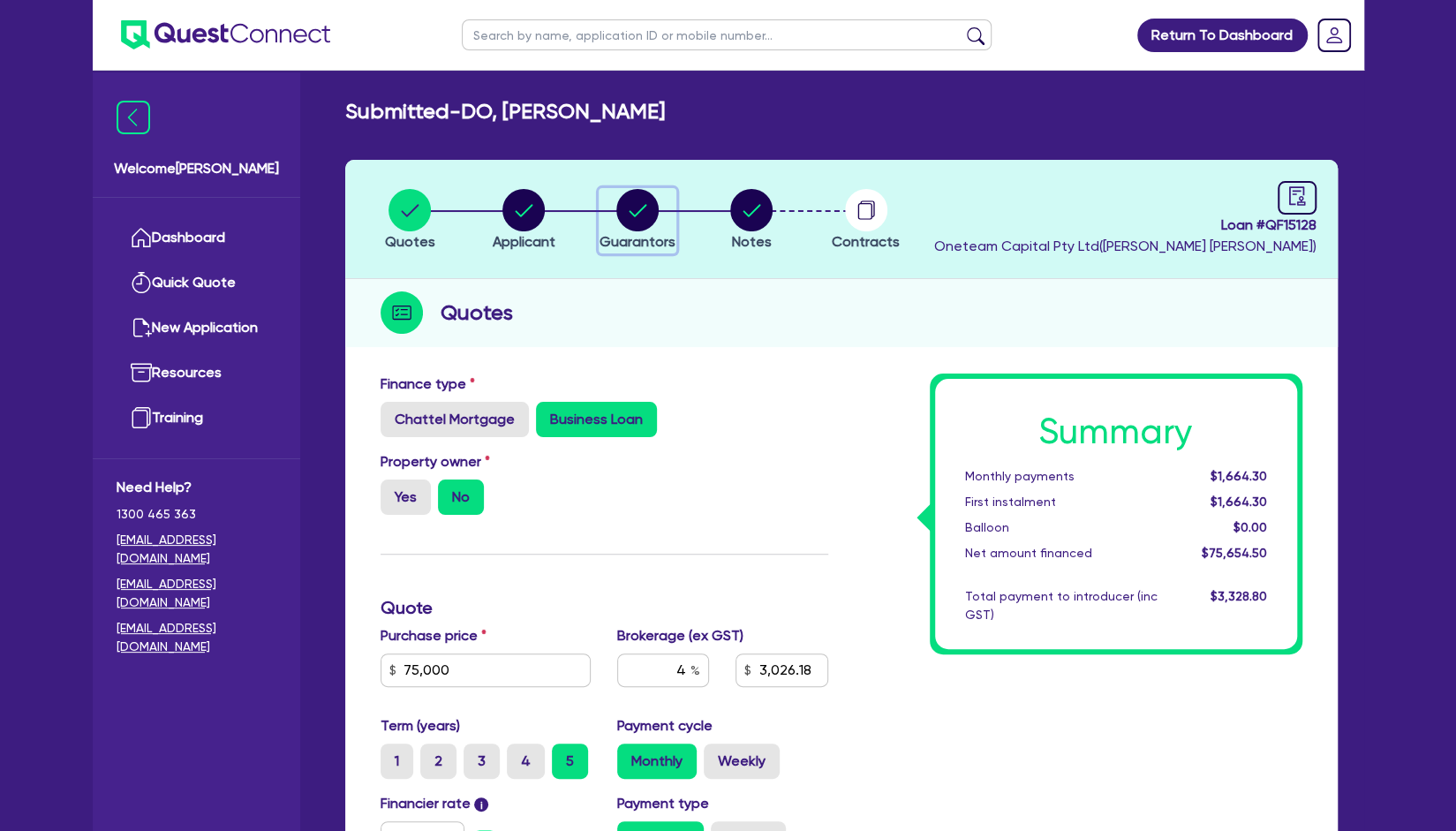
click at [625, 216] on circle "button" at bounding box center [638, 210] width 42 height 42
select select "MR"
select select "SINGLE"
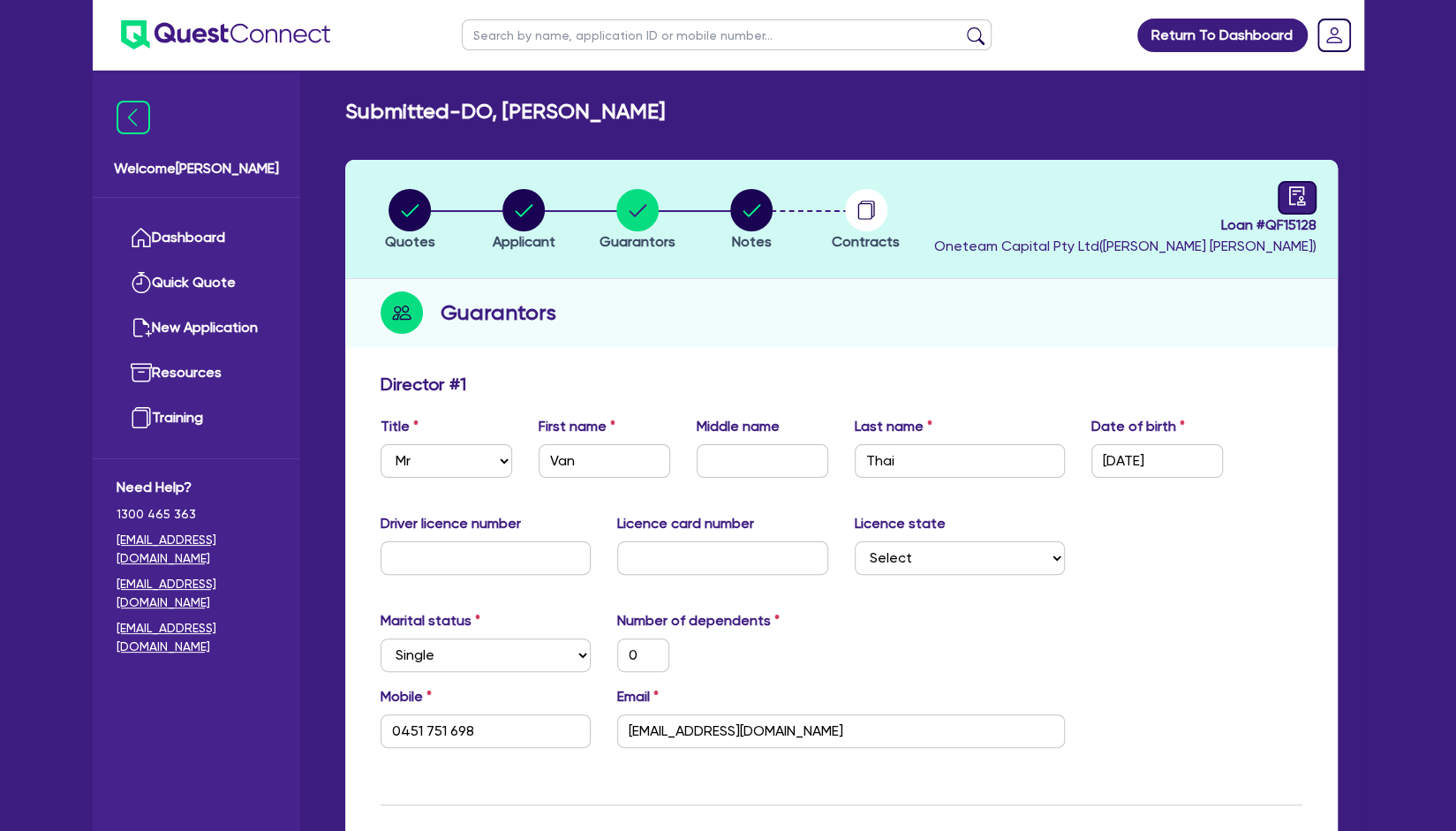
click at [1290, 207] on link at bounding box center [1297, 197] width 39 height 34
select select "SUBMITTED_AMENDED"
select select "Other"
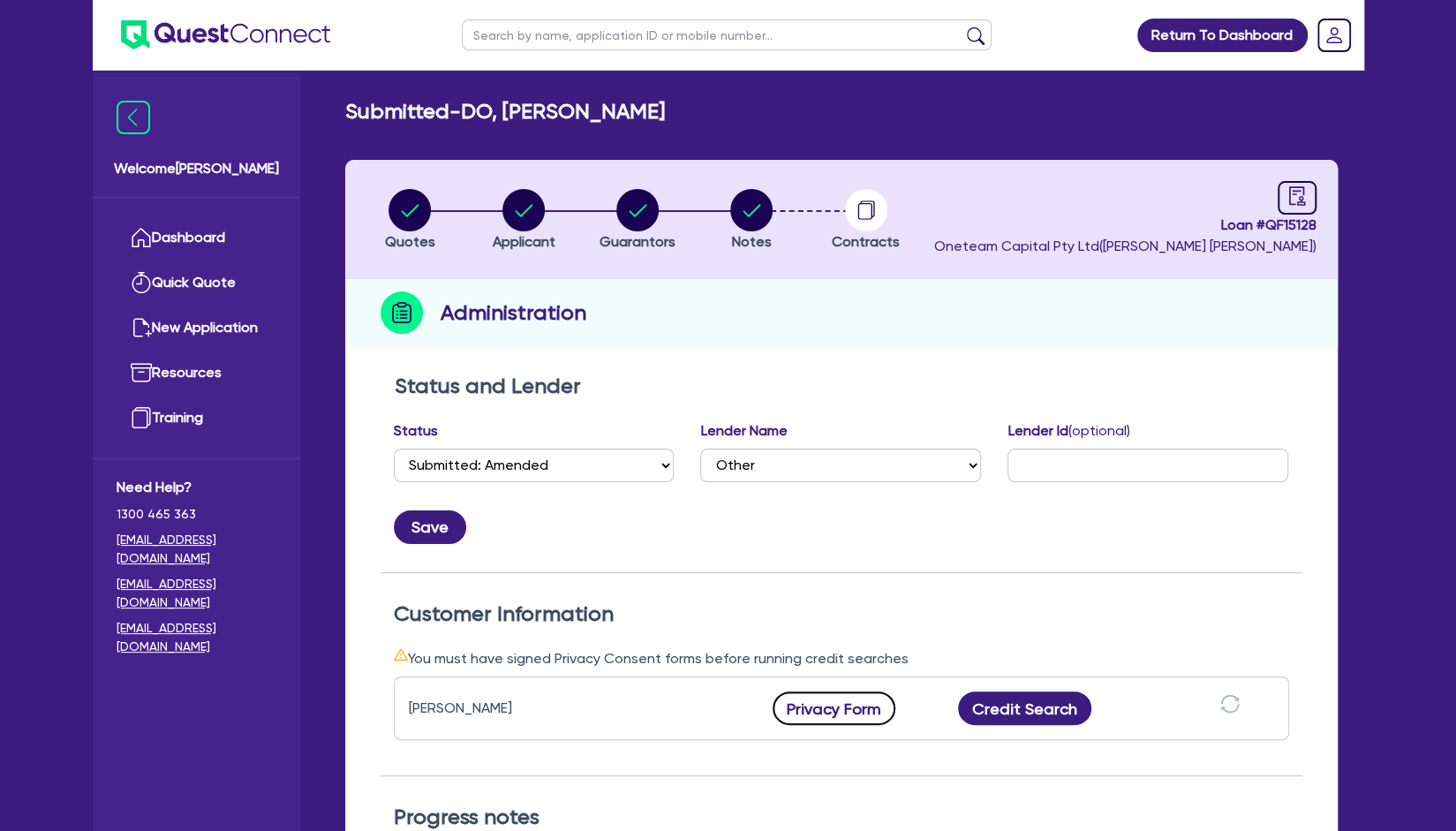
click at [842, 712] on button "Privacy Form" at bounding box center [835, 708] width 124 height 34
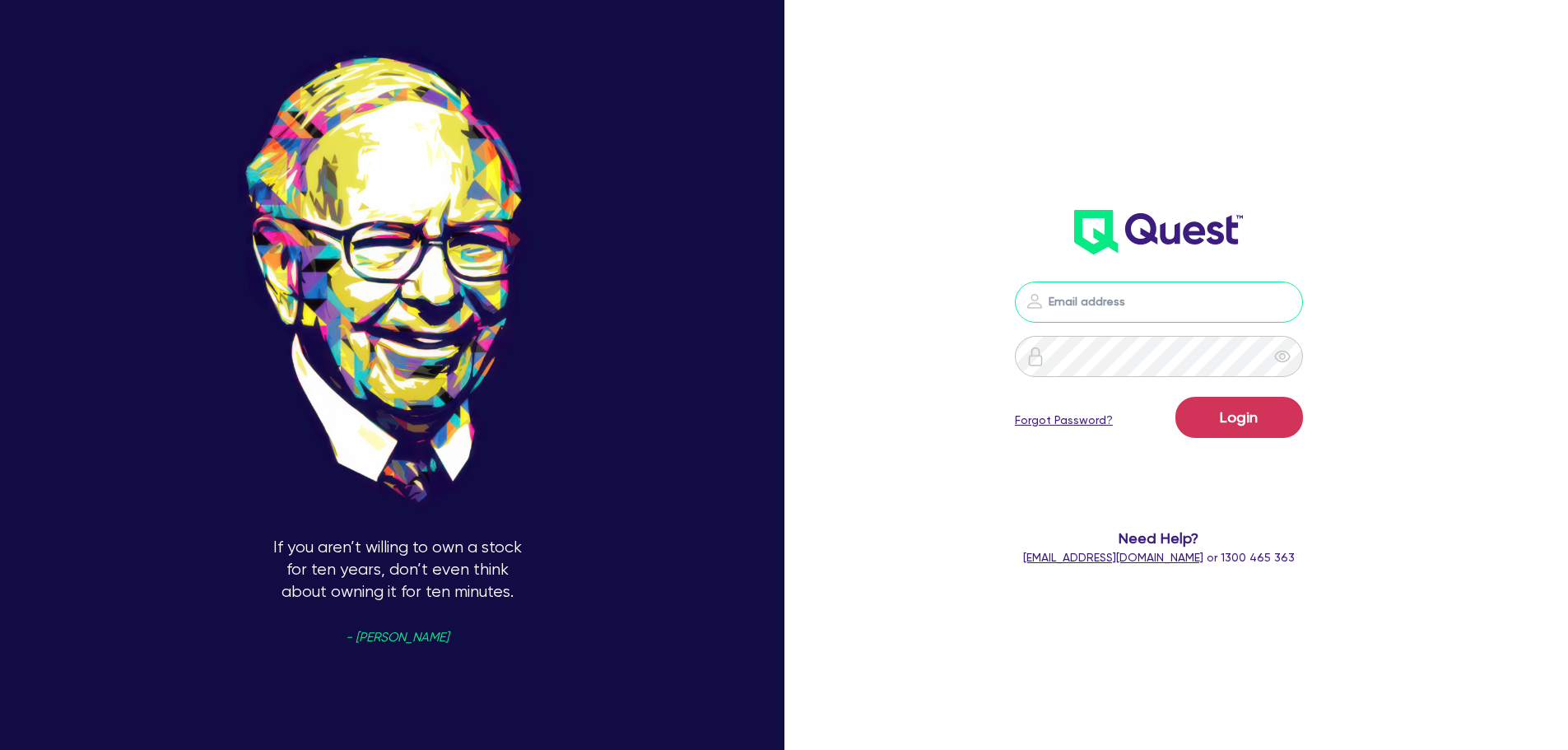
click at [1116, 290] on input "email" at bounding box center [1158, 302] width 288 height 41
type input "[EMAIL_ADDRESS][PERSON_NAME][DOMAIN_NAME]"
click at [1270, 418] on button "Login" at bounding box center [1239, 418] width 128 height 41
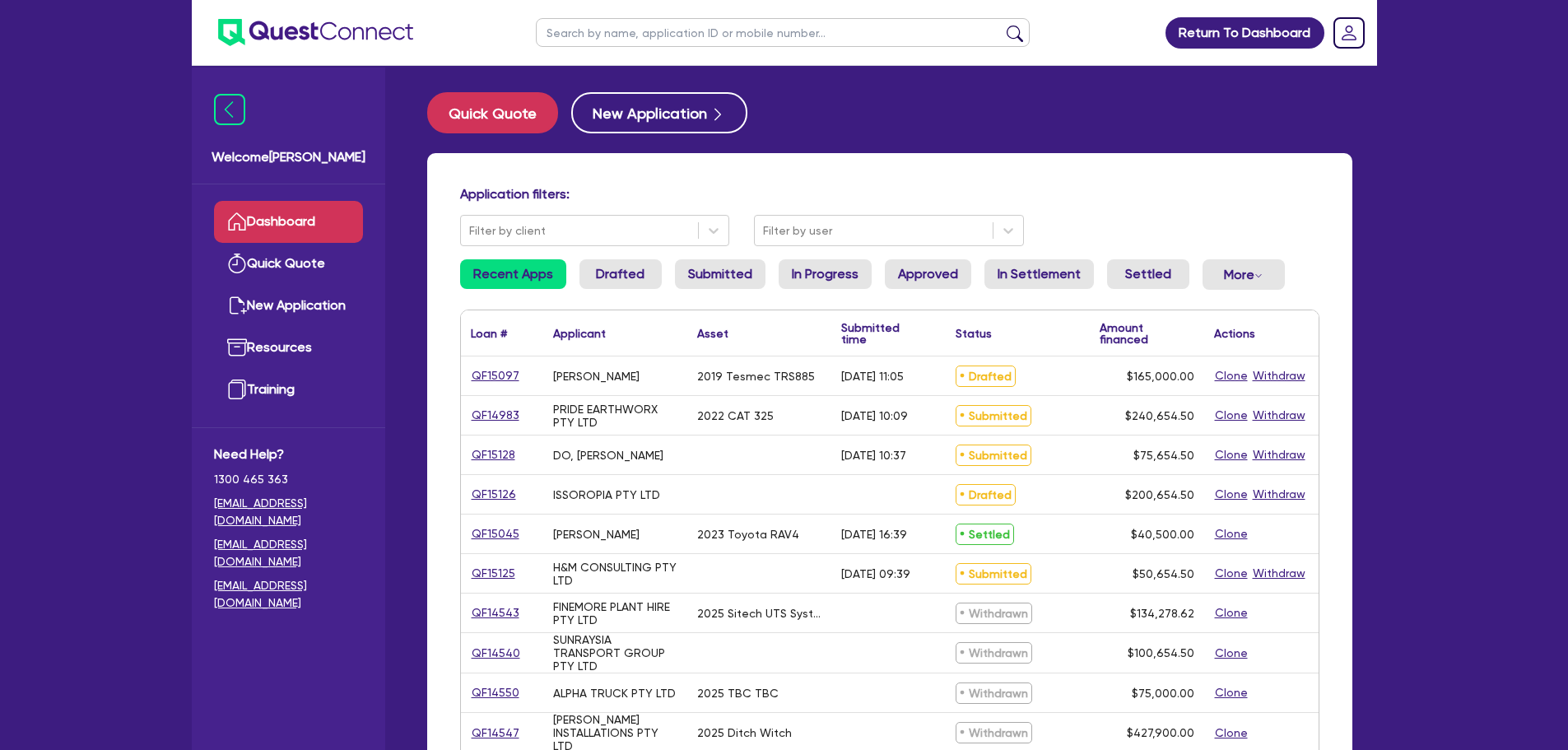
drag, startPoint x: 618, startPoint y: 37, endPoint x: 630, endPoint y: 37, distance: 12.0
click at [618, 37] on input "text" at bounding box center [782, 32] width 494 height 29
type input "nanote"
click at [1002, 25] on button "submit" at bounding box center [1014, 36] width 26 height 23
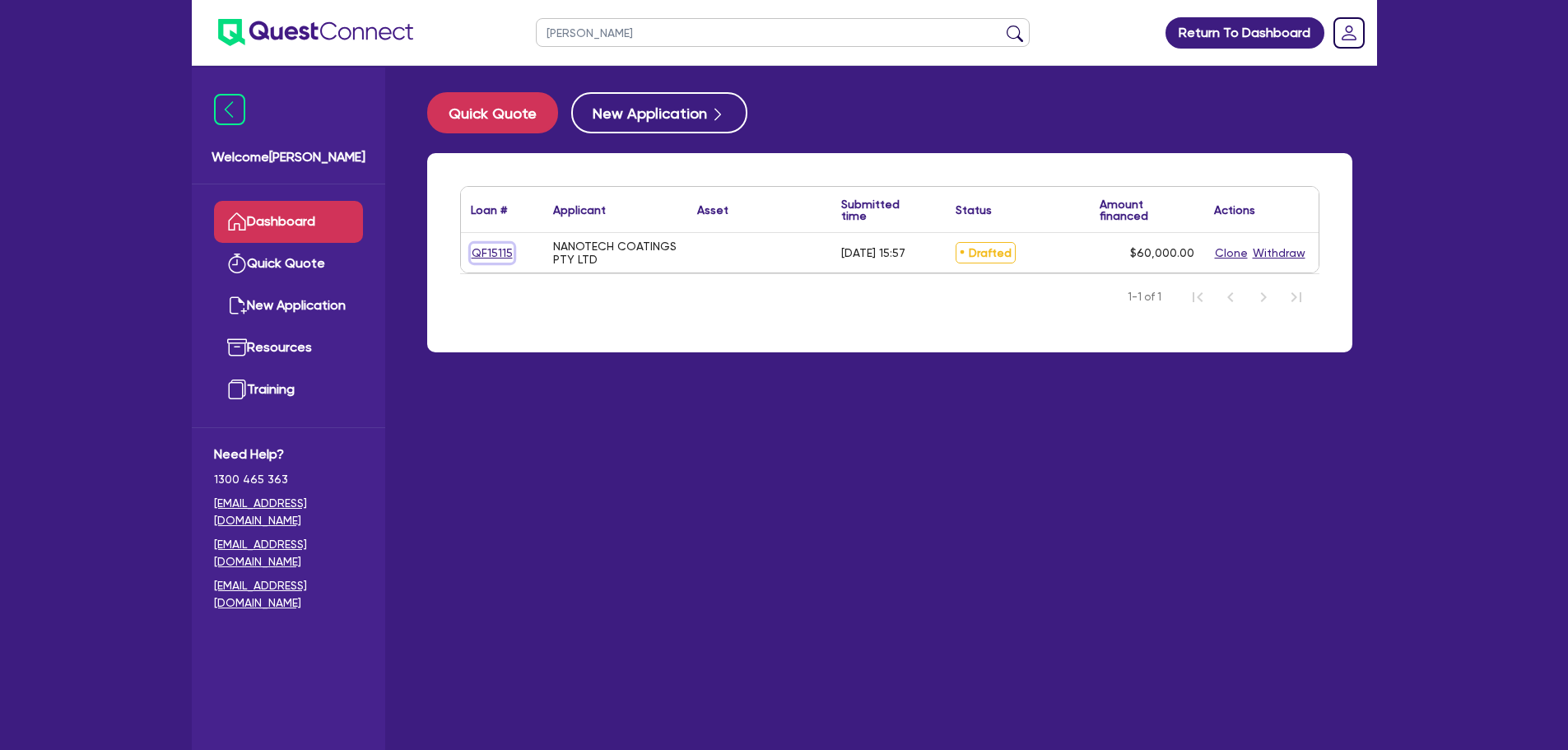
click at [484, 255] on link "QF15115" at bounding box center [492, 253] width 43 height 19
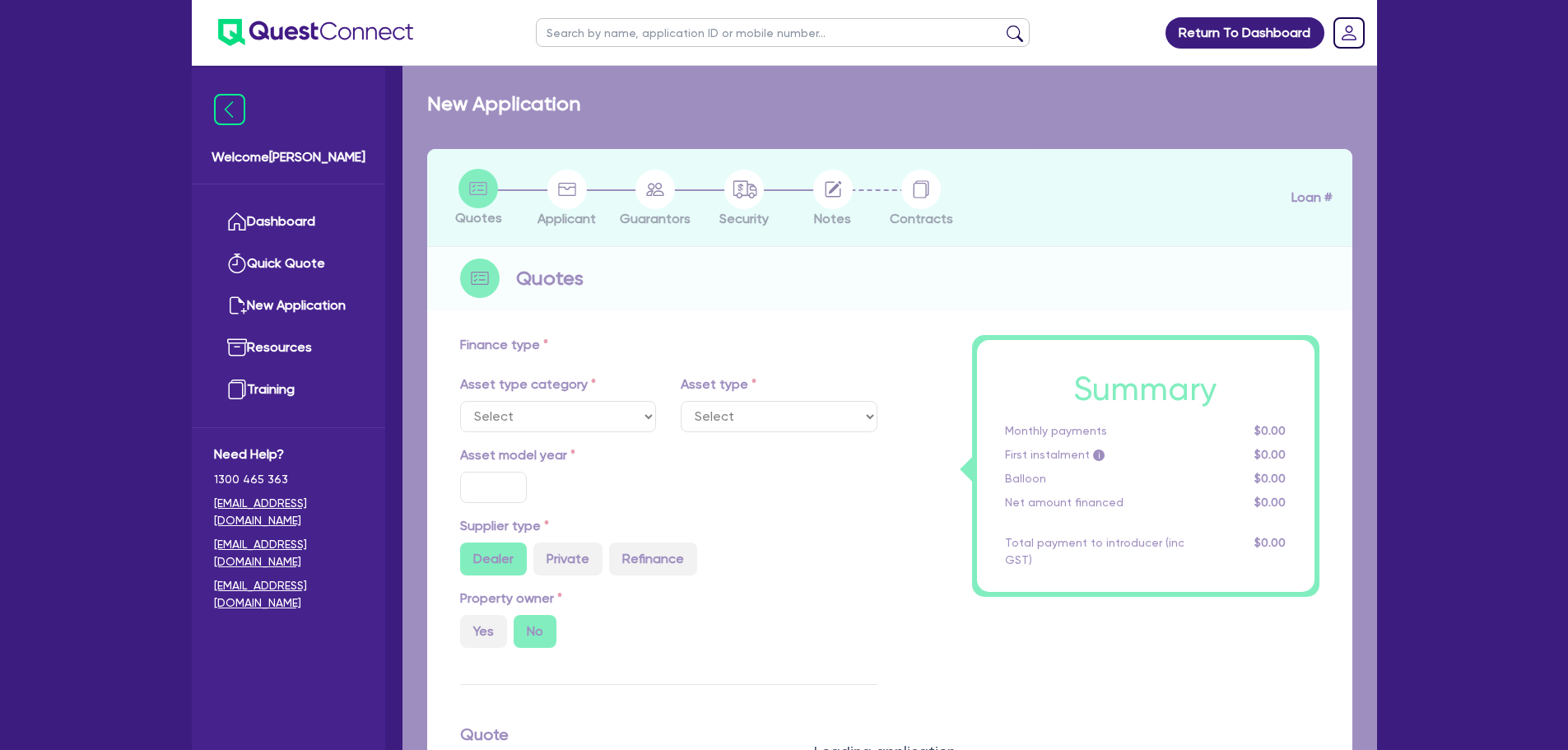
radio input "true"
type input "60,000"
type input "4"
type input "2,400"
type input "12"
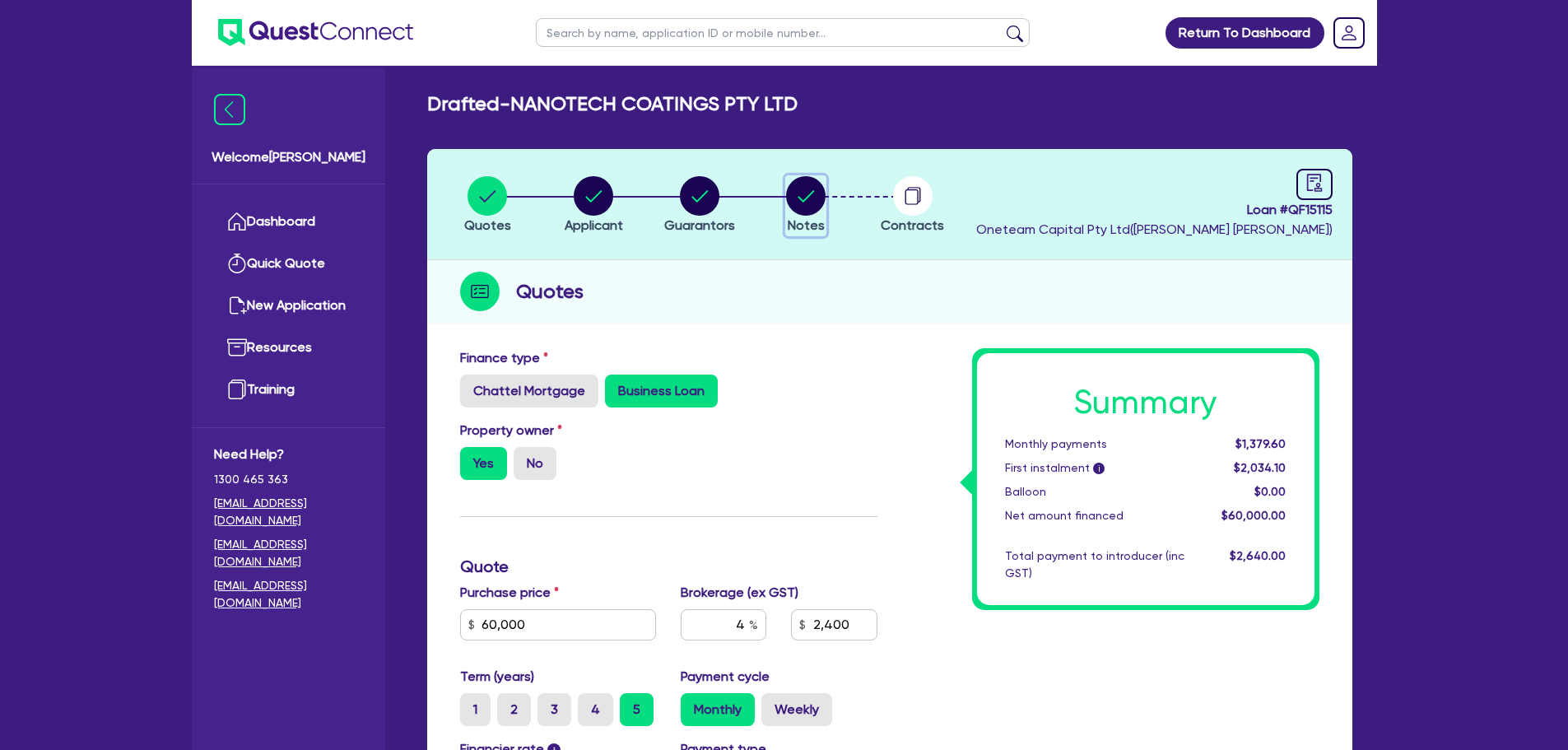
click at [804, 195] on circle "button" at bounding box center [805, 196] width 39 height 39
select select "Other"
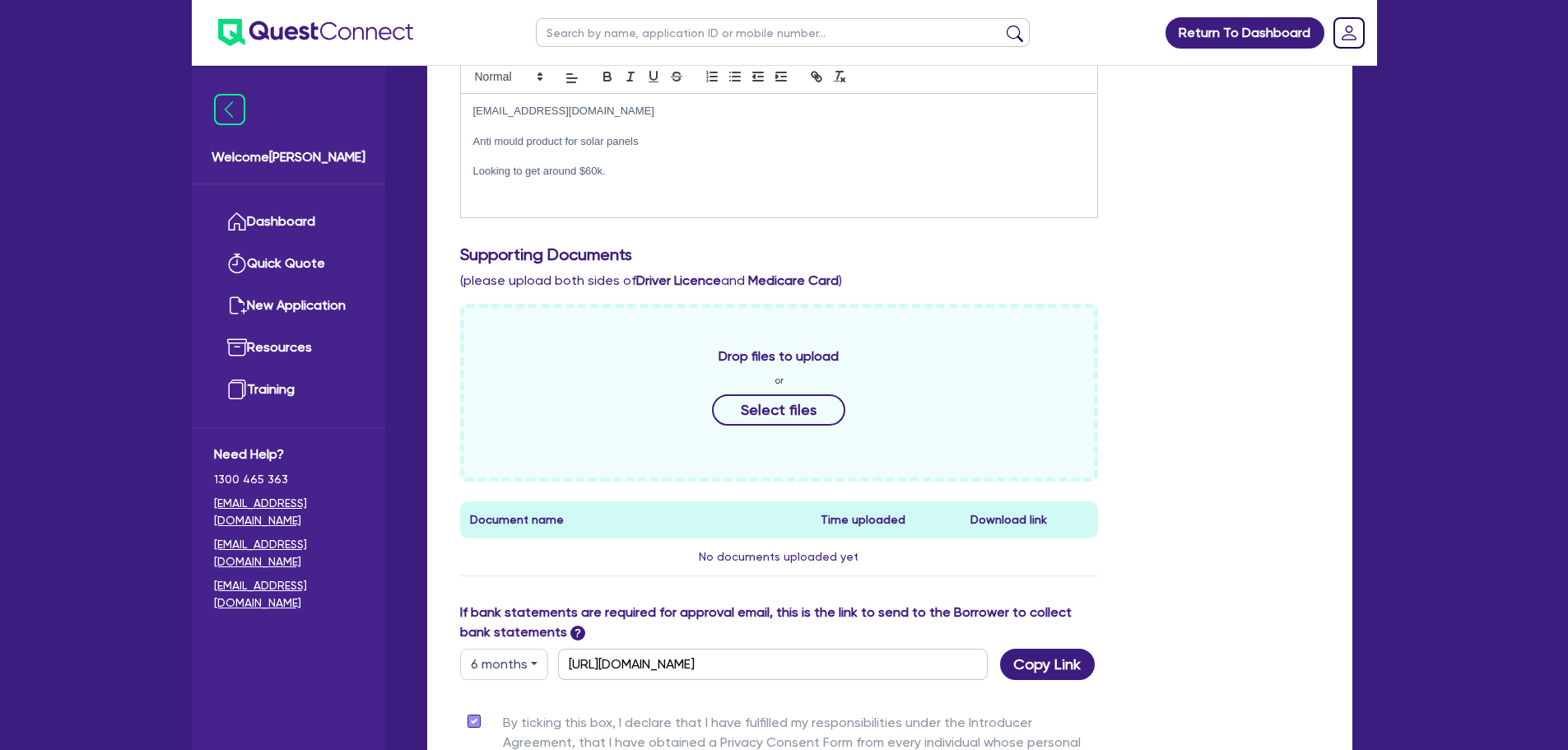
scroll to position [658, 0]
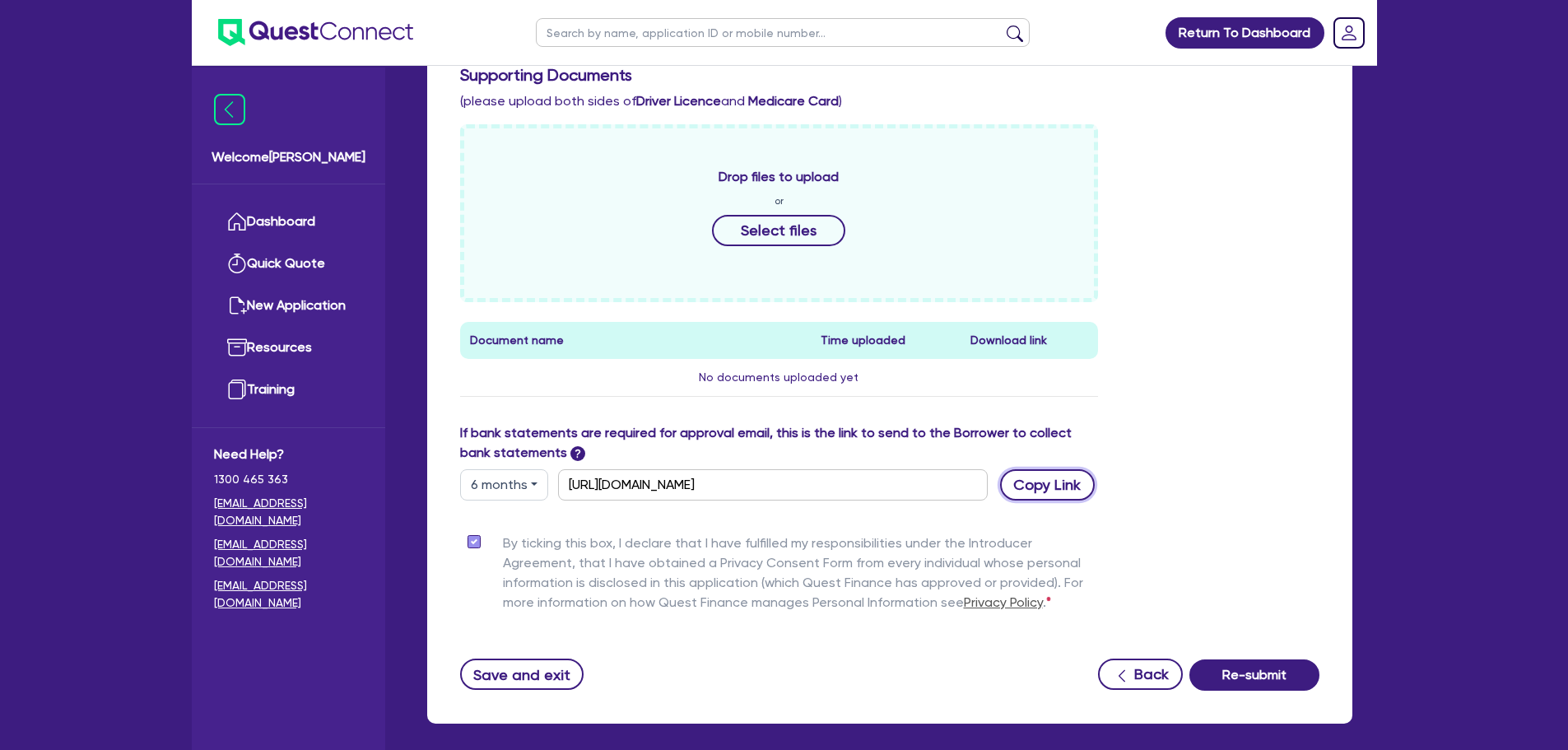
click at [1065, 491] on button "Copy Link" at bounding box center [1047, 485] width 94 height 31
click at [1046, 486] on button "Copy Link" at bounding box center [1047, 485] width 94 height 31
